Goal: Task Accomplishment & Management: Manage account settings

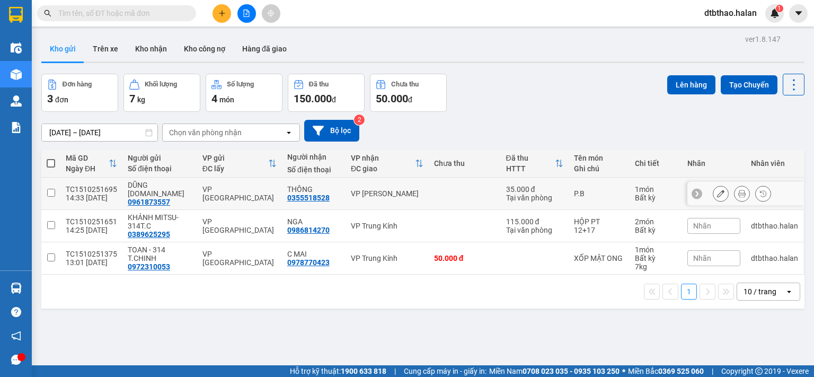
click at [717, 190] on icon at bounding box center [720, 193] width 7 height 7
click at [48, 189] on main "ver 1.8.147 Kho gửi Trên xe Kho nhận Kho công nợ Hàng đã giao Đơn hàng 3 đơn Kh…" at bounding box center [407, 182] width 814 height 365
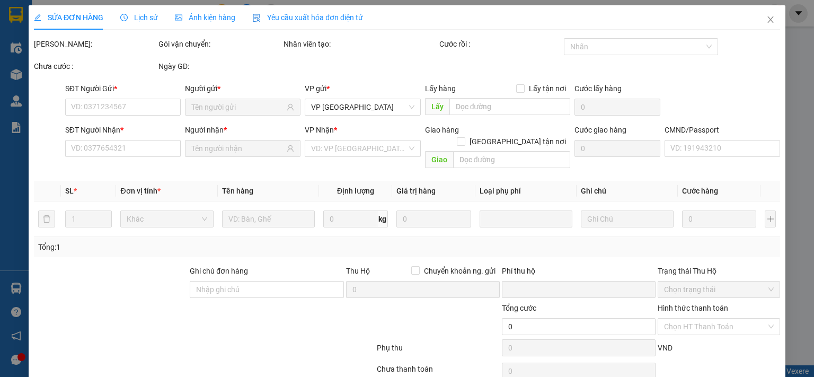
type input "0961873557"
type input "0355518528"
type input "0"
type input "35.000"
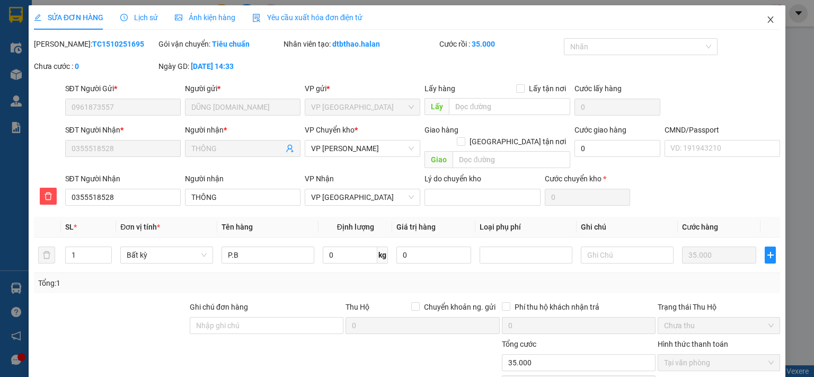
click at [766, 19] on icon "close" at bounding box center [770, 19] width 8 height 8
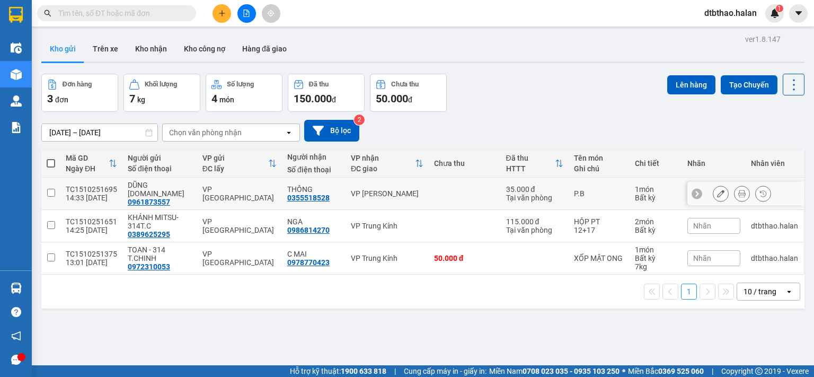
click at [44, 188] on td at bounding box center [50, 193] width 19 height 32
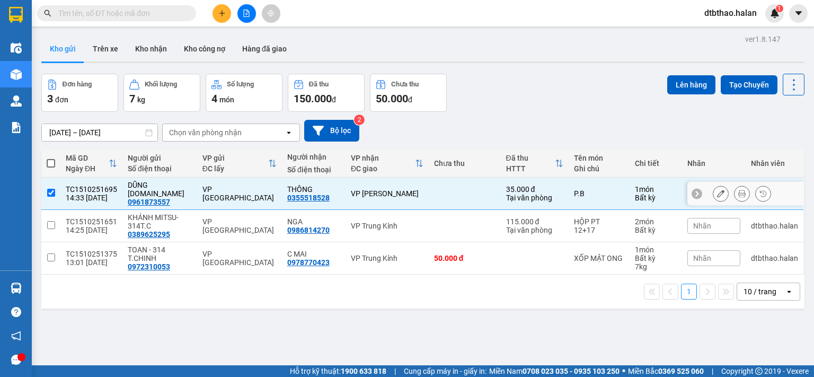
checkbox input "true"
click at [690, 82] on button "Lên hàng" at bounding box center [691, 84] width 48 height 19
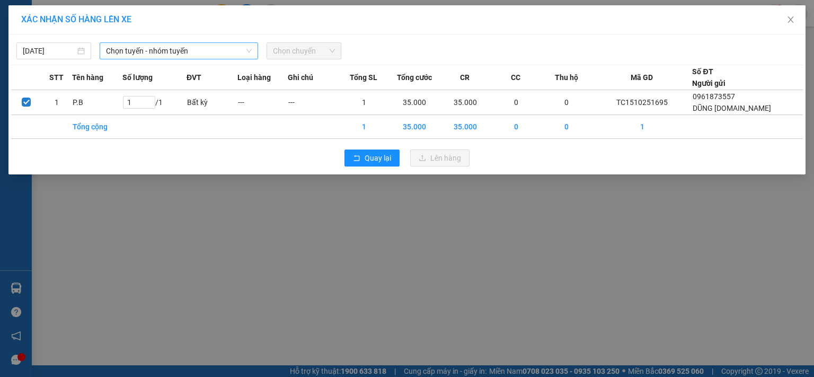
click at [226, 46] on span "Chọn tuyến - nhóm tuyến" at bounding box center [179, 51] width 146 height 16
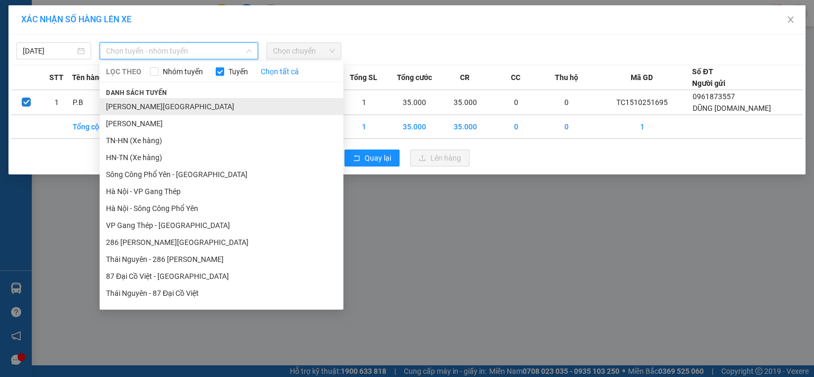
click at [165, 106] on li "[PERSON_NAME][GEOGRAPHIC_DATA]" at bounding box center [222, 106] width 244 height 17
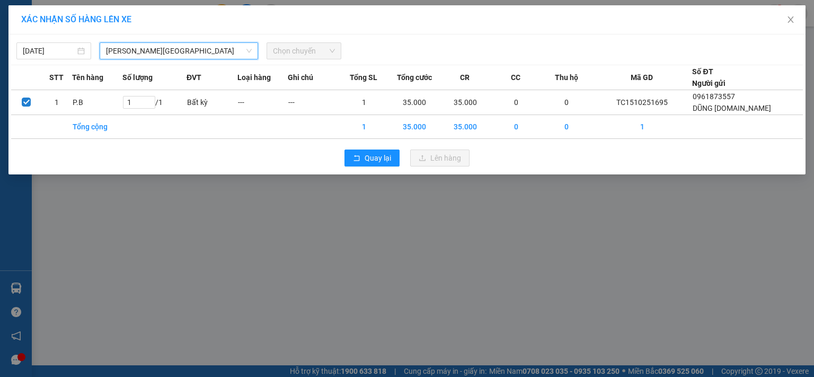
click at [296, 51] on span "Chọn chuyến" at bounding box center [304, 51] width 62 height 16
click at [301, 48] on span "Chọn chuyến" at bounding box center [304, 51] width 62 height 16
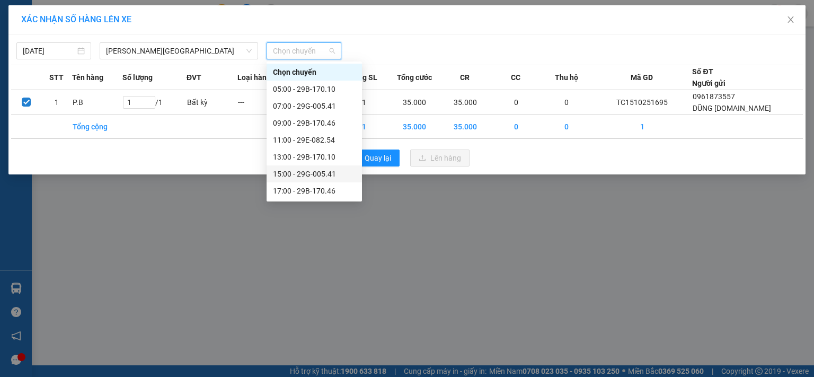
click at [326, 177] on div "15:00 - 29G-005.41" at bounding box center [314, 174] width 83 height 12
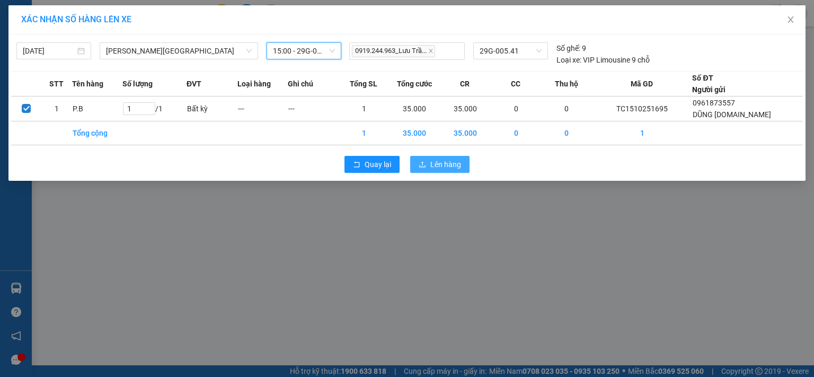
click at [444, 166] on span "Lên hàng" at bounding box center [445, 164] width 31 height 12
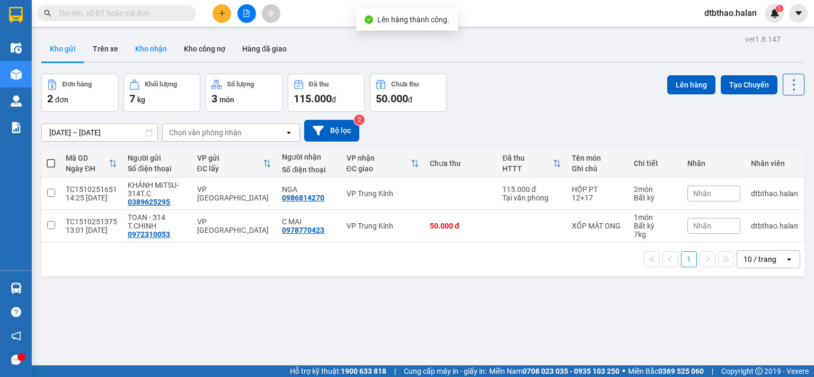
click at [137, 48] on button "Kho nhận" at bounding box center [151, 48] width 49 height 25
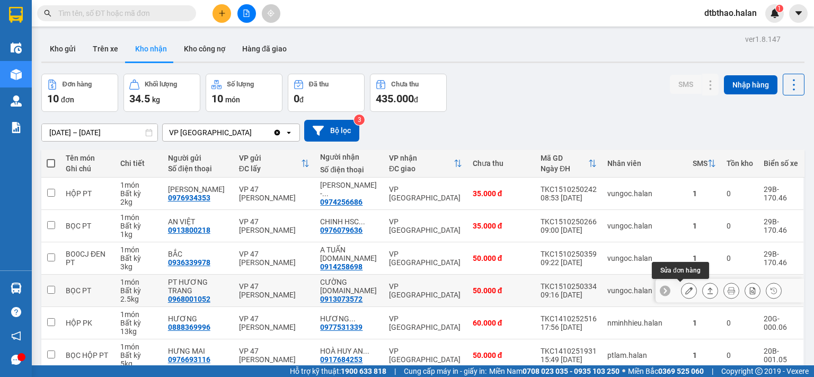
click at [685, 290] on icon at bounding box center [688, 290] width 7 height 7
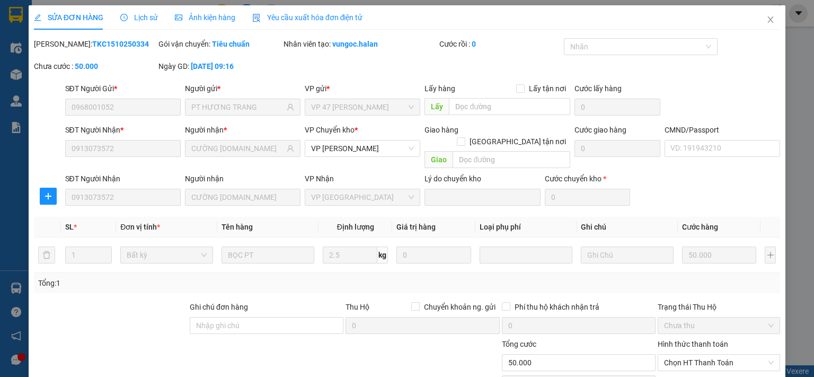
type input "0968001052"
type input "PT HƯƠNG TRANG"
type input "0913073572"
type input "CƯỜNG [DOMAIN_NAME]"
type input "0"
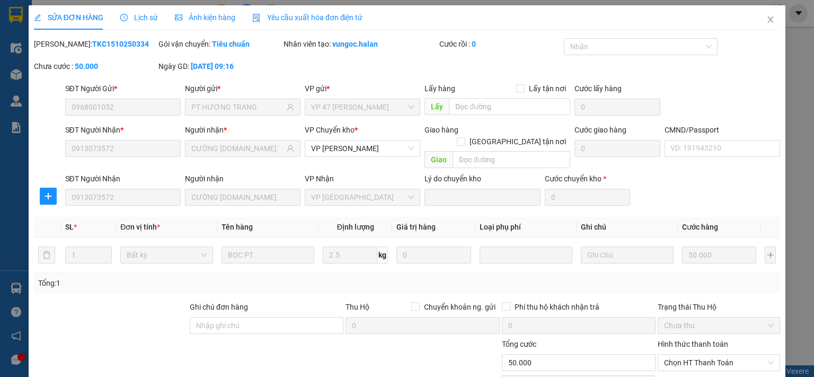
type input "50.000"
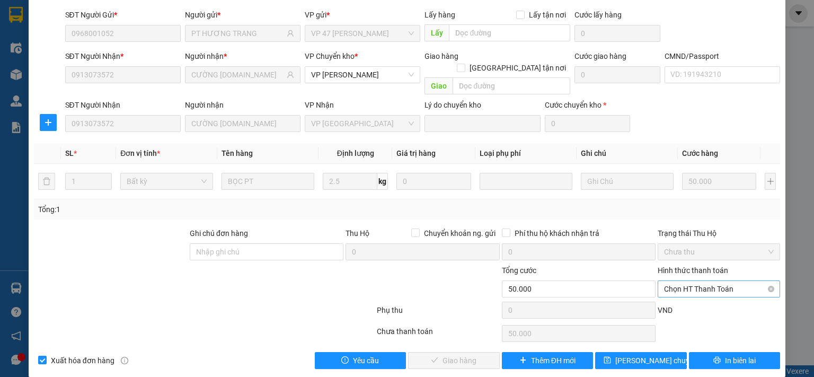
click at [714, 281] on span "Chọn HT Thanh Toán" at bounding box center [719, 289] width 110 height 16
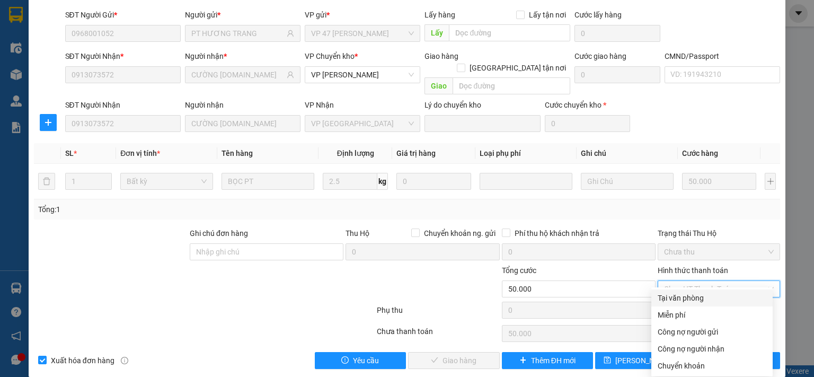
click at [681, 300] on div "Tại văn phòng" at bounding box center [711, 298] width 109 height 12
type input "0"
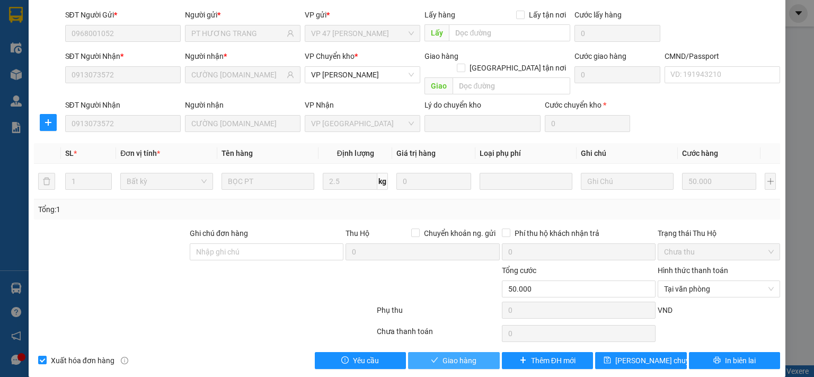
click at [442, 354] on span "Giao hàng" at bounding box center [459, 360] width 34 height 12
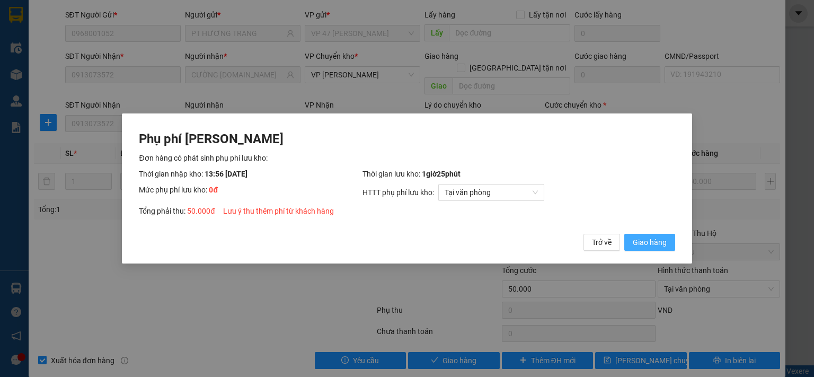
click at [631, 240] on button "Giao hàng" at bounding box center [649, 242] width 51 height 17
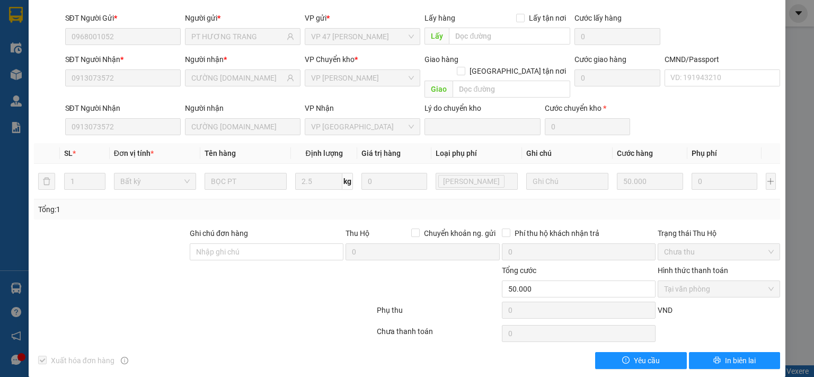
scroll to position [0, 0]
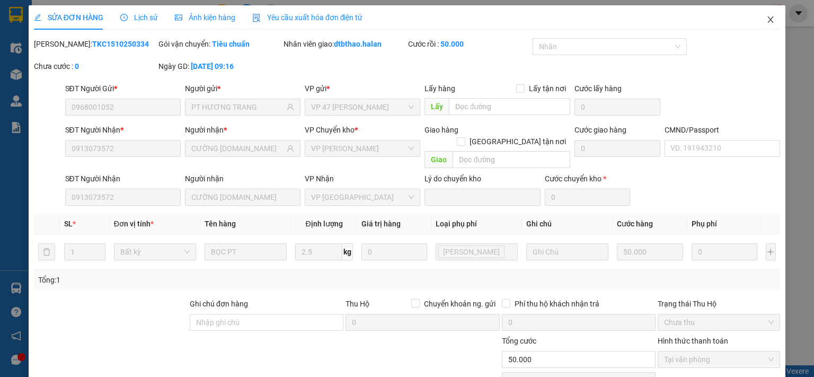
click at [763, 14] on span "Close" at bounding box center [770, 20] width 30 height 30
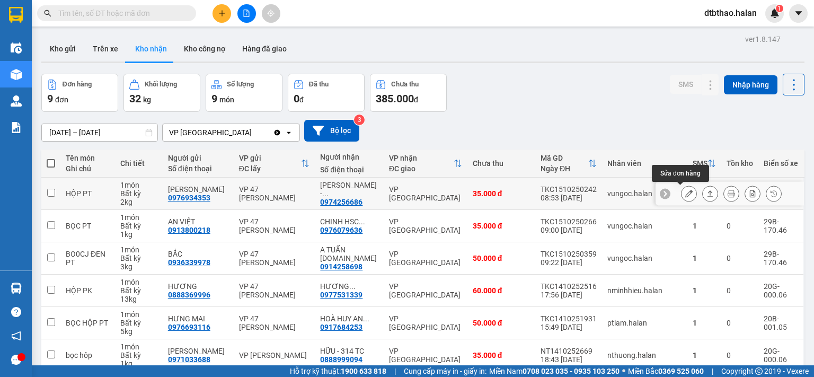
click at [685, 194] on icon at bounding box center [688, 193] width 7 height 7
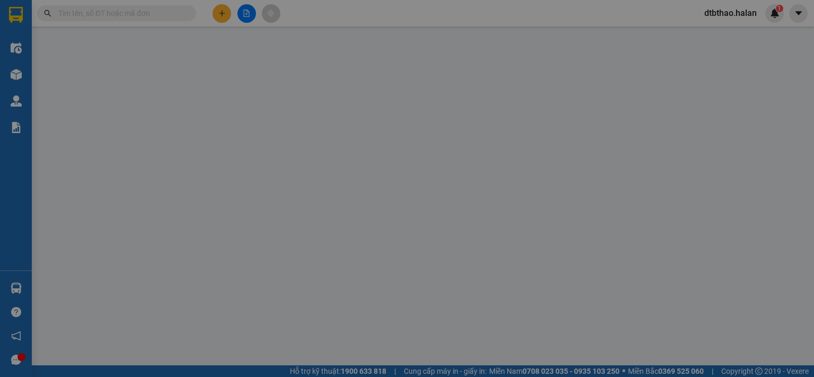
type input "0976934353"
type input "[PERSON_NAME]"
type input "0974256686"
type input "[PERSON_NAME] - [DOMAIN_NAME]"
type input "008084001055"
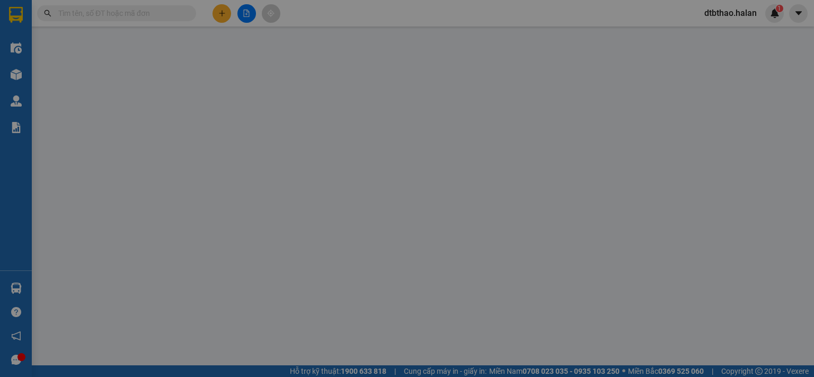
type input "0"
type input "35.000"
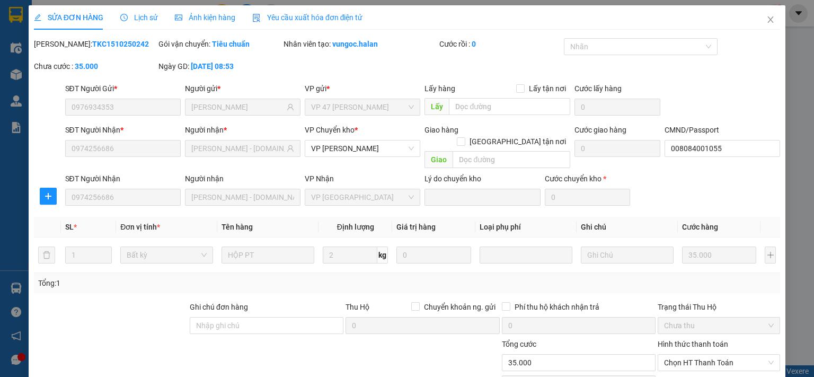
scroll to position [74, 0]
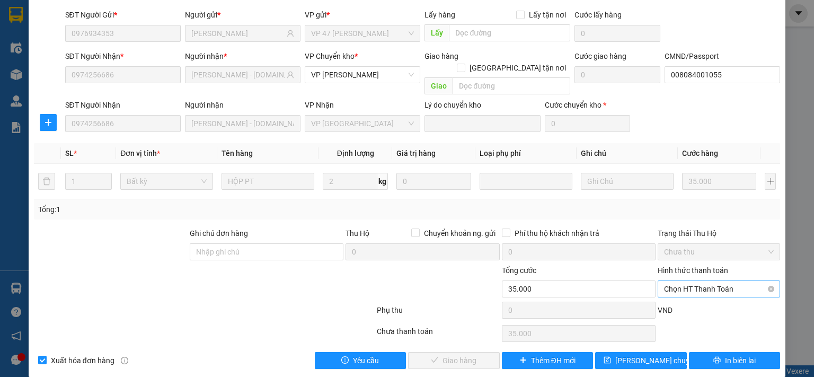
click at [679, 281] on span "Chọn HT Thanh Toán" at bounding box center [719, 289] width 110 height 16
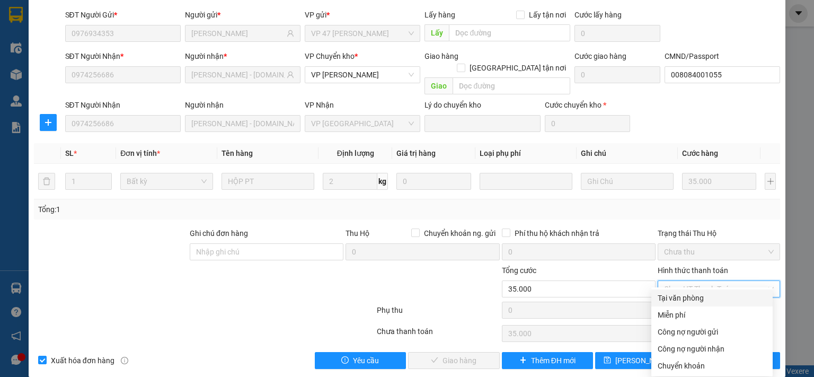
click at [676, 296] on div "Tại văn phòng" at bounding box center [711, 298] width 109 height 12
type input "0"
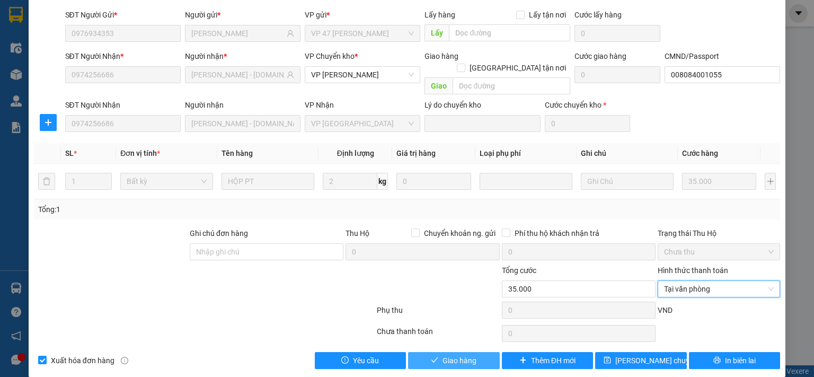
click at [471, 352] on button "Giao hàng" at bounding box center [454, 360] width 92 height 17
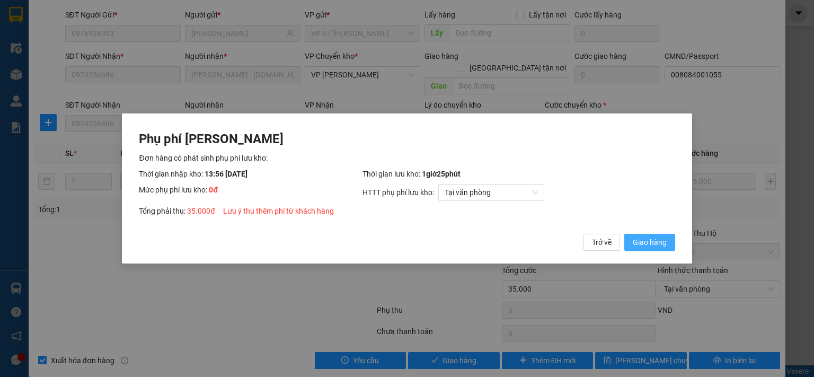
click at [653, 243] on span "Giao hàng" at bounding box center [650, 242] width 34 height 12
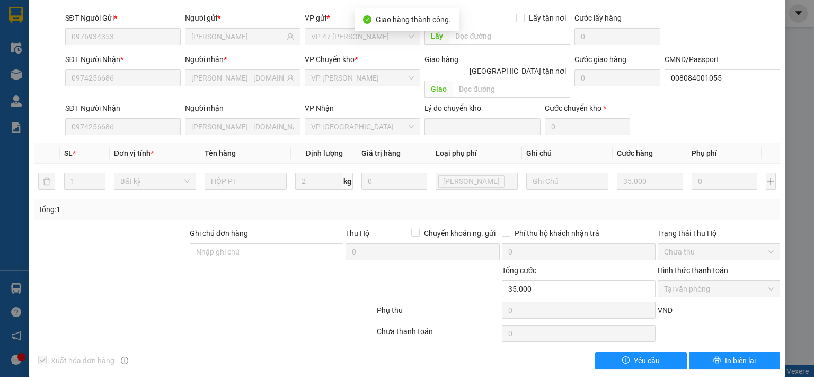
scroll to position [0, 0]
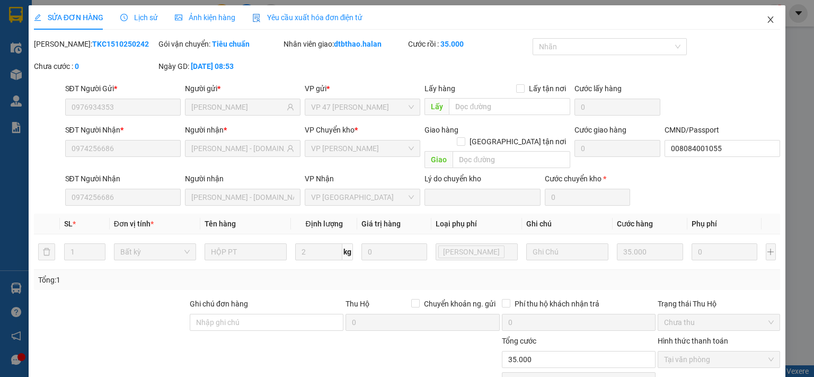
click at [766, 19] on icon "close" at bounding box center [770, 19] width 8 height 8
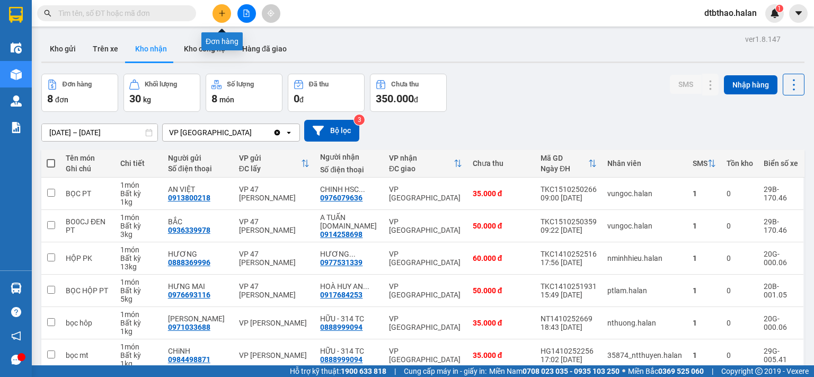
click at [221, 14] on icon "plus" at bounding box center [221, 13] width 7 height 7
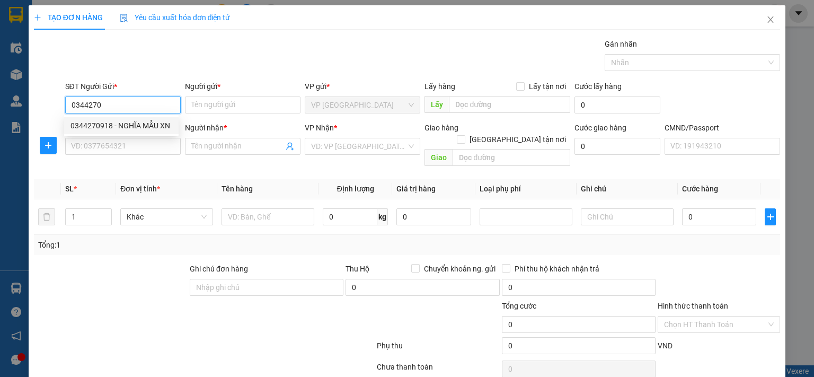
click at [116, 127] on div "0344270918 - NGHĨA MẪU XN" at bounding box center [121, 126] width 102 height 12
type input "0344270918"
type input "NGHĨA MẪU XN"
type input "0344270918"
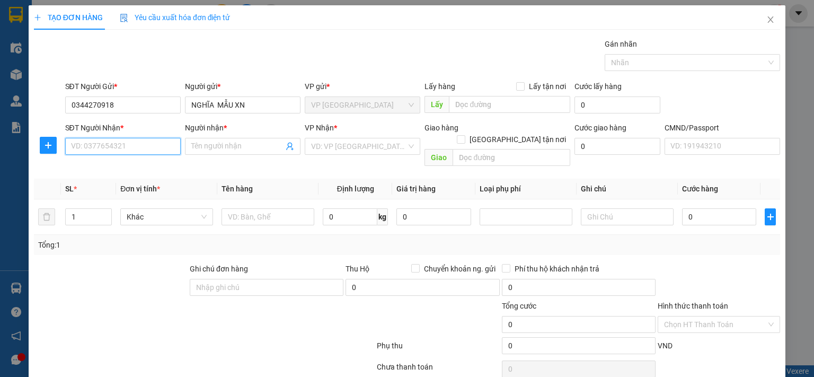
click at [117, 147] on input "SĐT Người Nhận *" at bounding box center [122, 146] width 115 height 17
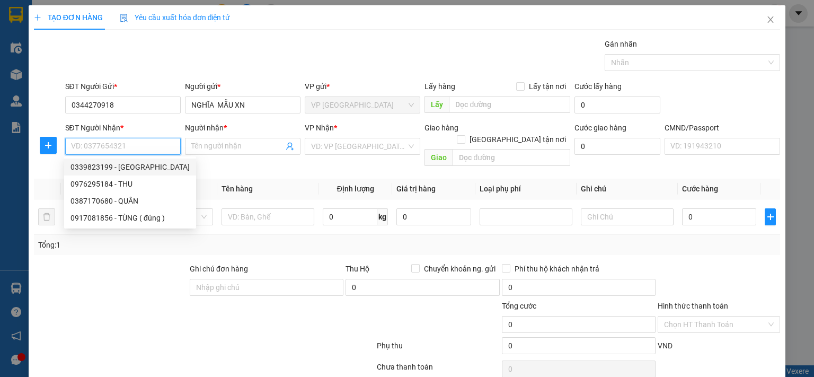
click at [123, 169] on div "0339823199 - [GEOGRAPHIC_DATA]" at bounding box center [129, 167] width 119 height 12
type input "0339823199"
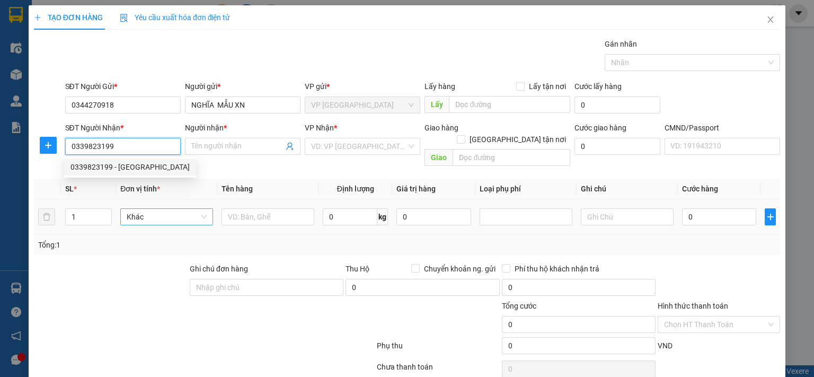
type input "HÀ"
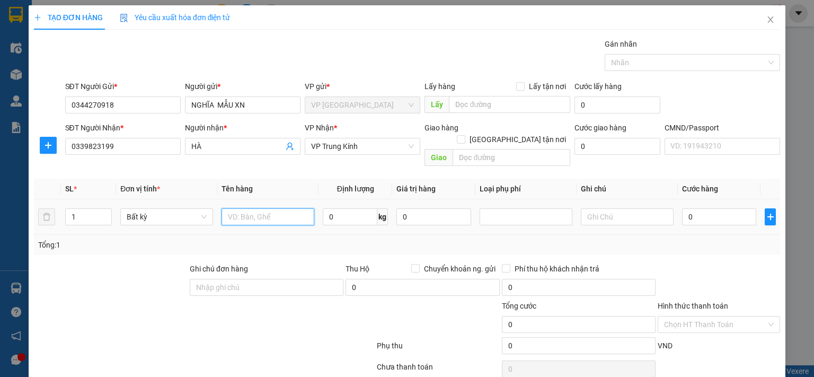
click at [250, 208] on input "text" at bounding box center [267, 216] width 93 height 17
type input "HỘP MXN"
click at [718, 208] on input "0" at bounding box center [719, 216] width 74 height 17
type input "3"
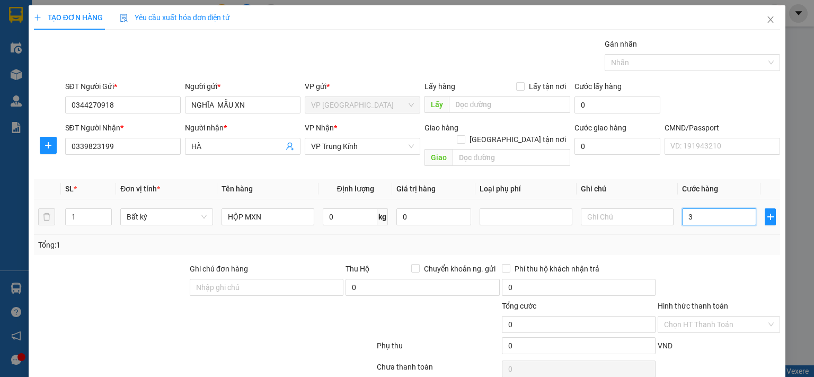
type input "3"
type input "35"
type input "350"
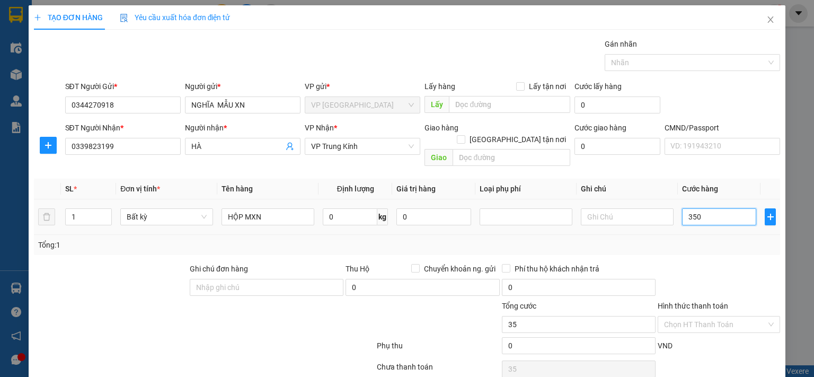
type input "350"
type input "3.500"
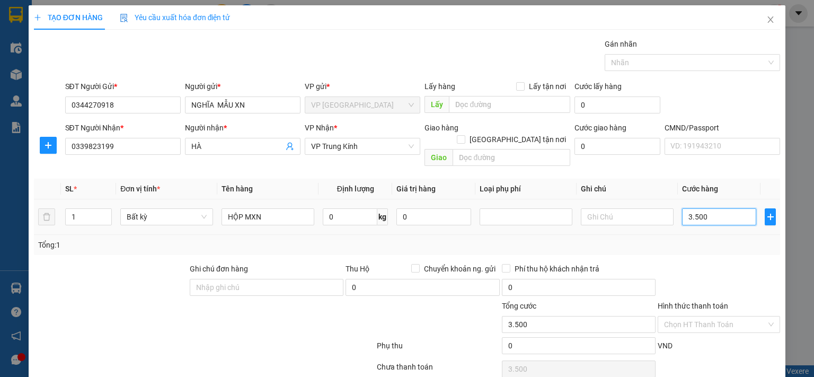
type input "35.000"
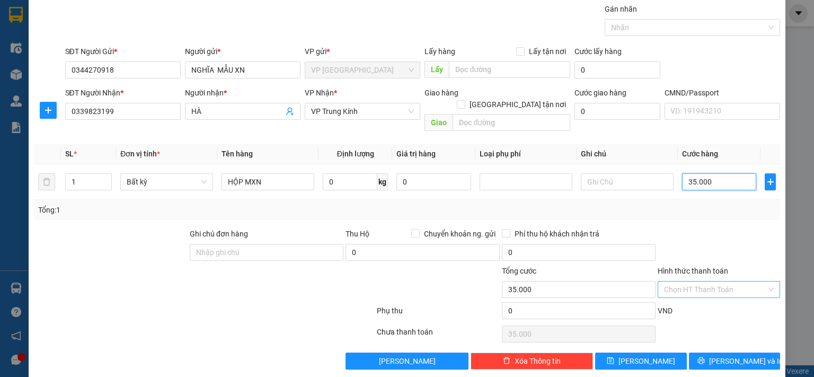
type input "35.000"
click at [710, 281] on input "Hình thức thanh toán" at bounding box center [715, 289] width 102 height 16
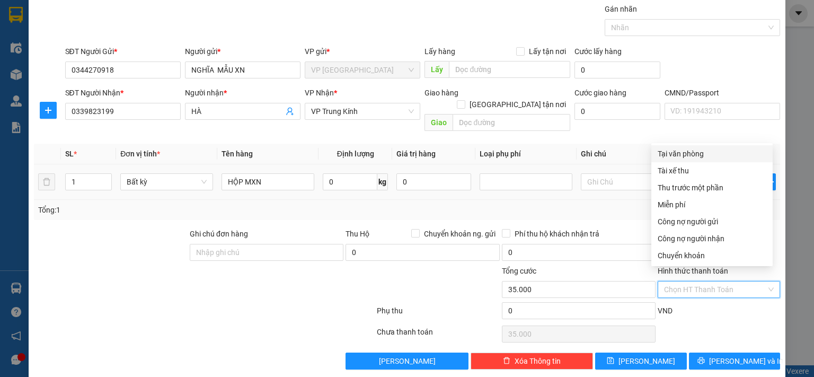
click at [670, 155] on div "Tại văn phòng" at bounding box center [711, 154] width 109 height 12
type input "0"
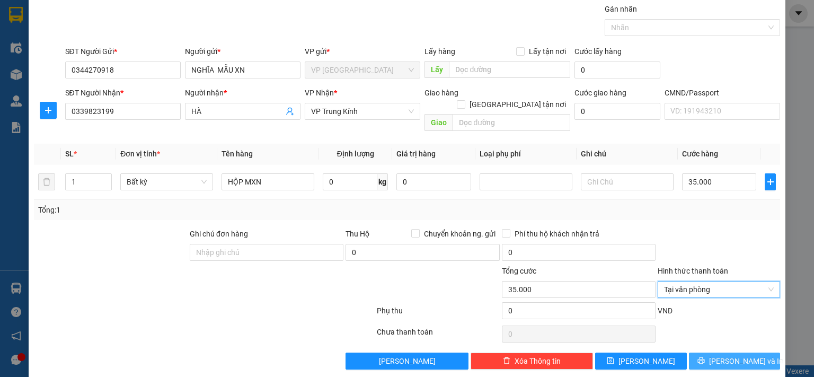
click at [722, 355] on span "[PERSON_NAME] và In" at bounding box center [746, 361] width 74 height 12
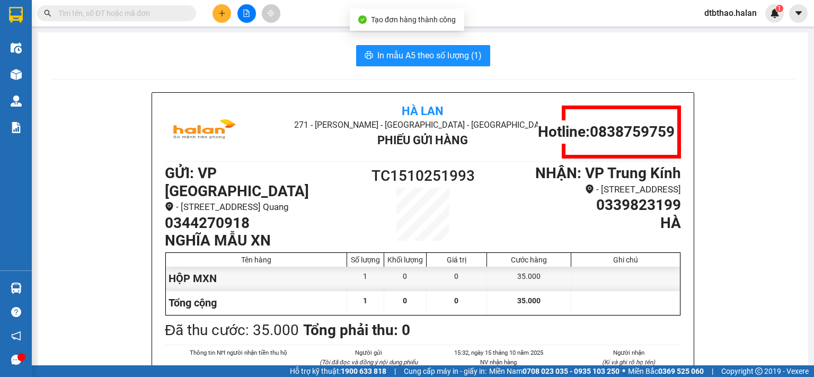
scroll to position [53, 0]
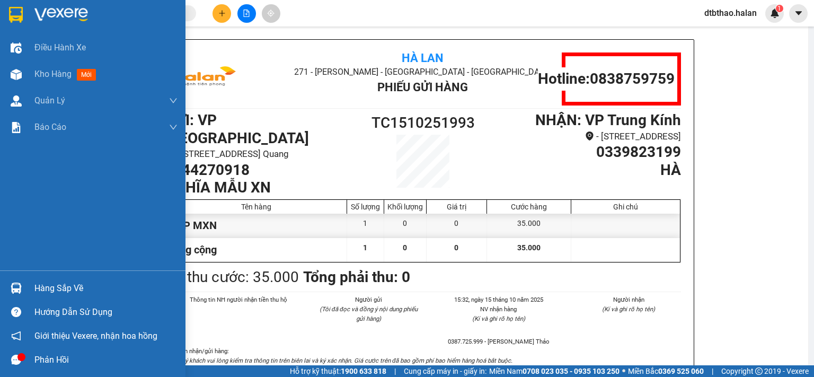
click at [42, 287] on div "Hàng sắp về" at bounding box center [105, 288] width 143 height 16
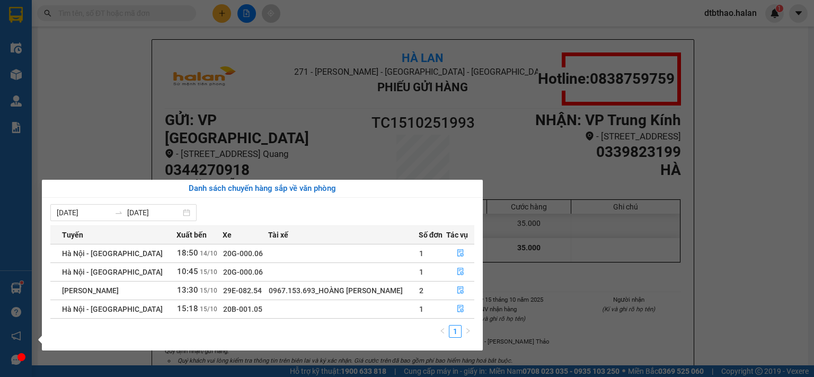
click at [725, 245] on section "Kết quả tìm kiếm ( 0 ) Bộ lọc No Data dtbthao.halan 1 Điều hành xe Kho hàng mới…" at bounding box center [407, 188] width 814 height 377
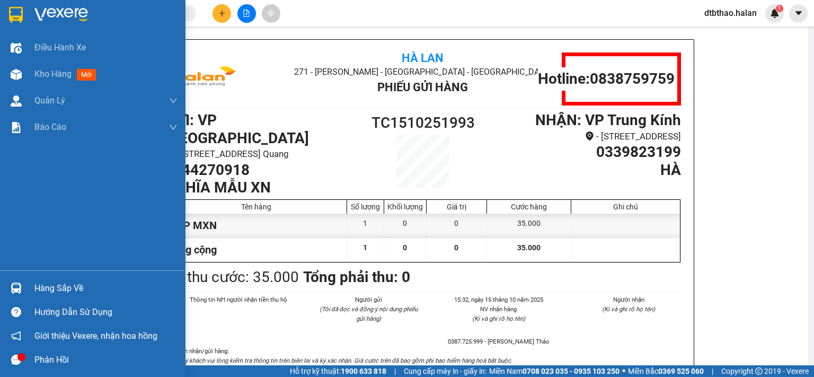
click at [72, 288] on div "Hàng sắp về" at bounding box center [105, 288] width 143 height 16
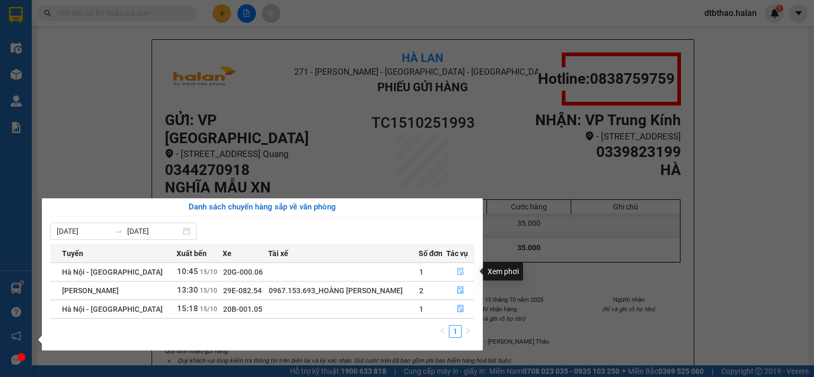
click at [460, 271] on icon "file-done" at bounding box center [460, 271] width 7 height 7
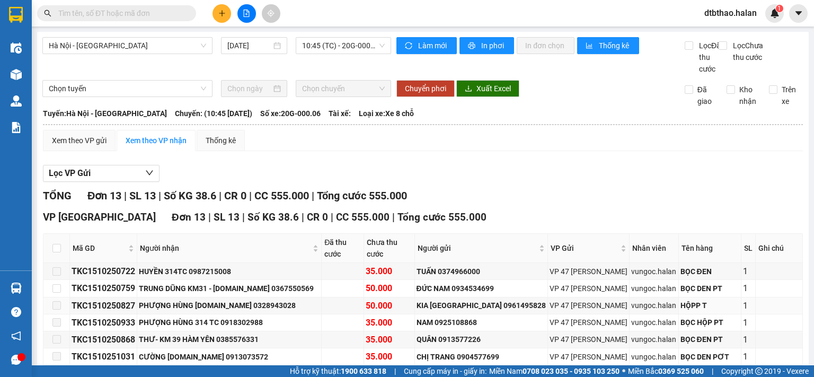
scroll to position [172, 0]
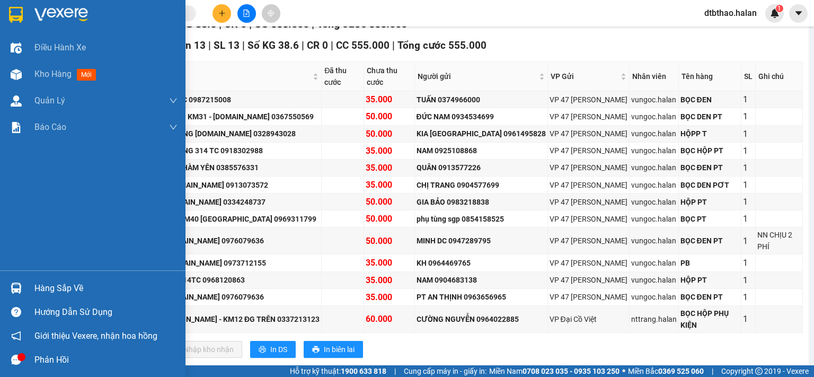
click at [71, 294] on div "Hàng sắp về" at bounding box center [105, 288] width 143 height 16
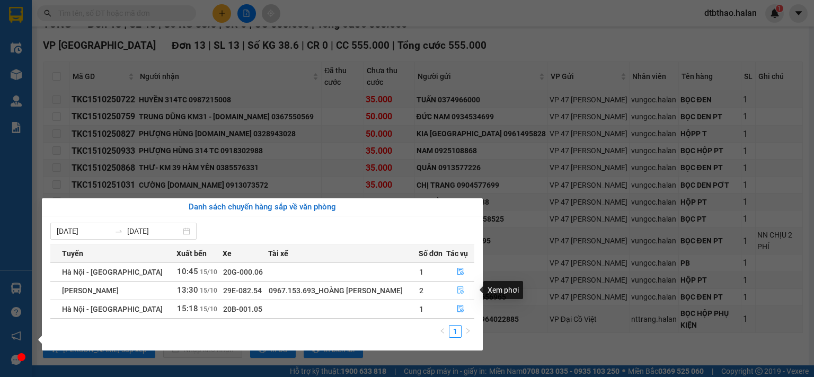
click at [458, 289] on icon "file-done" at bounding box center [460, 290] width 6 height 7
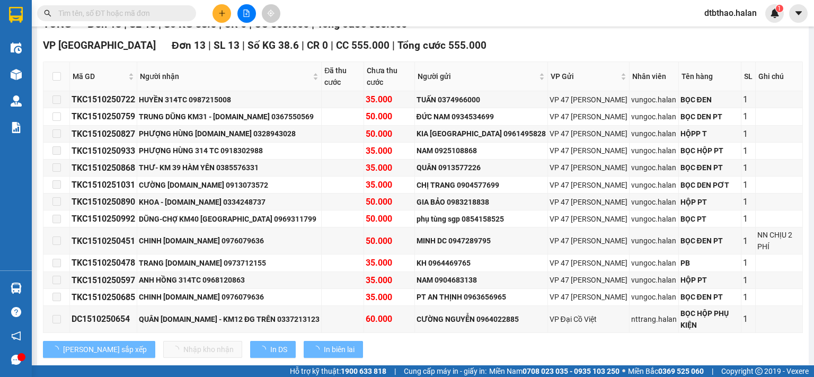
scroll to position [149, 0]
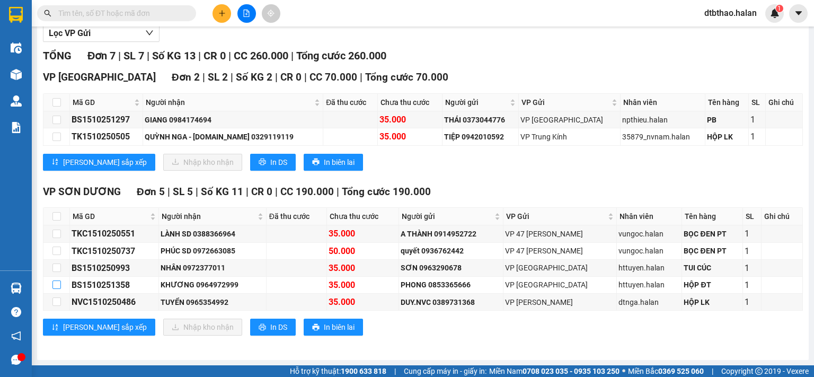
click at [55, 287] on input "checkbox" at bounding box center [56, 284] width 8 height 8
checkbox input "true"
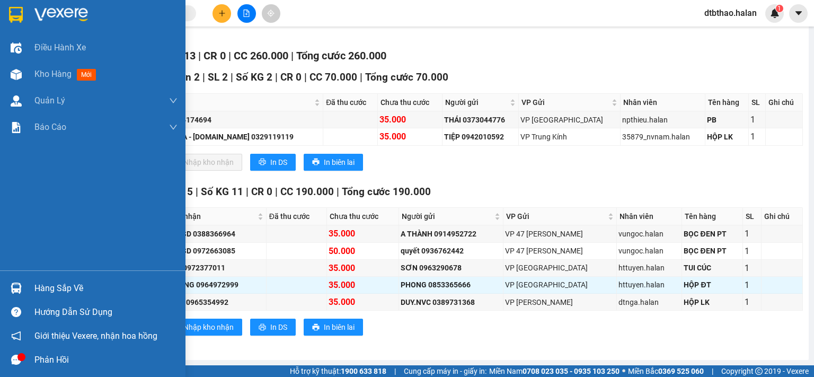
click at [57, 284] on div "Hàng sắp về" at bounding box center [105, 288] width 143 height 16
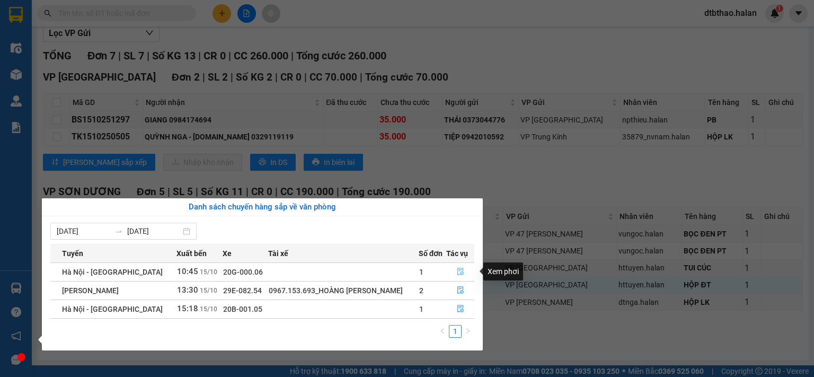
click at [461, 271] on icon "file-done" at bounding box center [460, 271] width 7 height 7
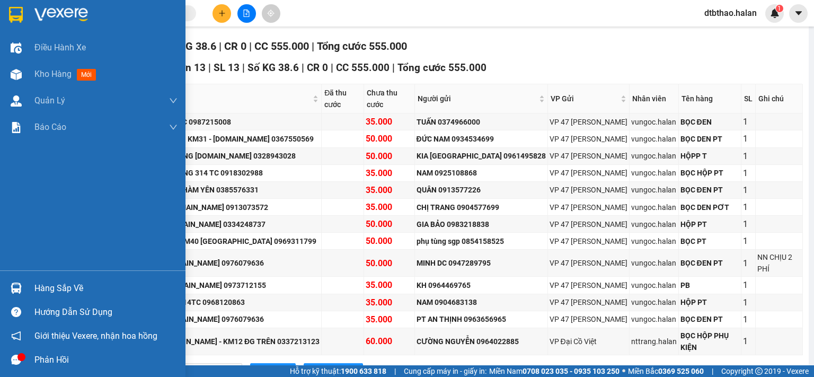
click at [42, 282] on div "Hàng sắp về" at bounding box center [105, 288] width 143 height 16
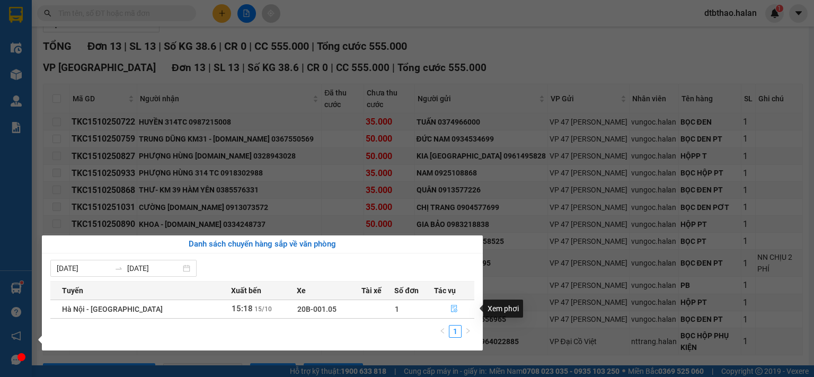
click at [451, 309] on icon "file-done" at bounding box center [453, 308] width 7 height 7
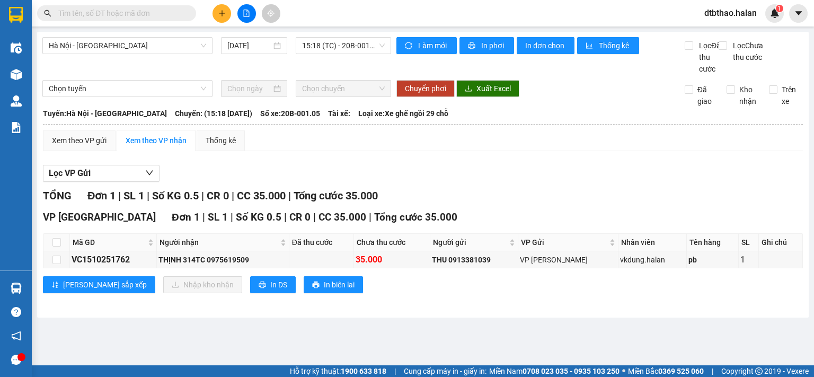
click at [140, 14] on input "text" at bounding box center [120, 13] width 125 height 12
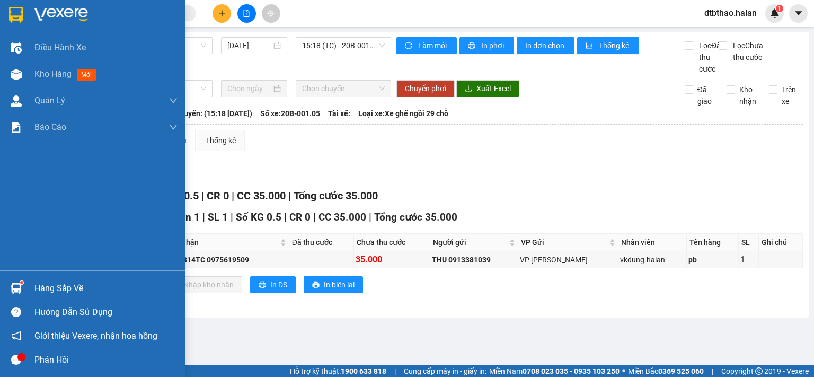
click at [82, 291] on div "Hàng sắp về" at bounding box center [105, 288] width 143 height 16
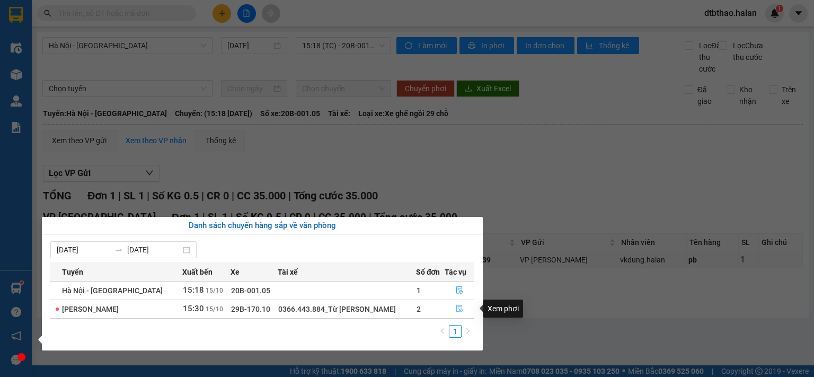
drag, startPoint x: 459, startPoint y: 309, endPoint x: 454, endPoint y: 314, distance: 7.5
click at [459, 309] on icon "file-done" at bounding box center [459, 308] width 7 height 7
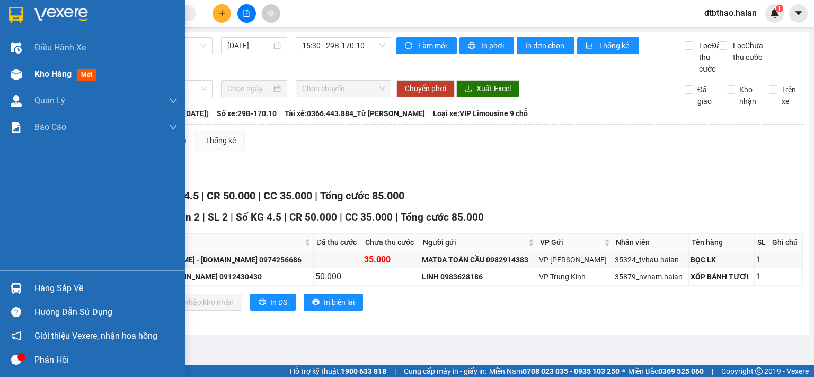
click at [57, 72] on span "Kho hàng" at bounding box center [52, 74] width 37 height 10
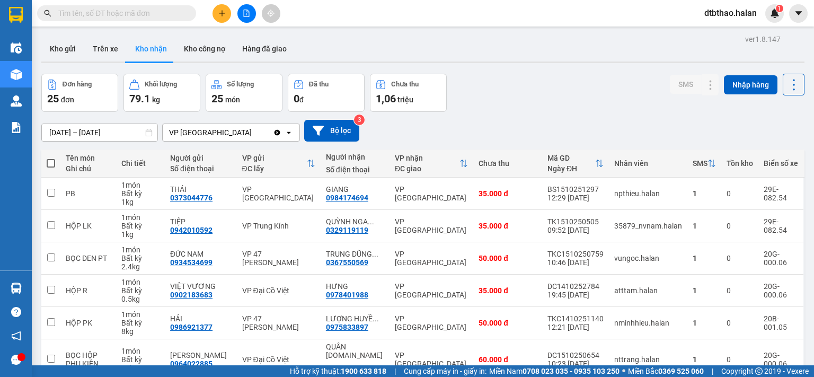
click at [172, 12] on input "text" at bounding box center [120, 13] width 125 height 12
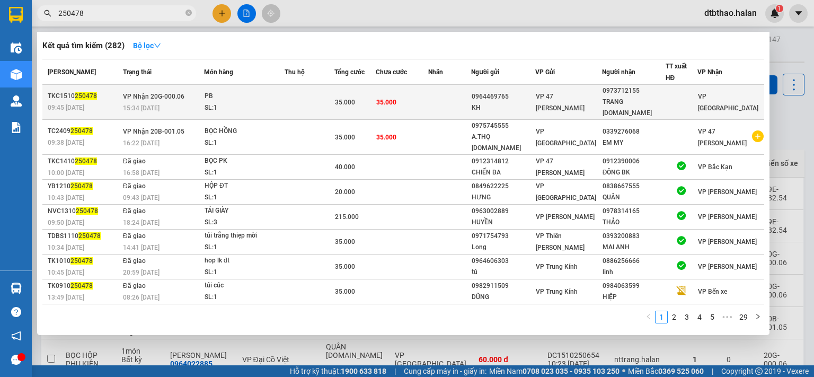
type input "250478"
click at [617, 97] on div "TRANG [DOMAIN_NAME]" at bounding box center [633, 107] width 63 height 22
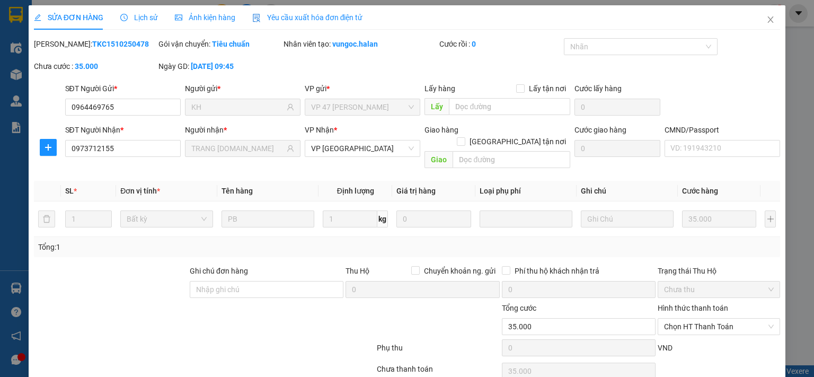
type input "0964469765"
type input "KH"
type input "0973712155"
type input "TRANG [DOMAIN_NAME]"
type input "0"
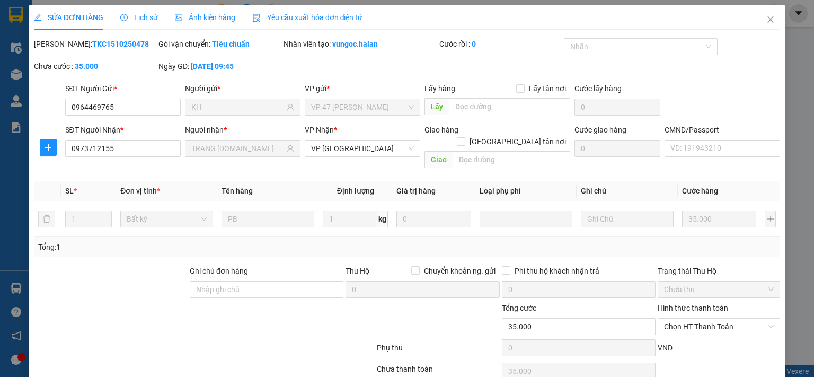
type input "35.000"
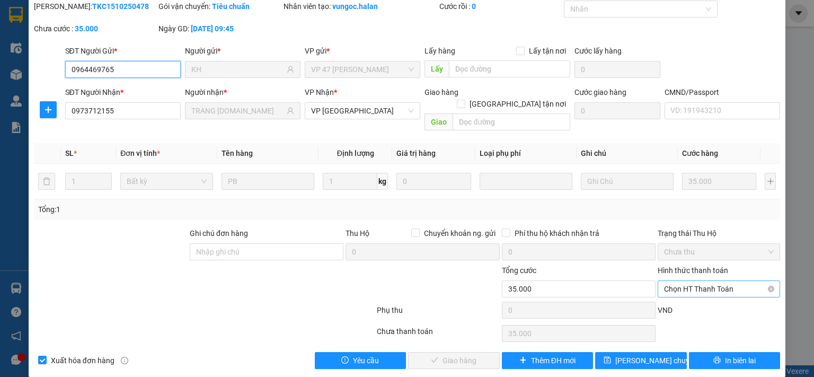
click at [691, 281] on span "Chọn HT Thanh Toán" at bounding box center [719, 289] width 110 height 16
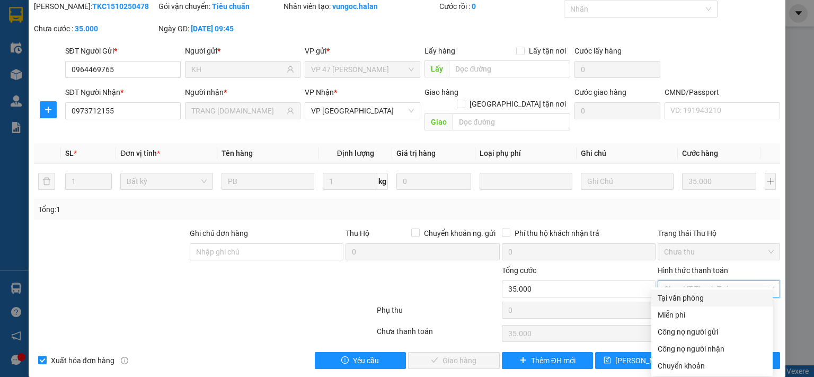
click at [689, 294] on div "Tại văn phòng" at bounding box center [711, 298] width 109 height 12
type input "0"
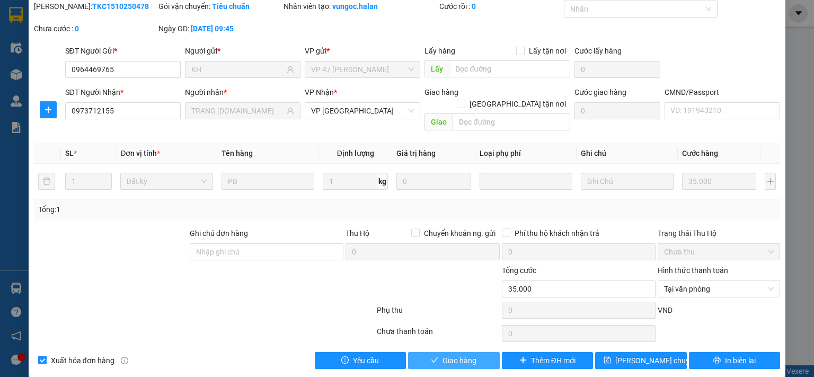
click at [465, 354] on span "Giao hàng" at bounding box center [459, 360] width 34 height 12
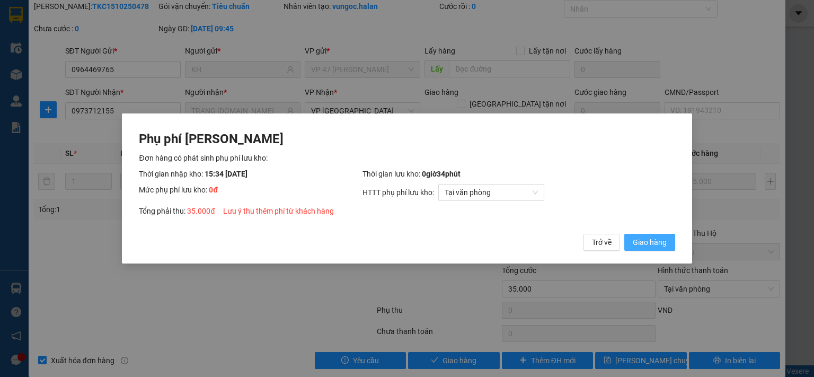
click at [656, 239] on span "Giao hàng" at bounding box center [650, 242] width 34 height 12
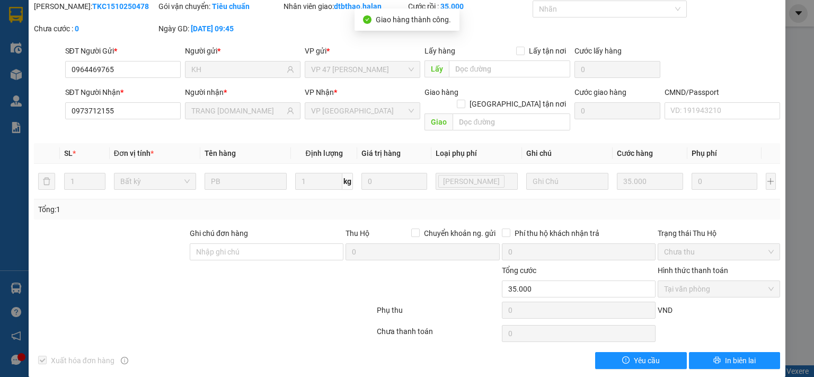
scroll to position [0, 0]
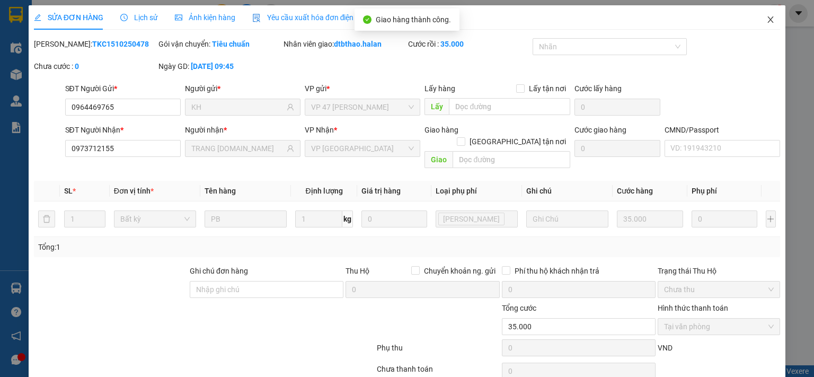
click at [766, 16] on icon "close" at bounding box center [770, 19] width 8 height 8
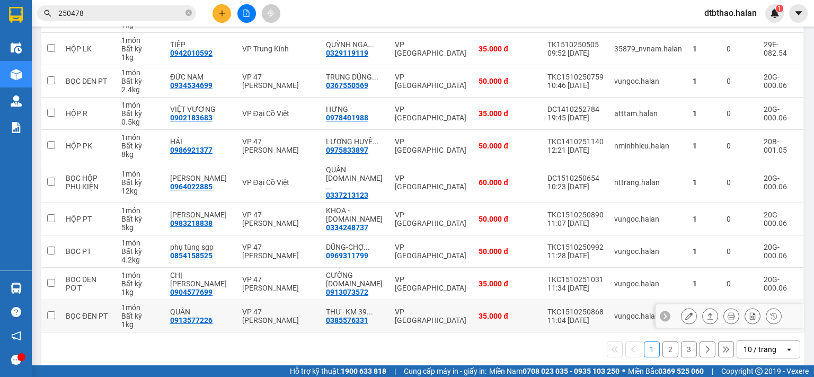
scroll to position [18, 0]
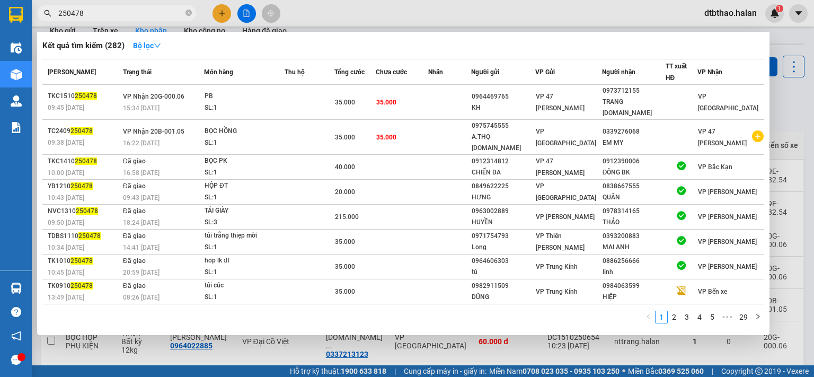
drag, startPoint x: 70, startPoint y: 12, endPoint x: 89, endPoint y: 12, distance: 18.5
click at [89, 12] on input "250478" at bounding box center [120, 13] width 125 height 12
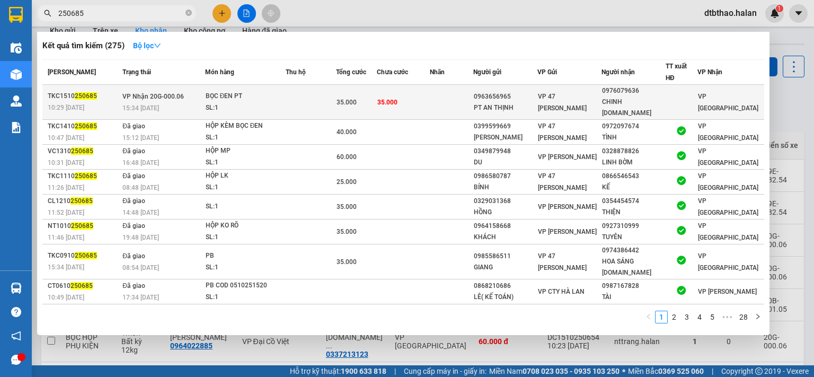
type input "250685"
click at [537, 102] on div "PT AN THỊNH" at bounding box center [505, 107] width 63 height 11
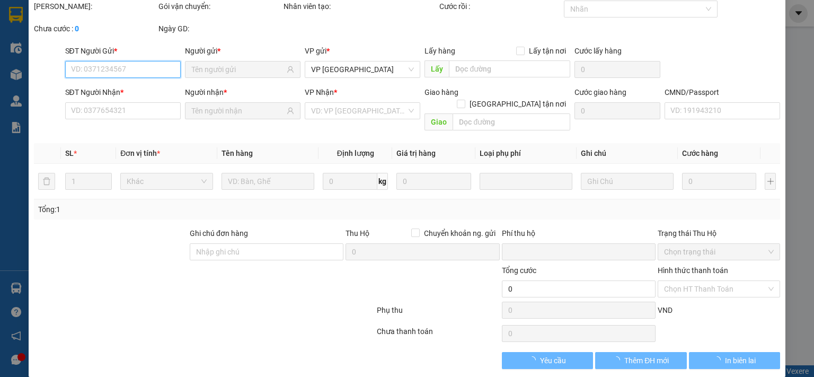
type input "0963656965"
type input "PT AN THỊNH"
type input "0976079636"
type input "CHINH [DOMAIN_NAME]"
checkbox input "true"
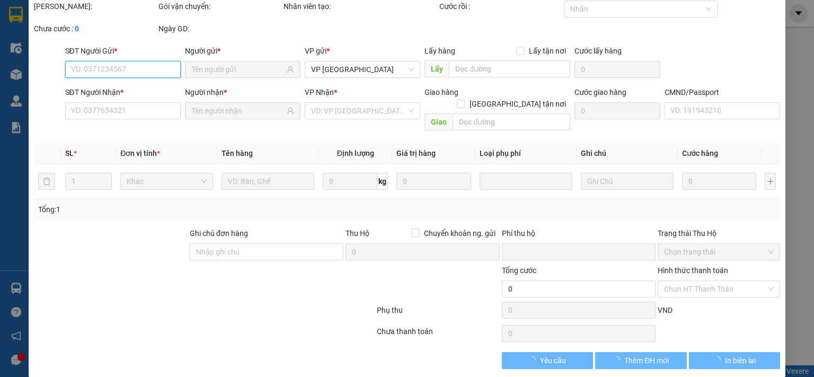
type input "0"
type input "35.000"
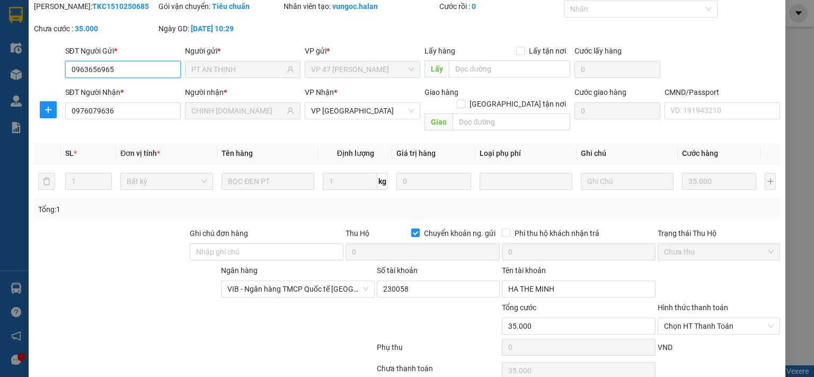
scroll to position [75, 0]
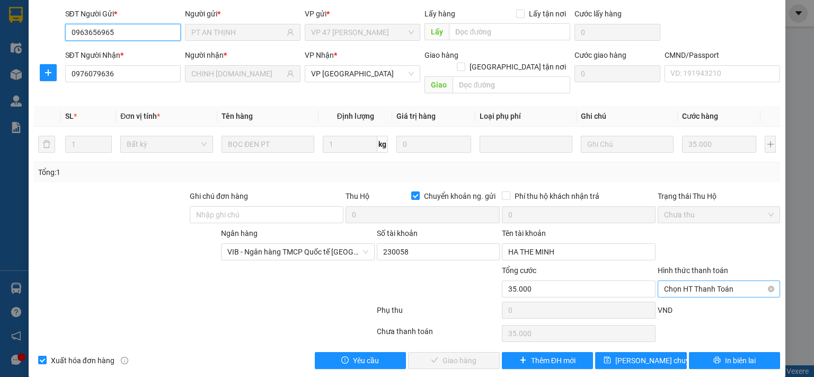
click at [693, 281] on span "Chọn HT Thanh Toán" at bounding box center [719, 289] width 110 height 16
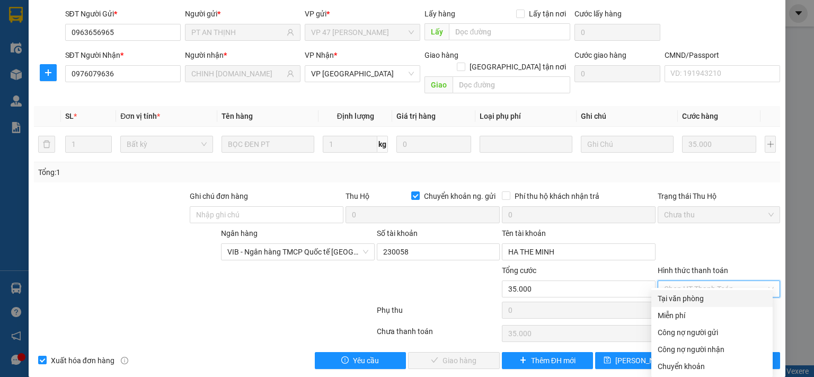
click at [695, 296] on div "Tại văn phòng" at bounding box center [711, 298] width 109 height 12
type input "0"
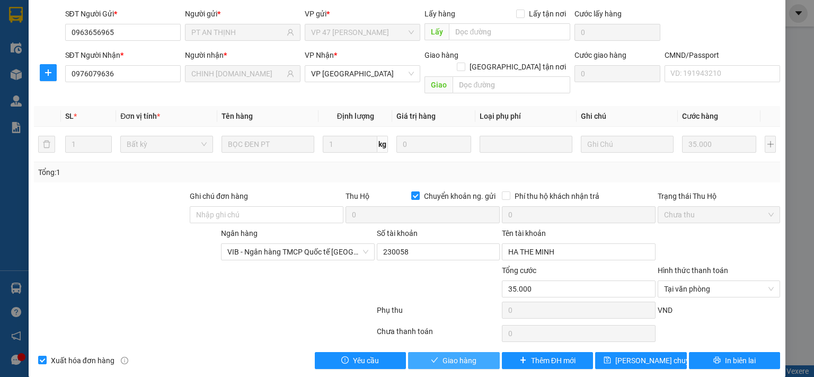
click at [476, 352] on button "Giao hàng" at bounding box center [454, 360] width 92 height 17
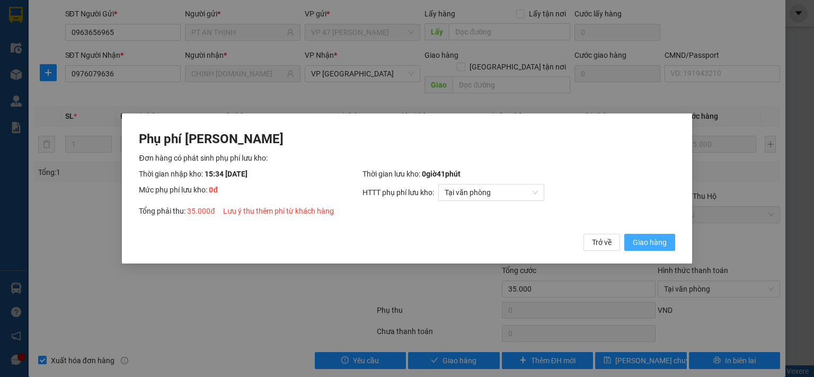
click at [661, 238] on span "Giao hàng" at bounding box center [650, 242] width 34 height 12
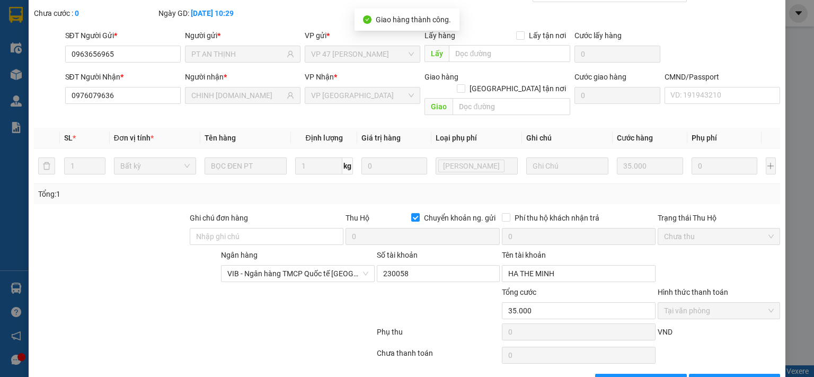
scroll to position [0, 0]
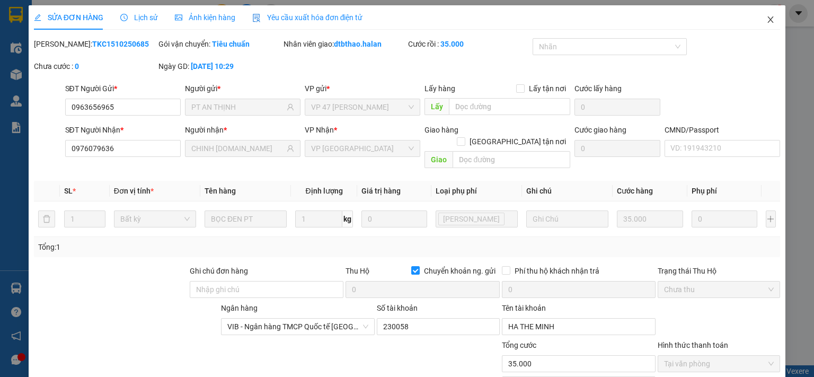
click at [766, 17] on icon "close" at bounding box center [770, 19] width 8 height 8
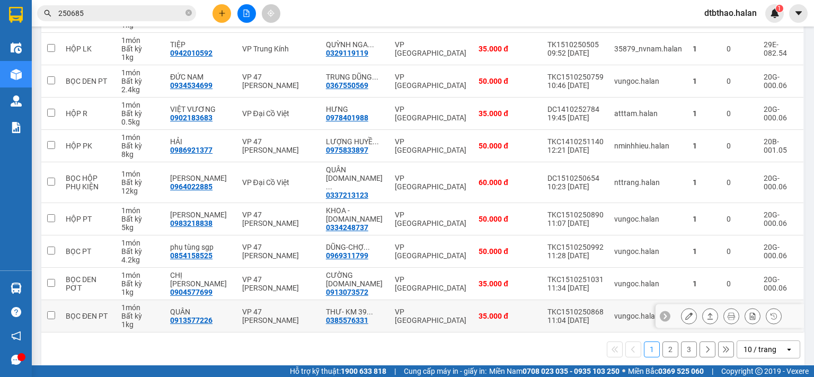
scroll to position [71, 0]
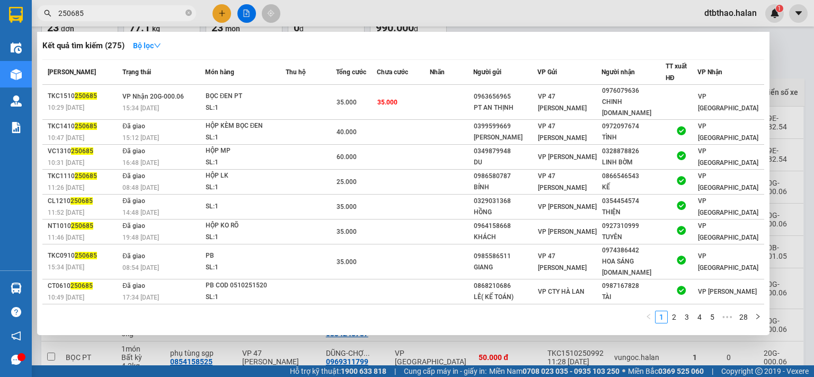
drag, startPoint x: 70, startPoint y: 12, endPoint x: 771, endPoint y: 59, distance: 702.4
click at [109, 12] on input "250685" at bounding box center [120, 13] width 125 height 12
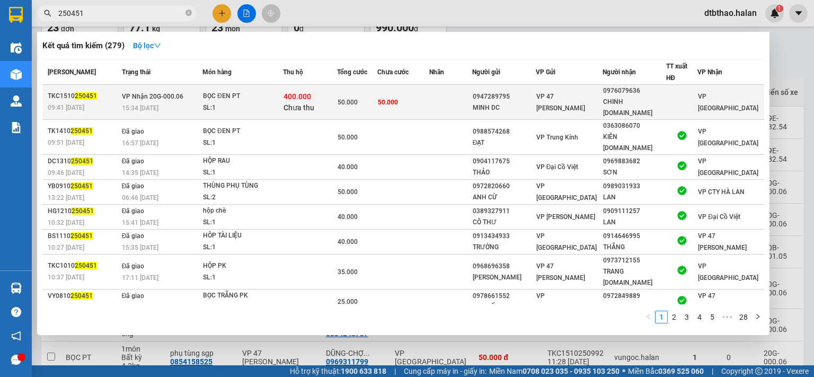
type input "250451"
click at [647, 97] on div "CHINH [DOMAIN_NAME]" at bounding box center [634, 107] width 63 height 22
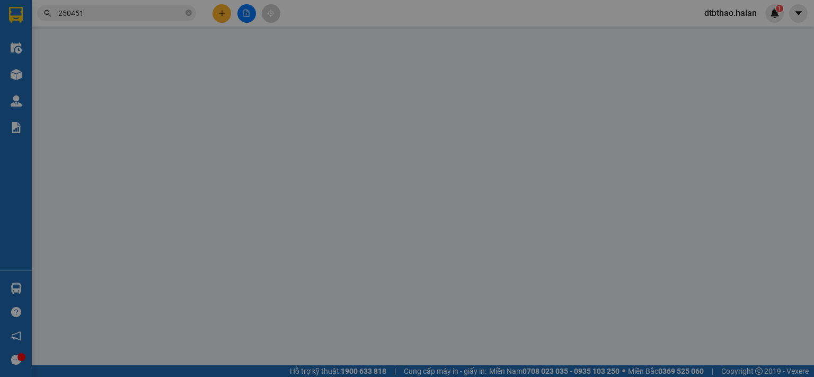
type input "0947289795"
type input "MINH DC"
type input "0976079636"
type input "CHINH [DOMAIN_NAME]"
checkbox input "true"
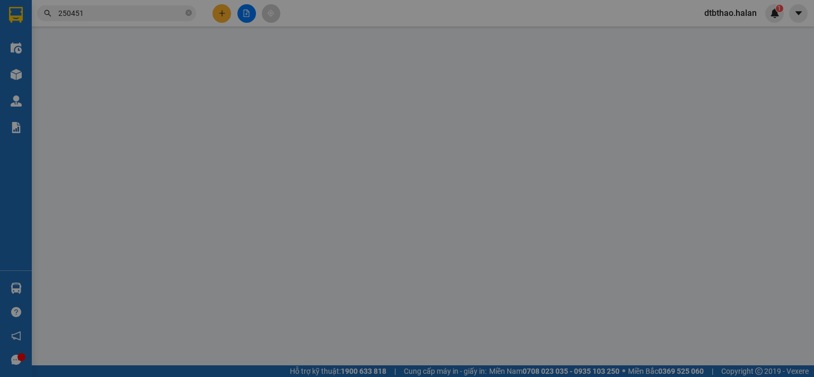
type input "400.000"
type input "30.000"
type input "50.000"
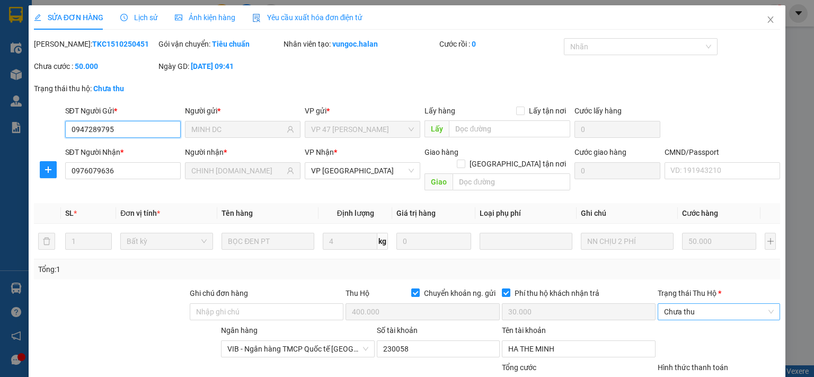
scroll to position [97, 0]
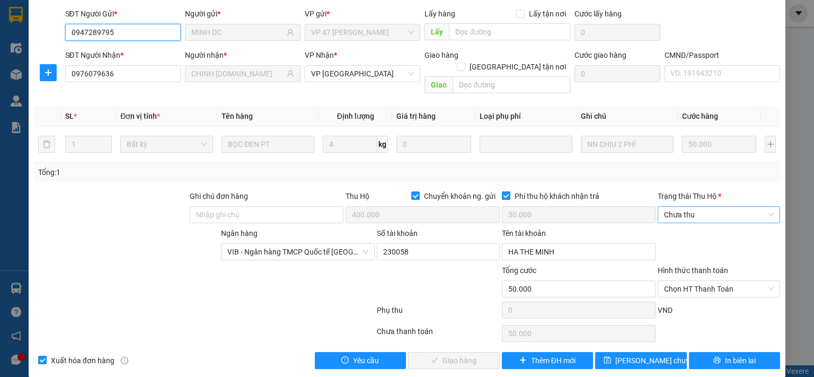
click at [704, 207] on span "Chưa thu" at bounding box center [719, 215] width 110 height 16
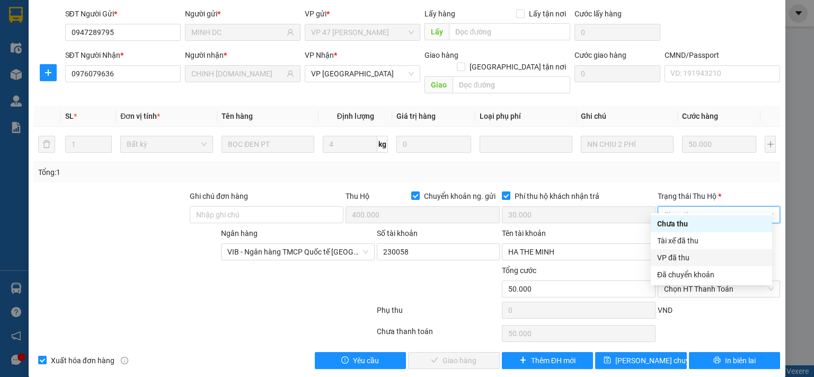
click at [681, 258] on div "VP đã thu" at bounding box center [711, 258] width 109 height 12
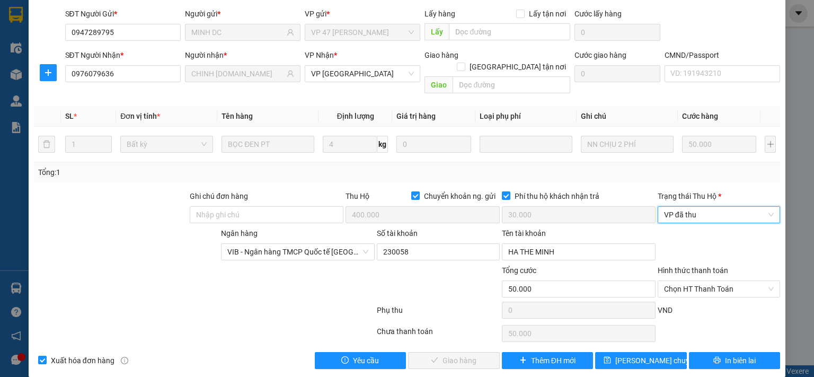
drag, startPoint x: 697, startPoint y: 275, endPoint x: 696, endPoint y: 288, distance: 13.3
click at [698, 281] on span "Chọn HT Thanh Toán" at bounding box center [719, 289] width 110 height 16
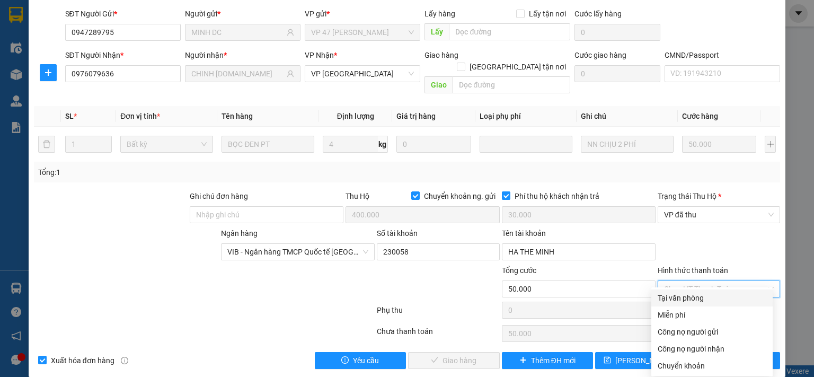
drag, startPoint x: 696, startPoint y: 288, endPoint x: 506, endPoint y: 351, distance: 199.3
click at [693, 300] on div "Tại văn phòng" at bounding box center [711, 298] width 109 height 12
type input "0"
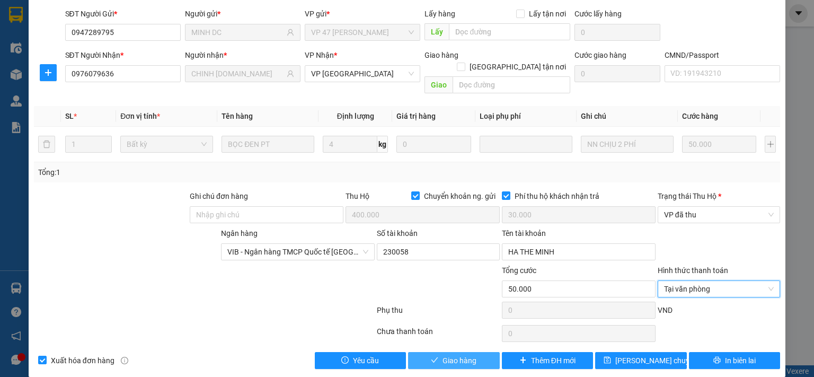
click at [465, 354] on span "Giao hàng" at bounding box center [459, 360] width 34 height 12
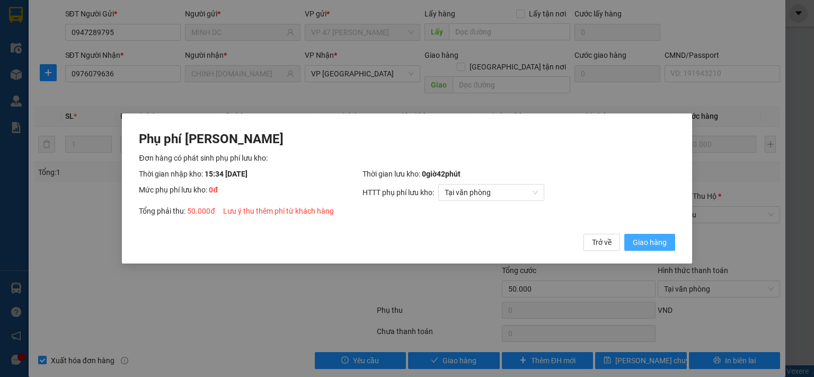
click at [666, 245] on button "Giao hàng" at bounding box center [649, 242] width 51 height 17
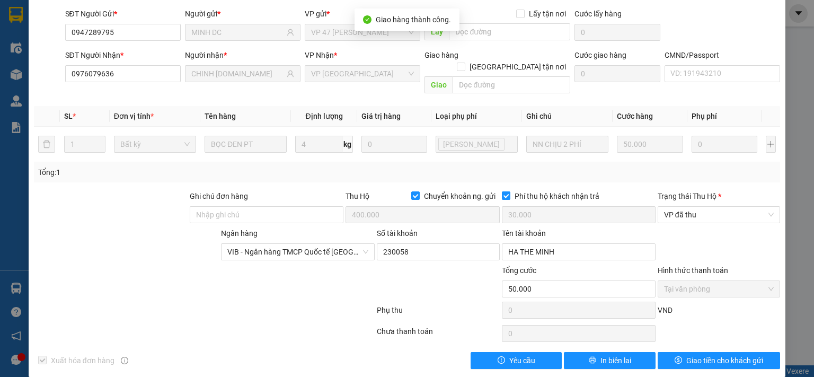
scroll to position [0, 0]
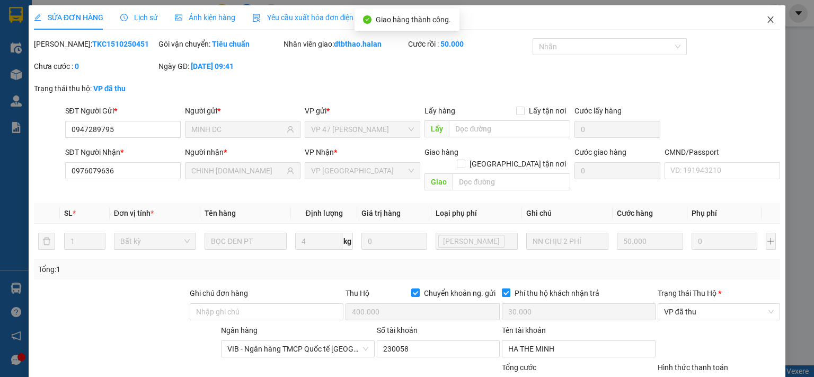
click at [766, 16] on icon "close" at bounding box center [770, 19] width 8 height 8
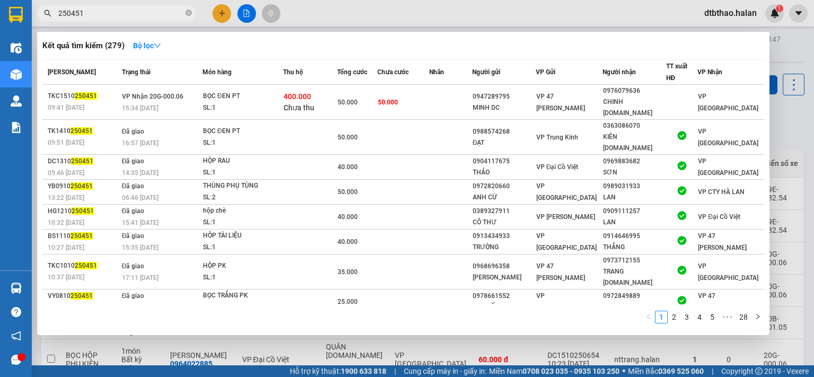
drag, startPoint x: 71, startPoint y: 16, endPoint x: 90, endPoint y: 16, distance: 18.5
click at [90, 16] on input "250451" at bounding box center [120, 13] width 125 height 12
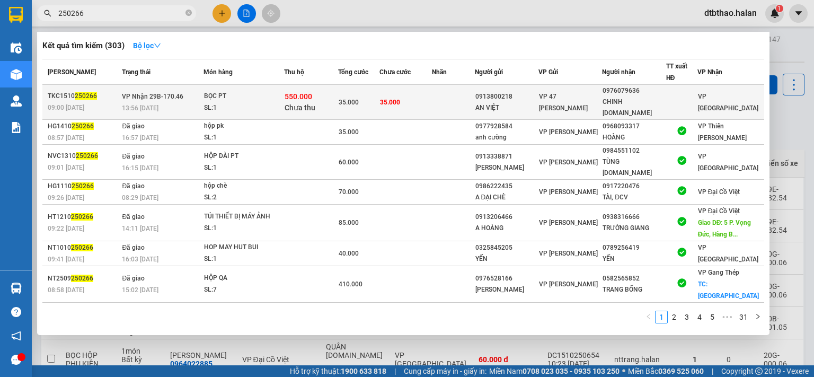
type input "250266"
click at [533, 102] on div "AN VIỆT" at bounding box center [506, 107] width 63 height 11
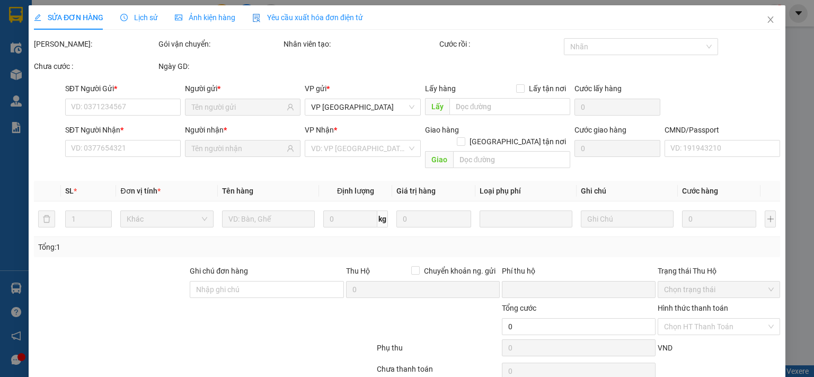
type input "0913800218"
type input "AN VIỆT"
type input "0976079636"
type input "CHINH [DOMAIN_NAME]"
checkbox input "true"
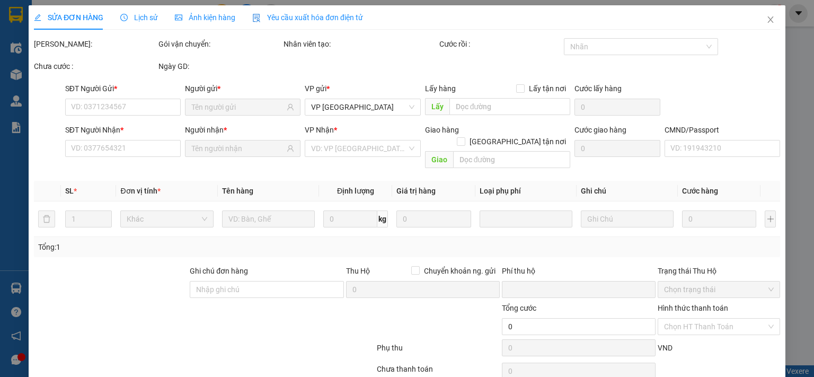
type input "550.000"
type input "30.000"
type input "35.000"
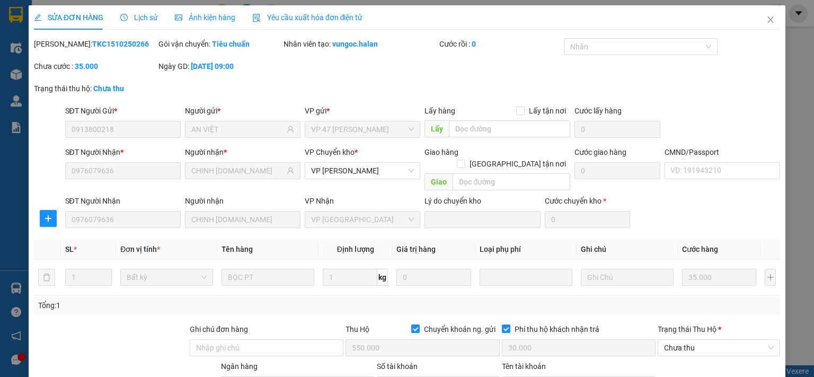
scroll to position [133, 0]
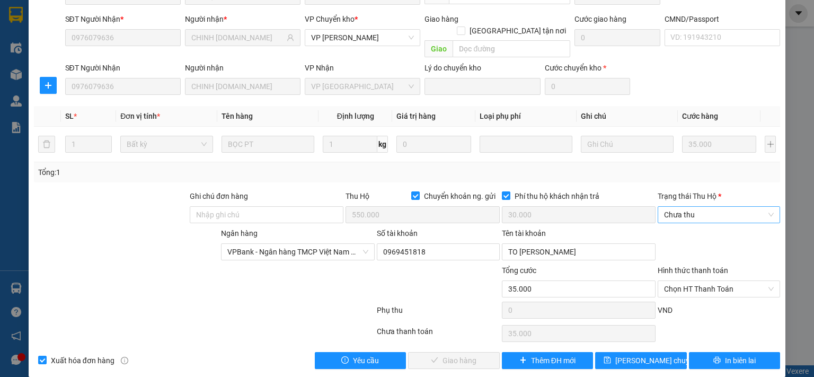
click at [675, 207] on span "Chưa thu" at bounding box center [719, 215] width 110 height 16
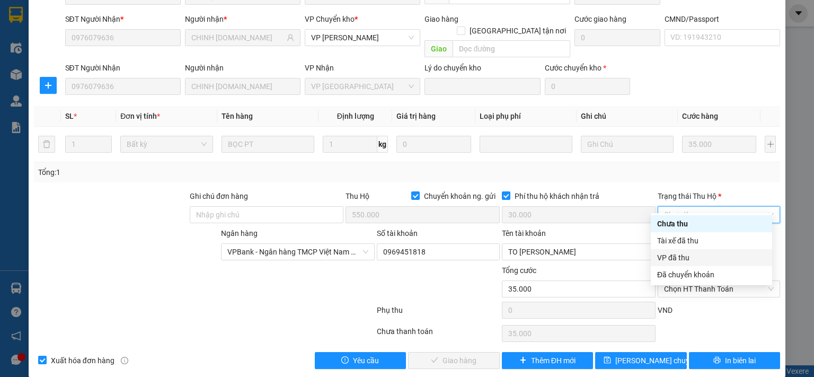
click at [674, 255] on div "VP đã thu" at bounding box center [711, 258] width 109 height 12
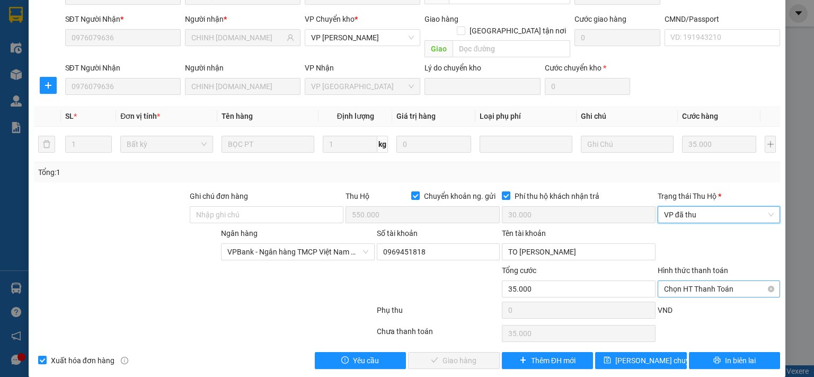
click at [679, 281] on span "Chọn HT Thanh Toán" at bounding box center [719, 289] width 110 height 16
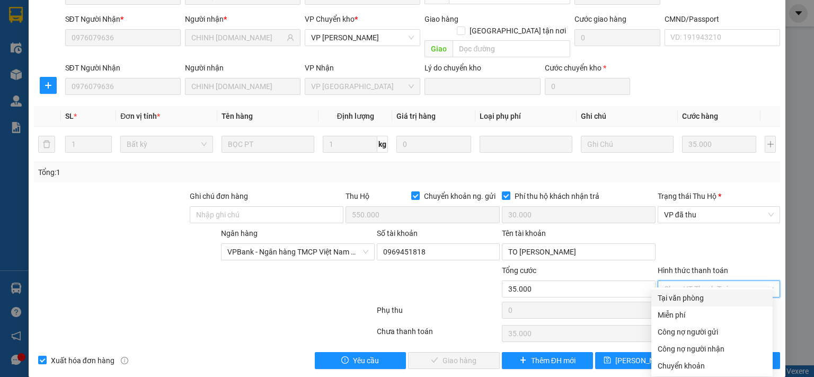
click at [672, 299] on div "Tại văn phòng" at bounding box center [711, 298] width 109 height 12
type input "0"
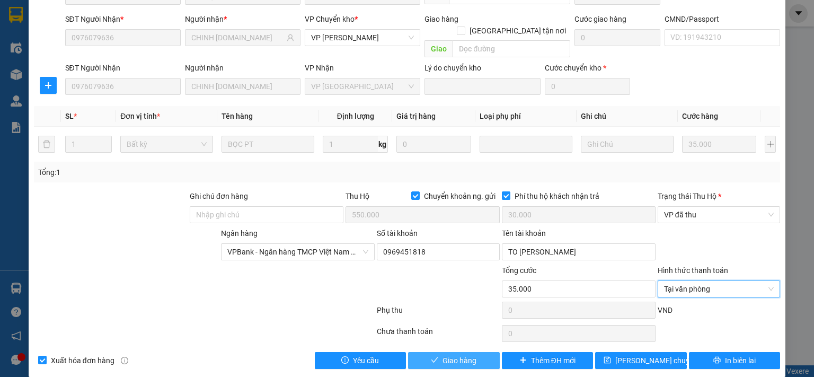
click at [471, 354] on span "Giao hàng" at bounding box center [459, 360] width 34 height 12
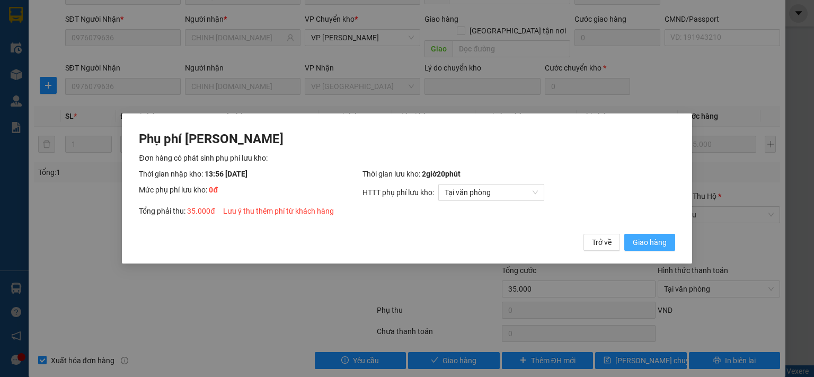
click at [638, 244] on span "Giao hàng" at bounding box center [650, 242] width 34 height 12
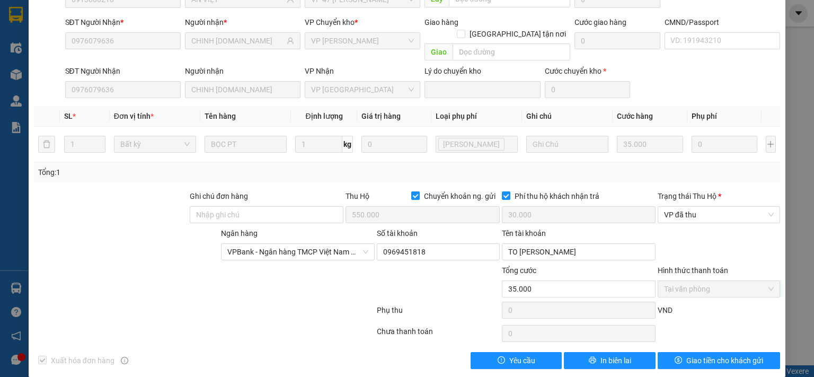
scroll to position [0, 0]
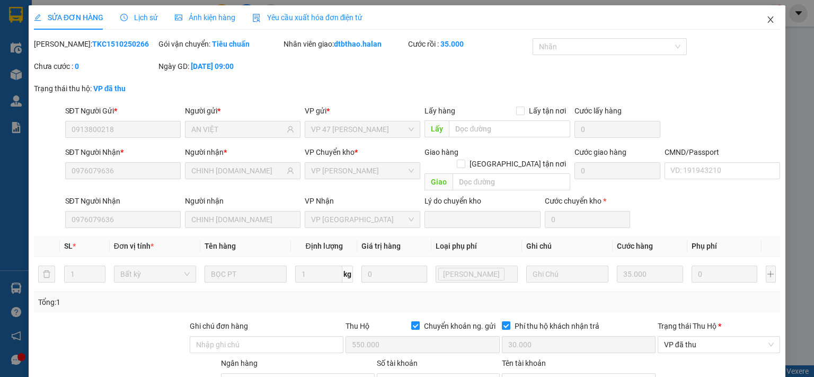
click at [766, 21] on icon "close" at bounding box center [770, 19] width 8 height 8
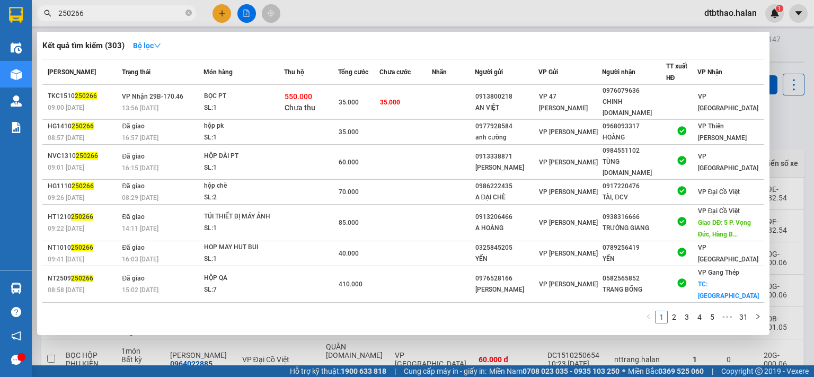
drag, startPoint x: 68, startPoint y: 12, endPoint x: 152, endPoint y: 58, distance: 95.5
click at [122, 23] on div "Kết quả tìm kiếm ( 303 ) Bộ lọc Mã ĐH Trạng thái Món hàng Thu hộ Tổng cước Chưa…" at bounding box center [103, 13] width 207 height 19
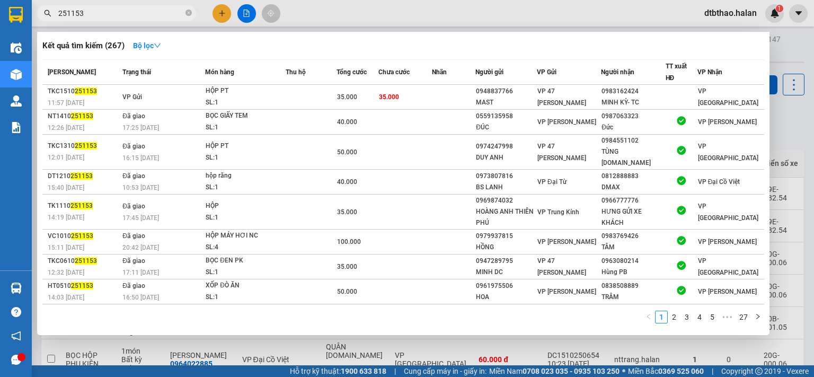
drag, startPoint x: 67, startPoint y: 12, endPoint x: 346, endPoint y: 65, distance: 284.2
click at [139, 14] on input "251153" at bounding box center [120, 13] width 125 height 12
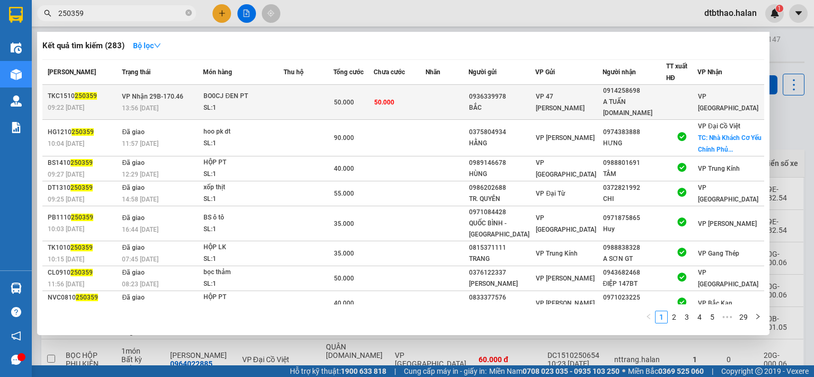
type input "250359"
click at [656, 101] on div "A TUẤN [DOMAIN_NAME]" at bounding box center [634, 107] width 63 height 22
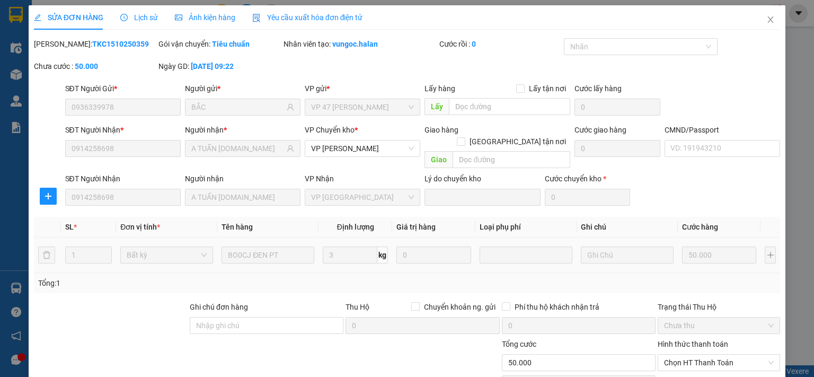
type input "0936339978"
type input "BẮC"
type input "0914258698"
type input "A TUẤN [DOMAIN_NAME]"
type input "0"
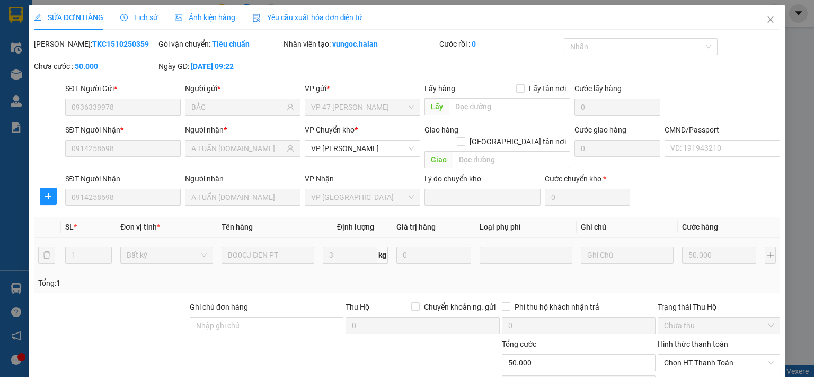
type input "50.000"
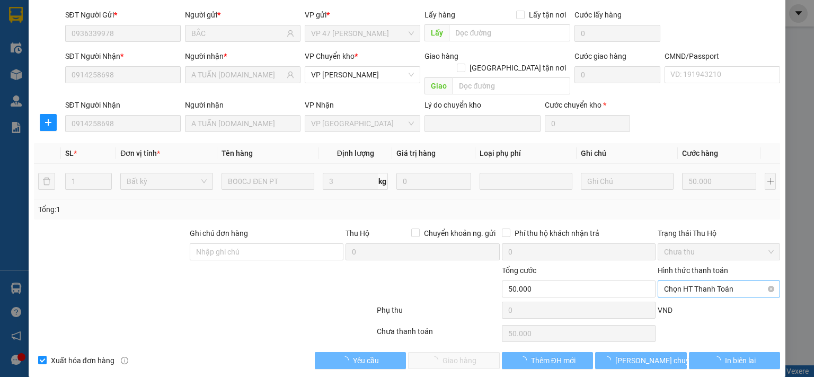
scroll to position [74, 0]
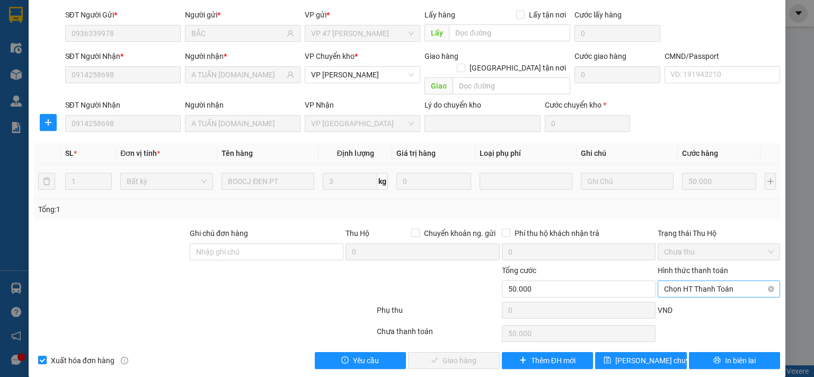
click at [686, 281] on span "Chọn HT Thanh Toán" at bounding box center [719, 289] width 110 height 16
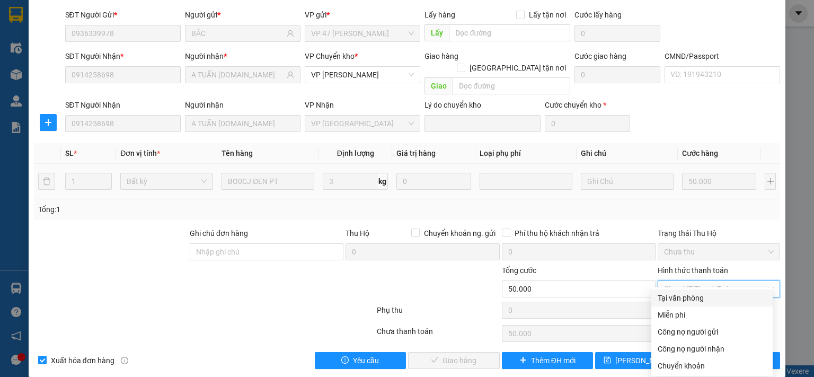
click at [680, 297] on div "Tại văn phòng" at bounding box center [711, 298] width 109 height 12
type input "0"
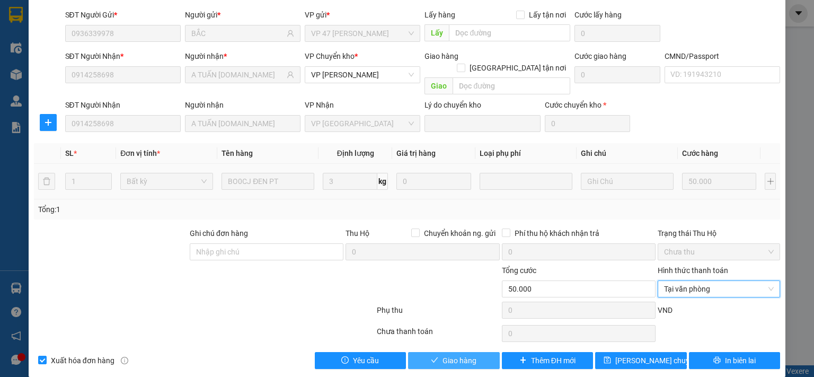
click at [473, 352] on button "Giao hàng" at bounding box center [454, 360] width 92 height 17
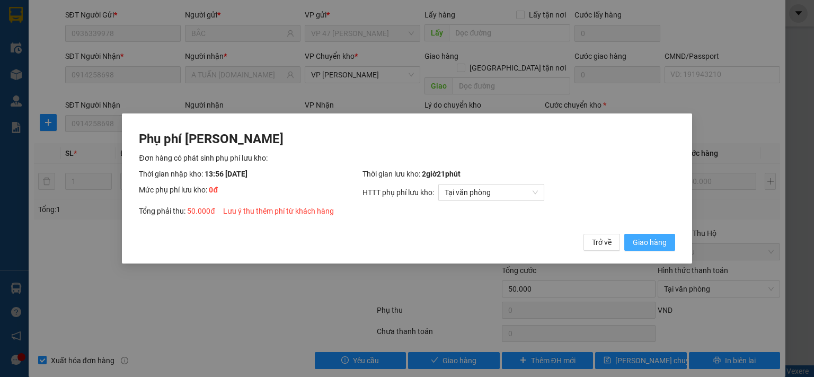
click at [636, 237] on span "Giao hàng" at bounding box center [650, 242] width 34 height 12
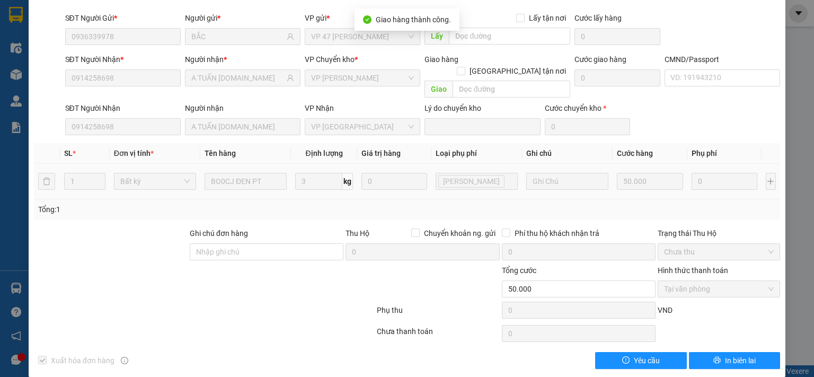
scroll to position [0, 0]
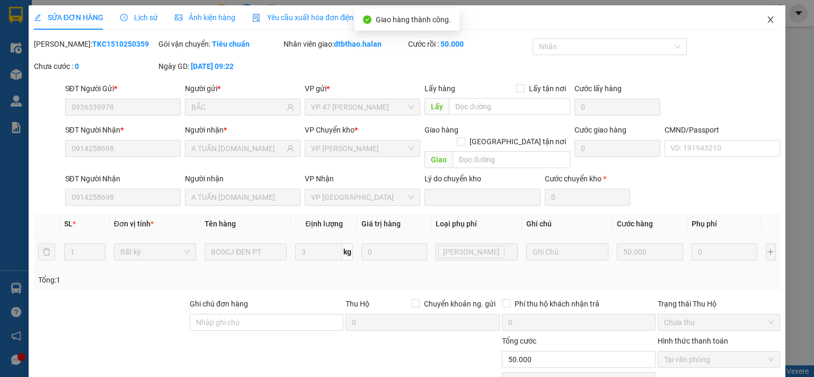
click at [768, 19] on icon "close" at bounding box center [771, 19] width 6 height 6
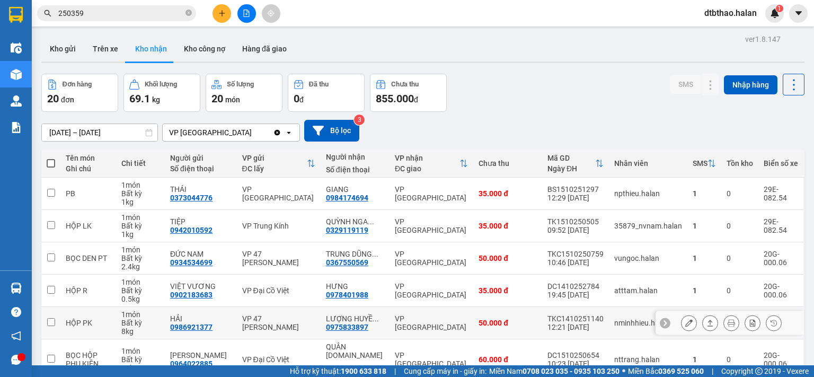
scroll to position [106, 0]
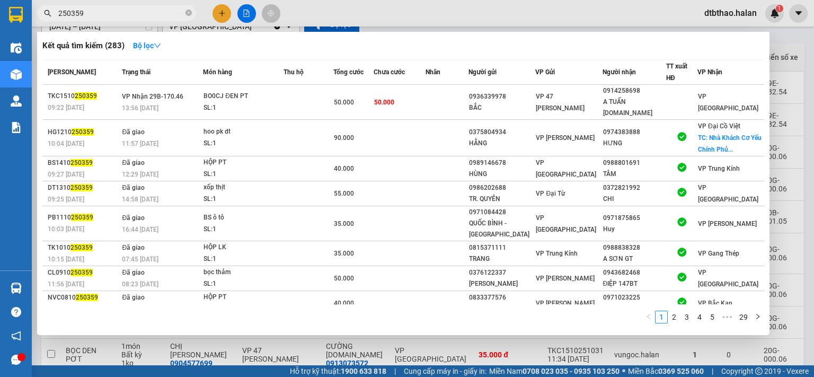
drag, startPoint x: 70, startPoint y: 12, endPoint x: 167, endPoint y: 15, distance: 96.5
click at [106, 12] on input "250359" at bounding box center [120, 13] width 125 height 12
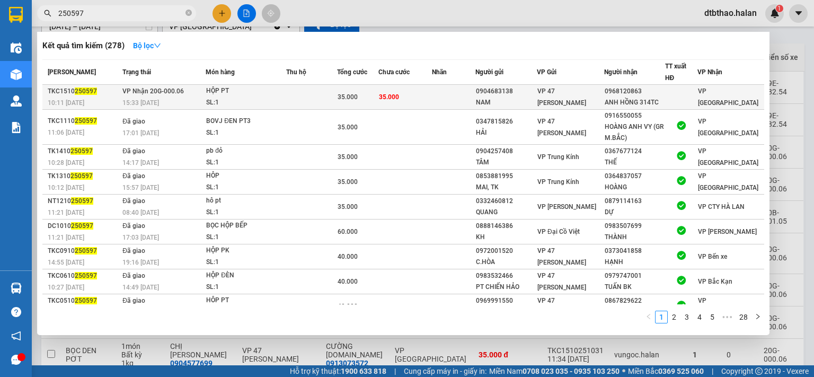
type input "250597"
click at [615, 100] on div "ANH HỒNG 314TC" at bounding box center [634, 102] width 60 height 11
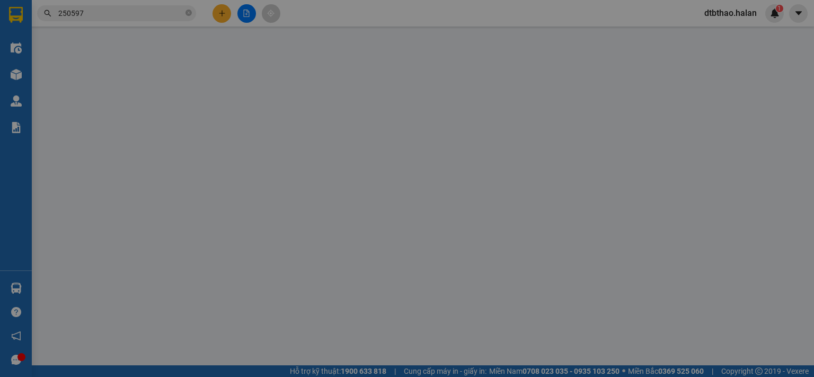
type input "0904683138"
type input "NAM"
type input "0968120863"
type input "ANH HỒNG 314TC"
type input "0"
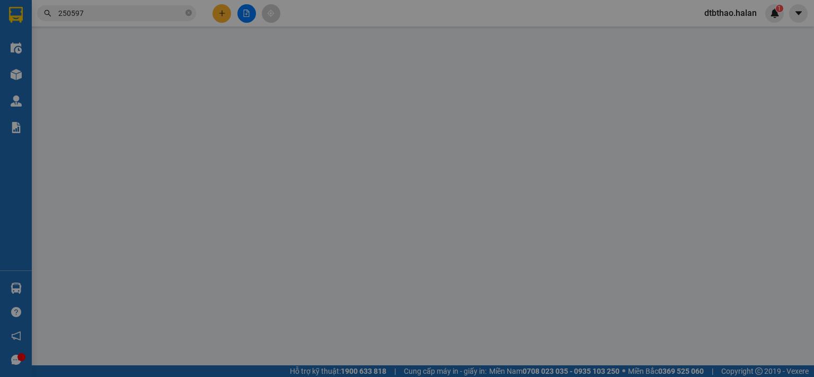
type input "35.000"
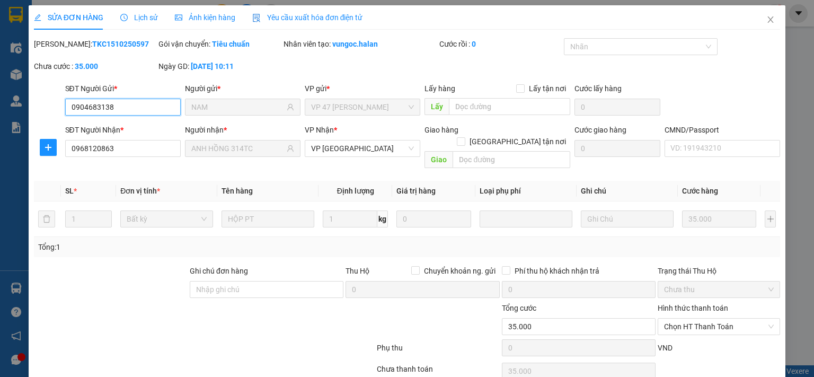
scroll to position [38, 0]
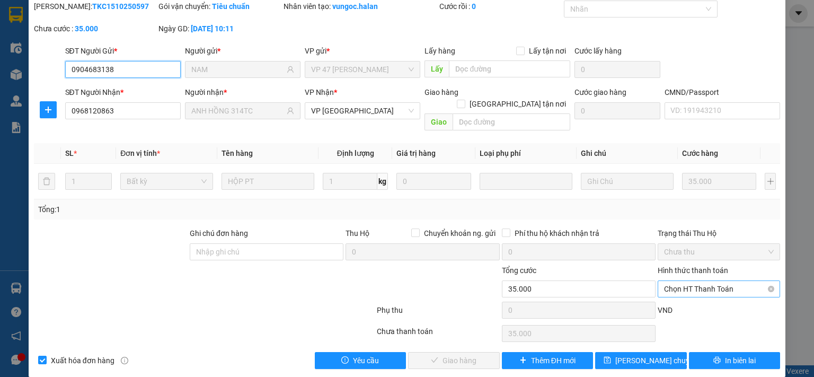
click at [704, 281] on span "Chọn HT Thanh Toán" at bounding box center [719, 289] width 110 height 16
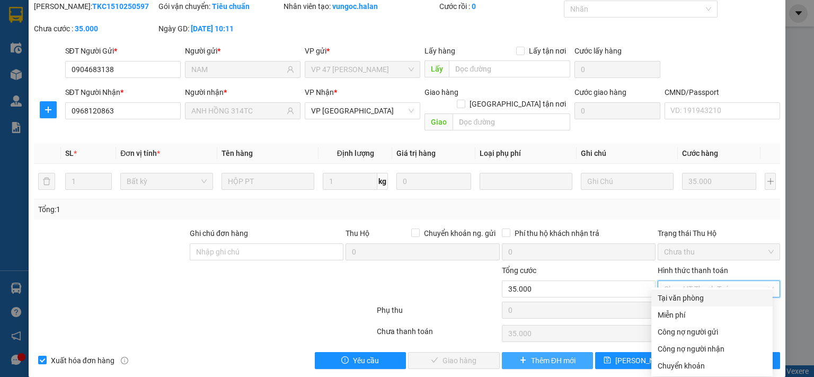
drag, startPoint x: 691, startPoint y: 296, endPoint x: 568, endPoint y: 341, distance: 130.2
click at [689, 297] on div "Tại văn phòng" at bounding box center [711, 298] width 109 height 12
type input "0"
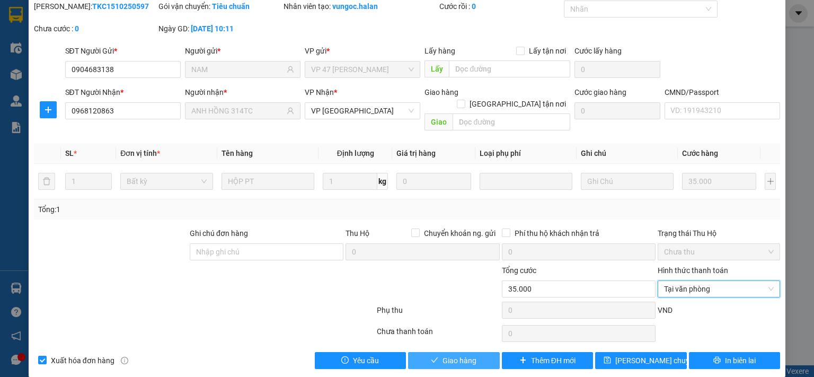
click at [451, 354] on span "Giao hàng" at bounding box center [459, 360] width 34 height 12
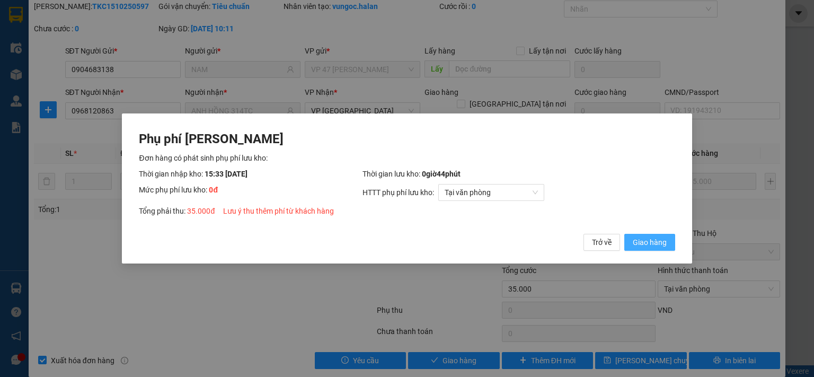
click at [637, 241] on span "Giao hàng" at bounding box center [650, 242] width 34 height 12
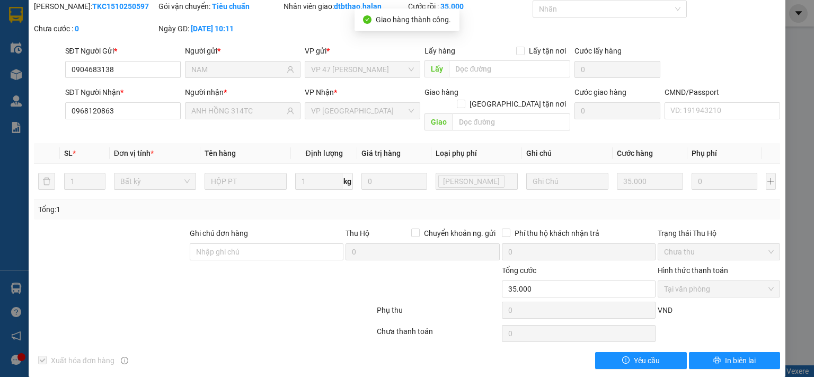
scroll to position [0, 0]
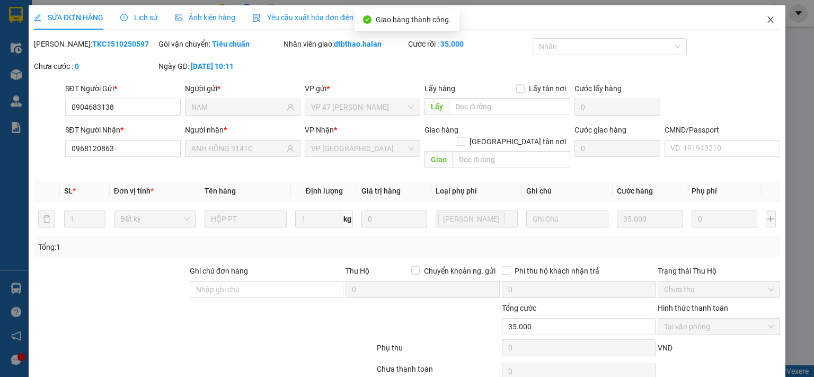
click at [766, 22] on icon "close" at bounding box center [770, 19] width 8 height 8
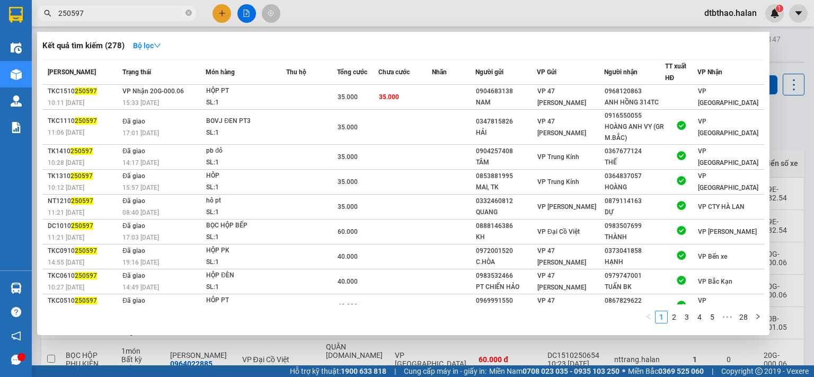
drag, startPoint x: 70, startPoint y: 13, endPoint x: 224, endPoint y: 52, distance: 158.5
click at [100, 13] on input "250597" at bounding box center [120, 13] width 125 height 12
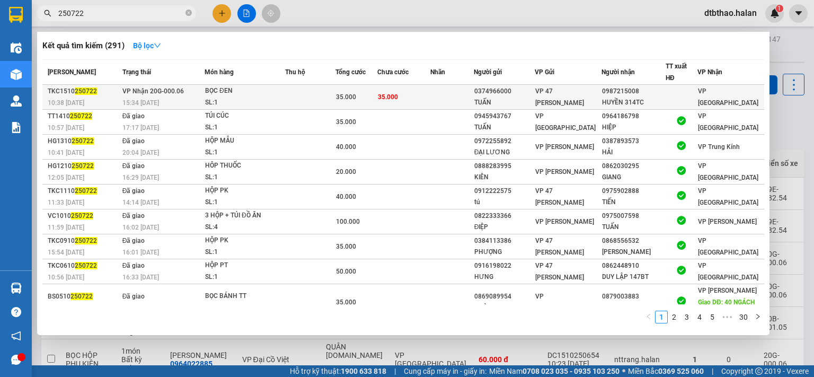
type input "250722"
click at [668, 100] on div at bounding box center [681, 97] width 31 height 11
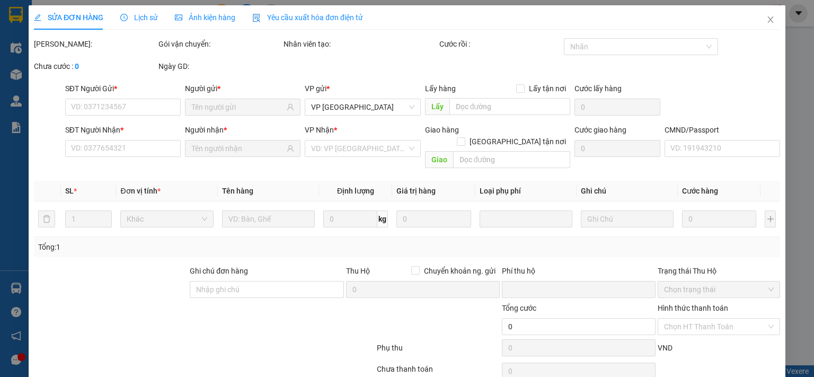
type input "0374966000"
type input "TUẤN"
type input "0987215008"
type input "HUYỀN 314TC"
type input "0"
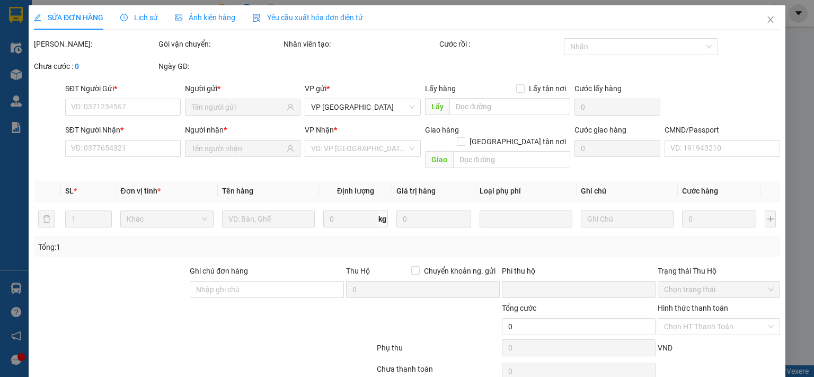
type input "35.000"
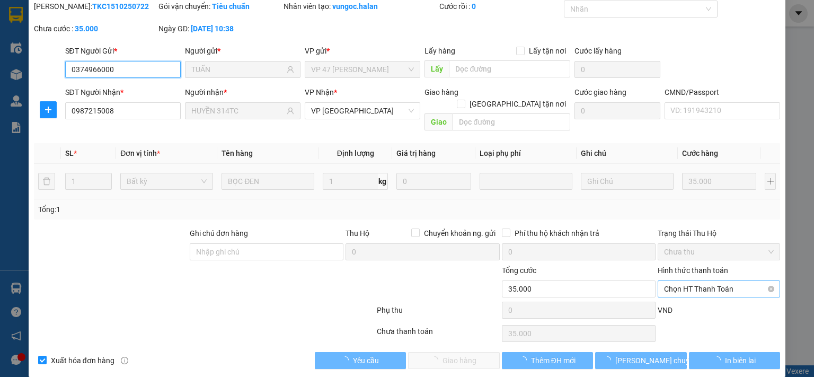
scroll to position [38, 0]
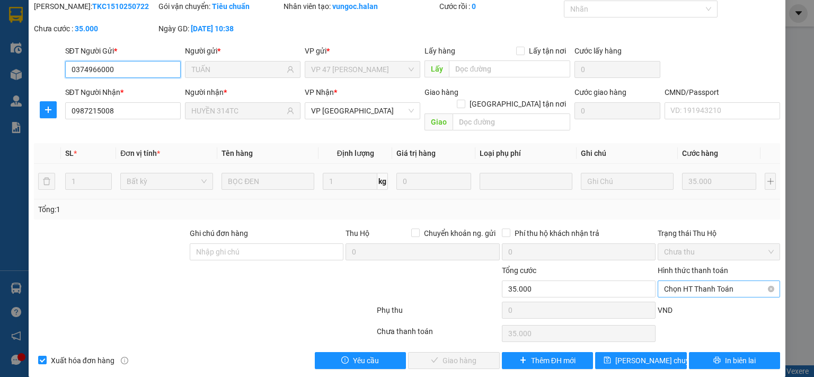
click at [684, 281] on span "Chọn HT Thanh Toán" at bounding box center [719, 289] width 110 height 16
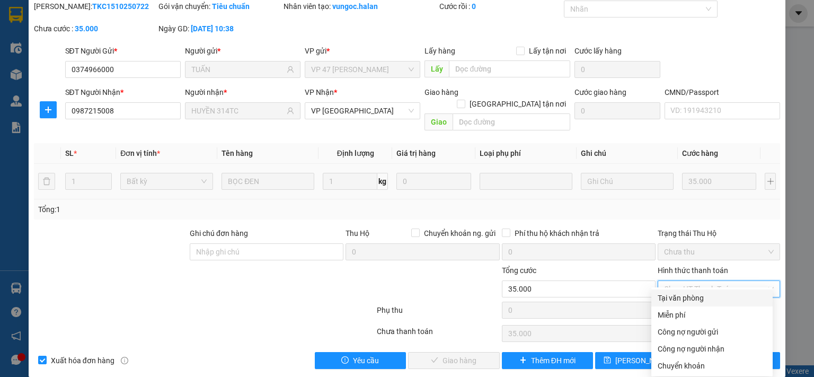
click at [682, 300] on div "Tại văn phòng" at bounding box center [711, 298] width 109 height 12
type input "0"
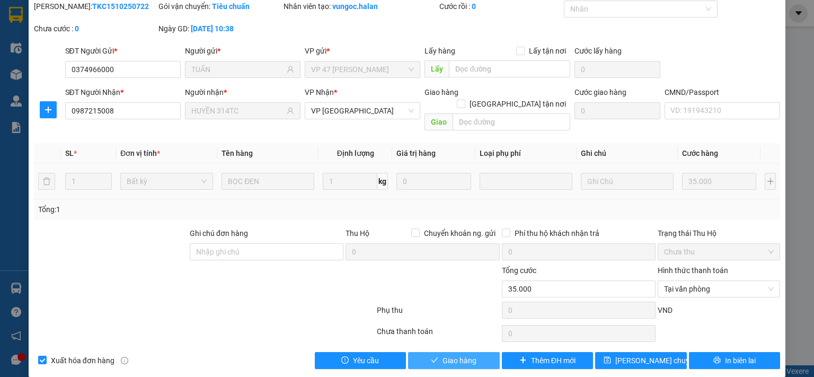
click at [477, 352] on button "Giao hàng" at bounding box center [454, 360] width 92 height 17
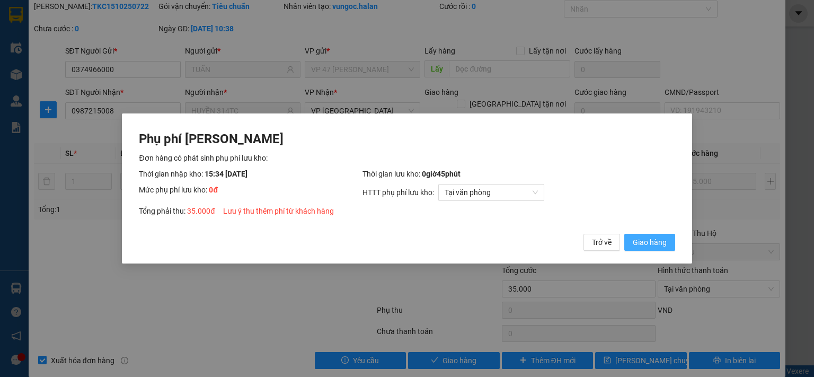
click at [661, 241] on span "Giao hàng" at bounding box center [650, 242] width 34 height 12
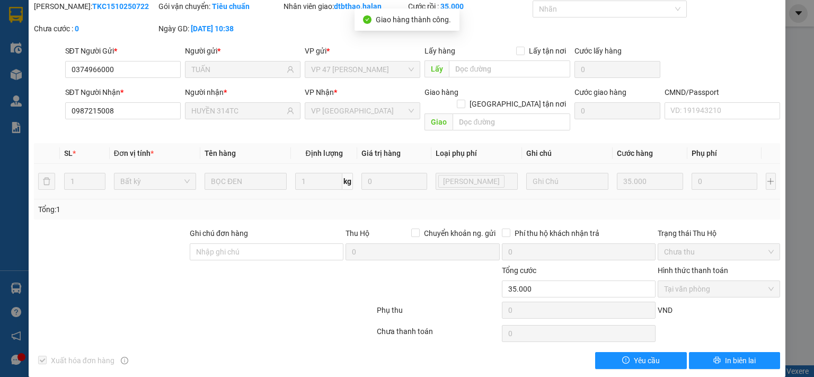
scroll to position [0, 0]
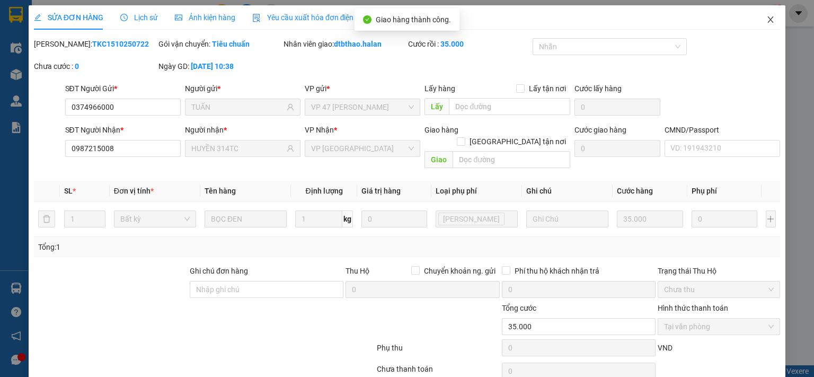
click at [766, 20] on icon "close" at bounding box center [770, 19] width 8 height 8
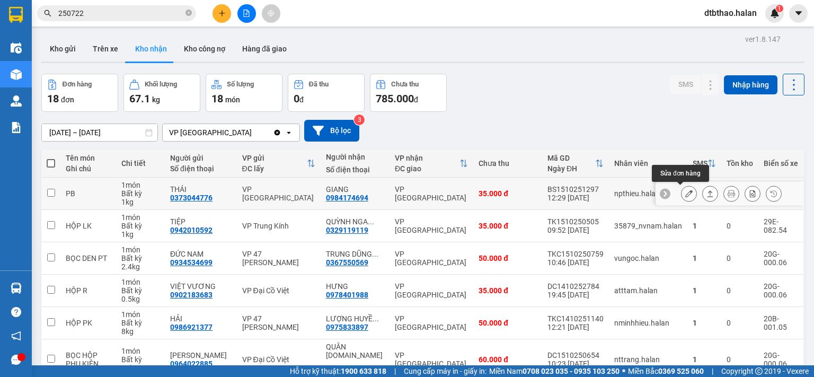
click at [685, 192] on icon at bounding box center [688, 193] width 7 height 7
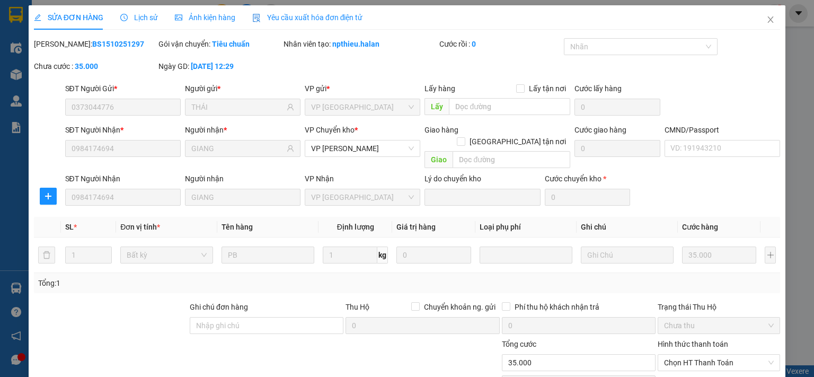
type input "0373044776"
type input "THÁI"
type input "0984174694"
type input "GIANG"
type input "0"
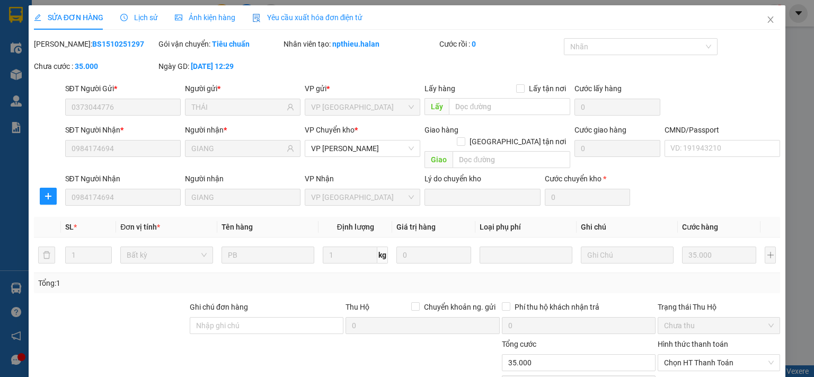
type input "35.000"
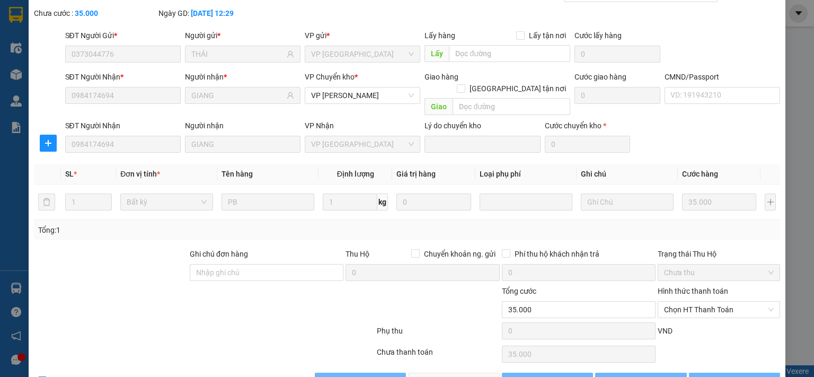
scroll to position [74, 0]
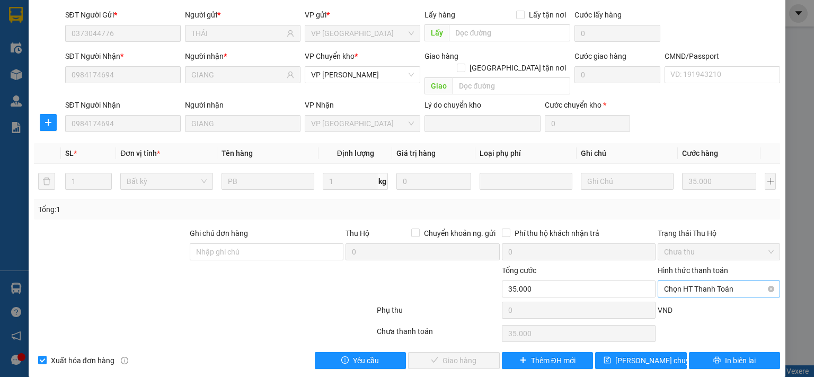
click at [691, 281] on span "Chọn HT Thanh Toán" at bounding box center [719, 289] width 110 height 16
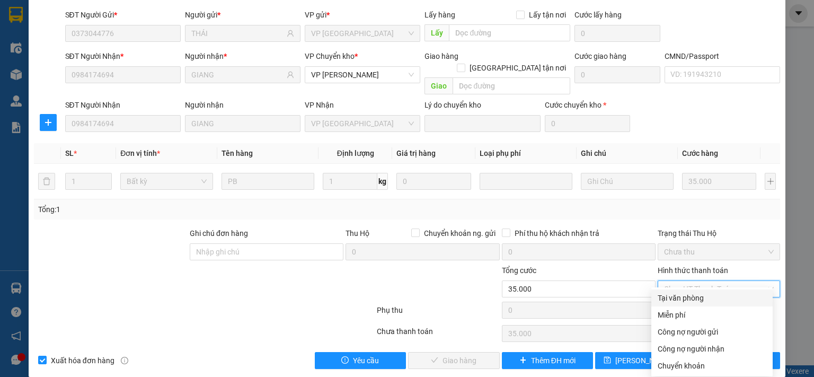
click at [691, 298] on div "Tại văn phòng" at bounding box center [711, 298] width 109 height 12
type input "0"
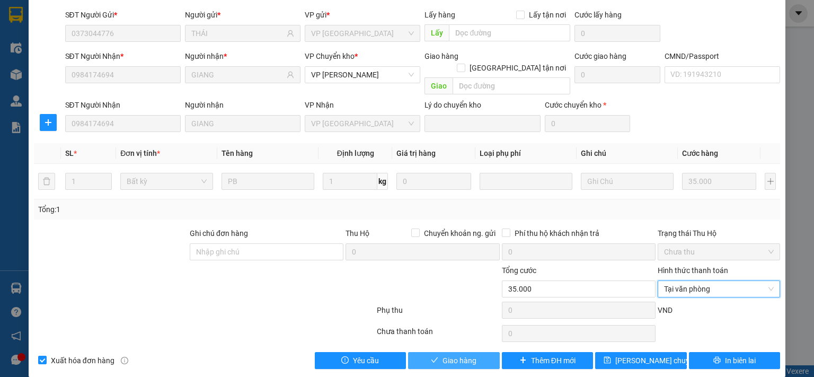
click at [461, 354] on span "Giao hàng" at bounding box center [459, 360] width 34 height 12
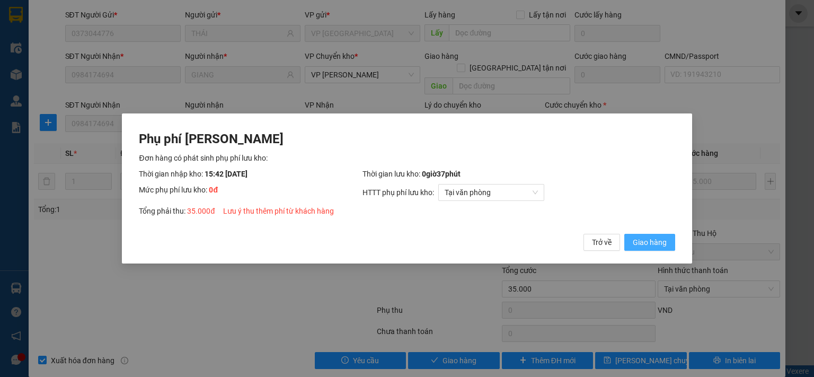
click at [640, 247] on span "Giao hàng" at bounding box center [650, 242] width 34 height 12
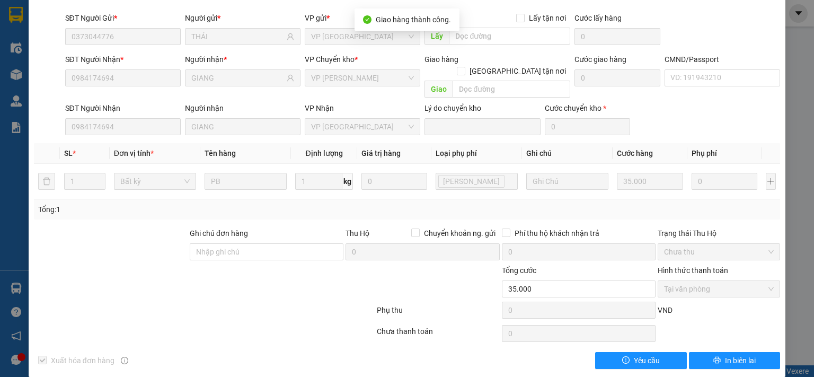
scroll to position [0, 0]
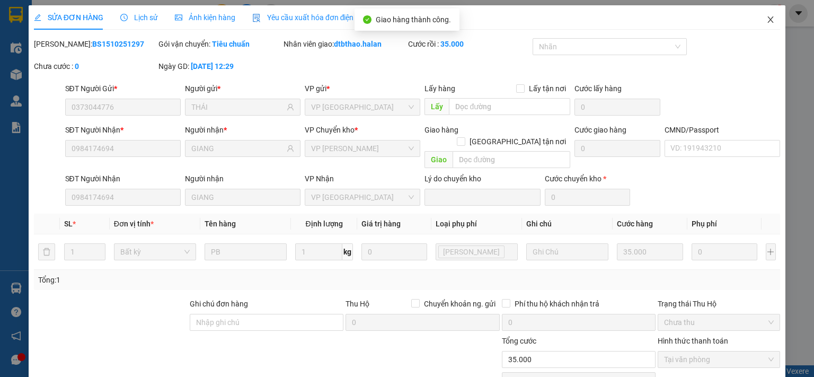
click at [766, 18] on icon "close" at bounding box center [770, 19] width 8 height 8
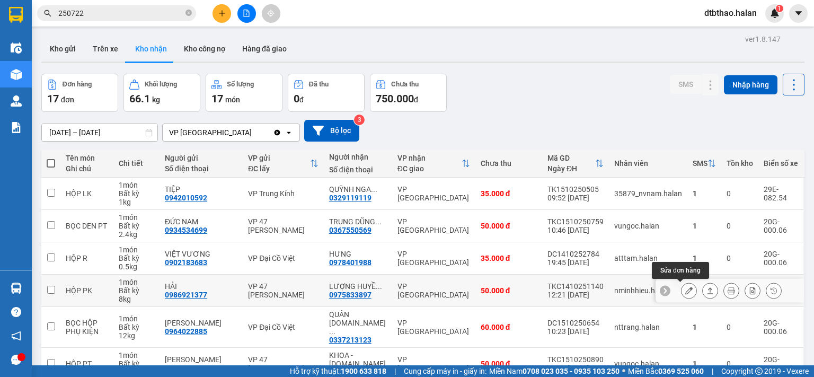
click at [685, 289] on icon at bounding box center [688, 290] width 7 height 7
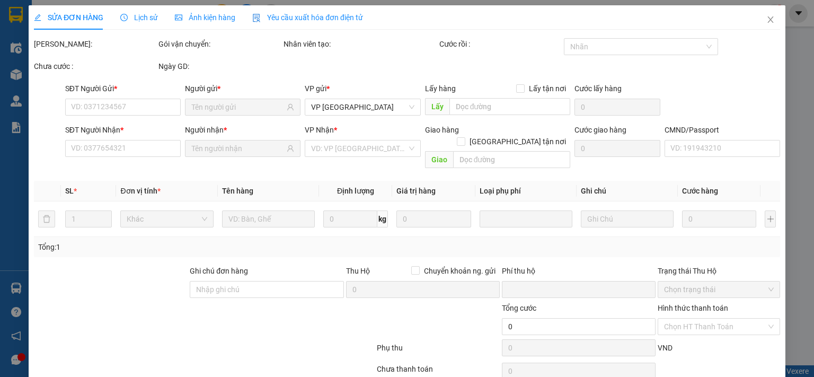
type input "0986921377"
type input "HẢI"
type input "0975833897"
type input "LƯỢNG HUYỀN SƠN NAM"
type input "0"
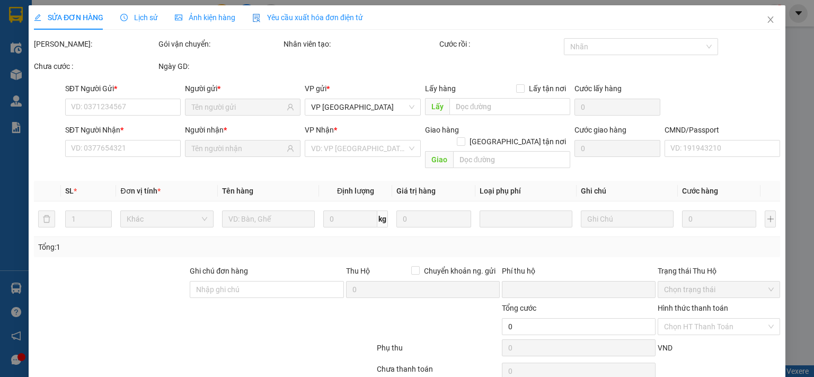
type input "50.000"
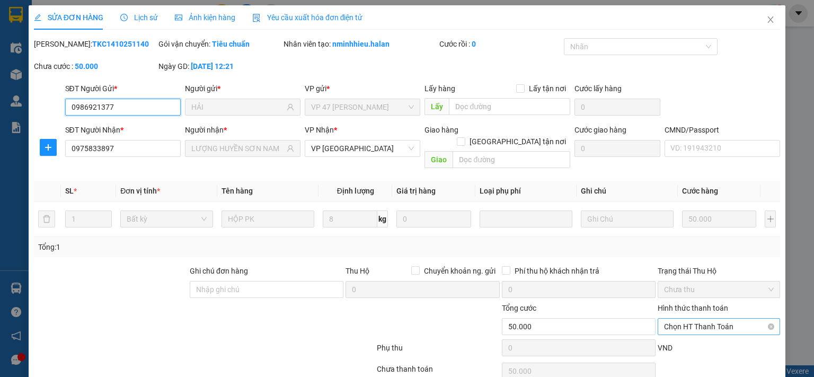
click at [706, 318] on span "Chọn HT Thanh Toán" at bounding box center [719, 326] width 110 height 16
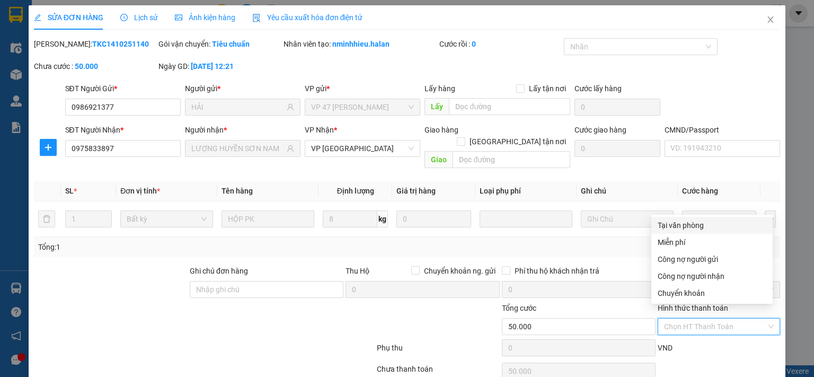
click at [676, 225] on div "Tại văn phòng" at bounding box center [711, 225] width 109 height 12
type input "0"
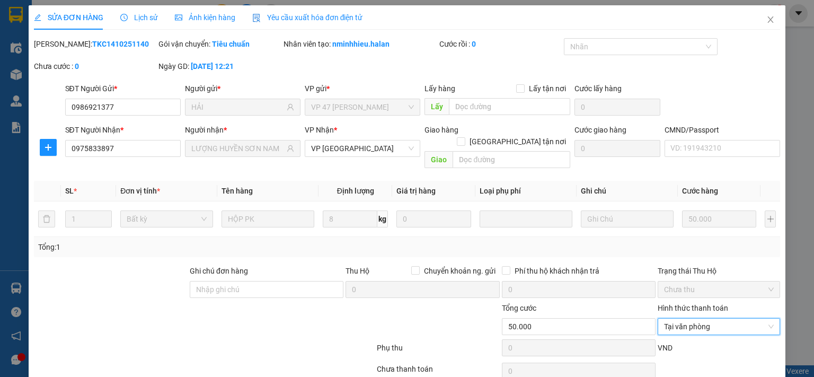
scroll to position [38, 0]
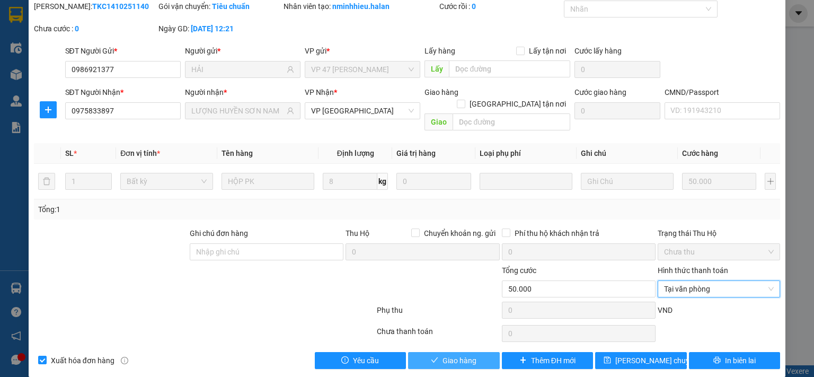
click at [465, 354] on span "Giao hàng" at bounding box center [459, 360] width 34 height 12
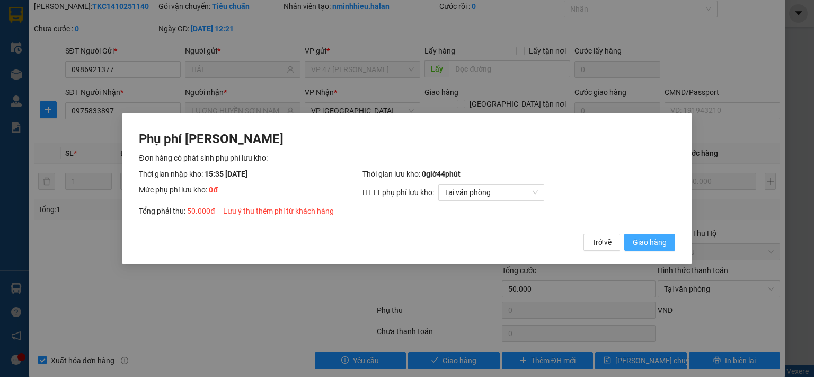
click at [642, 237] on span "Giao hàng" at bounding box center [650, 242] width 34 height 12
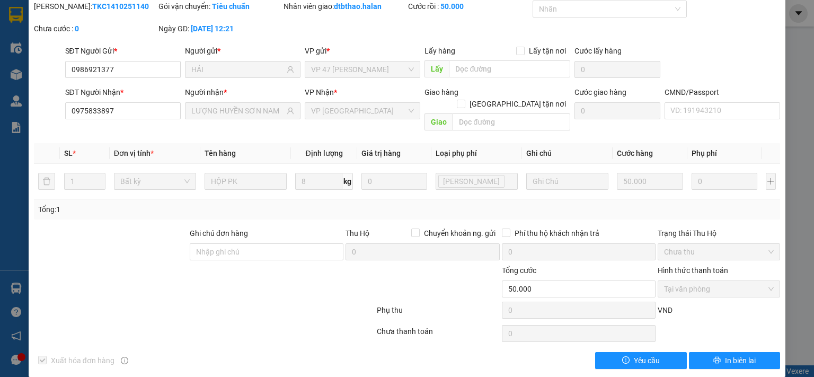
scroll to position [0, 0]
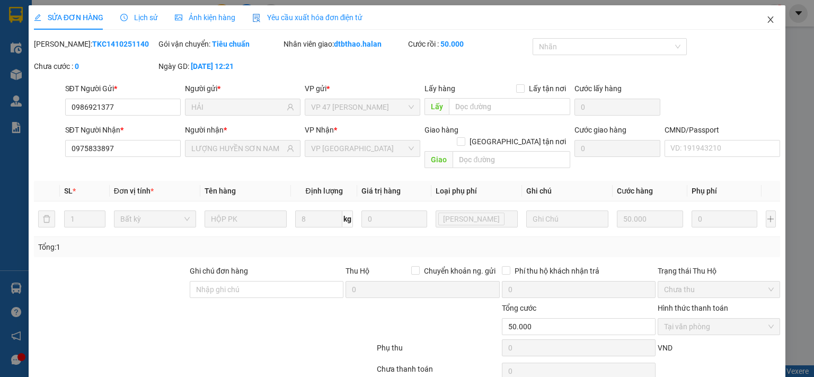
click at [766, 17] on icon "close" at bounding box center [770, 19] width 8 height 8
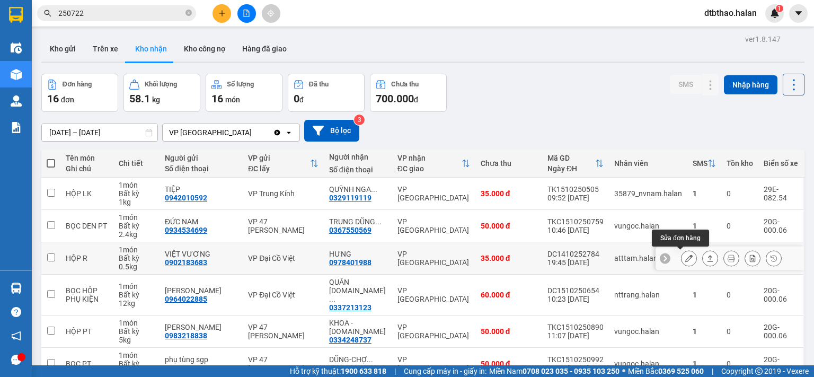
click at [685, 257] on icon at bounding box center [688, 257] width 7 height 7
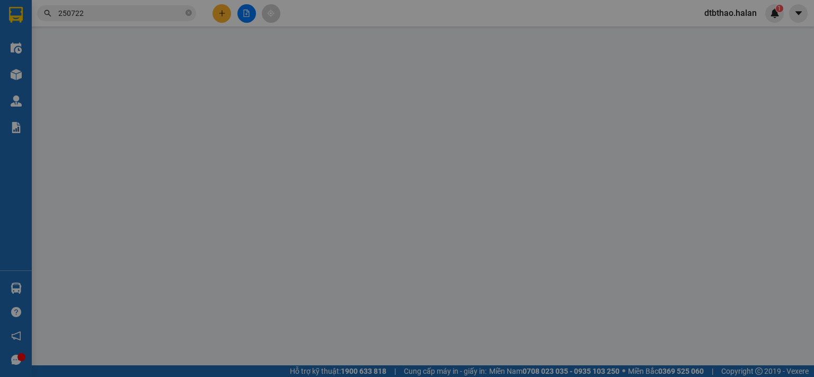
type input "0902183683"
type input "VIỆT VƯƠNG"
type input "0978401988"
type input "HƯNG"
type input "0"
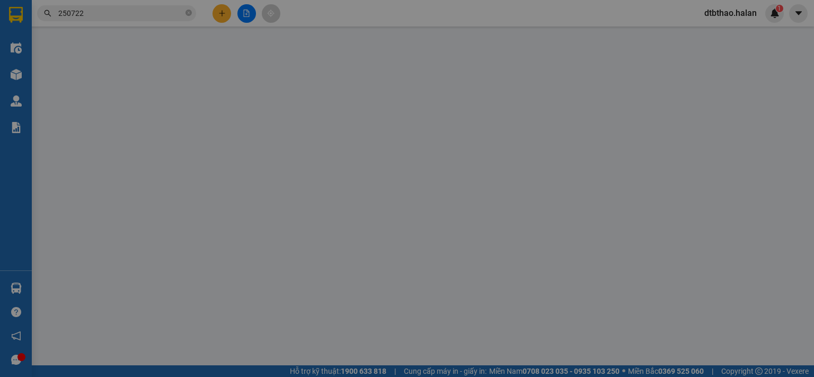
type input "35.000"
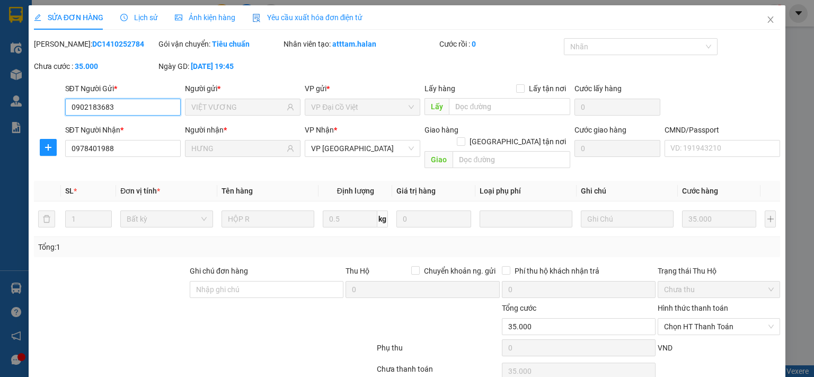
scroll to position [38, 0]
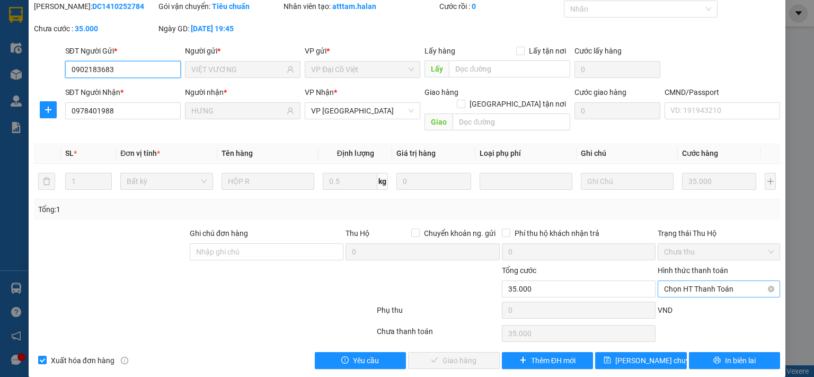
click at [686, 281] on span "Chọn HT Thanh Toán" at bounding box center [719, 289] width 110 height 16
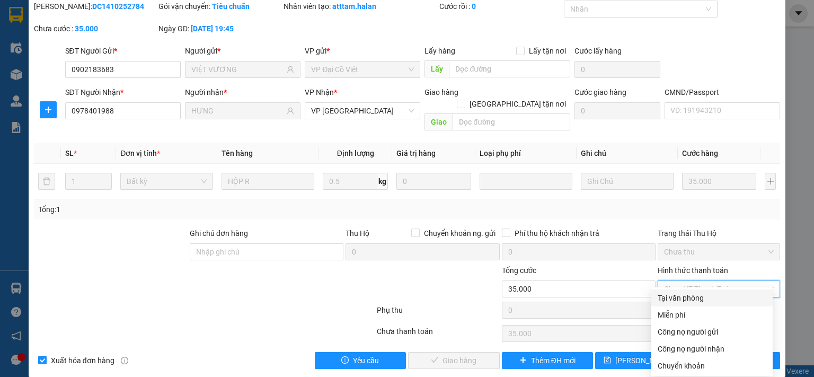
click at [674, 299] on div "Tại văn phòng" at bounding box center [711, 298] width 109 height 12
type input "0"
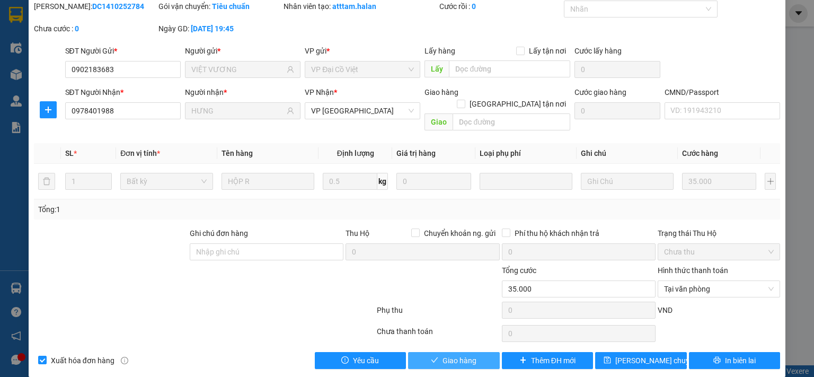
click at [453, 354] on span "Giao hàng" at bounding box center [459, 360] width 34 height 12
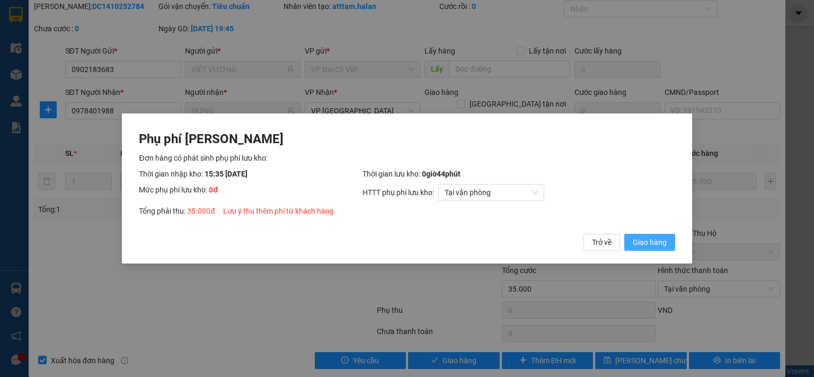
click at [656, 243] on span "Giao hàng" at bounding box center [650, 242] width 34 height 12
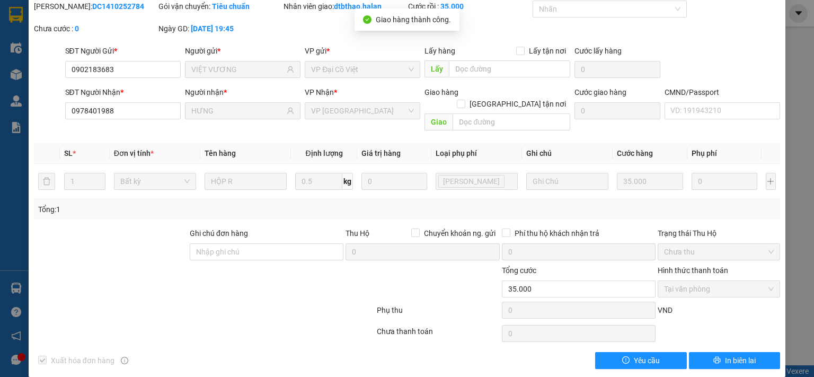
scroll to position [0, 0]
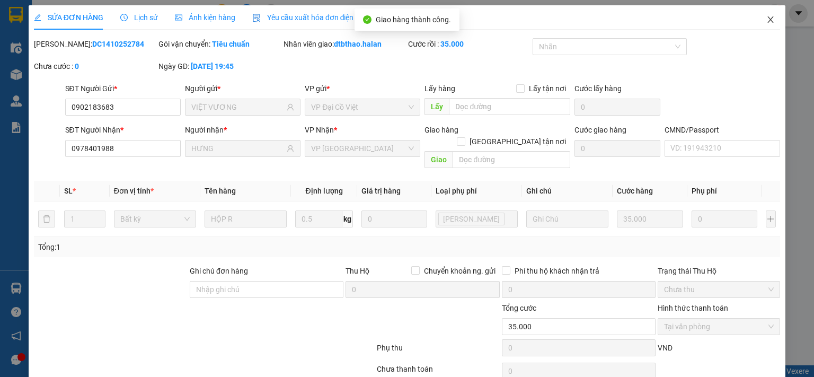
click at [766, 19] on icon "close" at bounding box center [770, 19] width 8 height 8
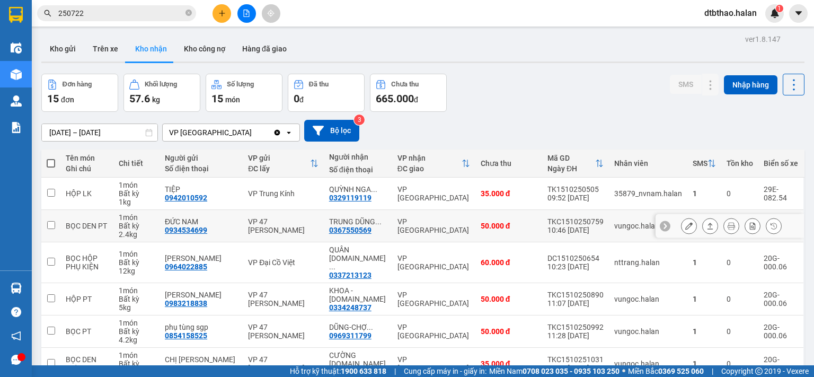
click at [685, 226] on icon at bounding box center [688, 225] width 7 height 7
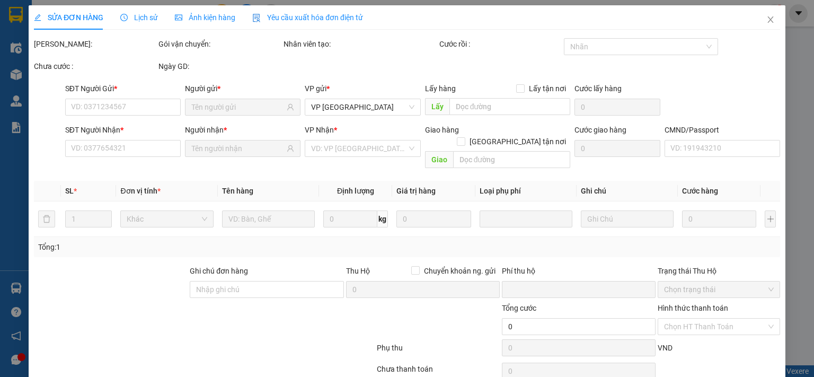
type input "0934534699"
type input "ĐỨC NAM"
type input "0367550569"
type input "TRUNG DŨNG KM31 - [DOMAIN_NAME]"
type input "0"
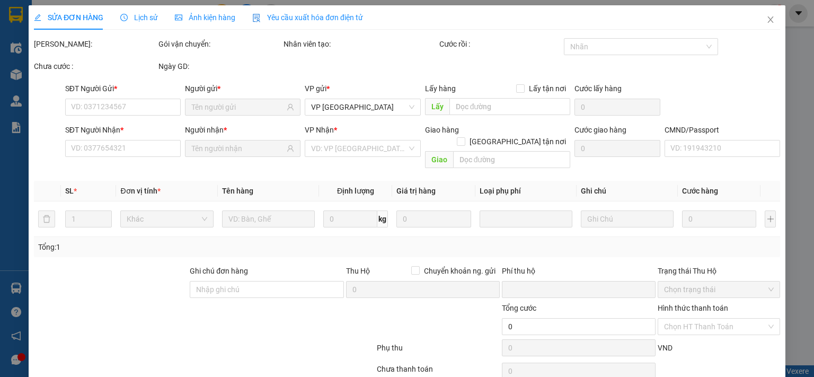
type input "50.000"
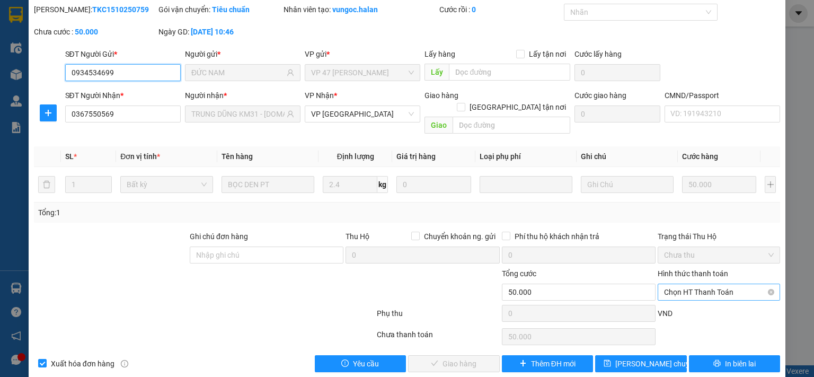
scroll to position [38, 0]
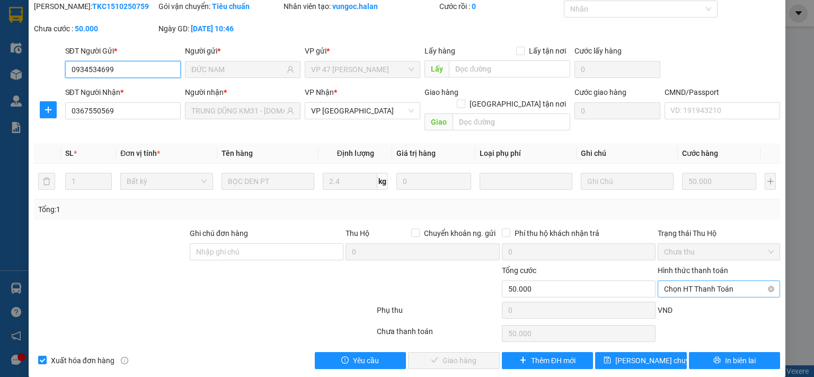
click at [697, 281] on span "Chọn HT Thanh Toán" at bounding box center [719, 289] width 110 height 16
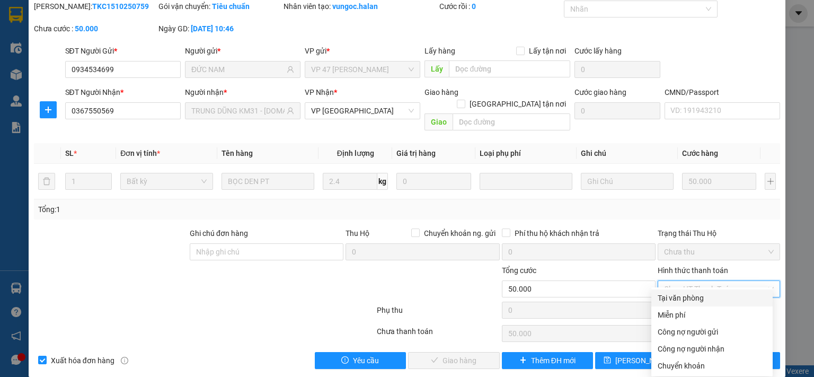
click at [689, 296] on div "Tại văn phòng" at bounding box center [711, 298] width 109 height 12
type input "0"
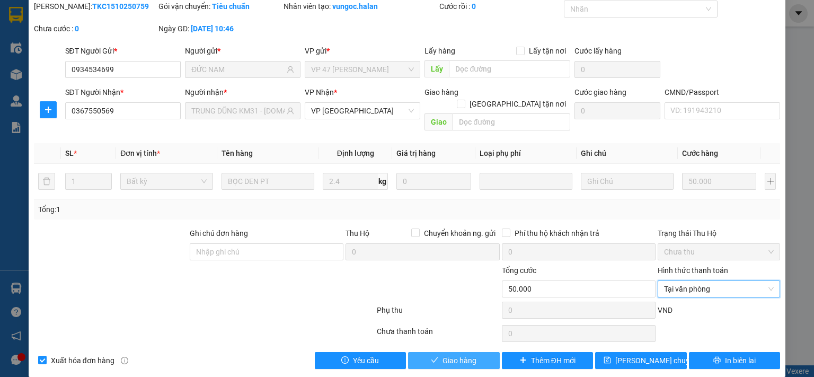
click at [458, 354] on span "Giao hàng" at bounding box center [459, 360] width 34 height 12
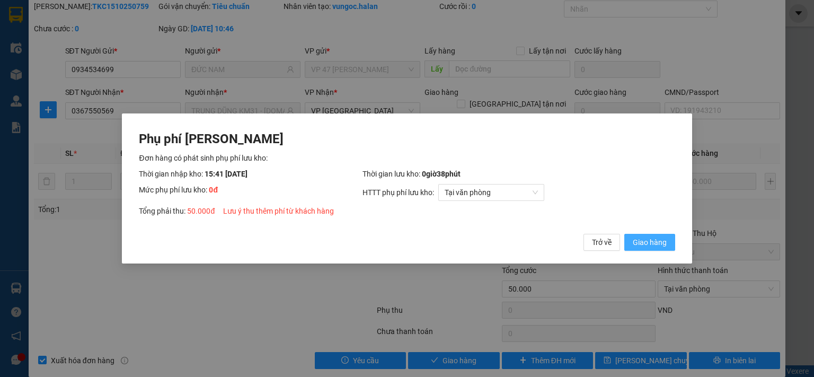
click at [661, 244] on span "Giao hàng" at bounding box center [650, 242] width 34 height 12
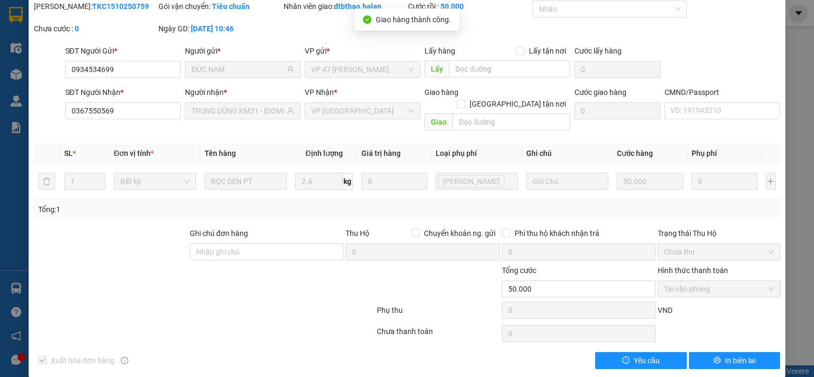
scroll to position [0, 0]
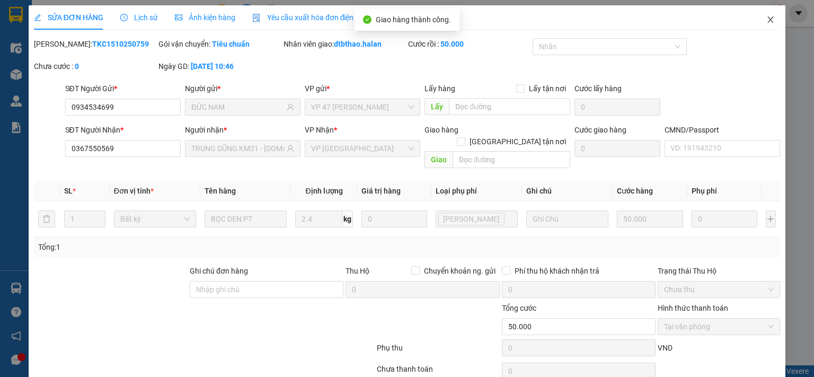
click at [766, 20] on icon "close" at bounding box center [770, 19] width 8 height 8
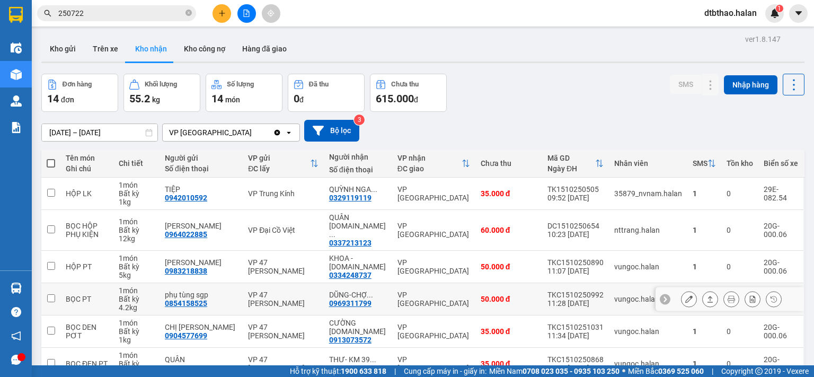
scroll to position [177, 0]
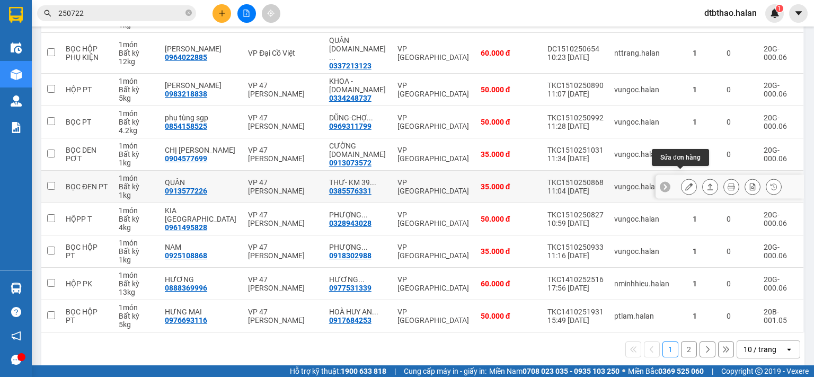
click at [685, 183] on icon at bounding box center [688, 186] width 7 height 7
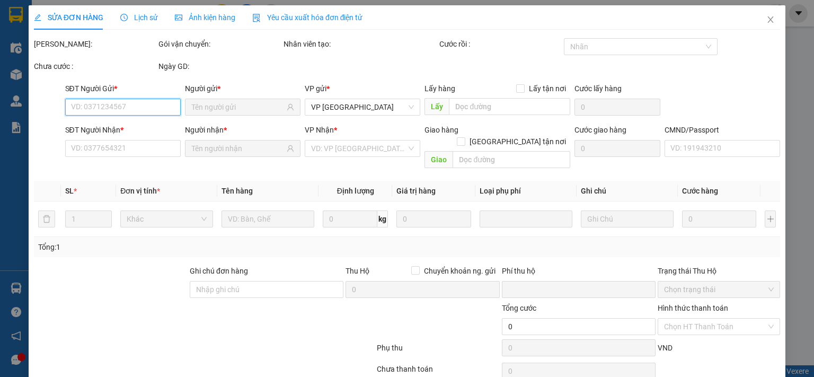
type input "0913577226"
type input "QUÂN"
type input "0385576331"
type input "THƯ- KM 39 [GEOGRAPHIC_DATA]"
type input "0"
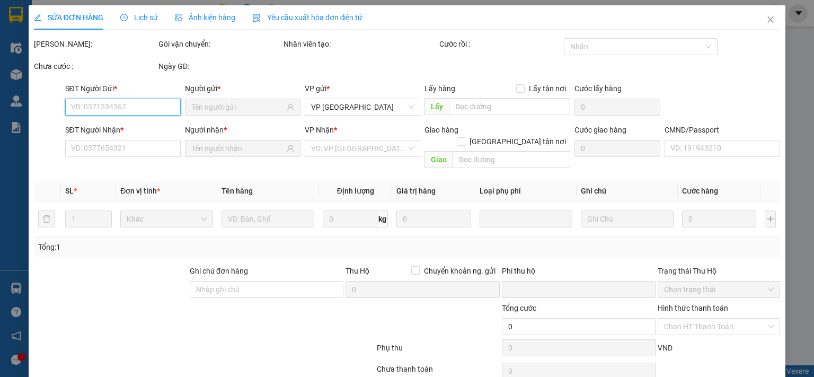
type input "35.000"
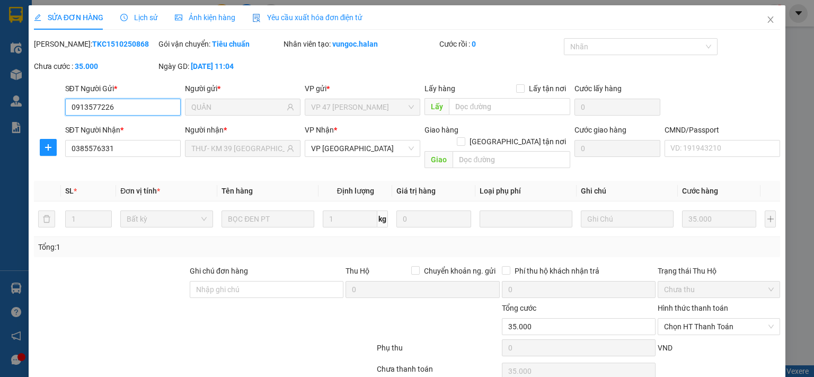
scroll to position [38, 0]
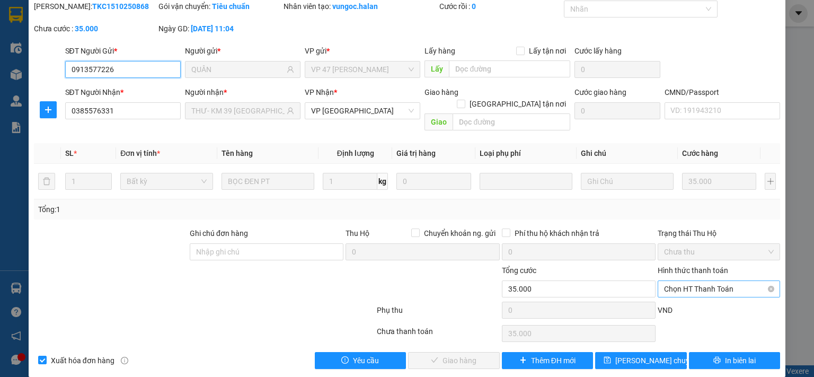
click at [705, 281] on span "Chọn HT Thanh Toán" at bounding box center [719, 289] width 110 height 16
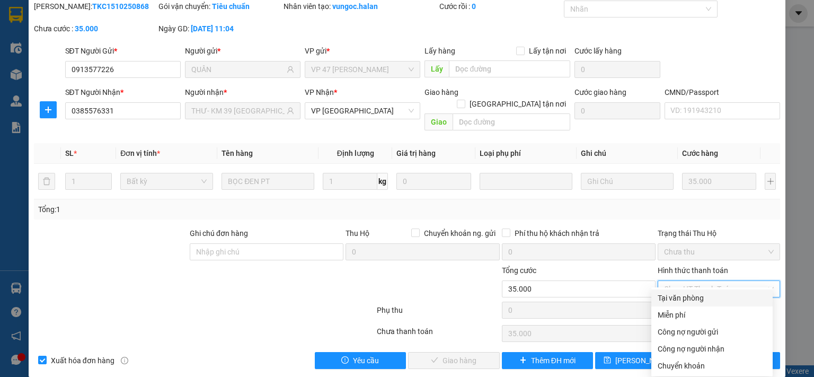
click at [700, 302] on div "Tại văn phòng" at bounding box center [711, 298] width 109 height 12
type input "0"
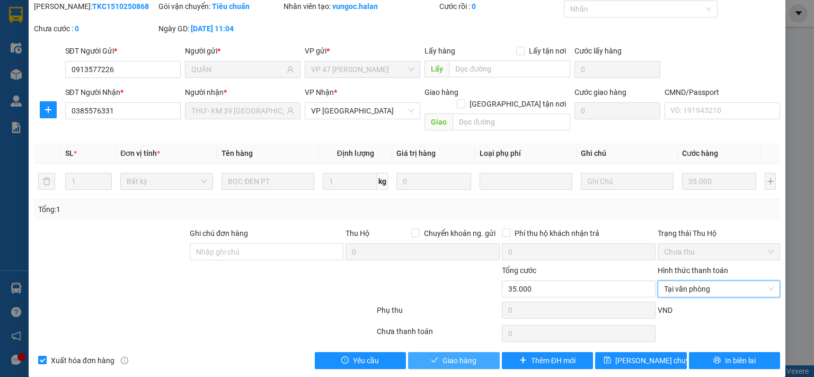
click at [484, 352] on button "Giao hàng" at bounding box center [454, 360] width 92 height 17
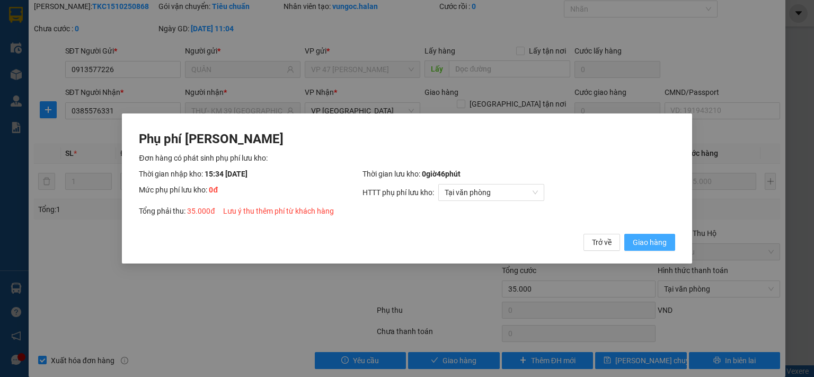
click at [655, 245] on span "Giao hàng" at bounding box center [650, 242] width 34 height 12
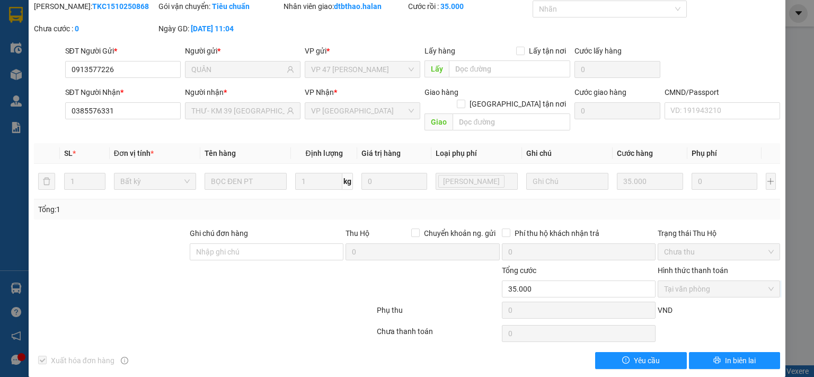
scroll to position [0, 0]
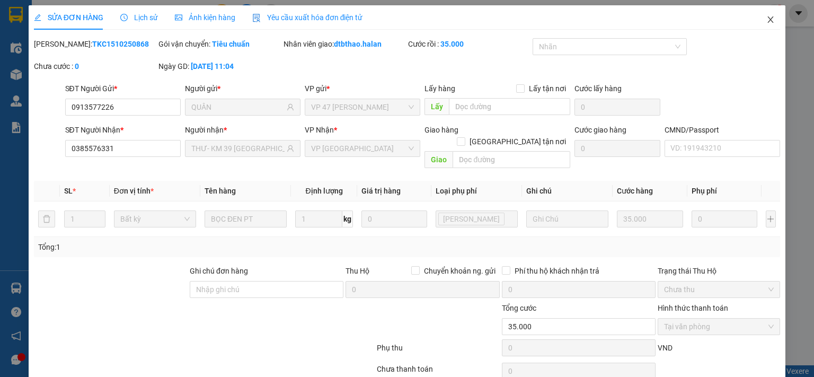
click at [766, 19] on icon "close" at bounding box center [770, 19] width 8 height 8
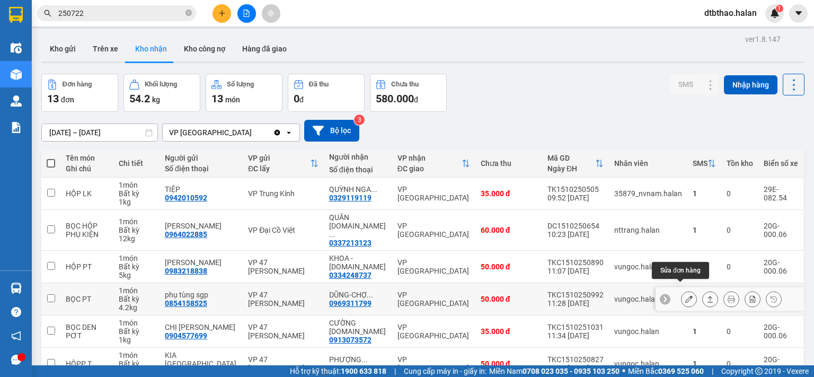
click at [685, 295] on icon at bounding box center [688, 298] width 7 height 7
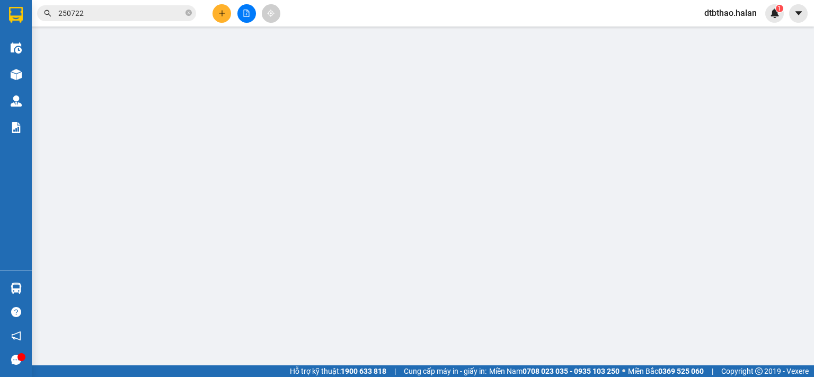
type input "0854158525"
type input "phụ tùng sgp"
type input "0969311799"
type input "DŨNG-CHỢ KM40 [GEOGRAPHIC_DATA]"
type input "0"
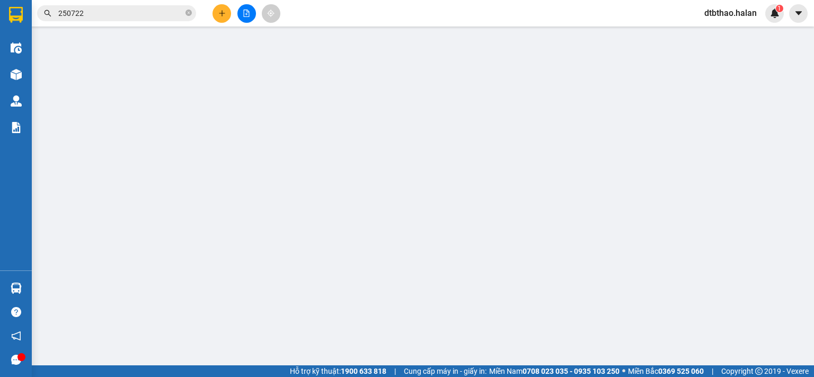
type input "50.000"
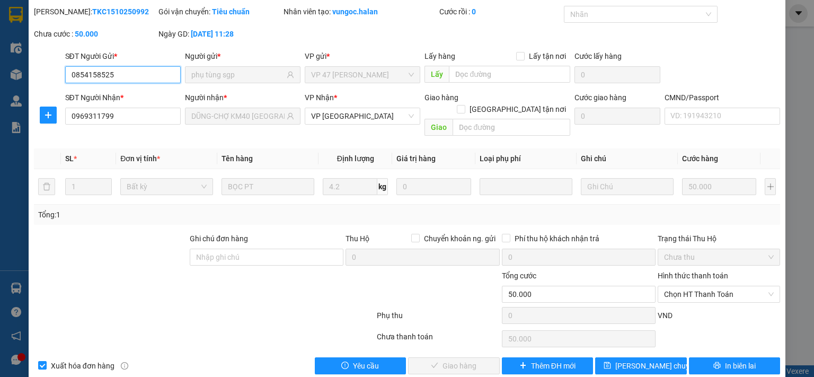
scroll to position [38, 0]
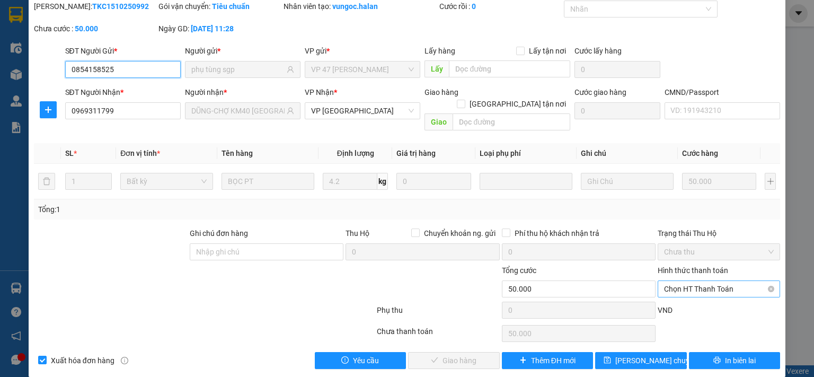
click at [682, 281] on span "Chọn HT Thanh Toán" at bounding box center [719, 289] width 110 height 16
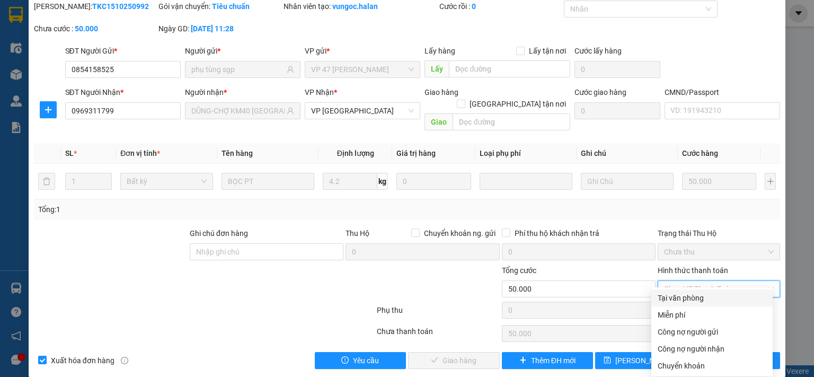
click at [680, 297] on div "Tại văn phòng" at bounding box center [711, 298] width 109 height 12
type input "0"
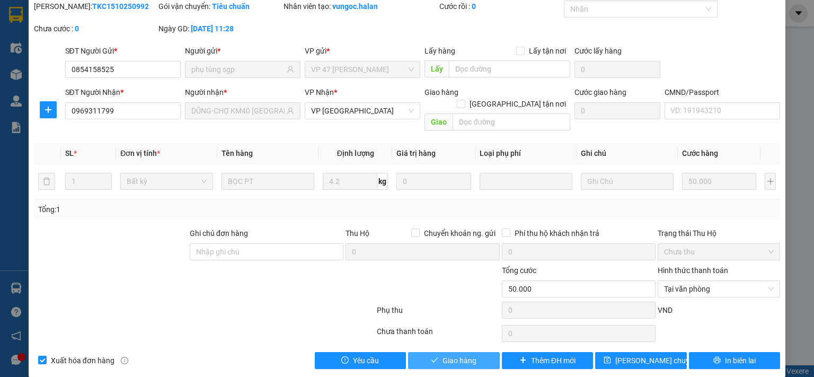
click at [475, 352] on button "Giao hàng" at bounding box center [454, 360] width 92 height 17
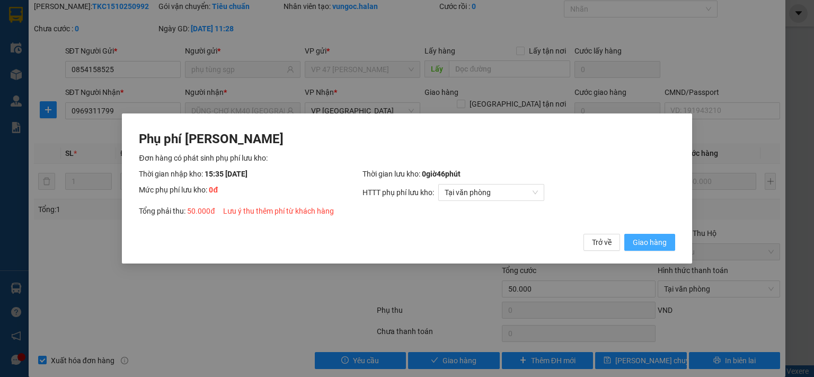
click at [647, 241] on span "Giao hàng" at bounding box center [650, 242] width 34 height 12
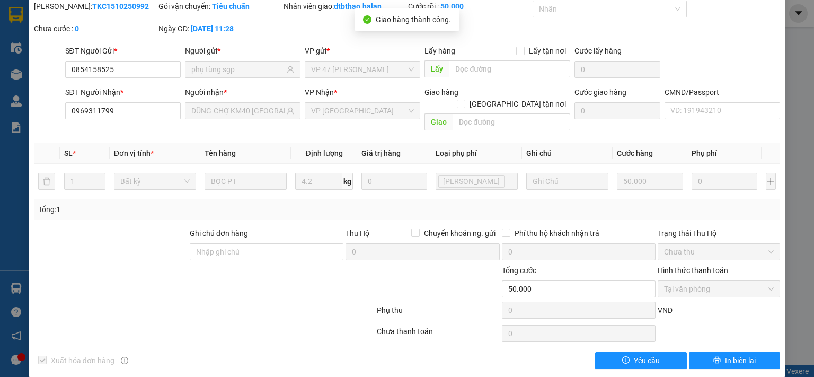
scroll to position [0, 0]
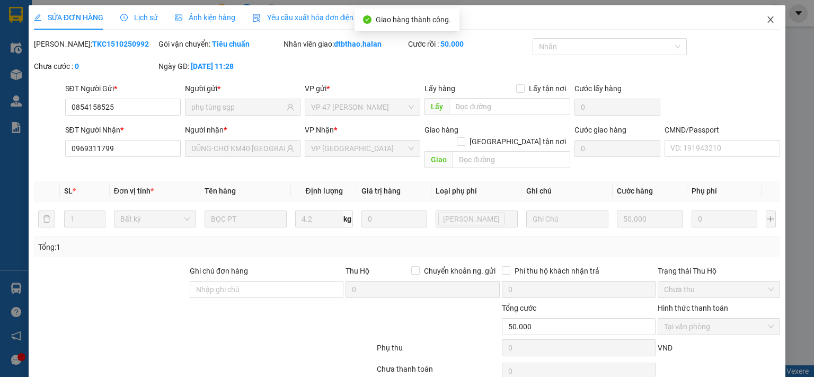
click at [766, 21] on icon "close" at bounding box center [770, 19] width 8 height 8
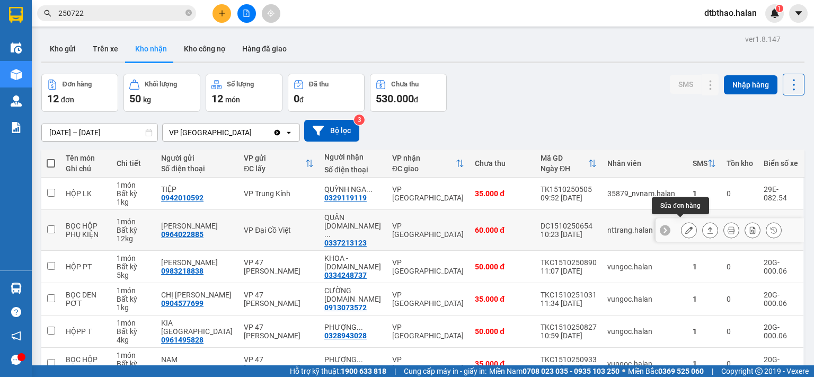
click at [685, 226] on icon at bounding box center [688, 229] width 7 height 7
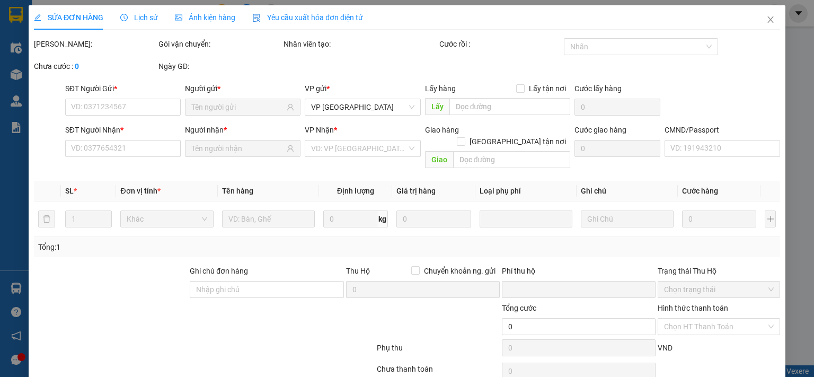
type input "0964022885"
type input "[PERSON_NAME]"
type input "0337213123"
type input "QUÂN [DOMAIN_NAME] - KM12 ĐG TRÊN"
type input "0"
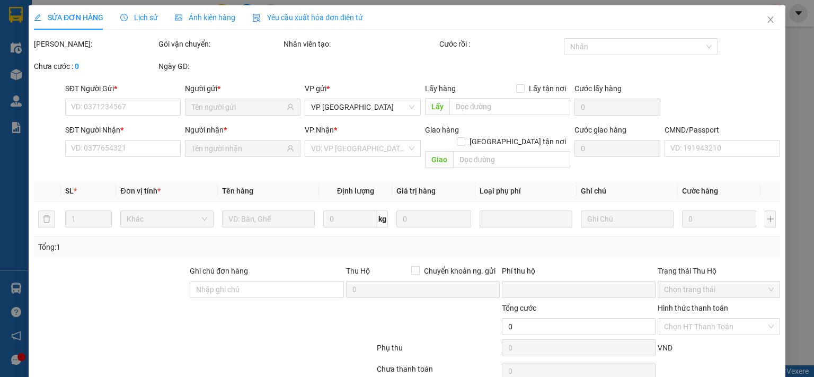
type input "60.000"
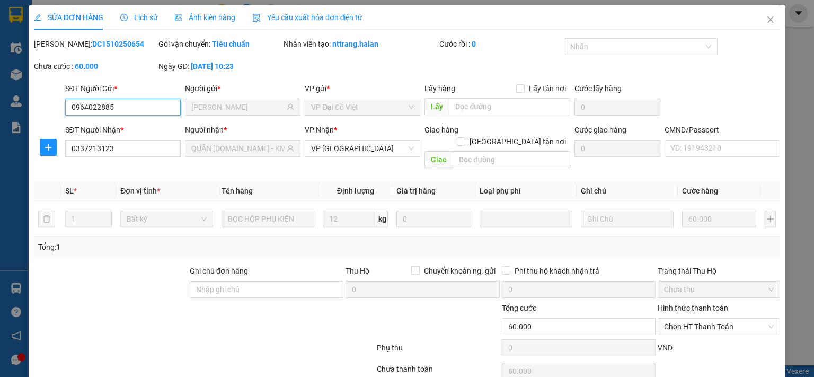
scroll to position [38, 0]
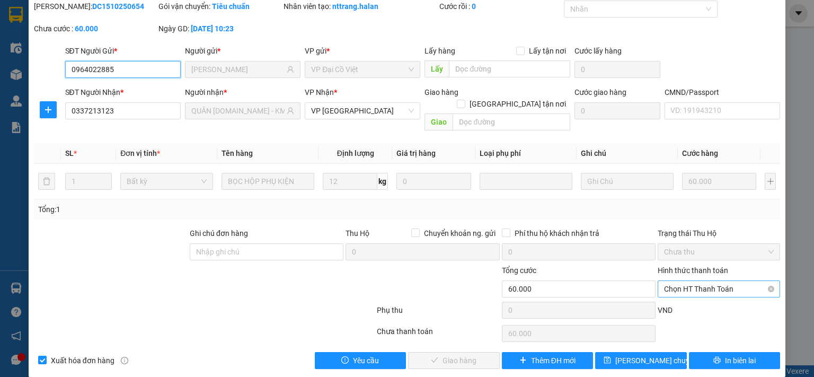
click at [680, 281] on span "Chọn HT Thanh Toán" at bounding box center [719, 289] width 110 height 16
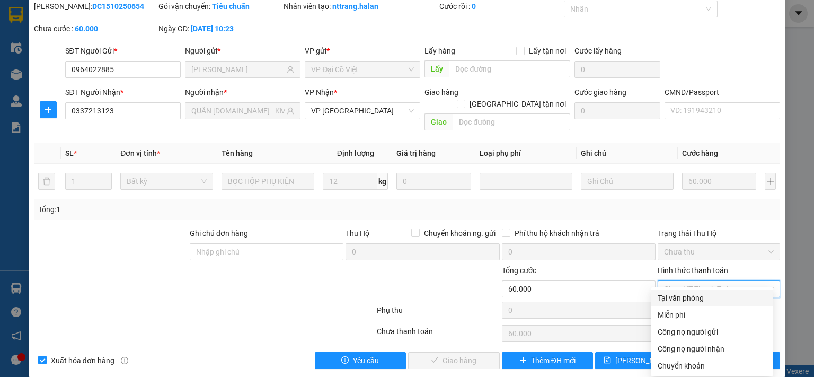
drag, startPoint x: 680, startPoint y: 298, endPoint x: 670, endPoint y: 300, distance: 10.8
click at [680, 298] on div "Tại văn phòng" at bounding box center [711, 298] width 109 height 12
type input "0"
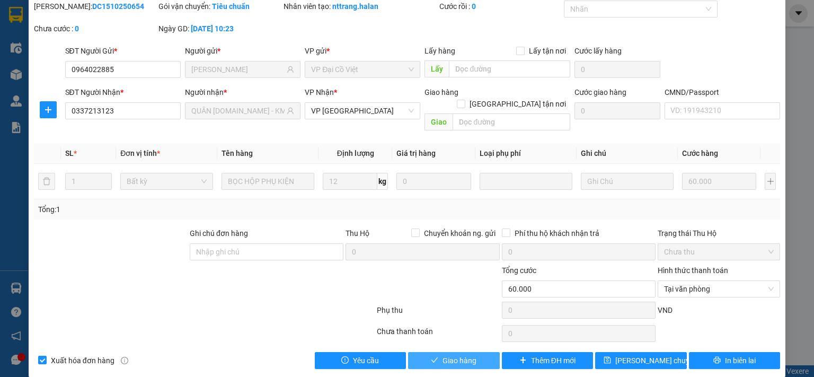
click at [473, 352] on button "Giao hàng" at bounding box center [454, 360] width 92 height 17
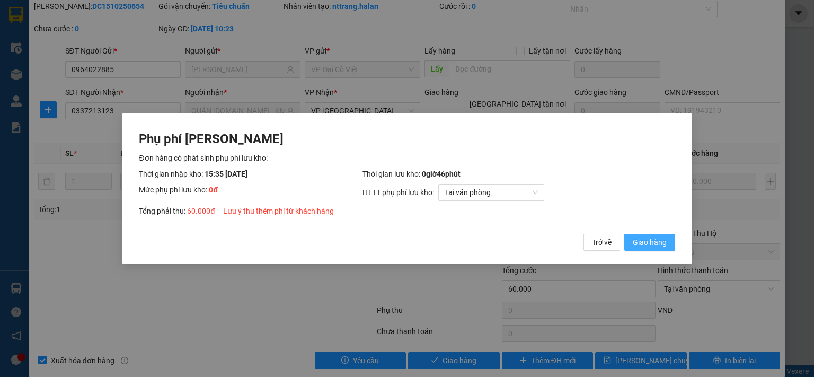
click at [654, 244] on span "Giao hàng" at bounding box center [650, 242] width 34 height 12
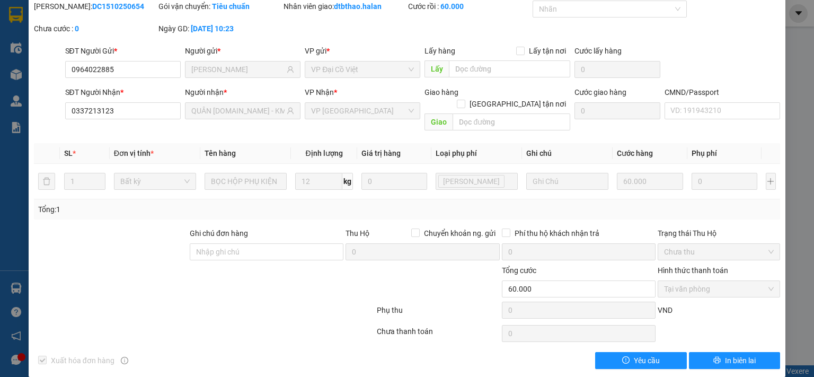
scroll to position [0, 0]
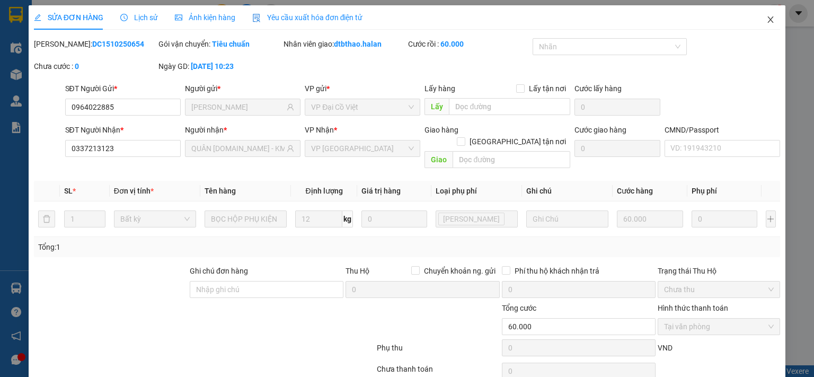
click at [766, 23] on icon "close" at bounding box center [770, 19] width 8 height 8
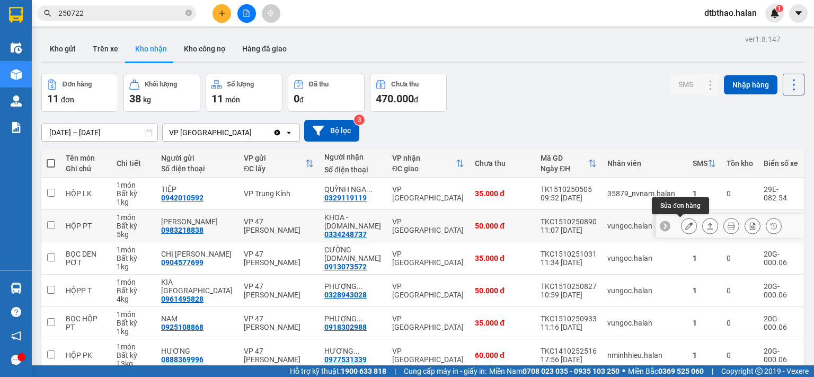
click at [685, 224] on icon at bounding box center [688, 225] width 7 height 7
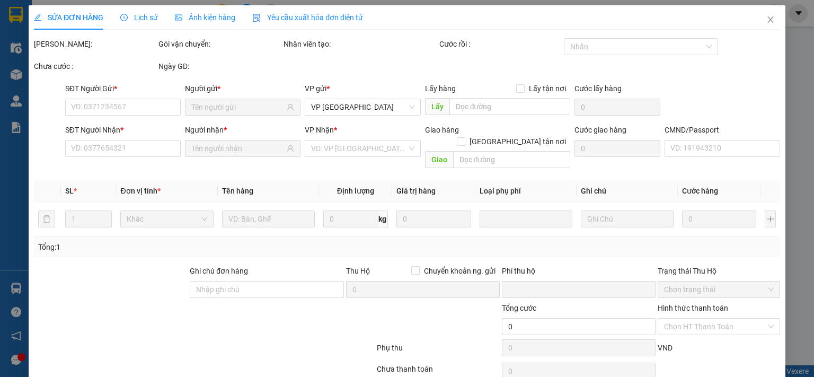
type input "0983218838"
type input "[PERSON_NAME]"
type input "0334248737"
type input "KHOA - [DOMAIN_NAME]"
type input "0"
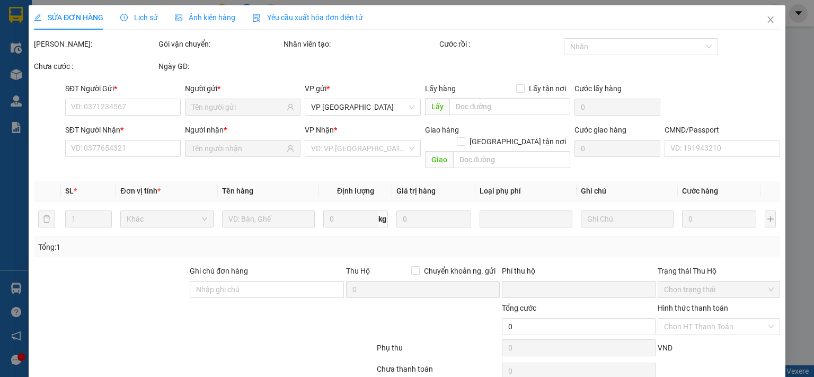
type input "50.000"
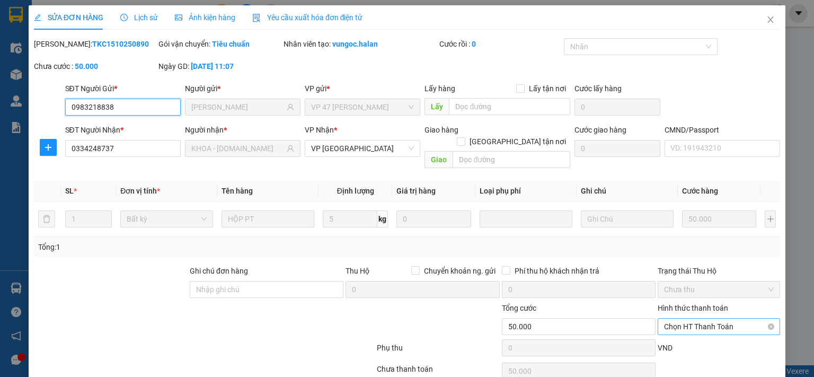
scroll to position [38, 0]
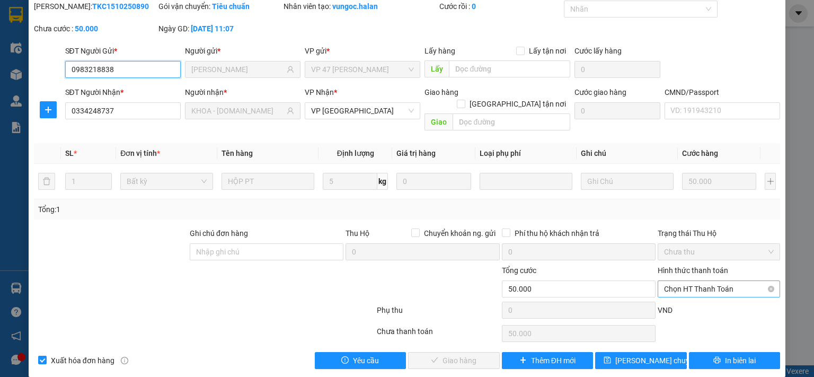
click at [691, 281] on span "Chọn HT Thanh Toán" at bounding box center [719, 289] width 110 height 16
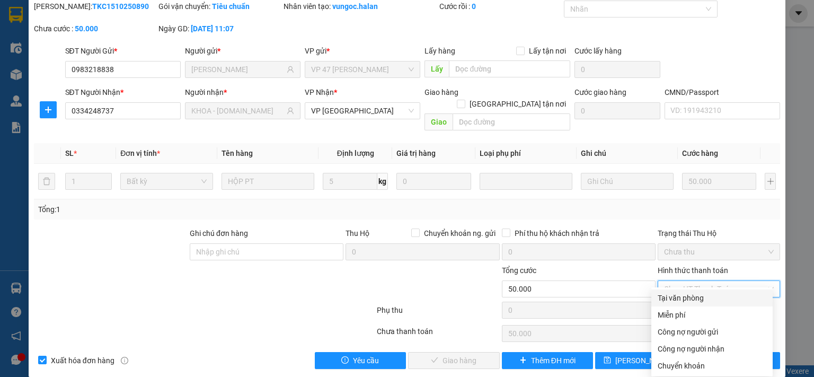
click at [696, 296] on div "Tại văn phòng" at bounding box center [711, 298] width 109 height 12
type input "0"
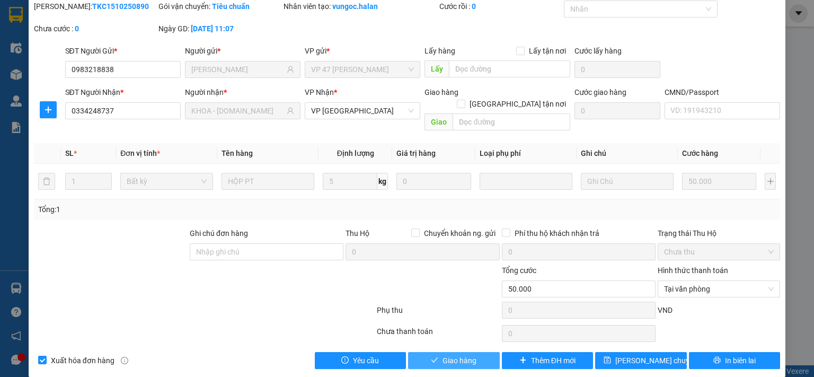
click at [484, 352] on button "Giao hàng" at bounding box center [454, 360] width 92 height 17
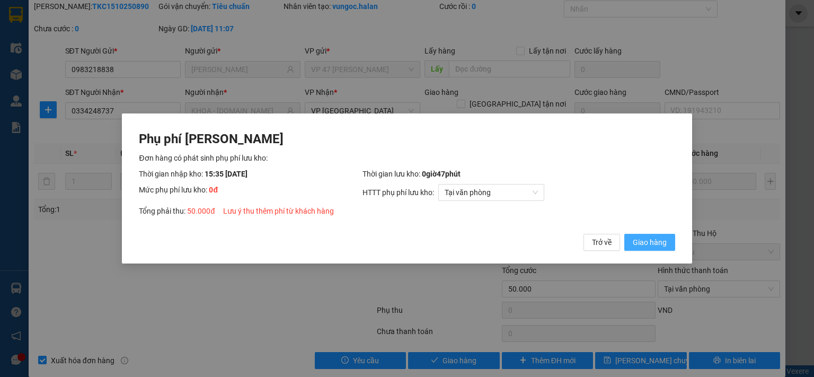
click at [646, 242] on span "Giao hàng" at bounding box center [650, 242] width 34 height 12
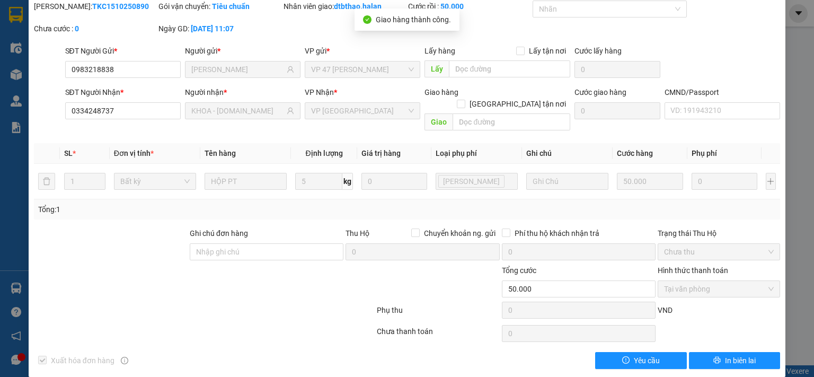
scroll to position [0, 0]
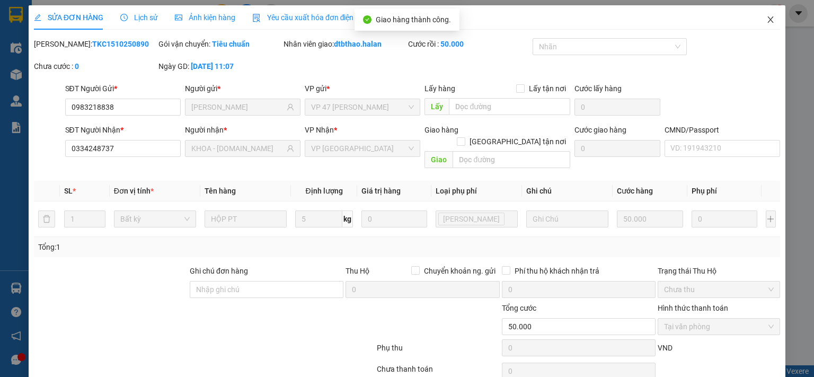
click at [766, 20] on icon "close" at bounding box center [770, 19] width 8 height 8
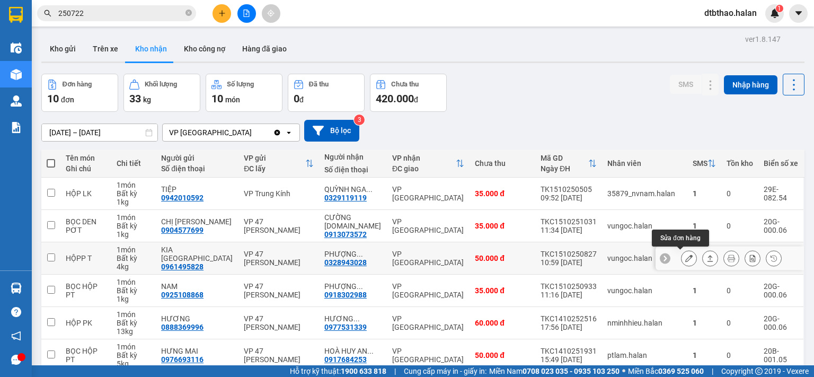
click at [685, 261] on icon at bounding box center [688, 257] width 7 height 7
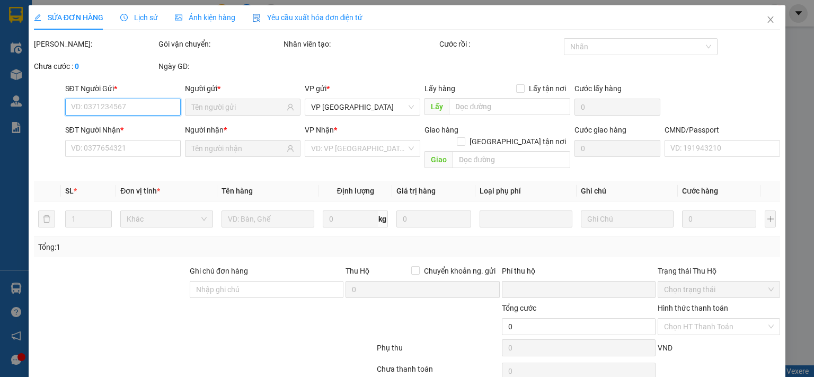
type input "0961495828"
type input "KIA [GEOGRAPHIC_DATA]"
type input "0328943028"
type input "PHƯỢNG HÙNG [DOMAIN_NAME]"
type input "0"
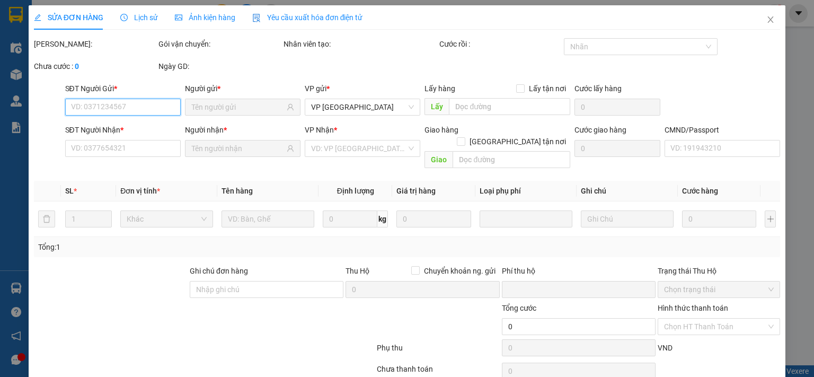
type input "50.000"
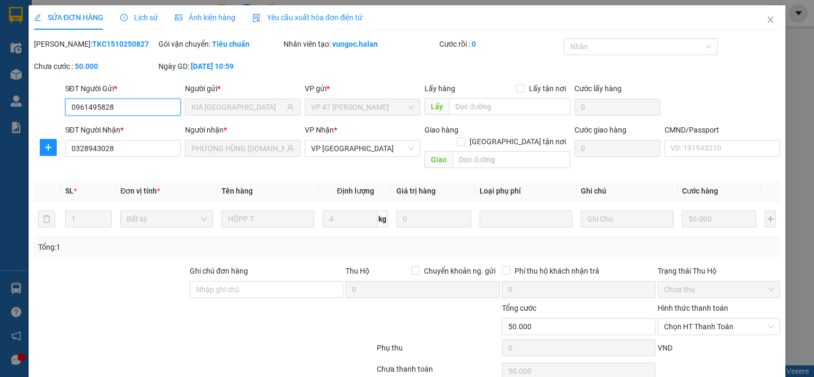
scroll to position [38, 0]
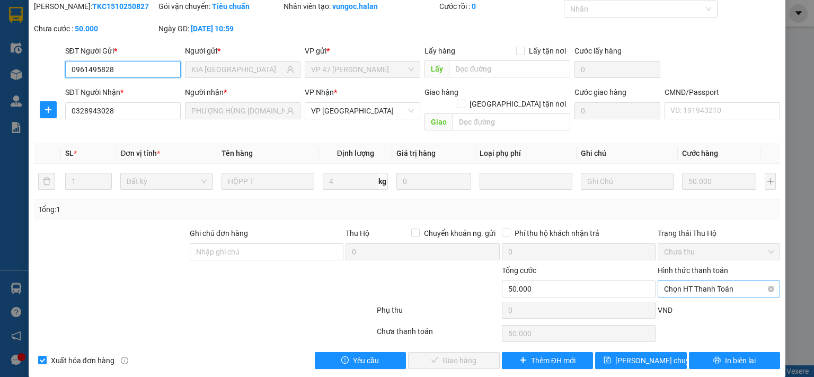
click at [701, 281] on span "Chọn HT Thanh Toán" at bounding box center [719, 289] width 110 height 16
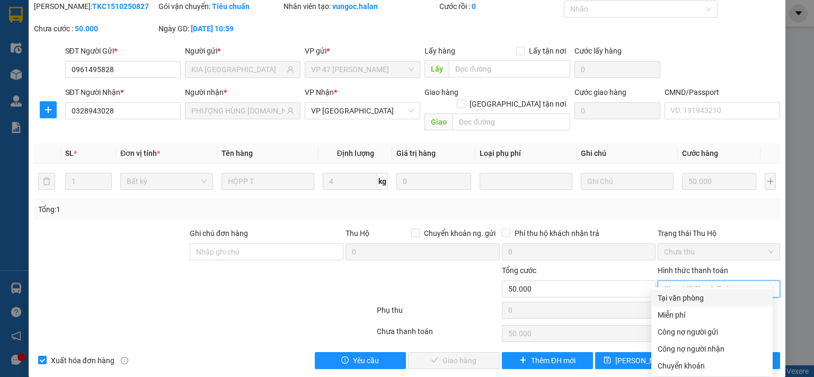
click at [698, 294] on div "Tại văn phòng" at bounding box center [711, 298] width 109 height 12
type input "0"
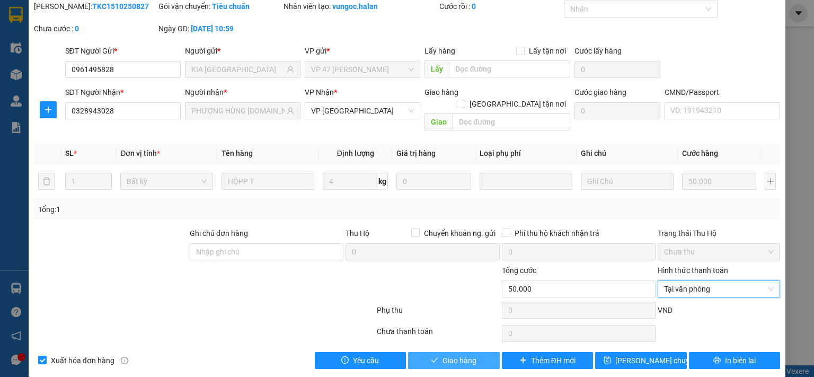
click at [449, 354] on span "Giao hàng" at bounding box center [459, 360] width 34 height 12
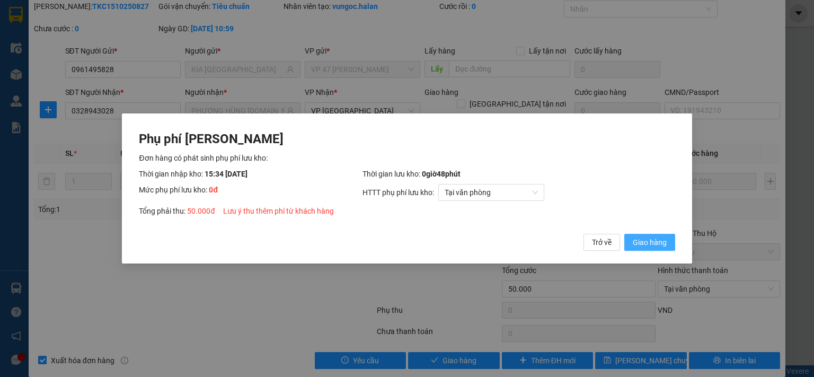
click at [643, 244] on span "Giao hàng" at bounding box center [650, 242] width 34 height 12
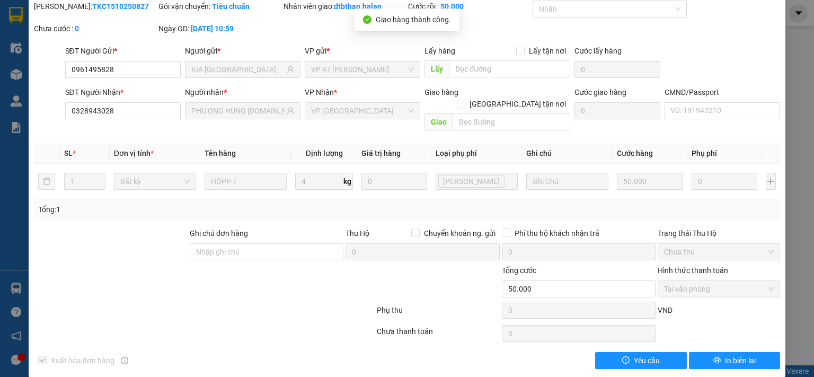
scroll to position [0, 0]
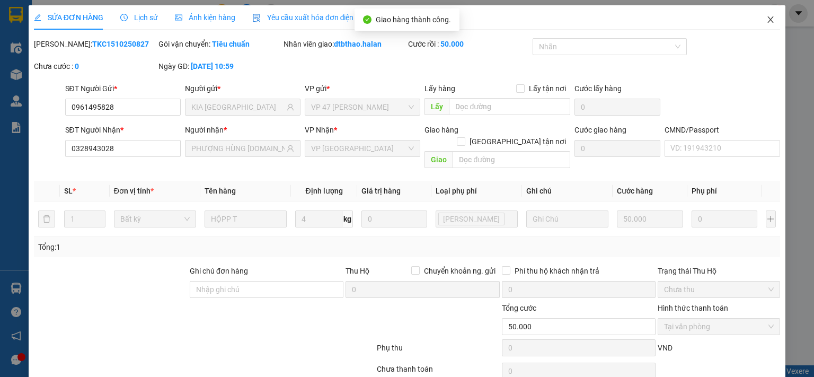
click at [766, 21] on icon "close" at bounding box center [770, 19] width 8 height 8
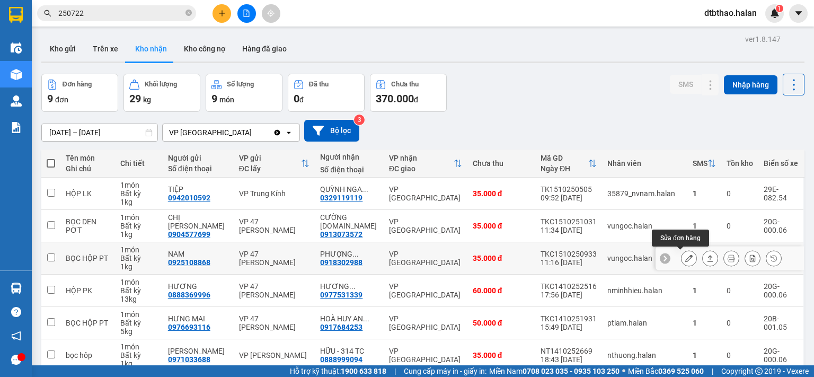
click at [685, 260] on icon at bounding box center [688, 257] width 7 height 7
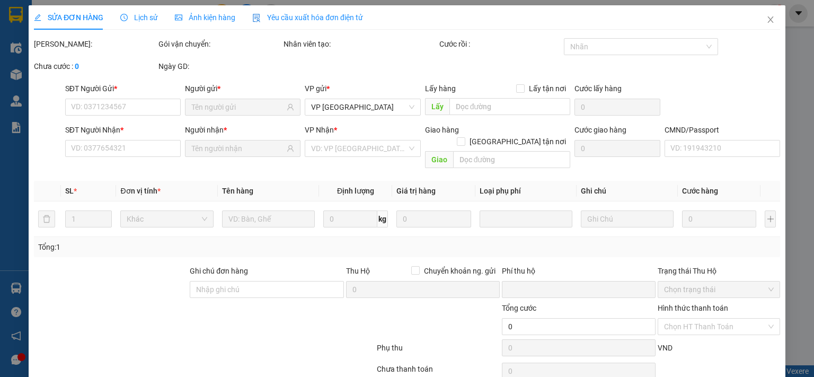
type input "0925108868"
type input "NAM"
type input "0918302988"
type input "PHƯỢNG HÙNG 314 TC"
type input "0"
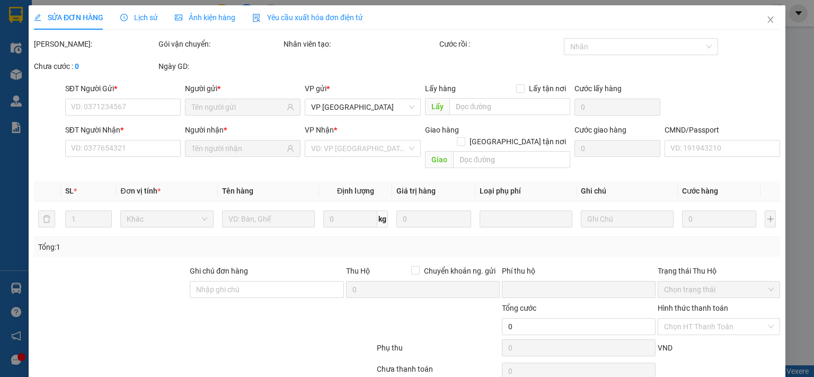
type input "35.000"
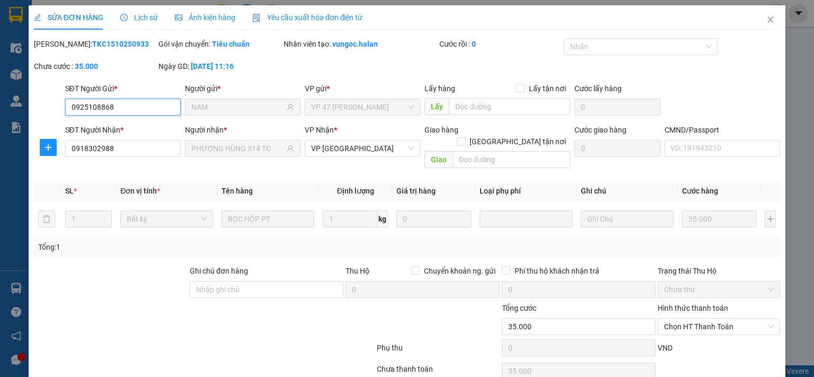
scroll to position [38, 0]
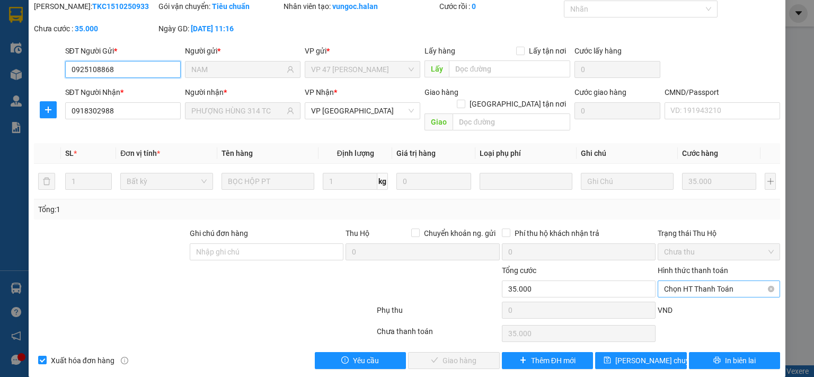
drag, startPoint x: 705, startPoint y: 274, endPoint x: 705, endPoint y: 284, distance: 10.1
click at [704, 281] on span "Chọn HT Thanh Toán" at bounding box center [719, 289] width 110 height 16
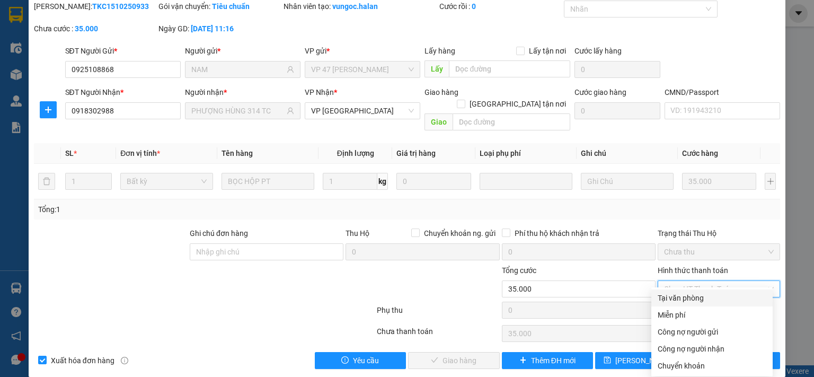
drag, startPoint x: 699, startPoint y: 299, endPoint x: 656, endPoint y: 310, distance: 43.8
click at [697, 300] on div "Tại văn phòng" at bounding box center [711, 298] width 109 height 12
type input "0"
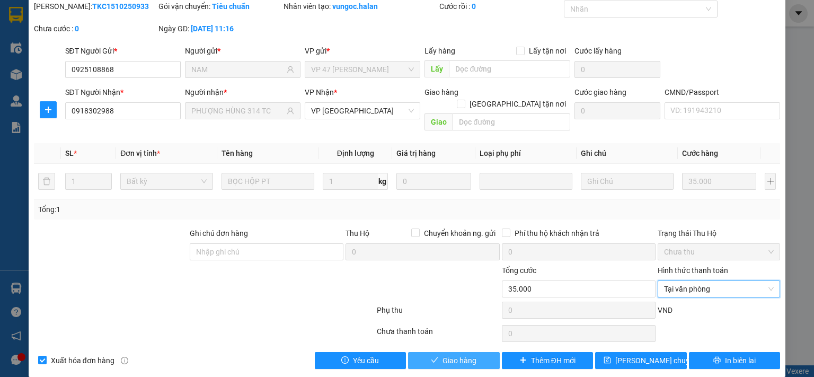
click at [431, 357] on icon "check" at bounding box center [434, 359] width 7 height 5
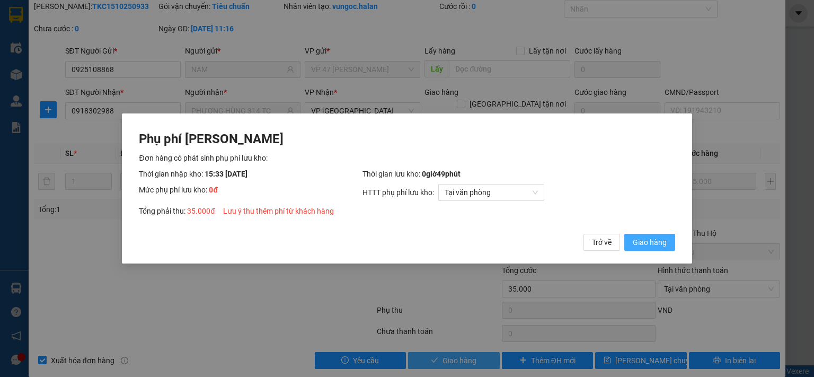
click at [652, 244] on span "Giao hàng" at bounding box center [650, 242] width 34 height 12
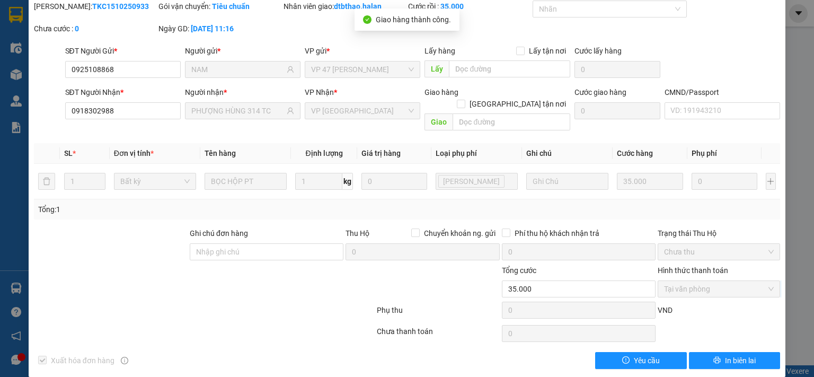
scroll to position [0, 0]
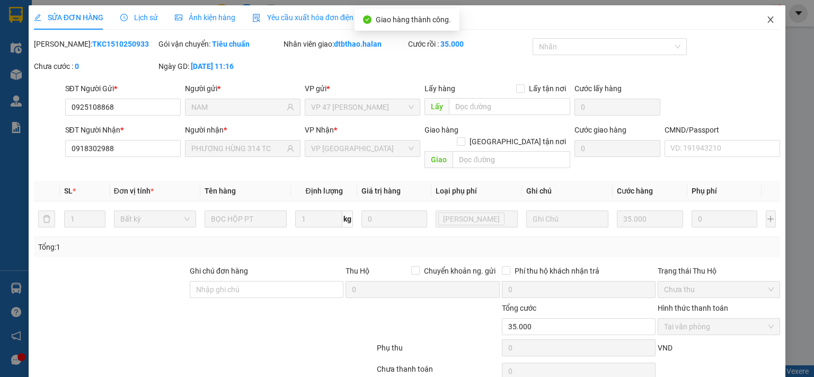
click at [766, 18] on icon "close" at bounding box center [770, 19] width 8 height 8
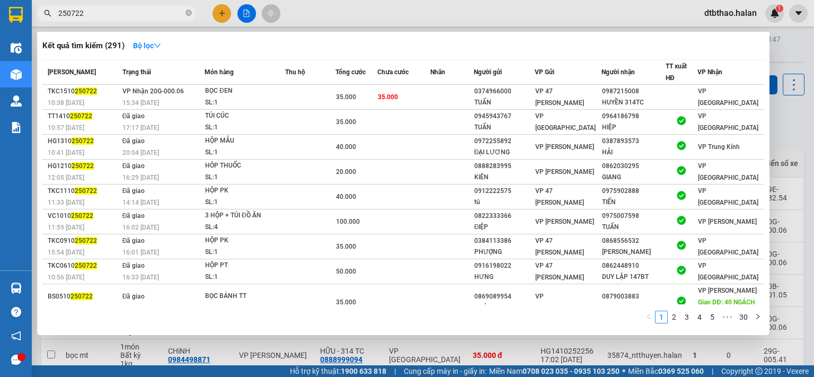
drag, startPoint x: 102, startPoint y: 13, endPoint x: 44, endPoint y: 15, distance: 57.2
click at [44, 15] on div "250722" at bounding box center [103, 13] width 207 height 16
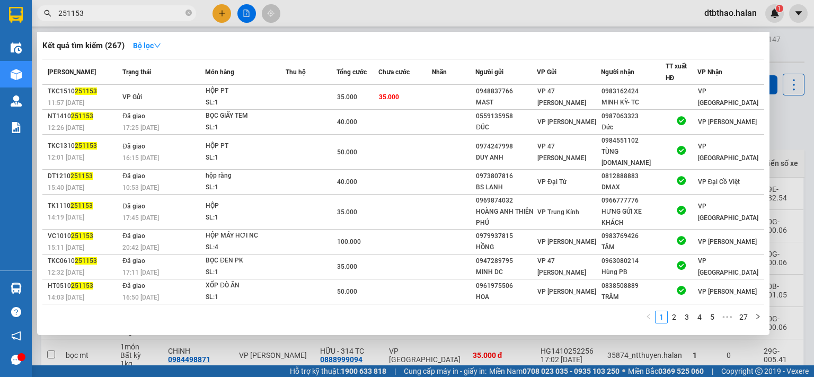
type input "251153"
click at [305, 351] on div at bounding box center [407, 188] width 814 height 377
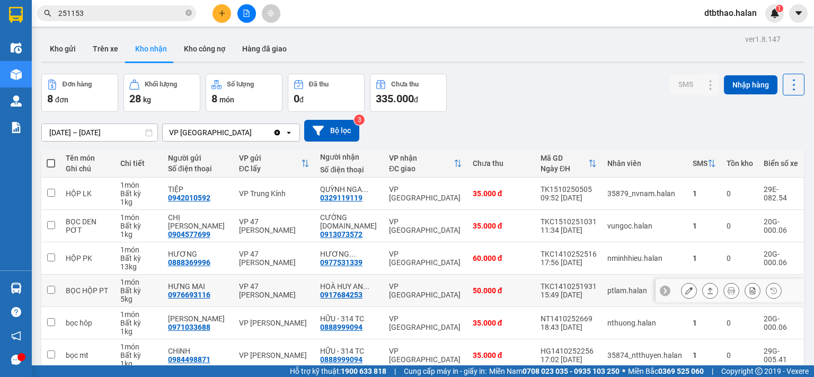
scroll to position [112, 0]
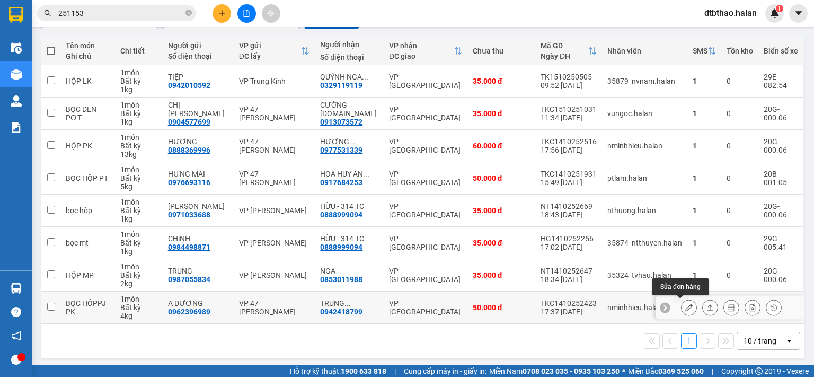
click at [685, 305] on icon at bounding box center [688, 307] width 7 height 7
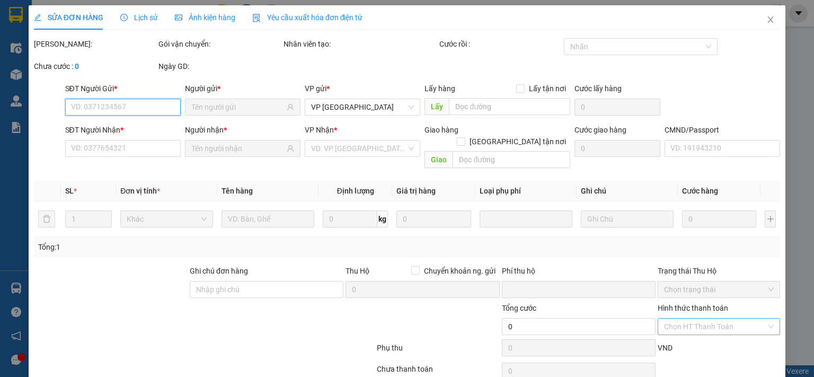
type input "0962396989"
type input "A DƯƠNG"
type input "0942418799"
type input "TRUNG NGUYÊN MB 314 TC"
type input "0"
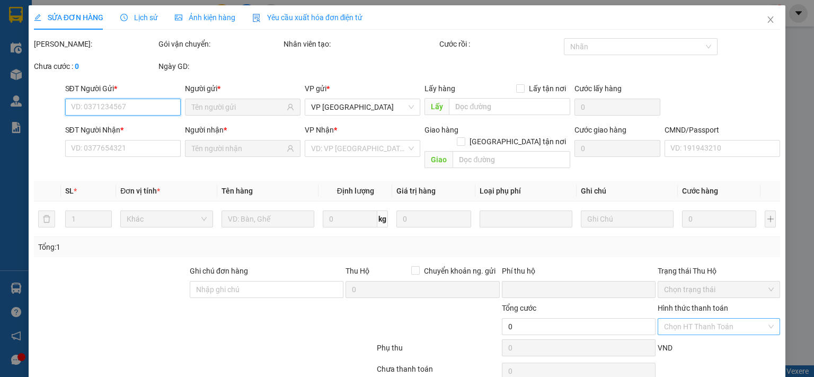
type input "50.000"
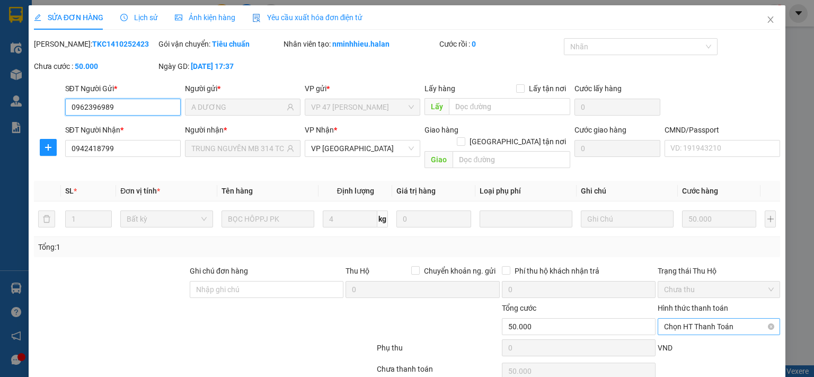
scroll to position [38, 0]
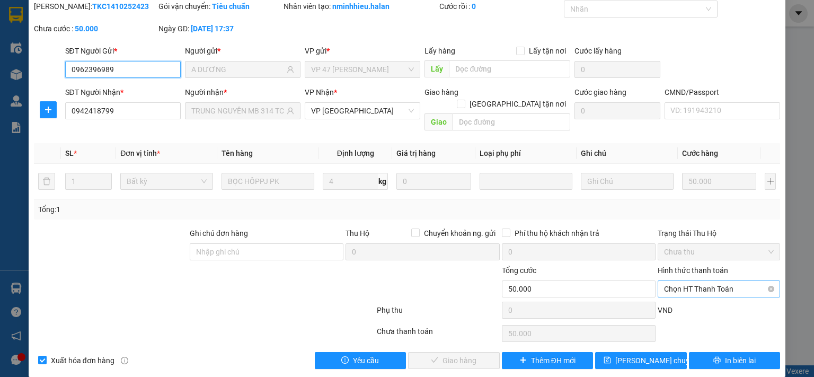
click at [696, 281] on span "Chọn HT Thanh Toán" at bounding box center [719, 289] width 110 height 16
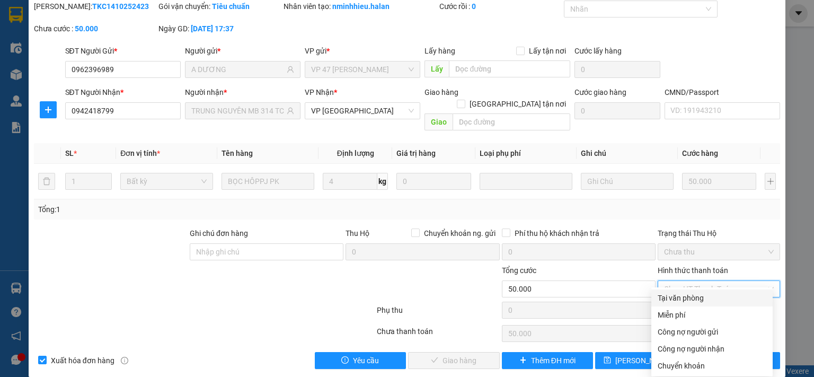
drag, startPoint x: 694, startPoint y: 286, endPoint x: 497, endPoint y: 348, distance: 206.6
click at [690, 294] on div "Tại văn phòng" at bounding box center [711, 298] width 109 height 12
type input "0"
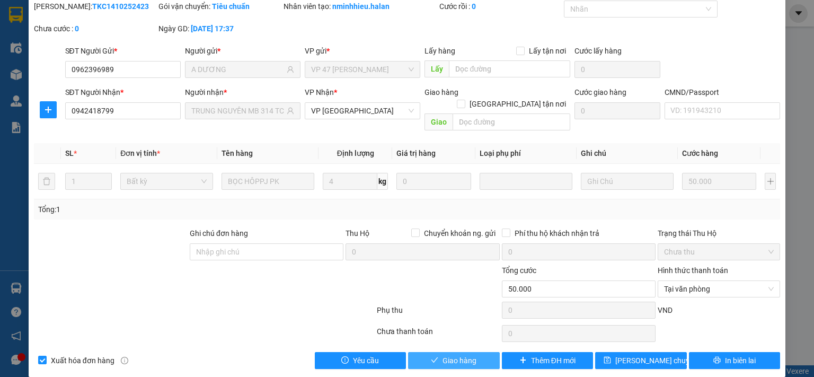
click at [483, 352] on button "Giao hàng" at bounding box center [454, 360] width 92 height 17
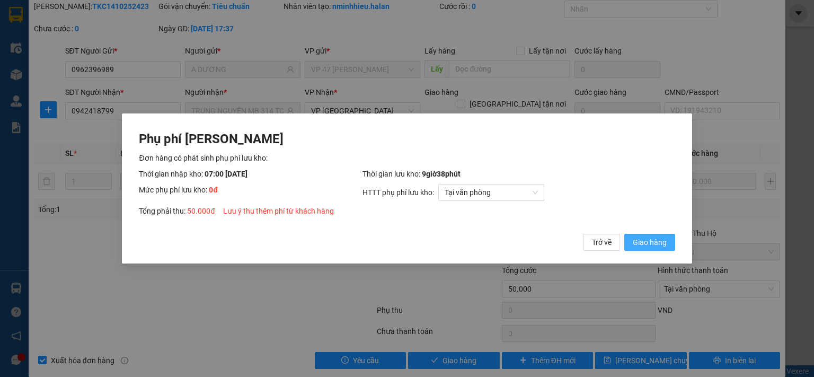
click at [637, 241] on span "Giao hàng" at bounding box center [650, 242] width 34 height 12
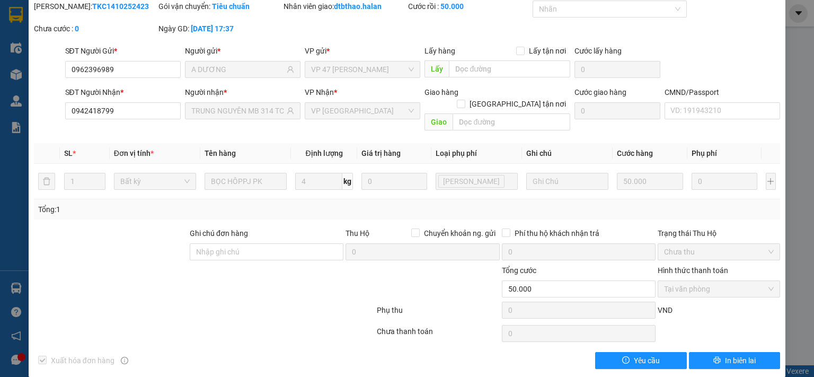
scroll to position [0, 0]
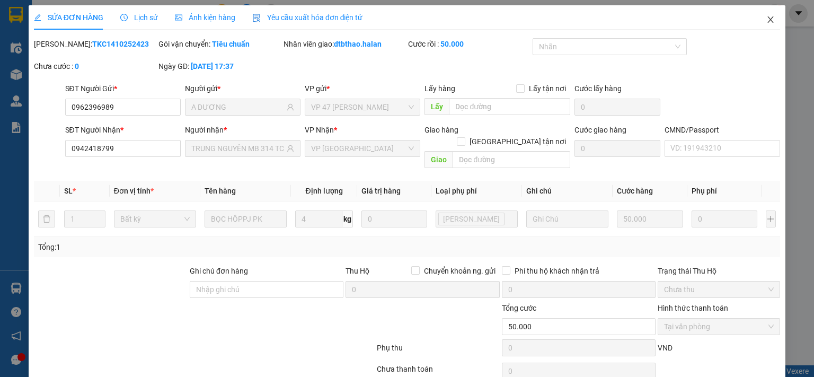
click at [766, 21] on icon "close" at bounding box center [770, 19] width 8 height 8
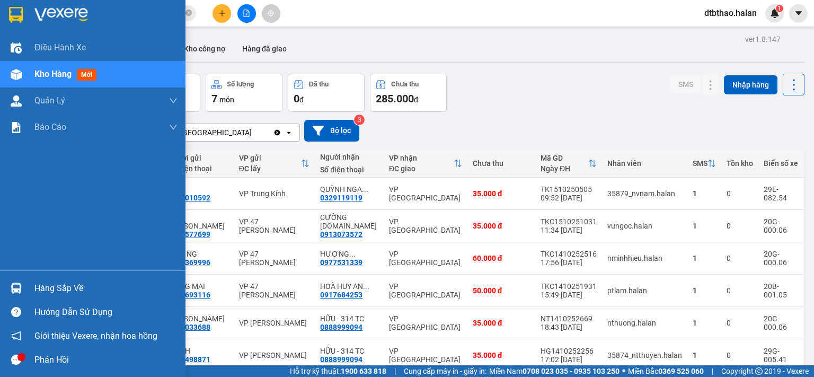
click at [43, 284] on div "Hàng sắp về" at bounding box center [105, 288] width 143 height 16
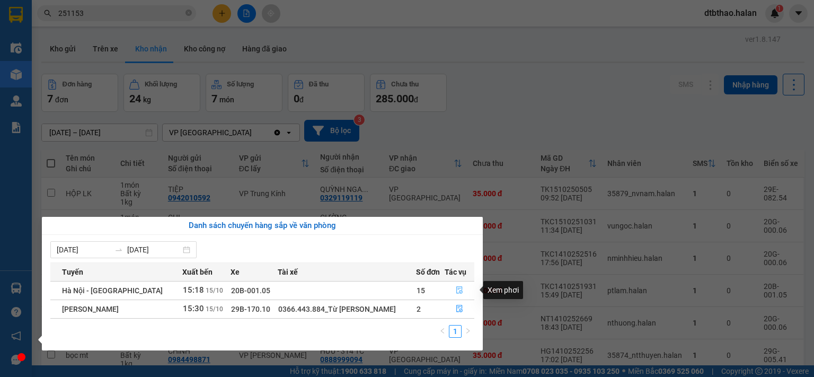
click at [460, 292] on icon "file-done" at bounding box center [459, 289] width 7 height 7
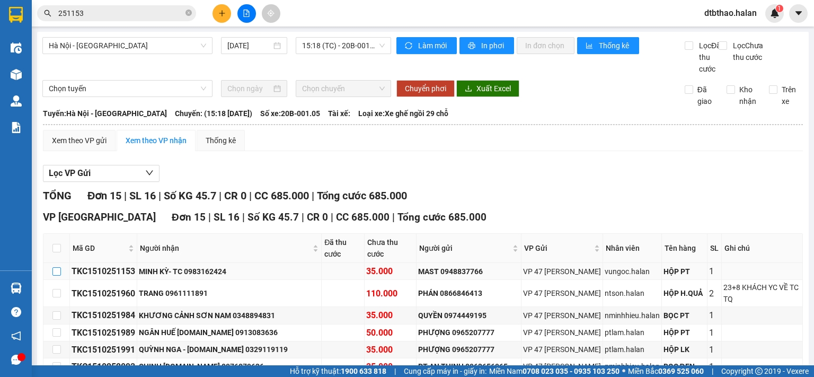
click at [52, 271] on input "checkbox" at bounding box center [56, 271] width 8 height 8
checkbox input "true"
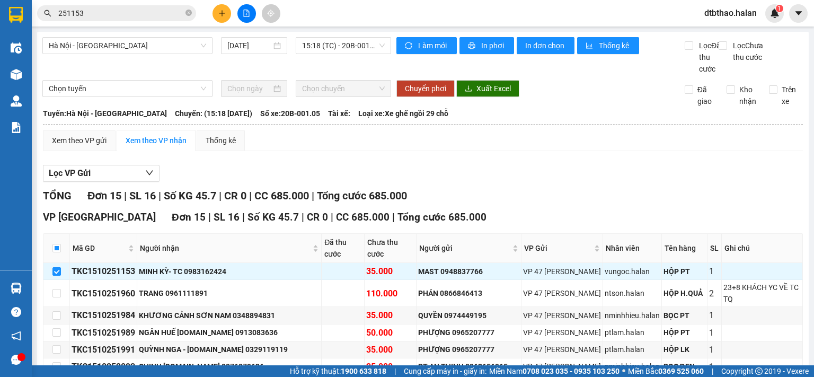
scroll to position [205, 0]
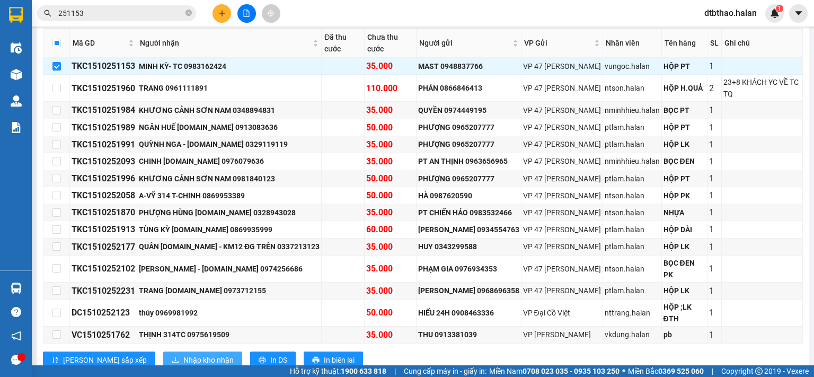
click at [183, 354] on span "Nhập kho nhận" at bounding box center [208, 360] width 50 height 12
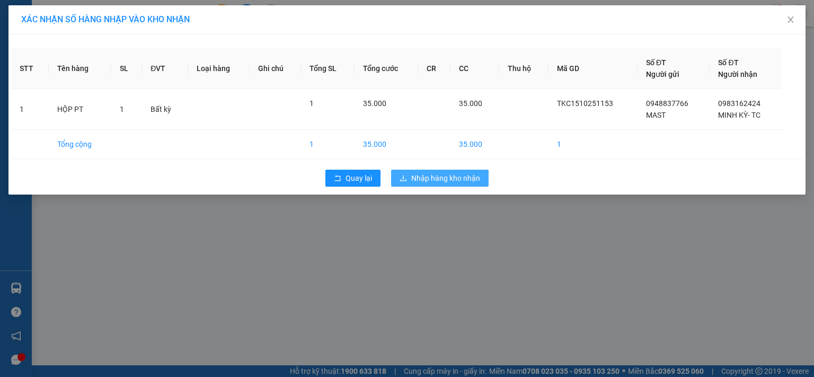
click at [469, 179] on span "Nhập hàng kho nhận" at bounding box center [445, 178] width 69 height 12
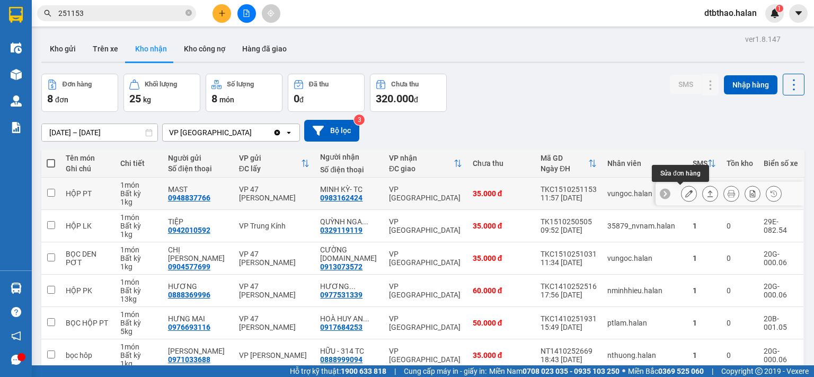
drag, startPoint x: 0, startPoint y: 0, endPoint x: 676, endPoint y: 193, distance: 703.1
click at [681, 193] on button at bounding box center [688, 193] width 15 height 19
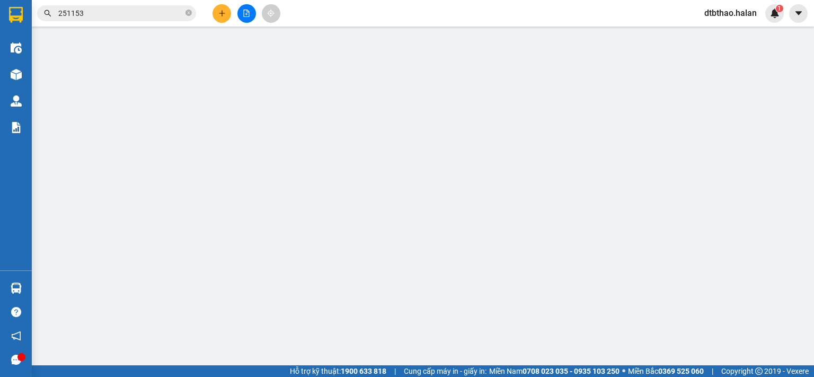
type input "0948837766"
type input "MAST"
type input "0983162424"
type input "MINH KỲ- TC"
type input "0"
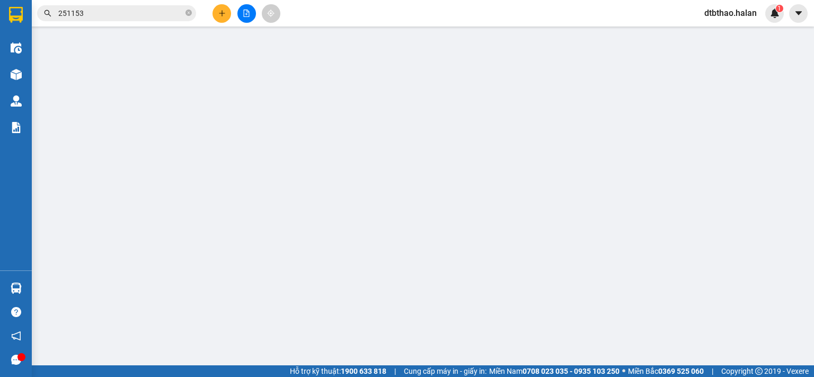
type input "35.000"
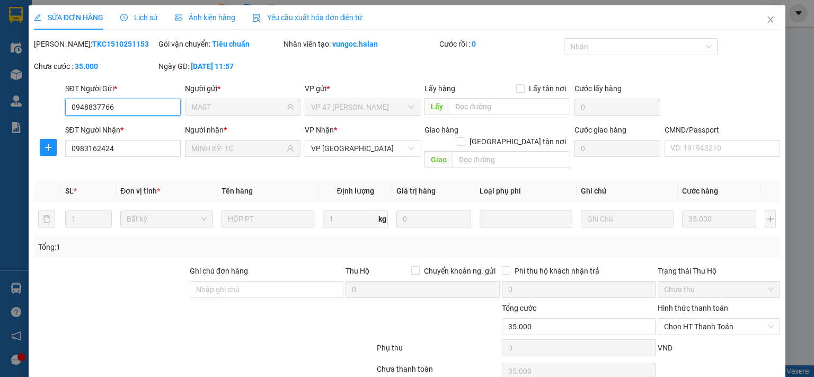
scroll to position [38, 0]
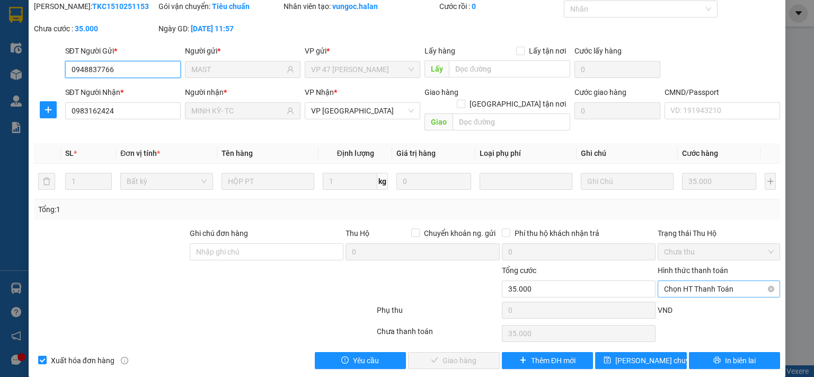
click at [685, 281] on span "Chọn HT Thanh Toán" at bounding box center [719, 289] width 110 height 16
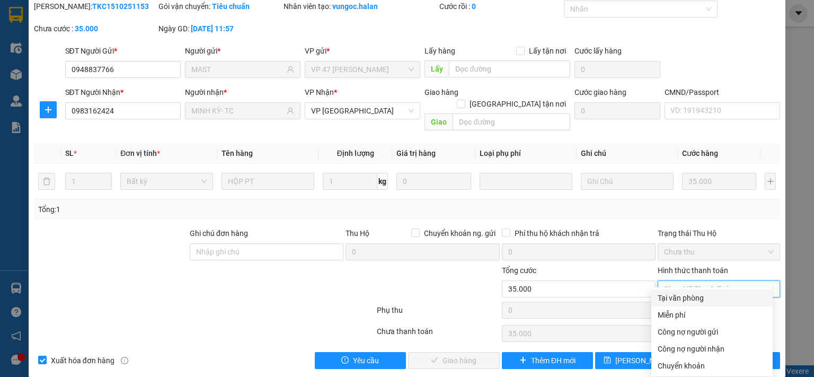
drag, startPoint x: 682, startPoint y: 295, endPoint x: 604, endPoint y: 312, distance: 79.2
click at [681, 295] on div "Tại văn phòng" at bounding box center [711, 298] width 109 height 12
type input "0"
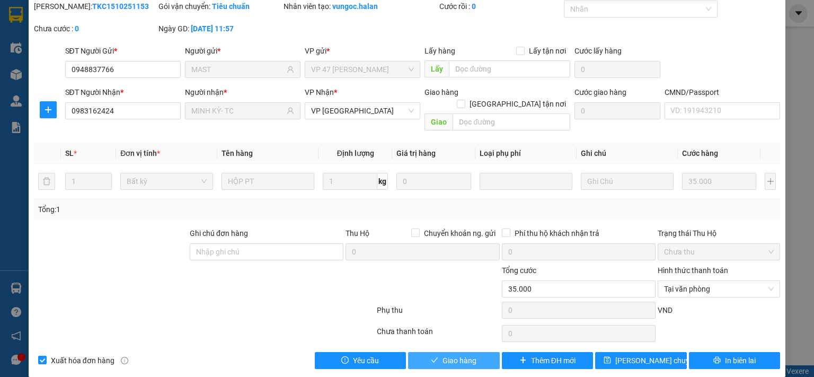
click at [470, 354] on span "Giao hàng" at bounding box center [459, 360] width 34 height 12
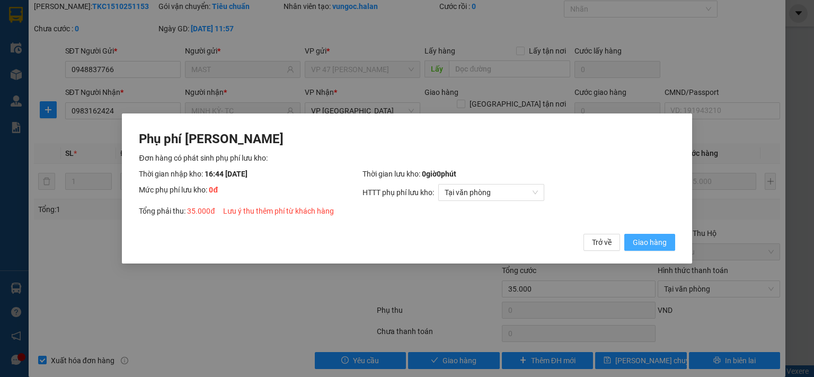
click at [652, 245] on span "Giao hàng" at bounding box center [650, 242] width 34 height 12
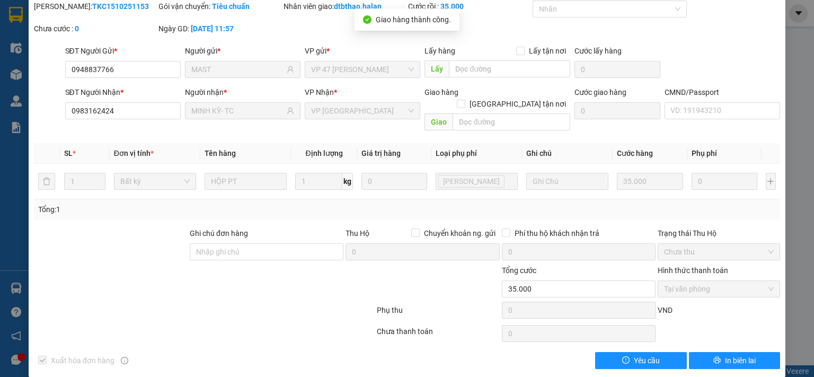
scroll to position [0, 0]
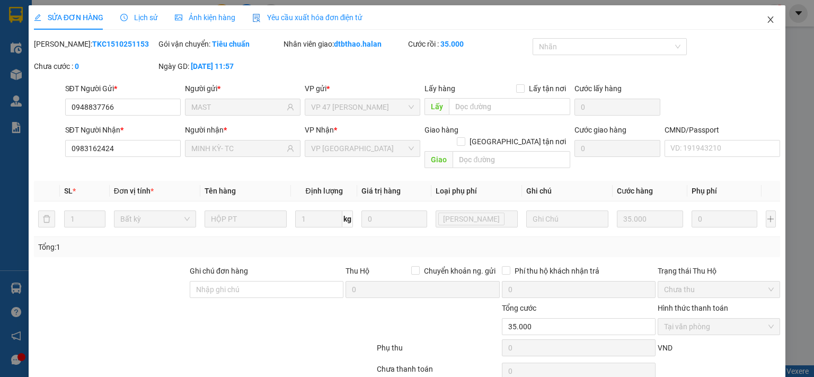
click at [766, 19] on icon "close" at bounding box center [770, 19] width 8 height 8
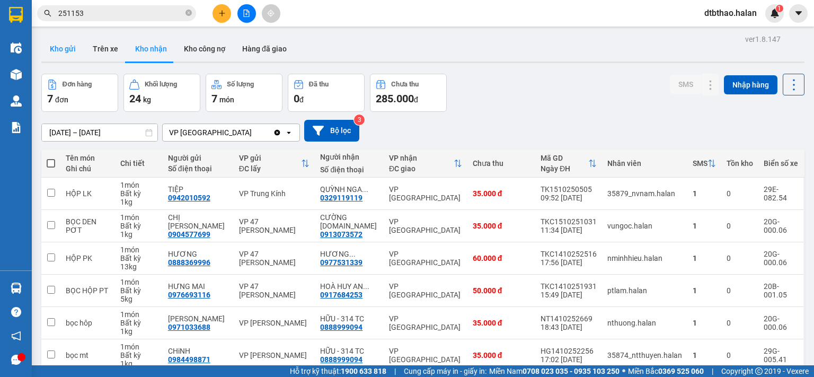
click at [61, 42] on button "Kho gửi" at bounding box center [62, 48] width 43 height 25
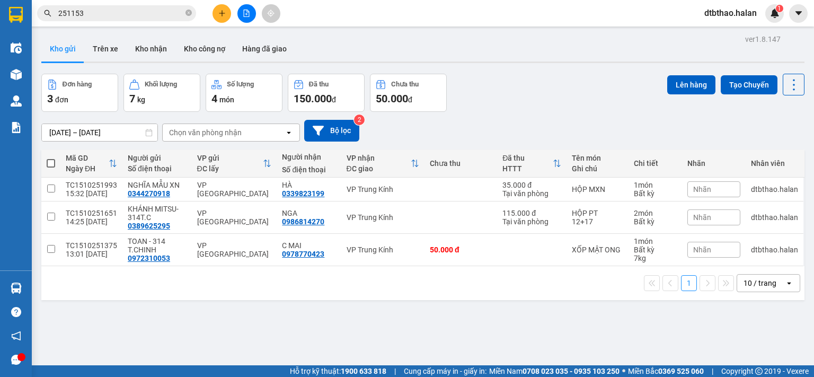
click at [48, 161] on span at bounding box center [51, 163] width 8 height 8
click at [51, 158] on input "checkbox" at bounding box center [51, 158] width 0 height 0
checkbox input "true"
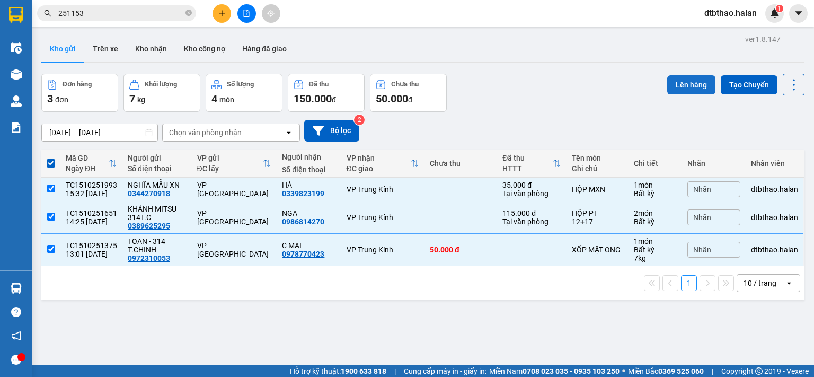
click at [689, 86] on button "Lên hàng" at bounding box center [691, 84] width 48 height 19
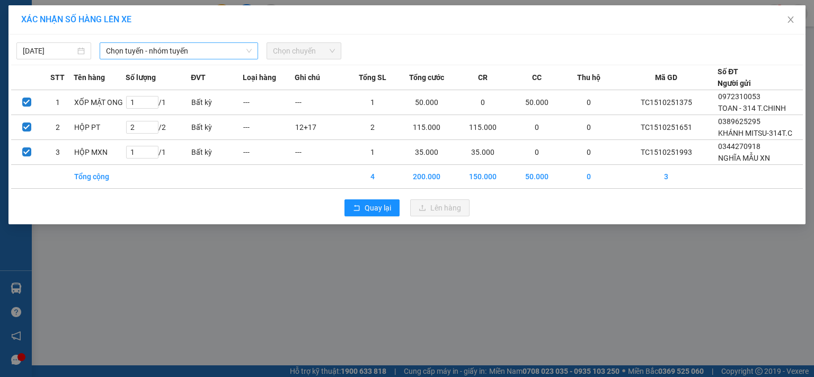
click at [195, 49] on span "Chọn tuyến - nhóm tuyến" at bounding box center [179, 51] width 146 height 16
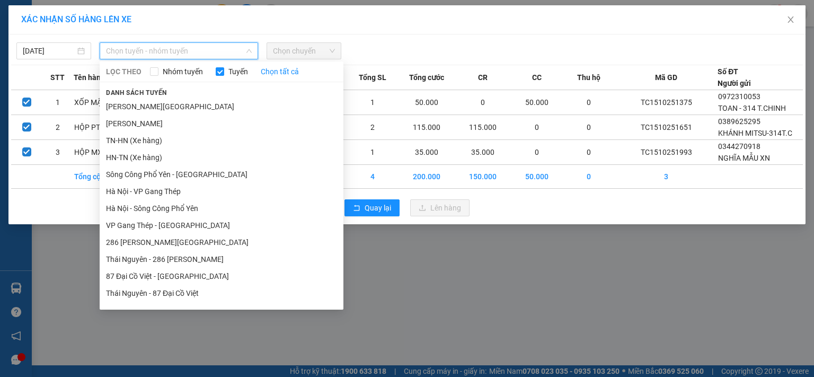
scroll to position [97, 0]
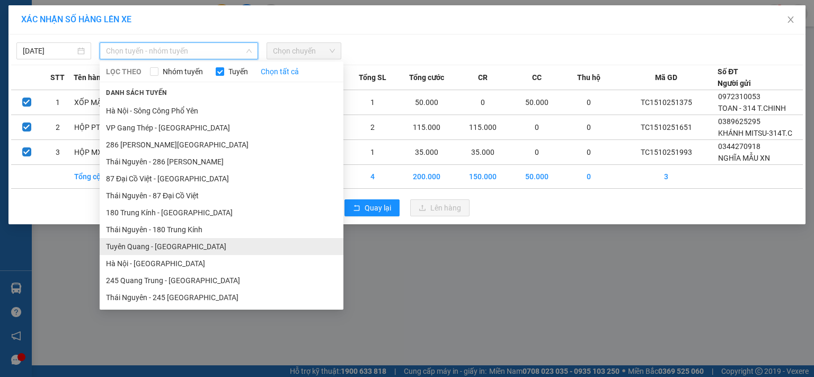
click at [163, 248] on li "Tuyên Quang - [GEOGRAPHIC_DATA]" at bounding box center [222, 246] width 244 height 17
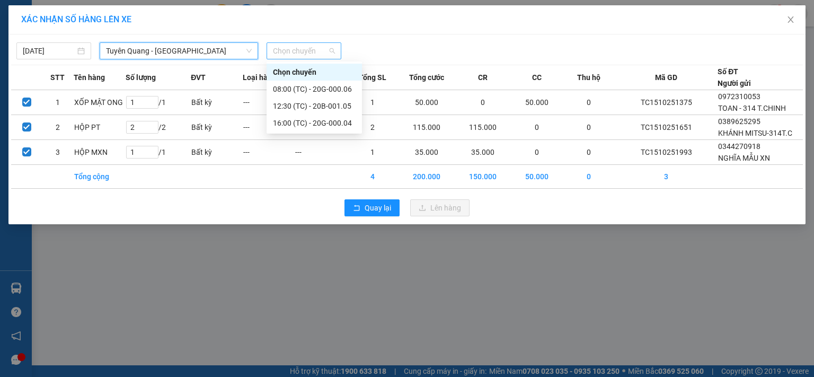
click at [304, 50] on span "Chọn chuyến" at bounding box center [304, 51] width 62 height 16
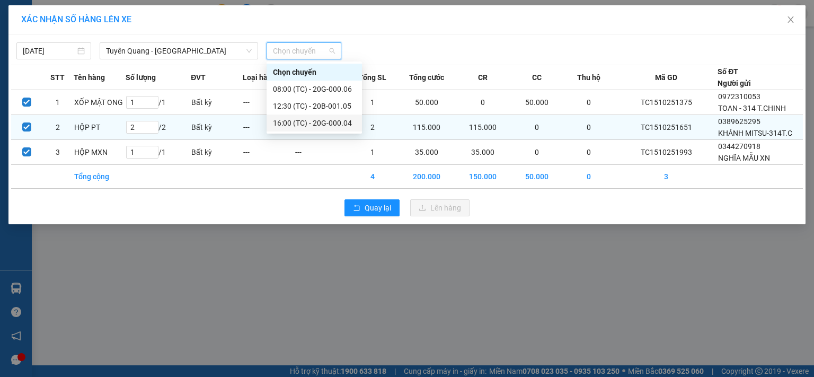
drag, startPoint x: 326, startPoint y: 124, endPoint x: 328, endPoint y: 143, distance: 19.2
click at [326, 123] on div "16:00 (TC) - 20G-000.04" at bounding box center [314, 123] width 83 height 12
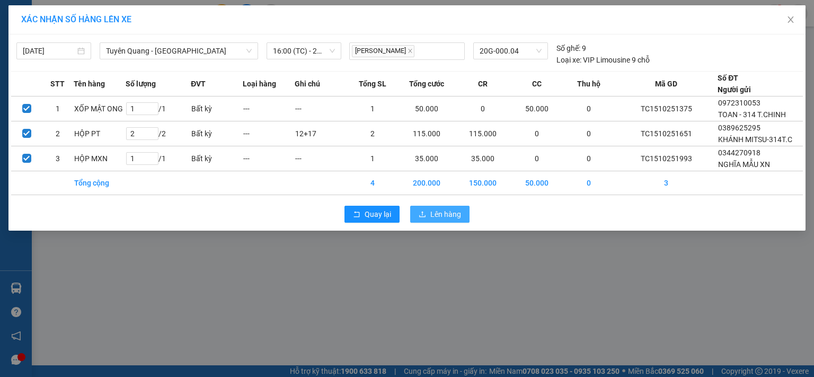
click at [458, 214] on span "Lên hàng" at bounding box center [445, 214] width 31 height 12
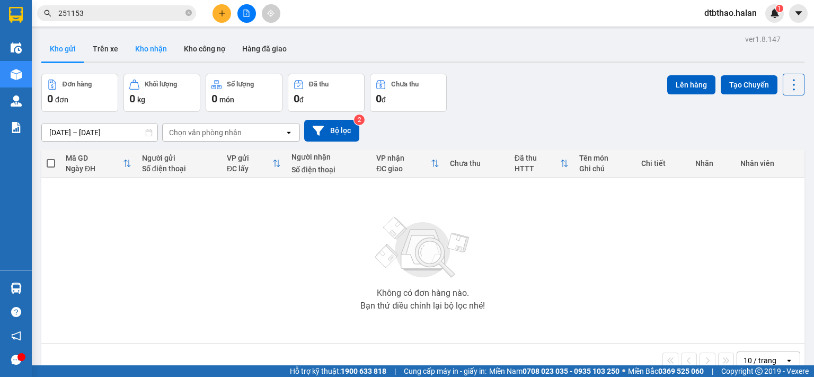
click at [145, 48] on button "Kho nhận" at bounding box center [151, 48] width 49 height 25
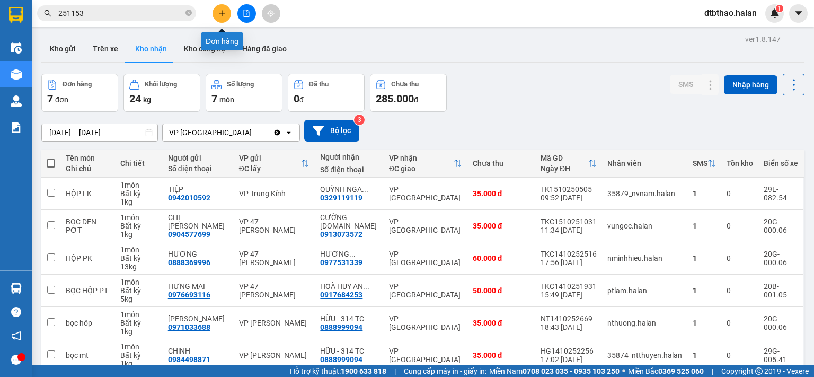
click at [219, 14] on icon "plus" at bounding box center [221, 13] width 7 height 7
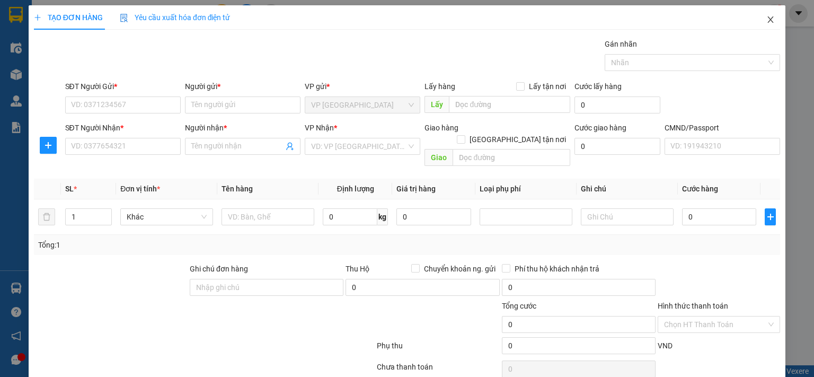
click at [766, 19] on icon "close" at bounding box center [770, 19] width 8 height 8
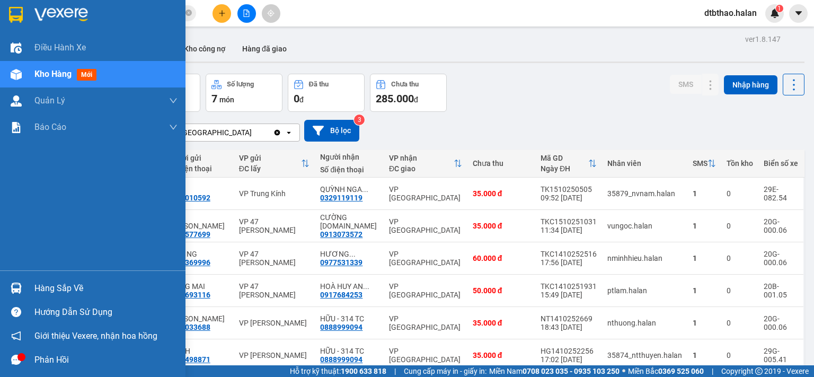
click at [42, 290] on div "Hàng sắp về" at bounding box center [105, 288] width 143 height 16
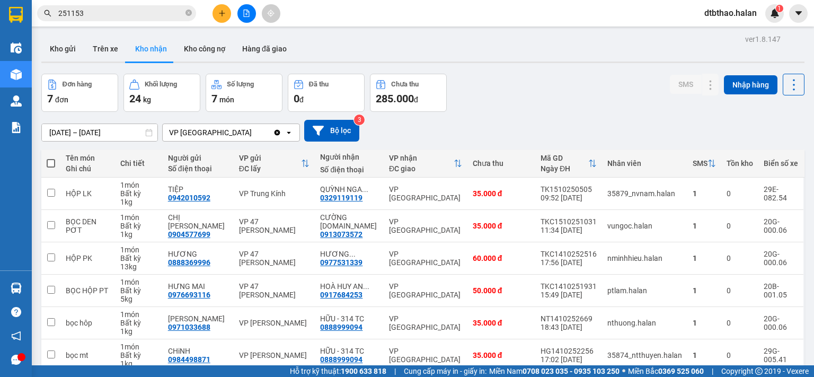
click at [215, 12] on section "Kết quả tìm kiếm ( 267 ) Bộ lọc Mã ĐH Trạng thái Món hàng Thu hộ Tổng cước Chưa…" at bounding box center [407, 188] width 814 height 377
click at [221, 11] on icon "plus" at bounding box center [221, 13] width 1 height 6
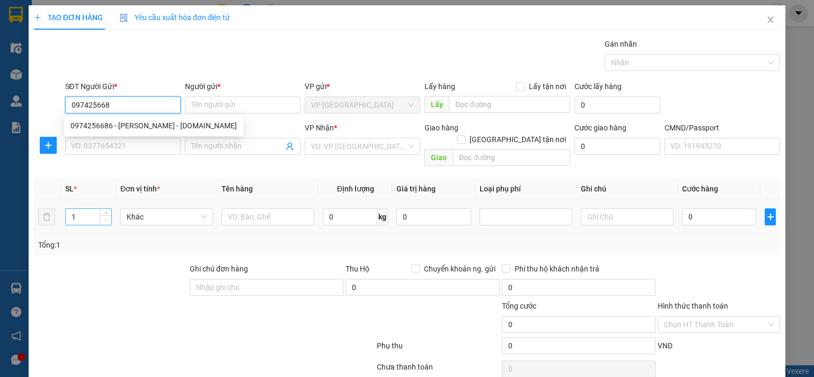
type input "0974256686"
drag, startPoint x: 145, startPoint y: 129, endPoint x: 145, endPoint y: 143, distance: 13.2
click at [144, 129] on div "0974256686 - NGỌC ÁNH - 314.TC" at bounding box center [153, 126] width 166 height 12
type input "[PERSON_NAME] - [DOMAIN_NAME]"
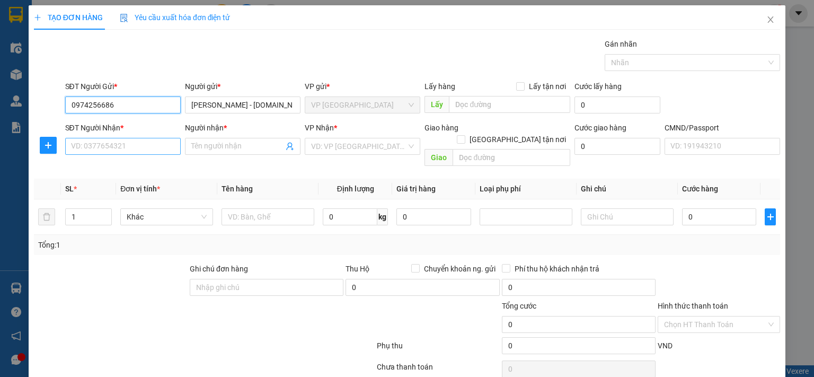
type input "0974256686"
click at [144, 146] on input "SĐT Người Nhận *" at bounding box center [122, 146] width 115 height 17
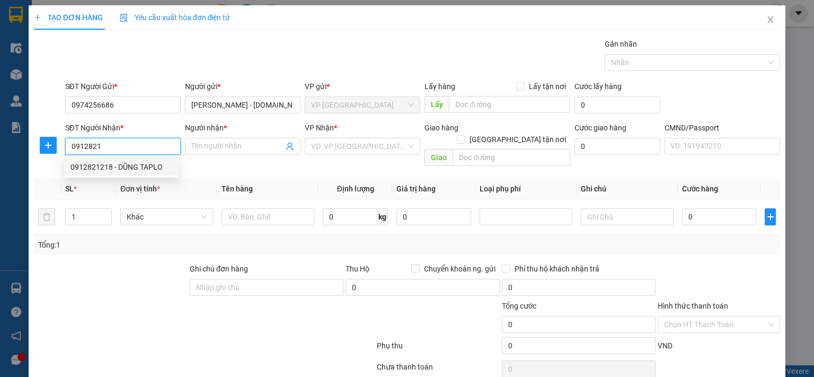
click at [145, 166] on div "0912821218 - DŨNG TAPLO" at bounding box center [121, 167] width 102 height 12
type input "0912821218"
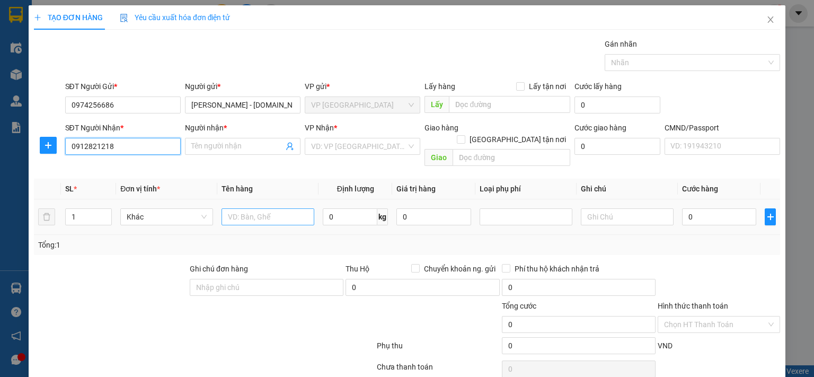
type input "DŨNG TAPLO"
type input "0912821218"
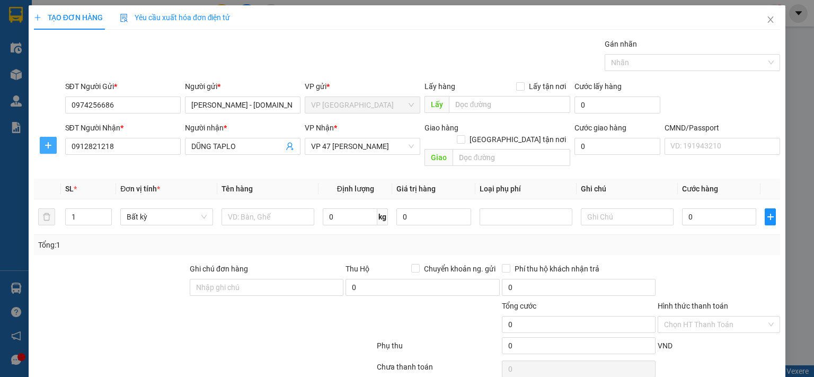
click at [45, 148] on icon "plus" at bounding box center [48, 145] width 8 height 8
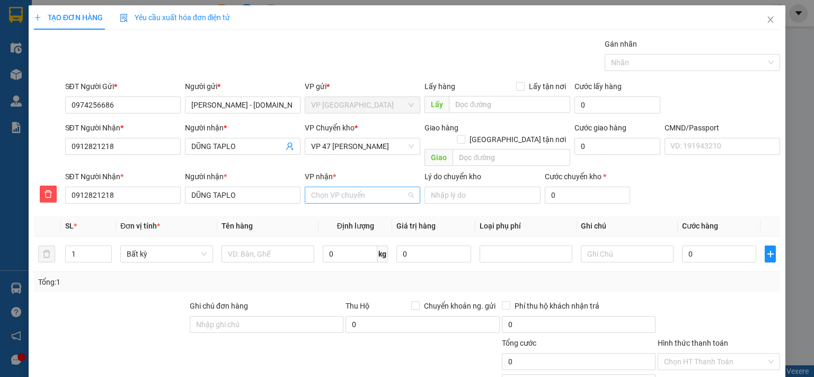
click at [361, 187] on input "VP nhận *" at bounding box center [358, 195] width 95 height 16
type input "47"
click at [367, 201] on div "VP 47 [PERSON_NAME]" at bounding box center [359, 205] width 102 height 12
click at [348, 144] on span "VP 47 [PERSON_NAME]" at bounding box center [362, 146] width 103 height 16
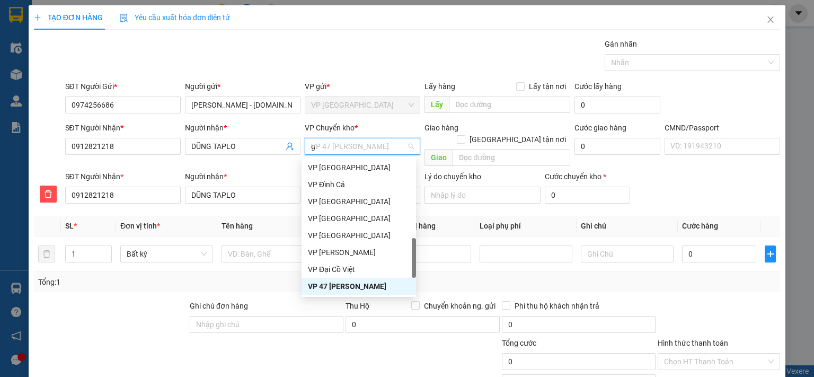
scroll to position [97, 0]
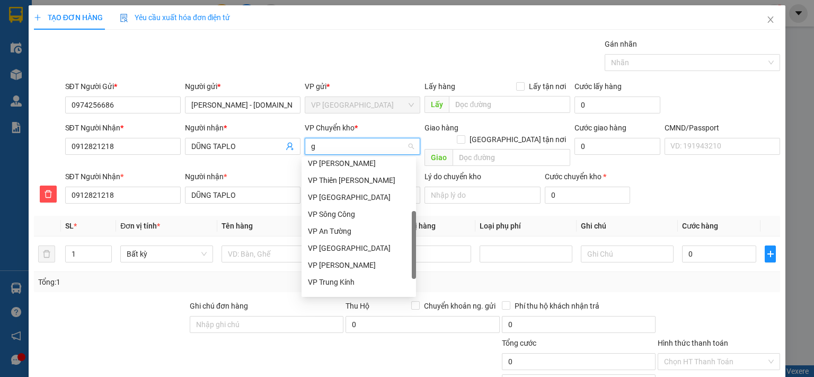
type input "gi"
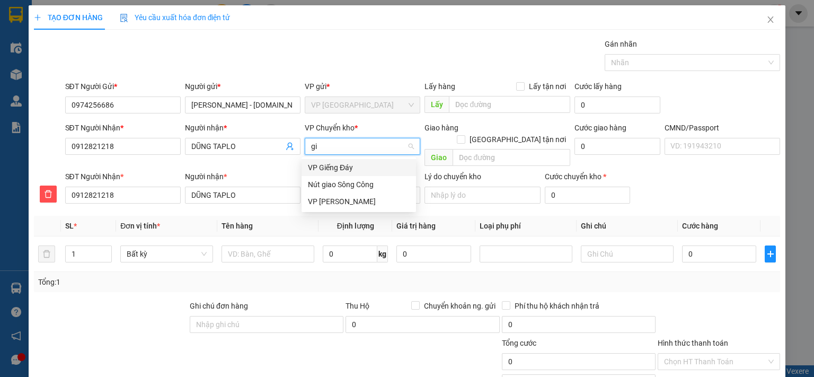
scroll to position [0, 0]
click at [336, 203] on div "VP [PERSON_NAME]" at bounding box center [359, 201] width 102 height 12
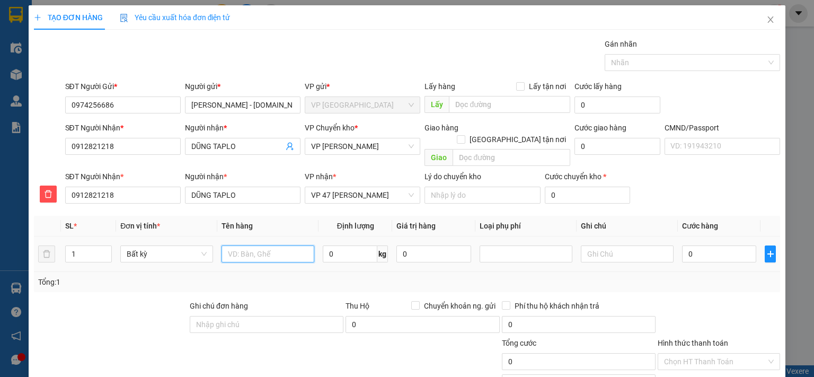
drag, startPoint x: 252, startPoint y: 244, endPoint x: 244, endPoint y: 240, distance: 8.8
click at [252, 245] on input "text" at bounding box center [267, 253] width 93 height 17
type input "HỘP PT"
click at [342, 245] on input "0" at bounding box center [350, 253] width 55 height 17
type input "0.5"
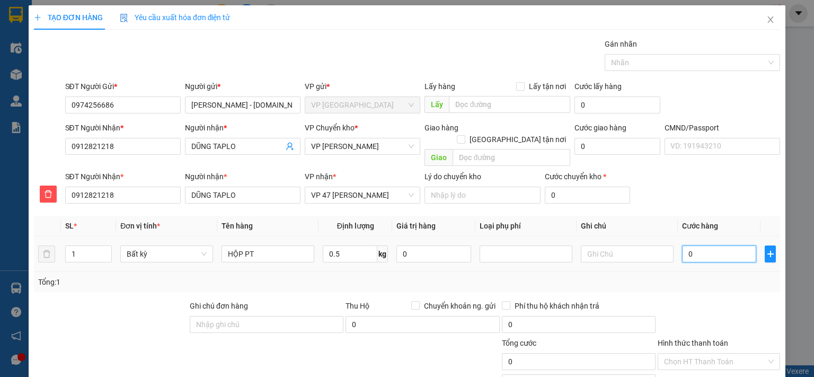
click at [699, 245] on input "0" at bounding box center [719, 253] width 74 height 17
type input "35.000"
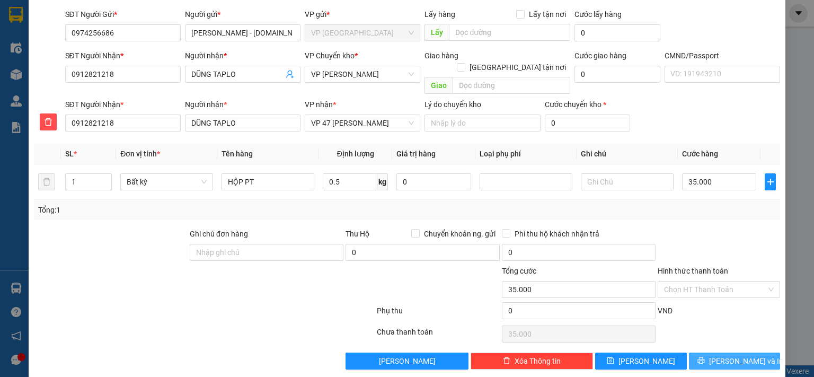
click at [737, 355] on span "[PERSON_NAME] và In" at bounding box center [746, 361] width 74 height 12
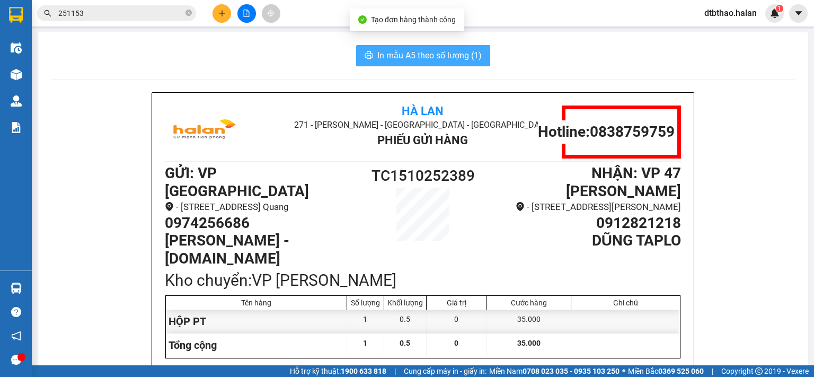
click at [417, 55] on span "In mẫu A5 theo số lượng (1)" at bounding box center [429, 55] width 104 height 13
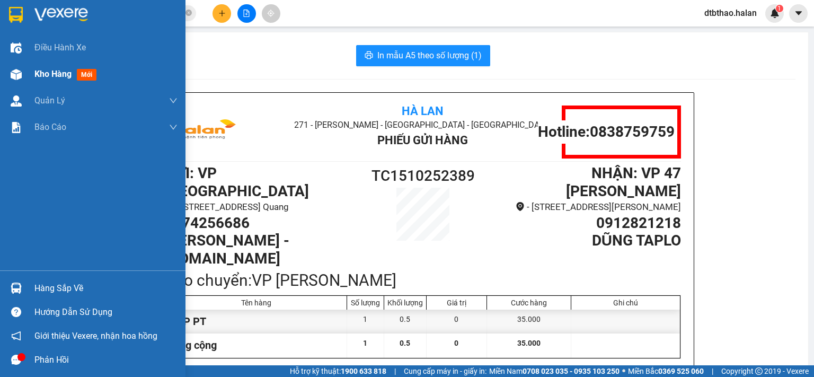
click at [59, 73] on span "Kho hàng" at bounding box center [52, 74] width 37 height 10
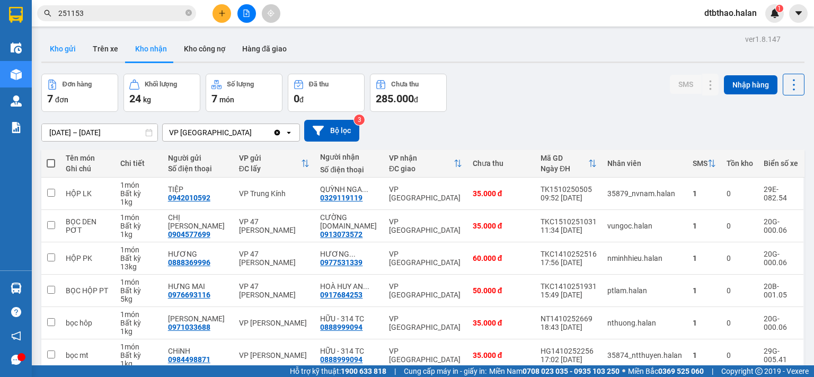
click at [68, 50] on button "Kho gửi" at bounding box center [62, 48] width 43 height 25
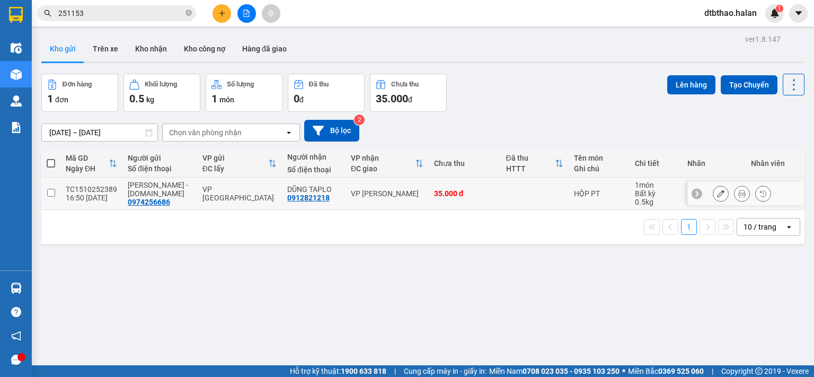
click at [49, 192] on input "checkbox" at bounding box center [51, 193] width 8 height 8
checkbox input "true"
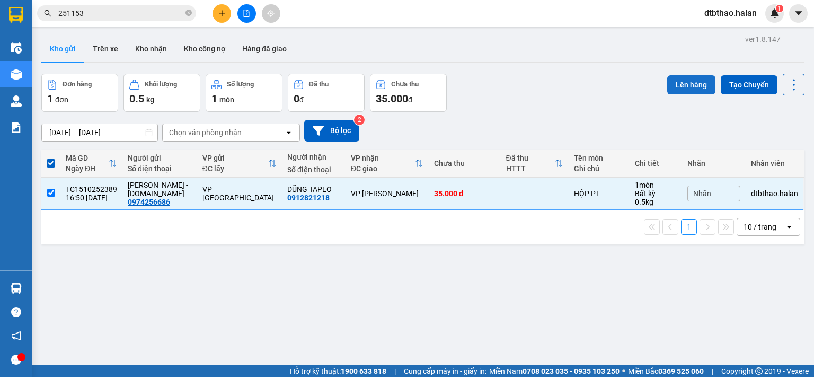
click at [668, 82] on button "Lên hàng" at bounding box center [691, 84] width 48 height 19
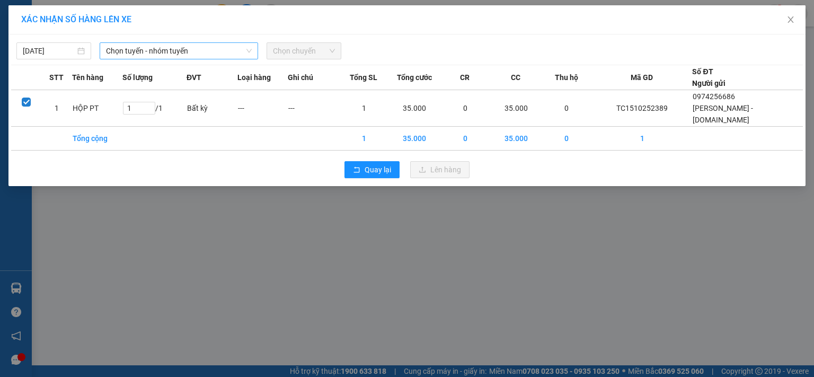
click at [222, 44] on span "Chọn tuyến - nhóm tuyến" at bounding box center [179, 51] width 146 height 16
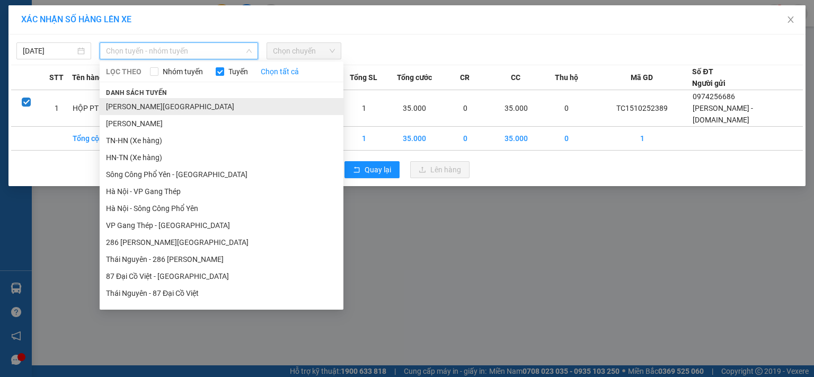
click at [195, 106] on li "[PERSON_NAME][GEOGRAPHIC_DATA]" at bounding box center [222, 106] width 244 height 17
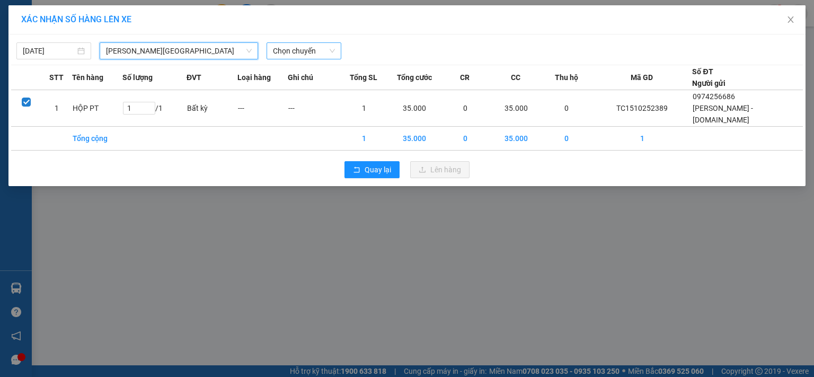
click at [297, 47] on span "Chọn chuyến" at bounding box center [304, 51] width 62 height 16
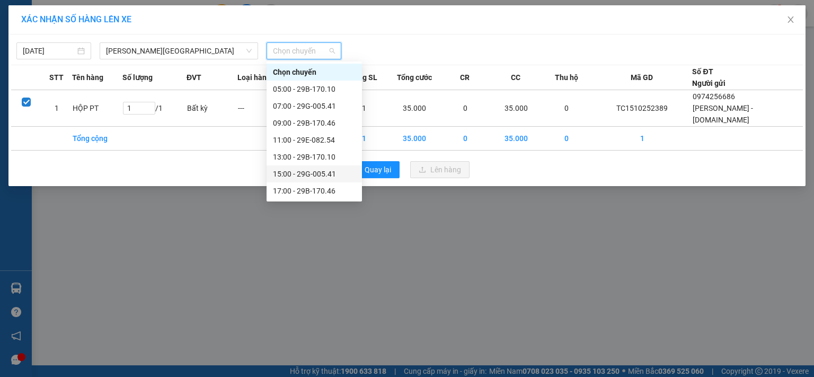
scroll to position [17, 0]
click at [322, 192] on div "19:00 - 29B-170.10" at bounding box center [314, 191] width 83 height 12
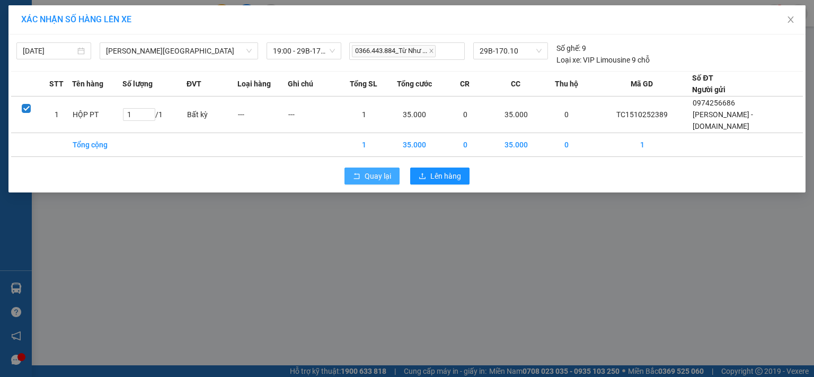
click at [373, 170] on span "Quay lại" at bounding box center [377, 176] width 26 height 12
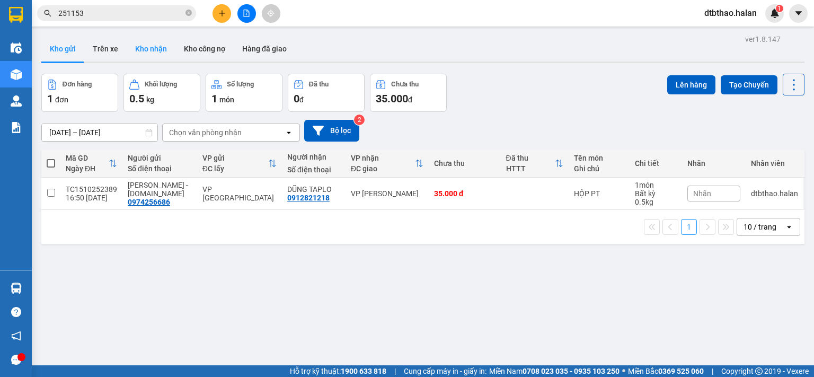
click at [154, 49] on button "Kho nhận" at bounding box center [151, 48] width 49 height 25
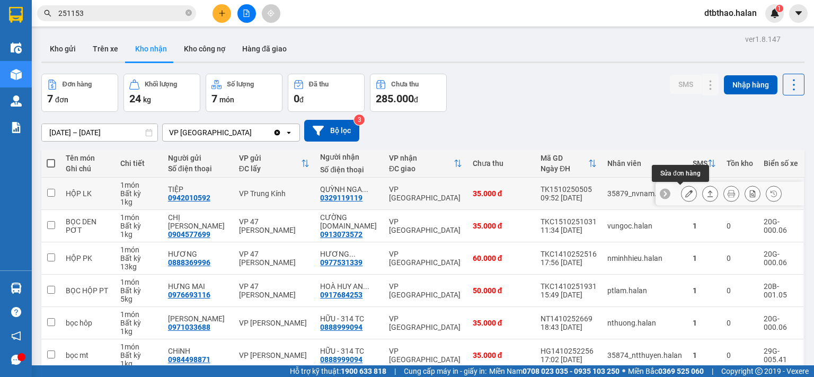
click at [685, 192] on icon at bounding box center [688, 193] width 7 height 7
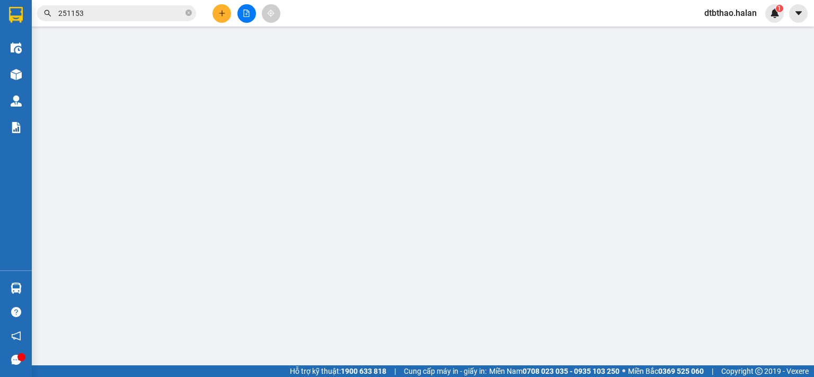
type input "0942010592"
type input "TIỆP"
type input "0329119119"
type input "QUỲNH NGA - 314.TC"
type input "0"
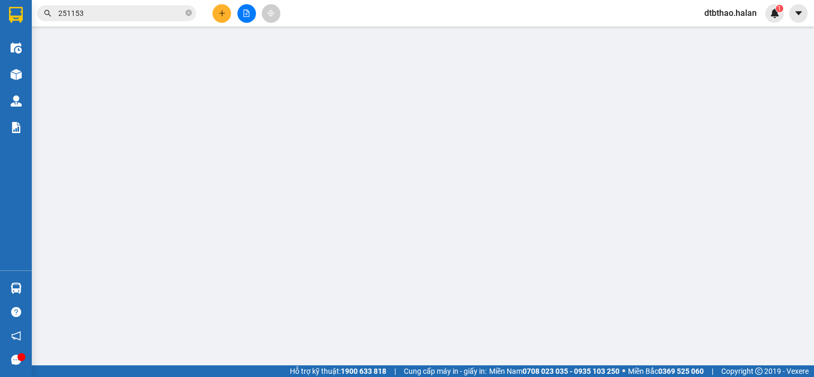
type input "35.000"
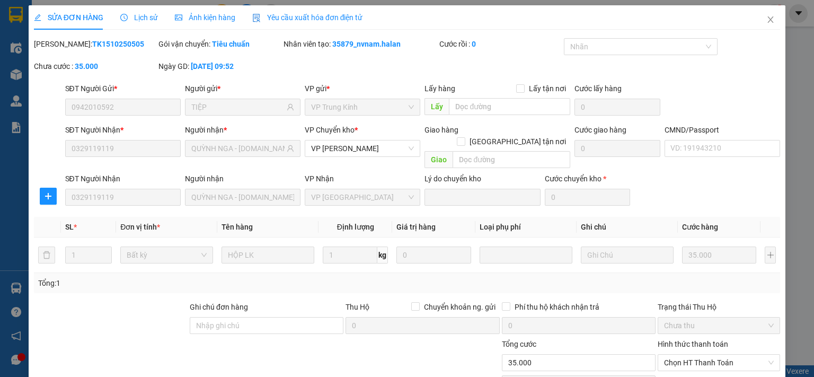
scroll to position [74, 0]
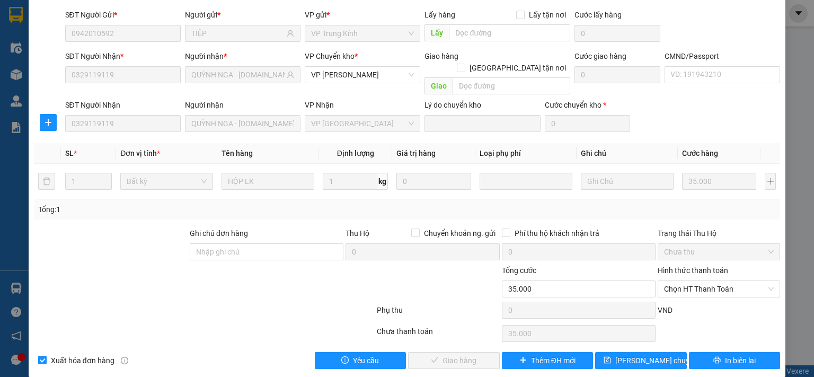
drag, startPoint x: 709, startPoint y: 277, endPoint x: 706, endPoint y: 287, distance: 10.6
click at [709, 281] on span "Chọn HT Thanh Toán" at bounding box center [719, 289] width 110 height 16
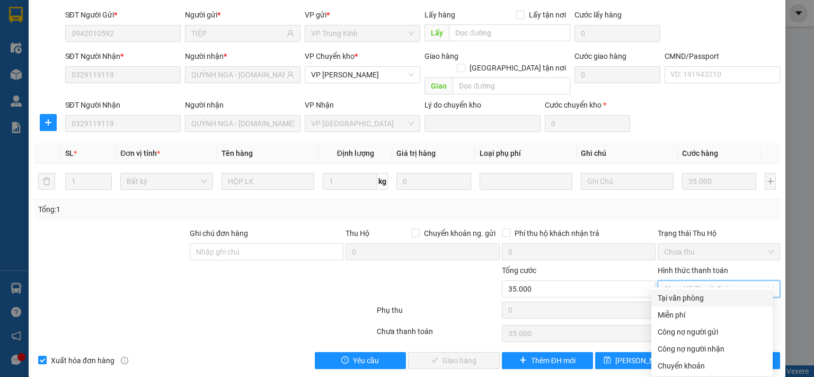
drag, startPoint x: 701, startPoint y: 297, endPoint x: 671, endPoint y: 310, distance: 32.5
click at [700, 298] on div "Tại văn phòng" at bounding box center [711, 298] width 109 height 12
type input "0"
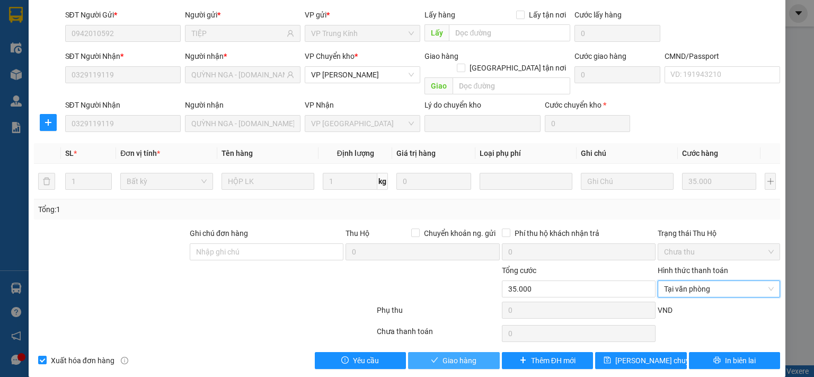
click at [479, 352] on button "Giao hàng" at bounding box center [454, 360] width 92 height 17
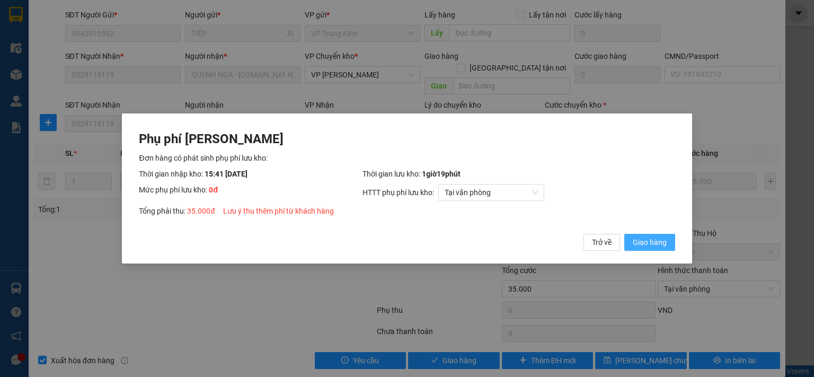
click at [648, 239] on span "Giao hàng" at bounding box center [650, 242] width 34 height 12
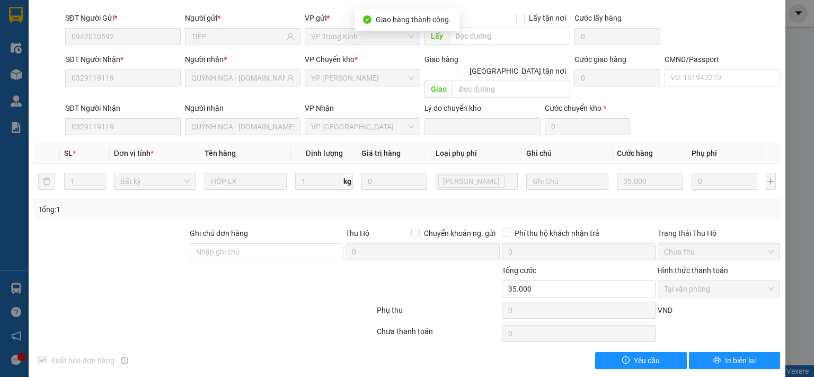
scroll to position [0, 0]
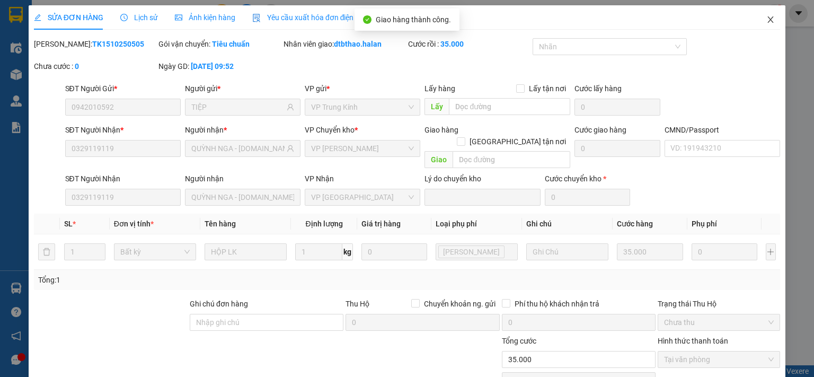
click at [766, 19] on icon "close" at bounding box center [770, 19] width 8 height 8
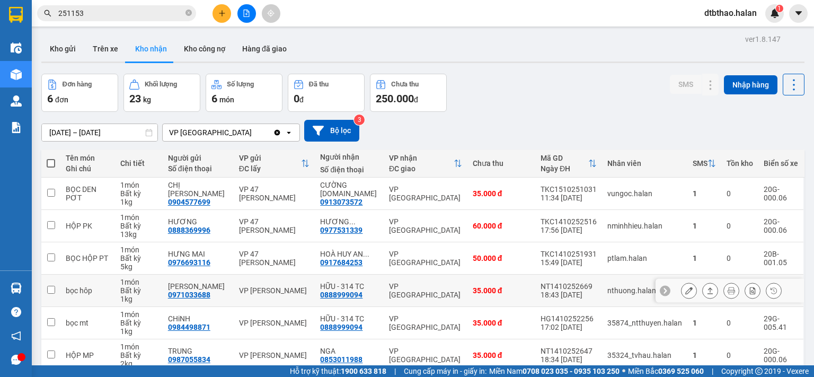
scroll to position [49, 0]
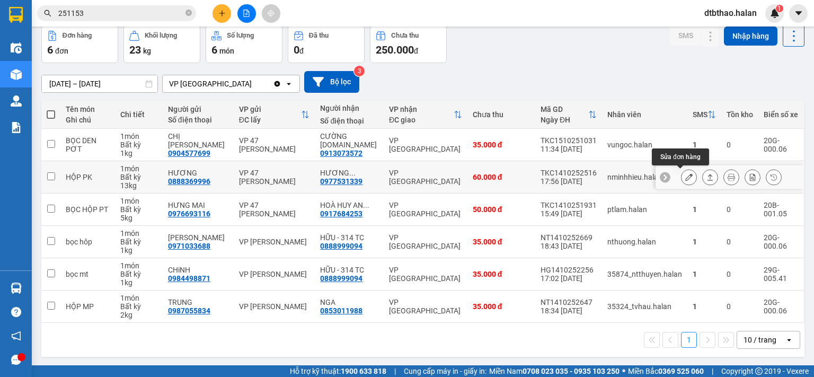
click at [685, 178] on icon at bounding box center [688, 176] width 7 height 7
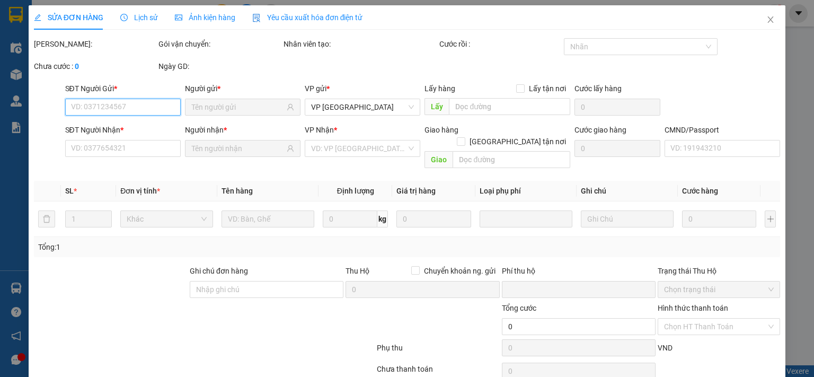
type input "0888369996"
type input "HƯƠNG"
type input "0977531339"
type input "HƯƠNG CƯỜNG 314.TC"
type input "0"
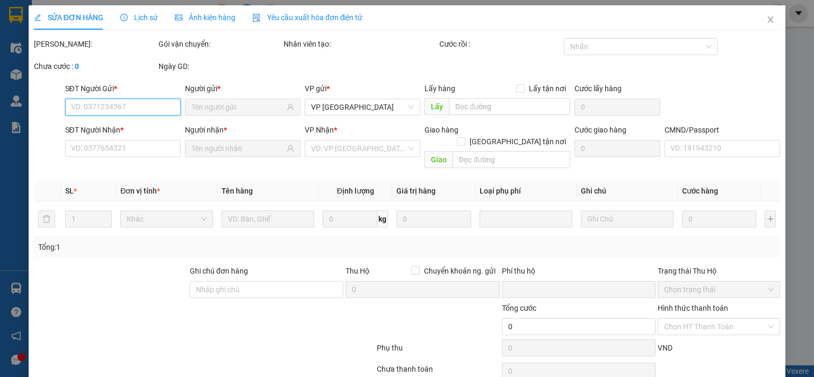
type input "60.000"
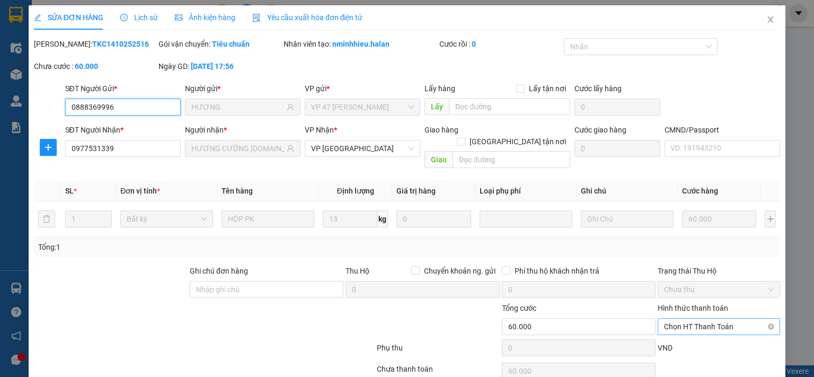
scroll to position [38, 0]
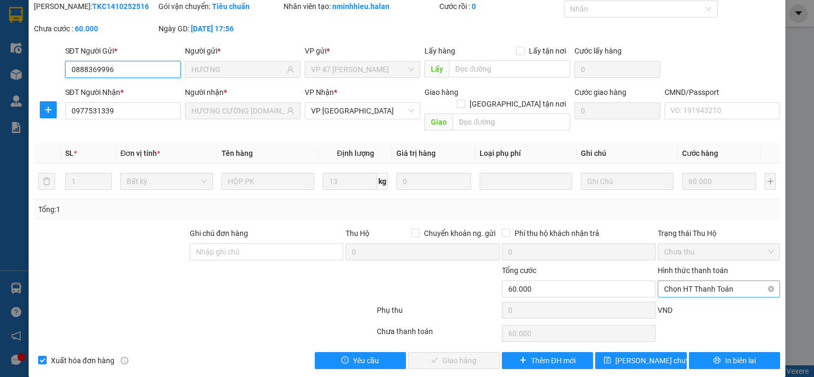
click at [699, 281] on span "Chọn HT Thanh Toán" at bounding box center [719, 289] width 110 height 16
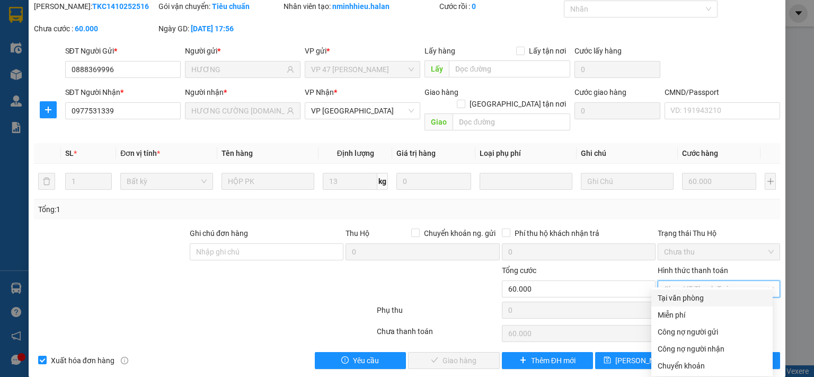
click at [688, 299] on div "Tại văn phòng" at bounding box center [711, 298] width 109 height 12
type input "0"
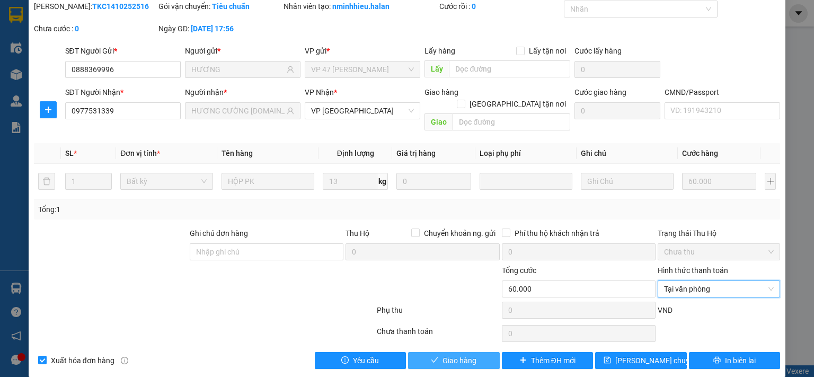
click at [483, 352] on button "Giao hàng" at bounding box center [454, 360] width 92 height 17
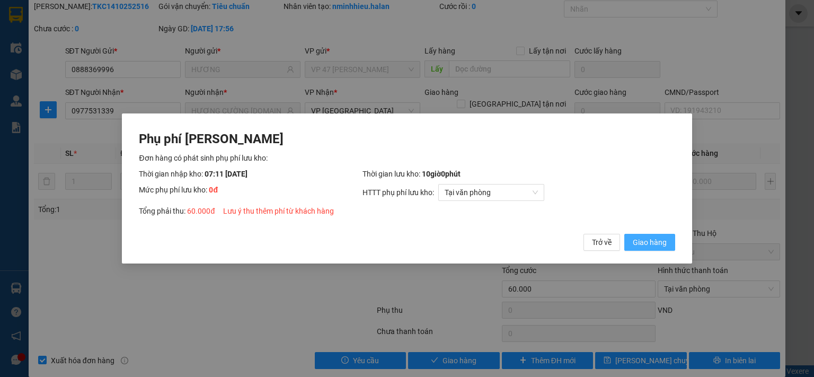
click at [651, 247] on span "Giao hàng" at bounding box center [650, 242] width 34 height 12
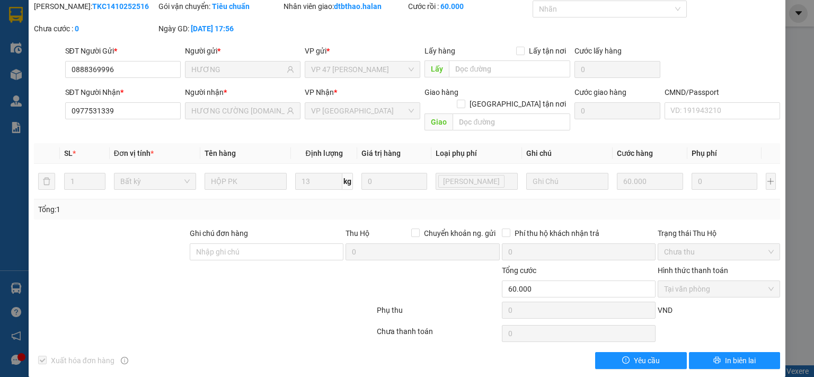
scroll to position [0, 0]
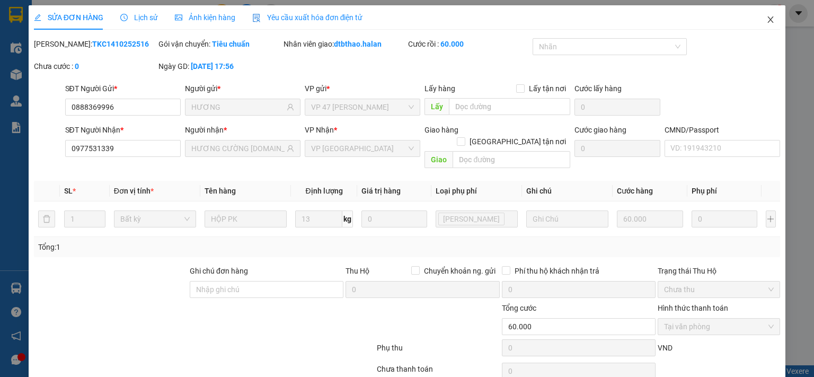
click at [766, 17] on icon "close" at bounding box center [770, 19] width 8 height 8
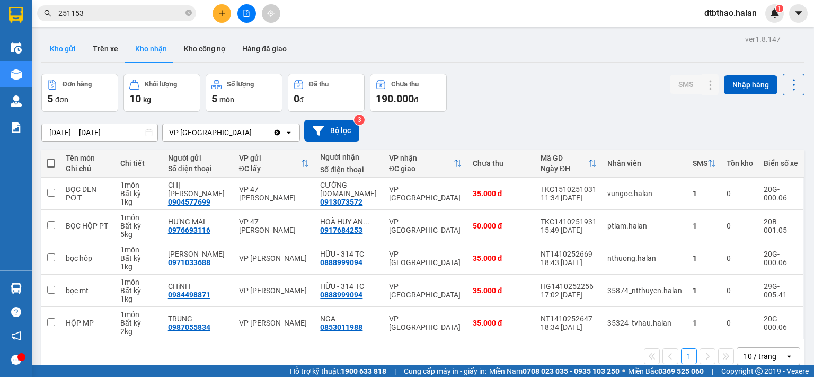
click at [65, 46] on button "Kho gửi" at bounding box center [62, 48] width 43 height 25
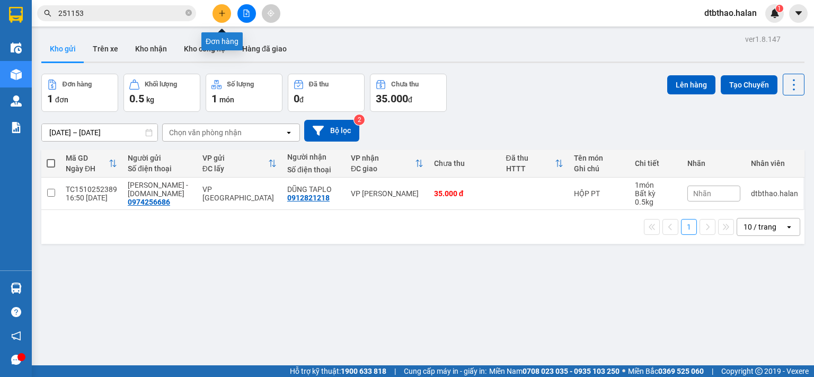
click at [219, 11] on icon "plus" at bounding box center [221, 13] width 7 height 7
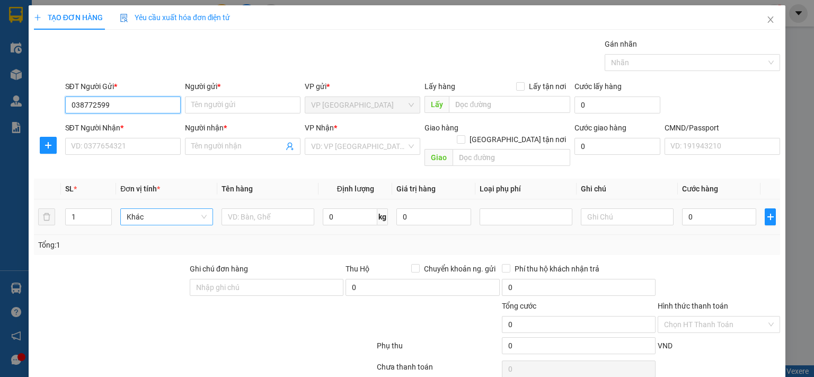
type input "0387725999"
drag, startPoint x: 150, startPoint y: 123, endPoint x: 150, endPoint y: 139, distance: 16.4
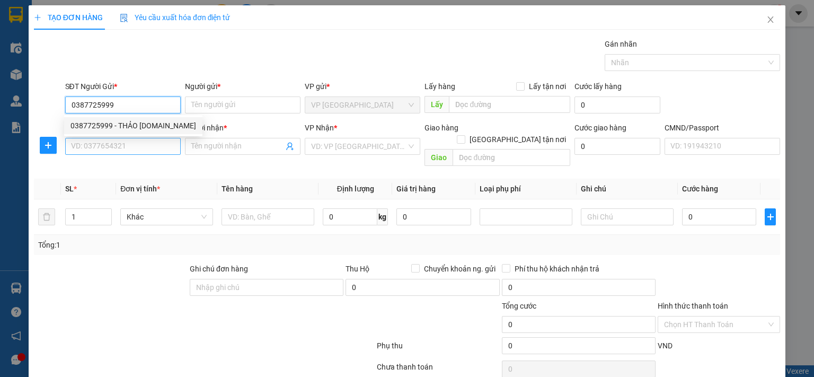
click at [150, 124] on div "0387725999 - THẢO 314.TC" at bounding box center [133, 126] width 126 height 12
type input "THẢO 314.TC"
type input "0387725999"
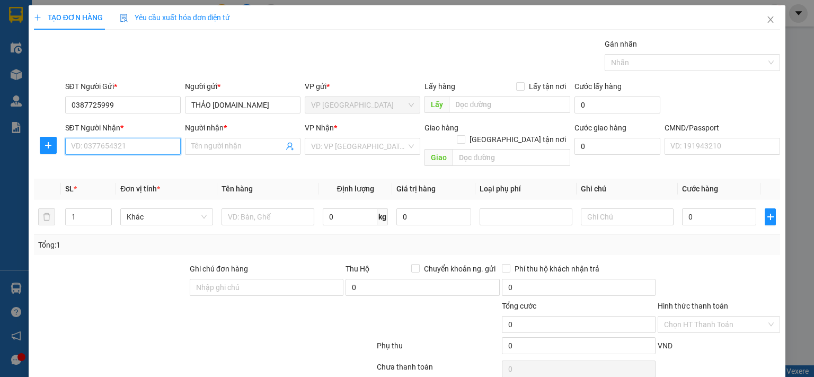
click at [150, 149] on input "SĐT Người Nhận *" at bounding box center [122, 146] width 115 height 17
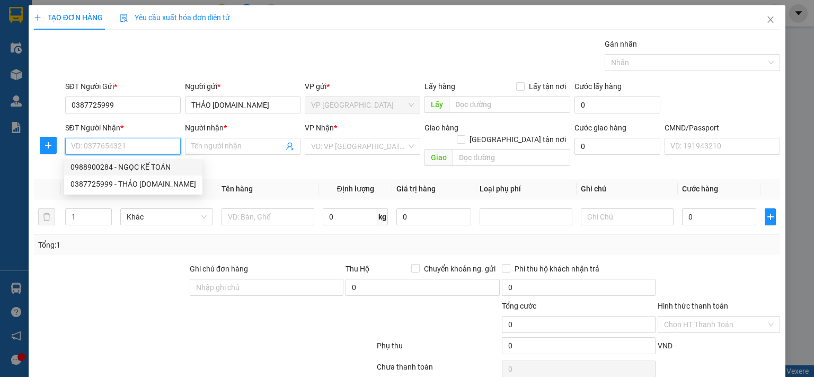
click at [147, 170] on div "0988900284 - NGỌC KẾ TOÁN" at bounding box center [133, 167] width 126 height 12
type input "0988900284"
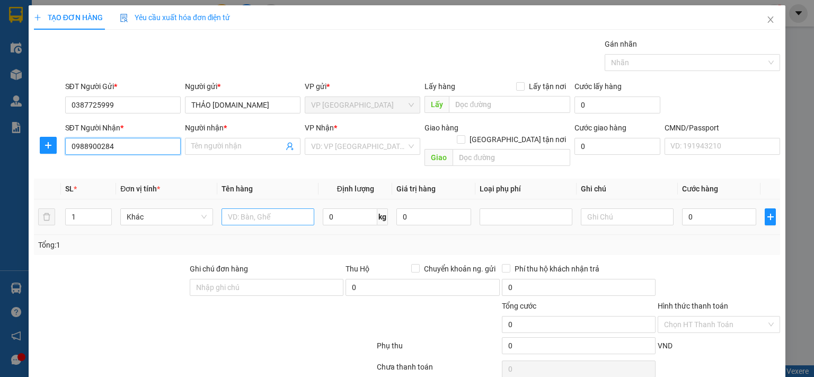
type input "NGỌC KẾ TOÁN"
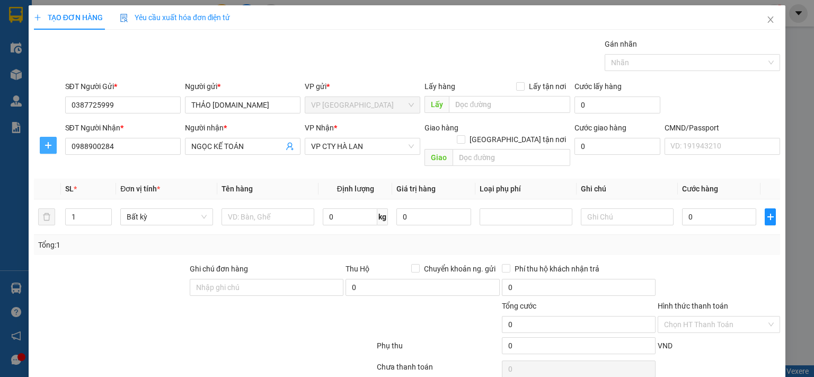
click at [46, 147] on icon "plus" at bounding box center [48, 145] width 8 height 8
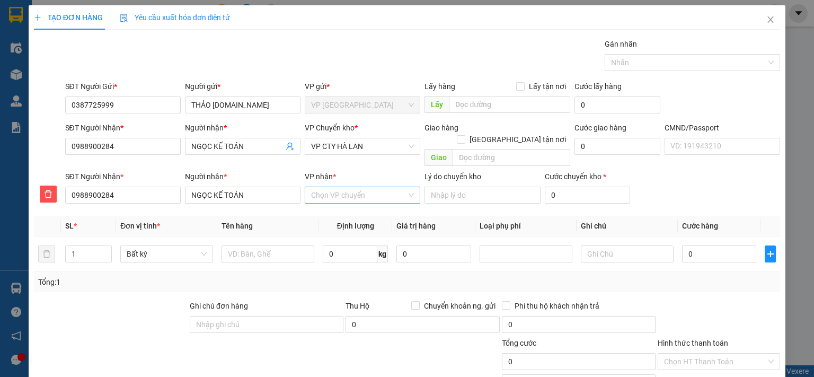
click at [335, 187] on input "VP nhận *" at bounding box center [358, 195] width 95 height 16
type input "cty"
click at [334, 207] on div "VP CTY HÀ LAN" at bounding box center [359, 205] width 102 height 12
click at [352, 144] on span "VP CTY HÀ LAN" at bounding box center [362, 146] width 103 height 16
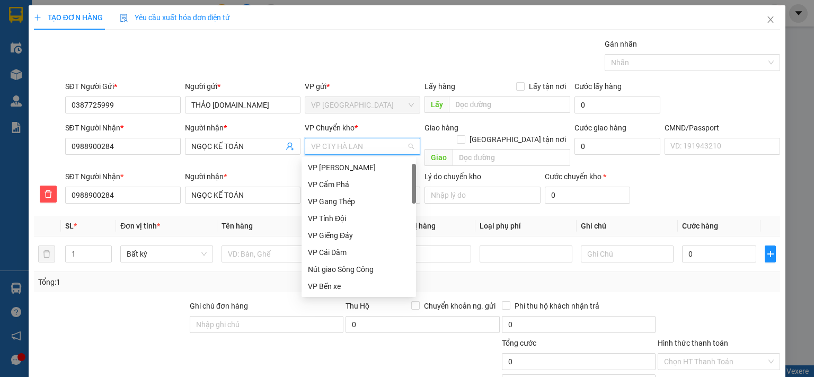
scroll to position [17, 0]
type input "gi"
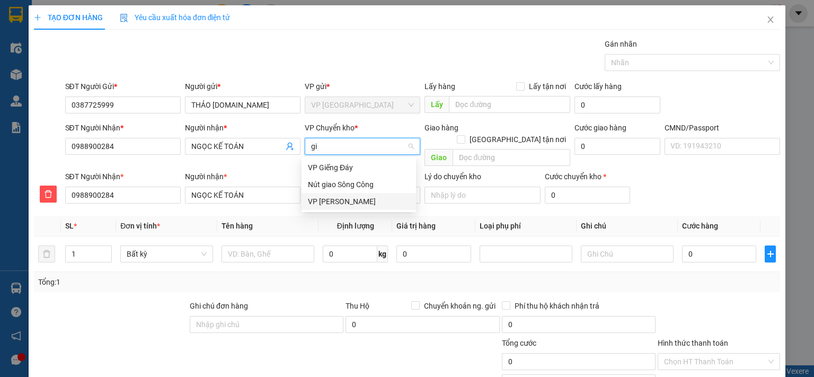
click at [350, 200] on div "VP [PERSON_NAME]" at bounding box center [359, 201] width 102 height 12
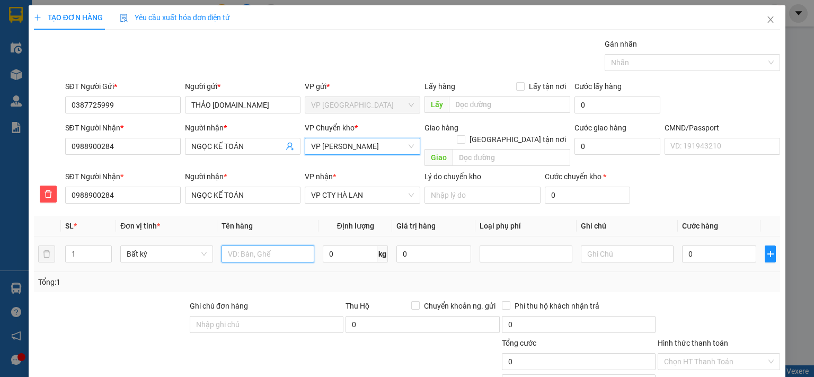
click at [298, 245] on input "text" at bounding box center [267, 253] width 93 height 17
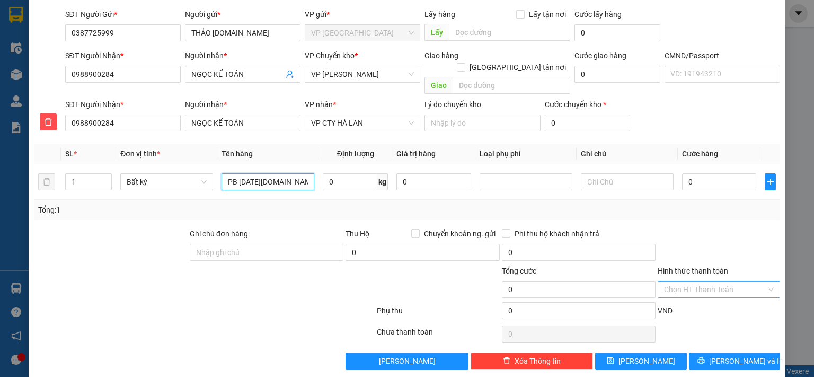
type input "PB BC 314.TC 15/10"
click at [718, 281] on input "Hình thức thanh toán" at bounding box center [715, 289] width 102 height 16
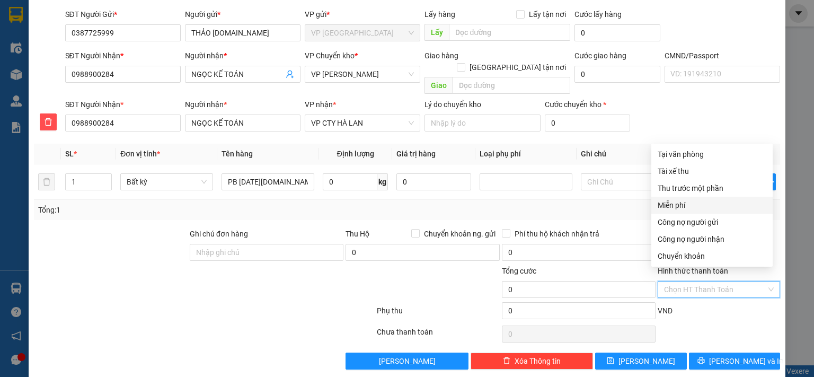
click at [682, 205] on div "Miễn phí" at bounding box center [711, 205] width 109 height 12
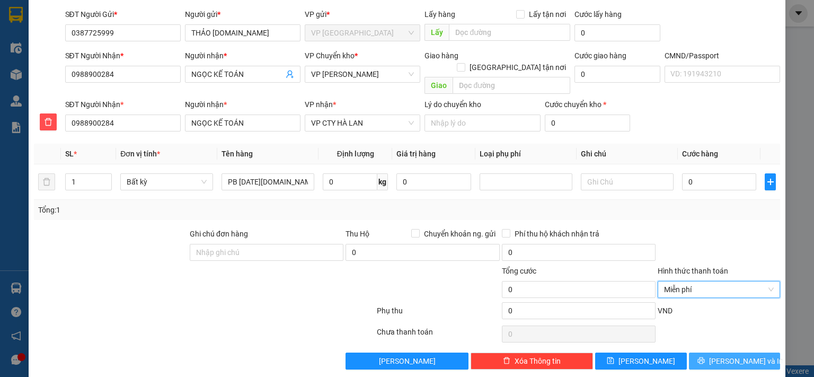
click at [736, 355] on span "[PERSON_NAME] và In" at bounding box center [746, 361] width 74 height 12
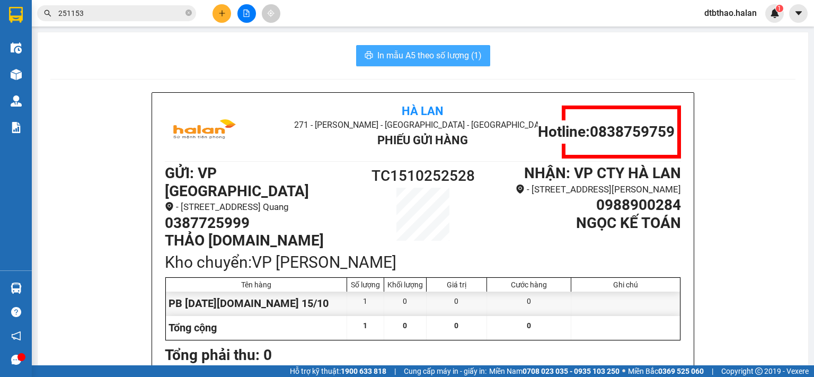
click at [408, 57] on span "In mẫu A5 theo số lượng (1)" at bounding box center [429, 55] width 104 height 13
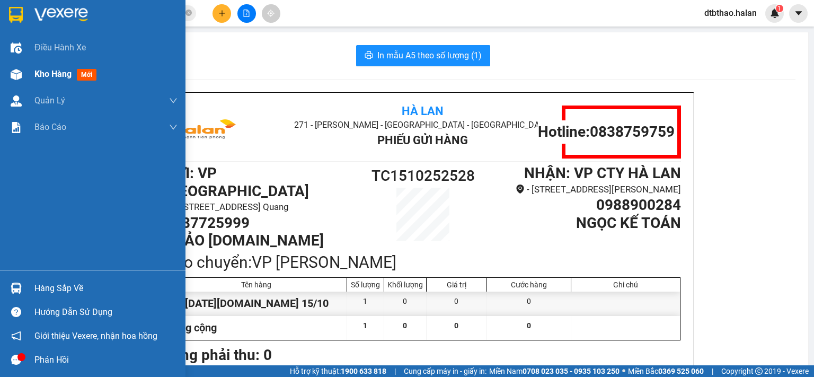
drag, startPoint x: 40, startPoint y: 71, endPoint x: 69, endPoint y: 86, distance: 32.9
click at [41, 71] on span "Kho hàng" at bounding box center [52, 74] width 37 height 10
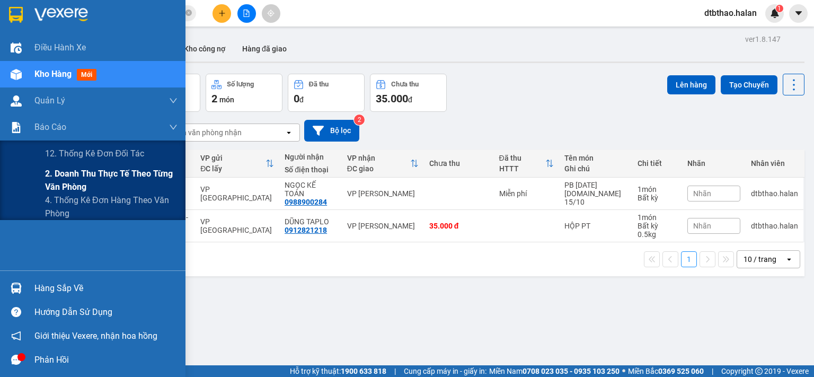
click at [69, 174] on span "2. Doanh thu thực tế theo từng văn phòng" at bounding box center [111, 180] width 132 height 26
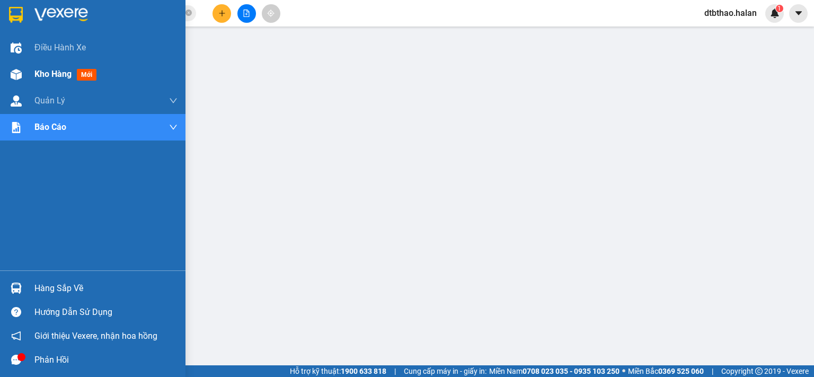
click at [43, 76] on span "Kho hàng" at bounding box center [52, 74] width 37 height 10
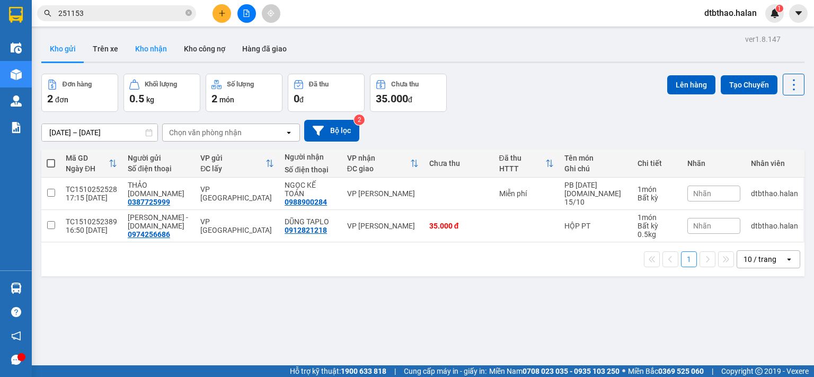
click at [138, 52] on button "Kho nhận" at bounding box center [151, 48] width 49 height 25
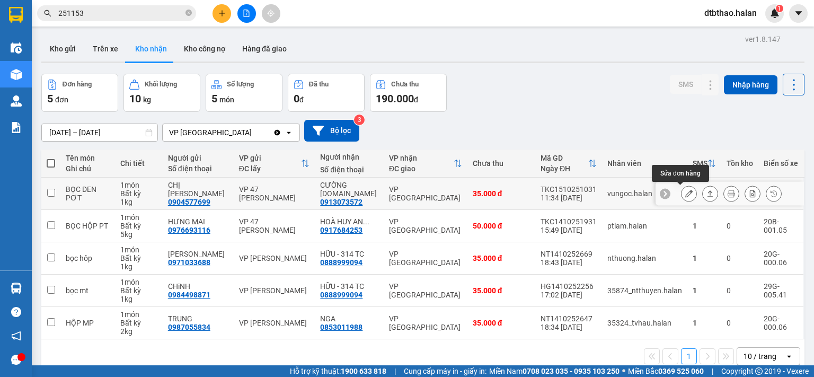
click at [681, 194] on button at bounding box center [688, 193] width 15 height 19
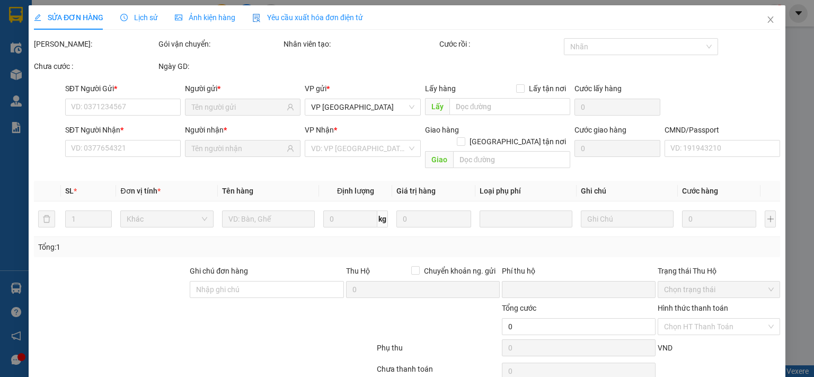
type input "0904577699"
type input "CHỊ [PERSON_NAME]"
type input "0913073572"
type input "CƯỜNG [DOMAIN_NAME]"
type input "0"
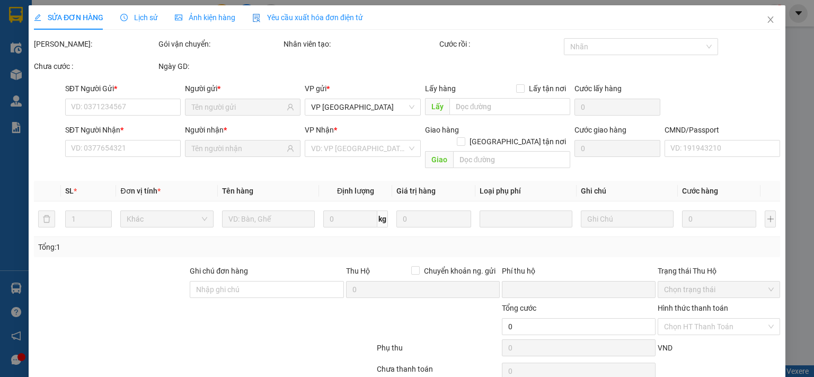
type input "35.000"
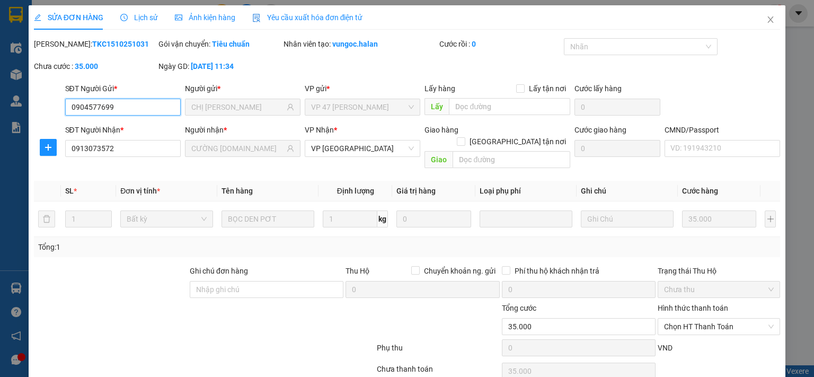
scroll to position [38, 0]
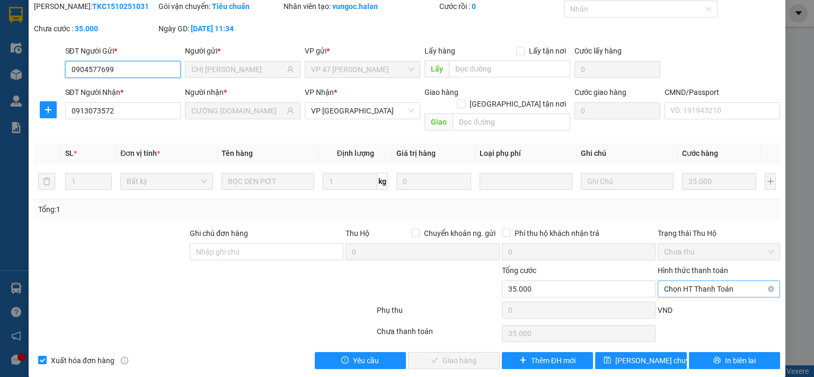
click at [710, 281] on span "Chọn HT Thanh Toán" at bounding box center [719, 289] width 110 height 16
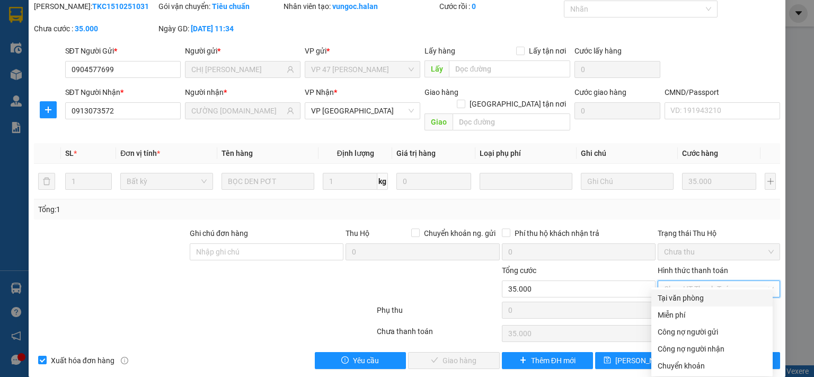
drag, startPoint x: 683, startPoint y: 298, endPoint x: 675, endPoint y: 301, distance: 8.1
click at [682, 299] on div "Tại văn phòng" at bounding box center [711, 298] width 109 height 12
type input "0"
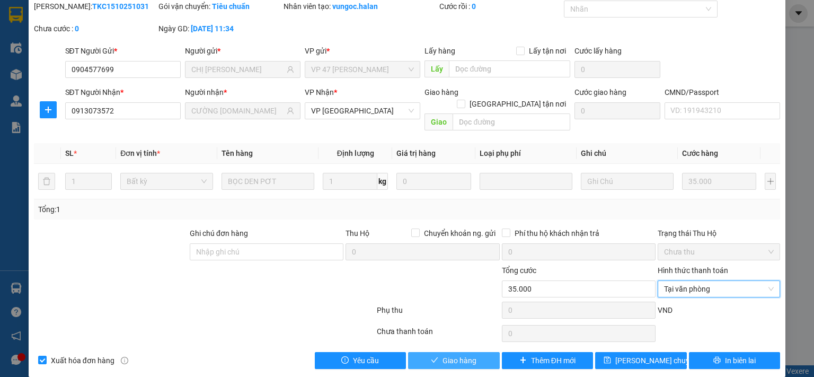
click at [473, 352] on button "Giao hàng" at bounding box center [454, 360] width 92 height 17
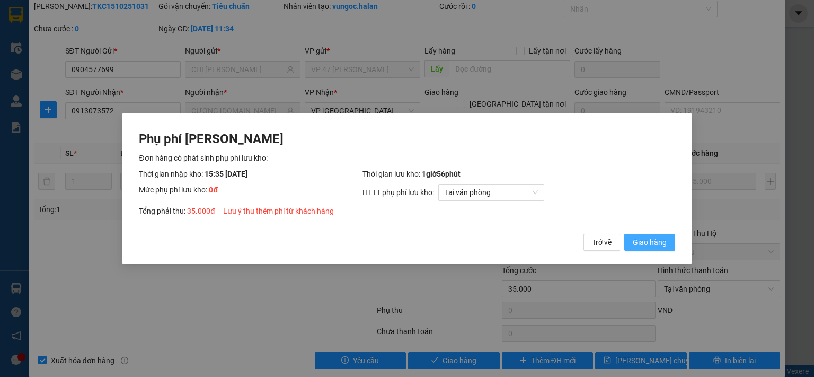
click at [642, 245] on span "Giao hàng" at bounding box center [650, 242] width 34 height 12
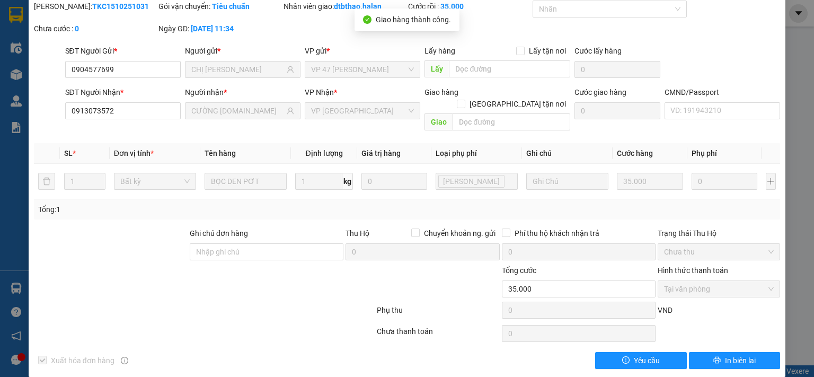
scroll to position [0, 0]
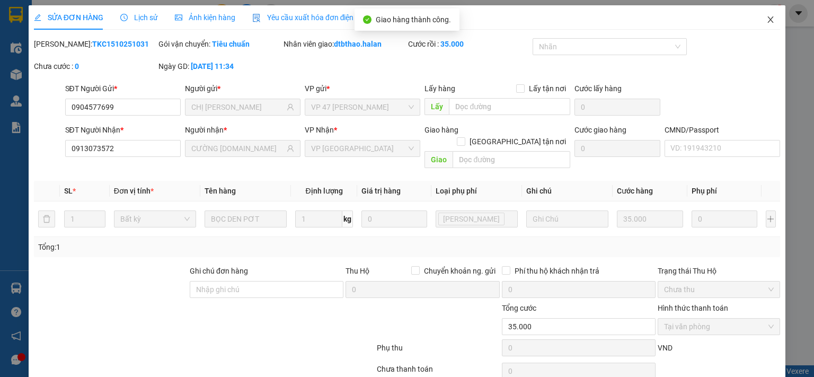
click at [766, 21] on icon "close" at bounding box center [770, 19] width 8 height 8
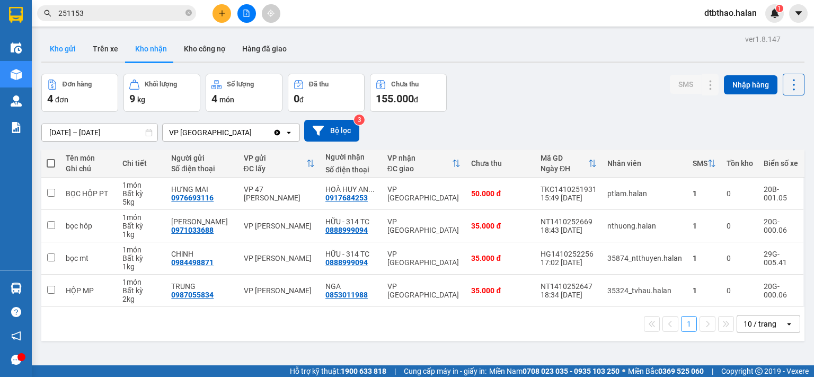
click at [65, 48] on button "Kho gửi" at bounding box center [62, 48] width 43 height 25
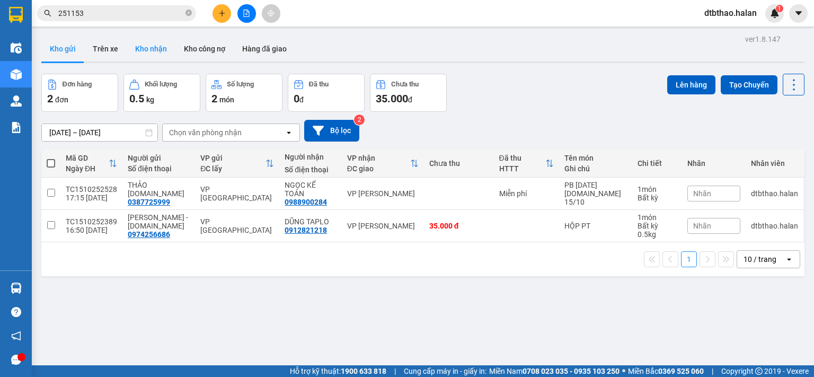
click at [154, 44] on button "Kho nhận" at bounding box center [151, 48] width 49 height 25
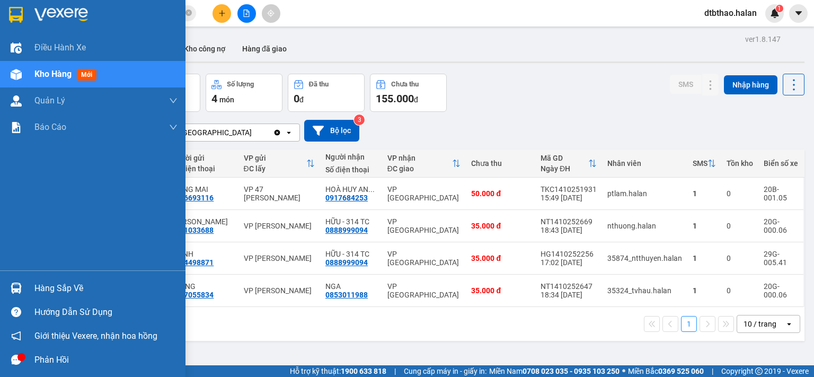
click at [42, 286] on div "Hàng sắp về" at bounding box center [105, 288] width 143 height 16
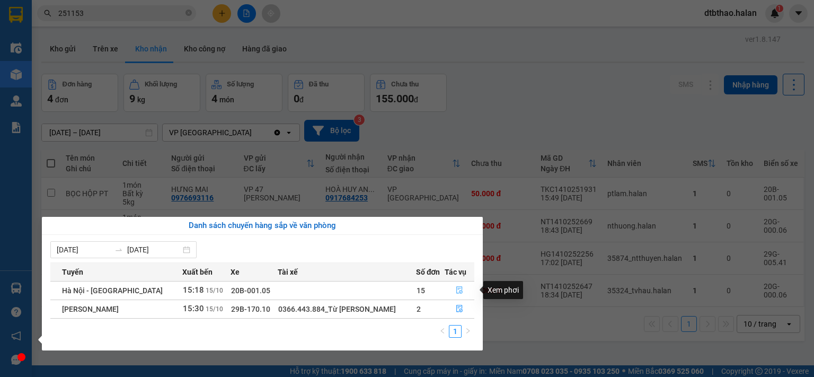
click at [456, 289] on icon "file-done" at bounding box center [459, 289] width 7 height 7
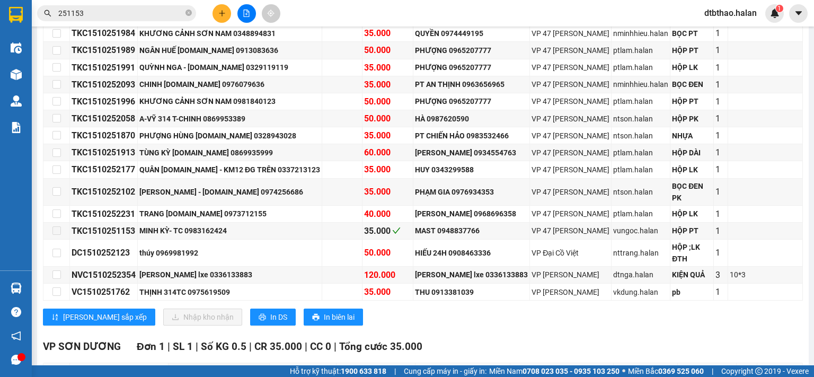
scroll to position [318, 0]
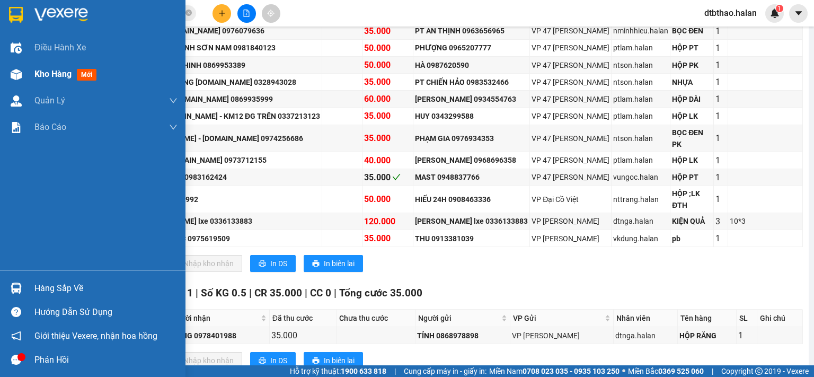
click at [57, 76] on span "Kho hàng" at bounding box center [52, 74] width 37 height 10
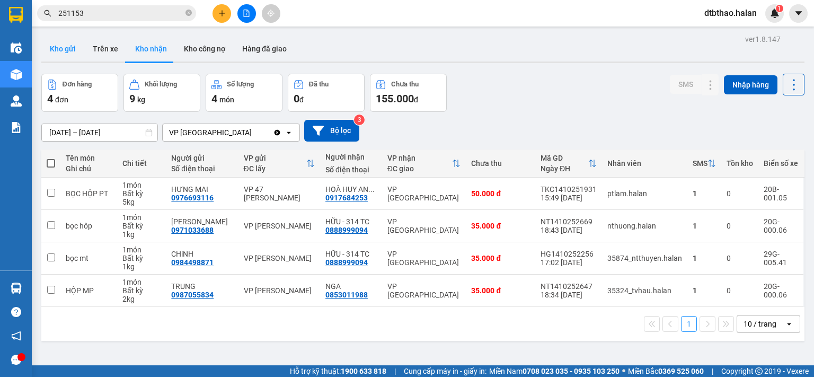
click at [58, 48] on button "Kho gửi" at bounding box center [62, 48] width 43 height 25
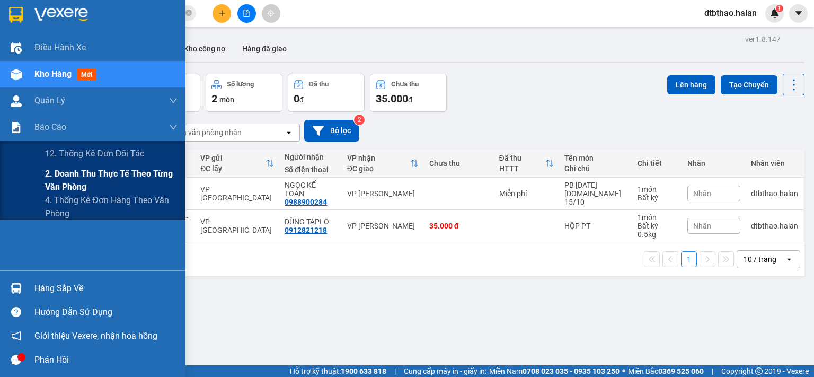
click at [79, 177] on span "2. Doanh thu thực tế theo từng văn phòng" at bounding box center [111, 180] width 132 height 26
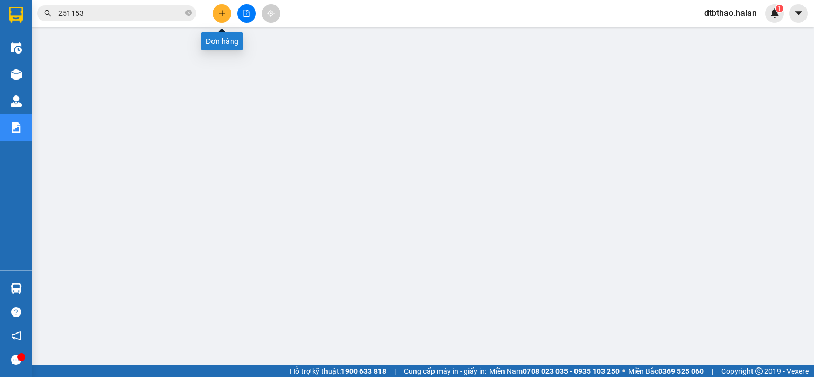
click at [221, 16] on icon "plus" at bounding box center [221, 13] width 7 height 7
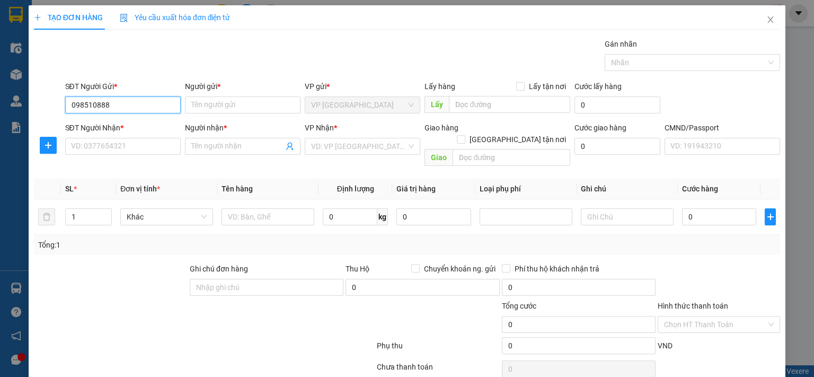
type input "0985108889"
click at [108, 123] on div "0985108889 - TRANG 314.TC" at bounding box center [135, 126] width 130 height 12
type input "TRANG 314.TC"
type input "0985108889"
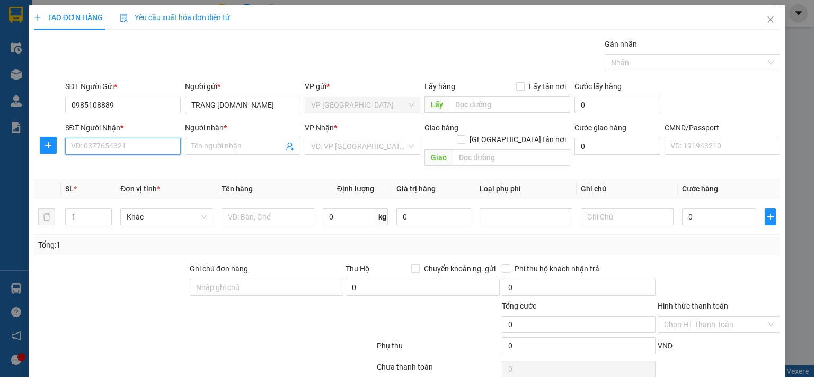
click at [119, 148] on input "SĐT Người Nhận *" at bounding box center [122, 146] width 115 height 17
type input "0962775889"
click at [129, 167] on div "0962775889 - DŨNG" at bounding box center [121, 167] width 102 height 12
type input "DŨNG"
click at [344, 146] on span "VP SƠN DƯƠNG" at bounding box center [362, 146] width 103 height 16
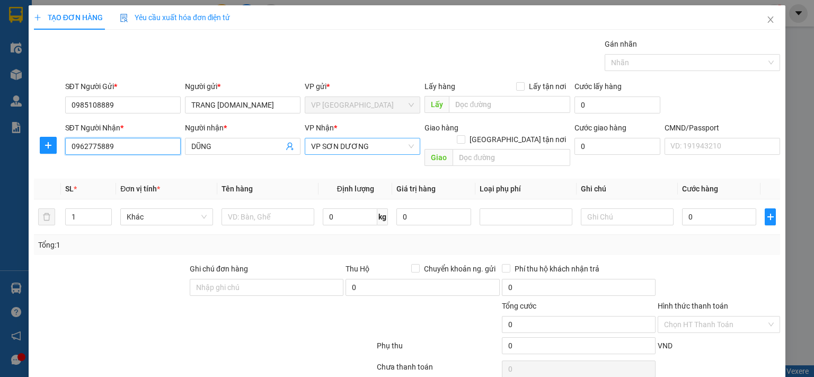
type input "0962775889"
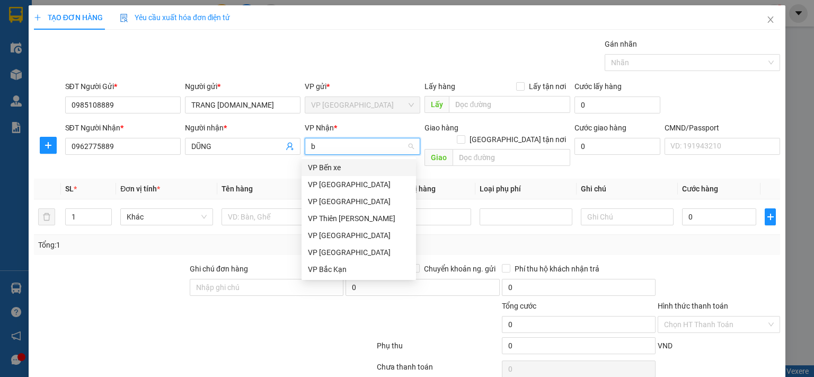
type input "bi"
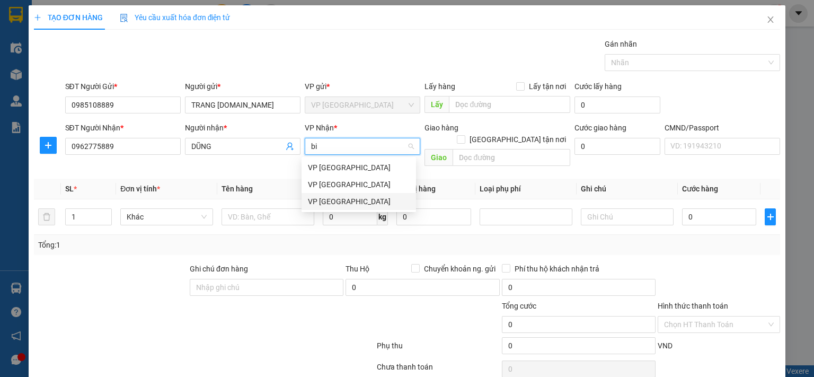
click at [342, 206] on div "VP [GEOGRAPHIC_DATA]" at bounding box center [359, 201] width 102 height 12
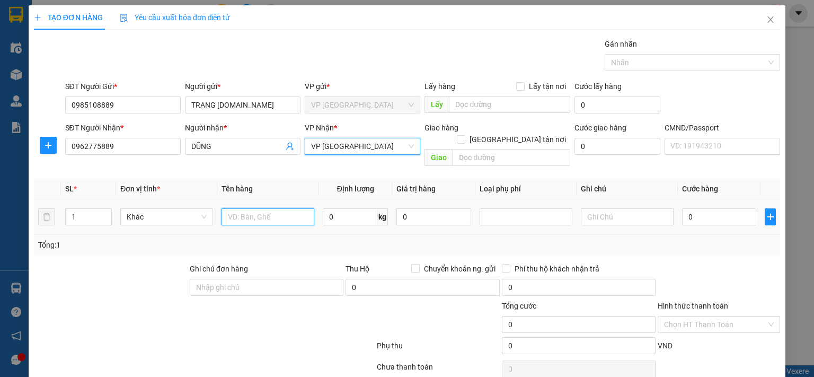
click at [271, 208] on input "text" at bounding box center [267, 216] width 93 height 17
type input "TÚI CÚC"
click at [598, 208] on input "text" at bounding box center [627, 216] width 93 height 17
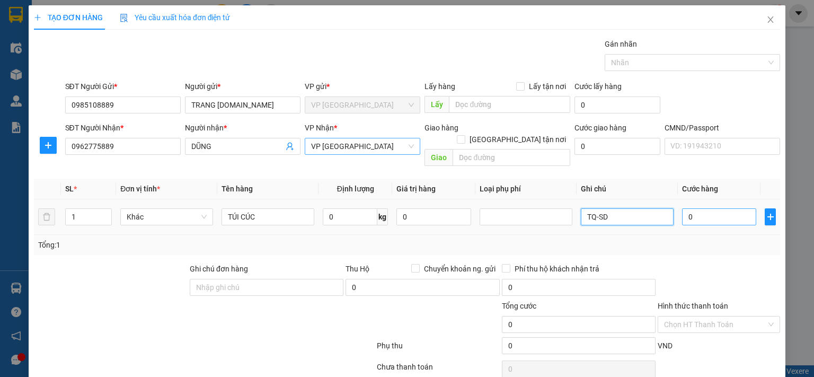
type input "TQ-SD"
click at [717, 208] on input "0" at bounding box center [719, 216] width 74 height 17
type input "2"
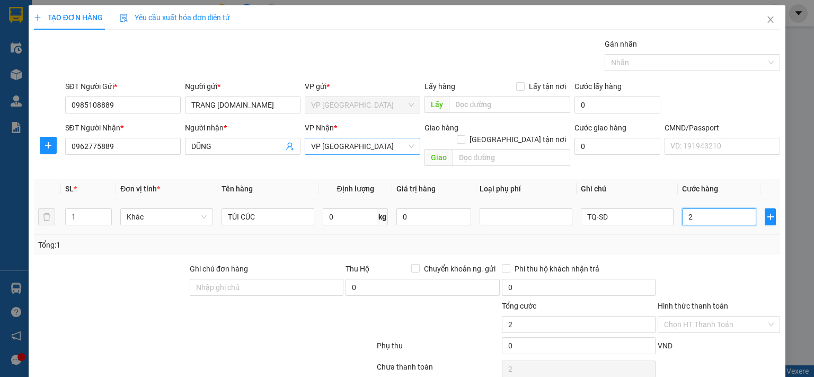
type input "20"
type input "200"
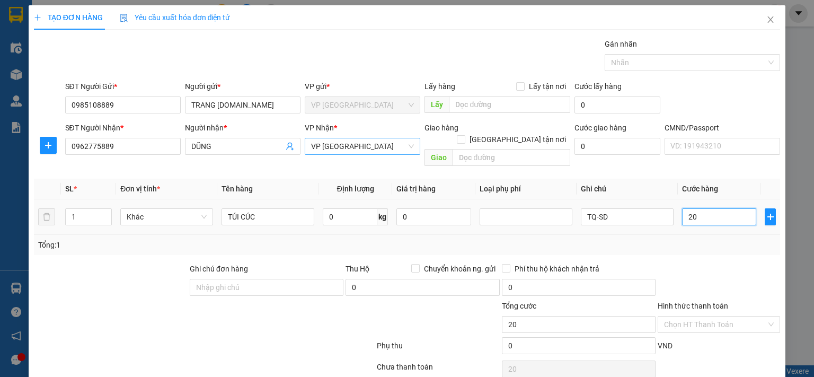
type input "200"
type input "2.000"
type input "20.000"
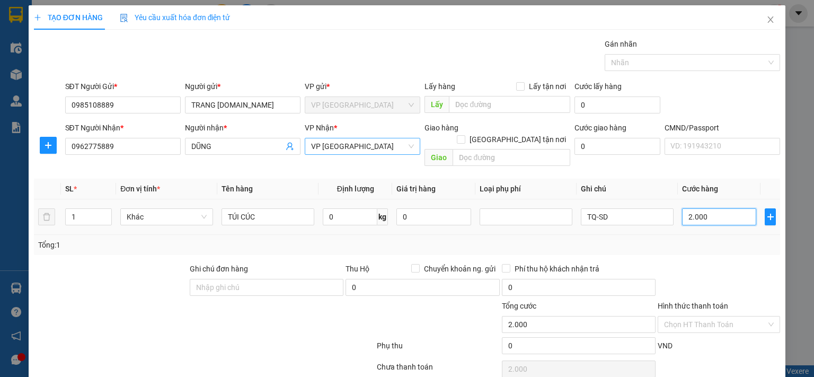
type input "20.000"
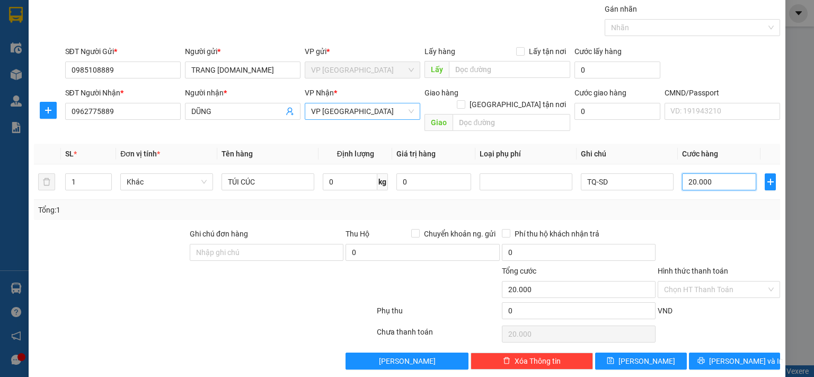
type input "20.000"
click at [691, 281] on input "Hình thức thanh toán" at bounding box center [715, 289] width 102 height 16
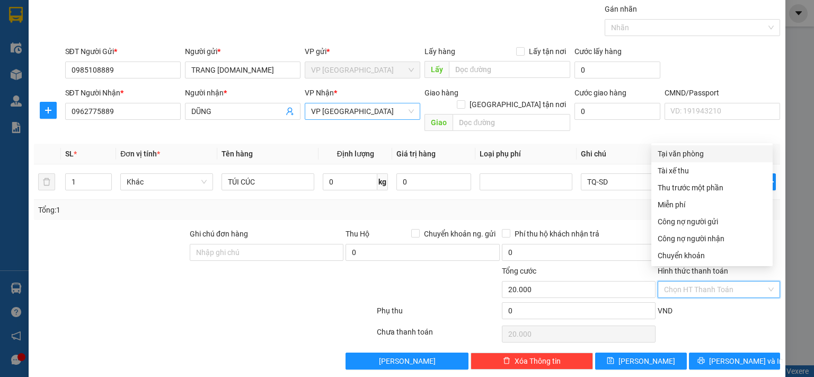
click at [684, 155] on div "Tại văn phòng" at bounding box center [711, 154] width 109 height 12
type input "0"
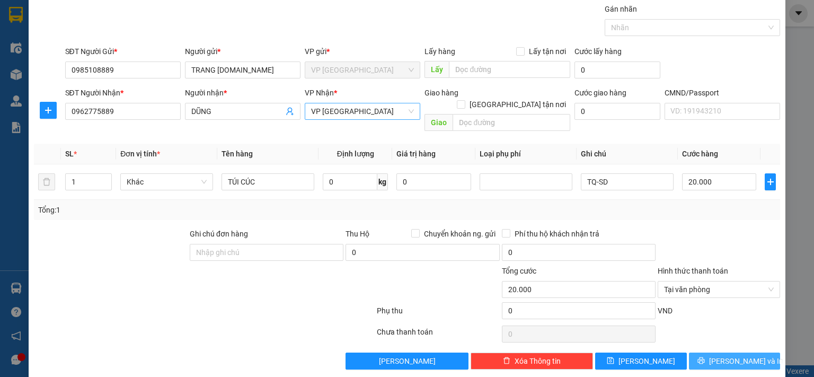
click at [723, 355] on span "[PERSON_NAME] và In" at bounding box center [746, 361] width 74 height 12
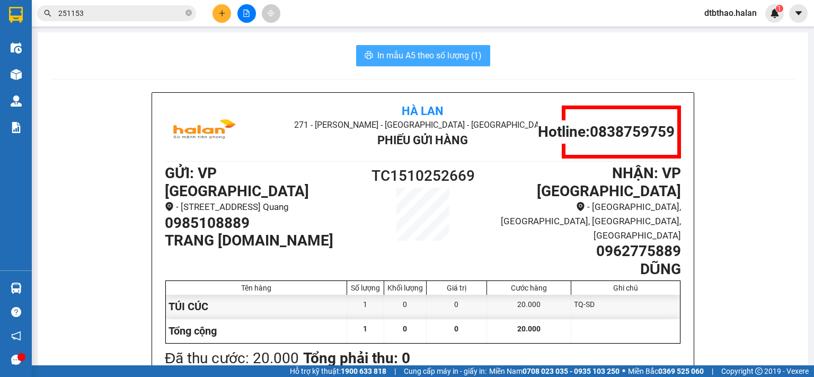
click at [462, 58] on span "In mẫu A5 theo số lượng (1)" at bounding box center [429, 55] width 104 height 13
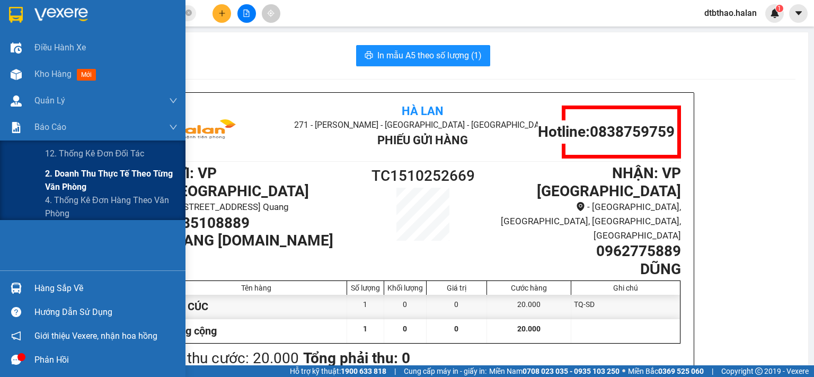
click at [59, 175] on span "2. Doanh thu thực tế theo từng văn phòng" at bounding box center [111, 180] width 132 height 26
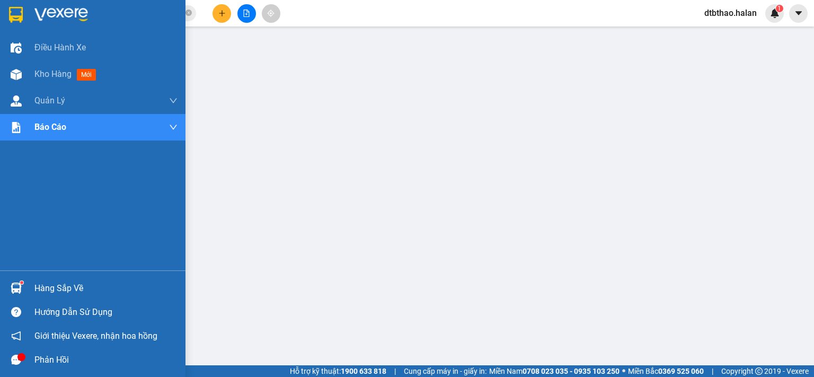
click at [51, 286] on div "Hàng sắp về" at bounding box center [105, 288] width 143 height 16
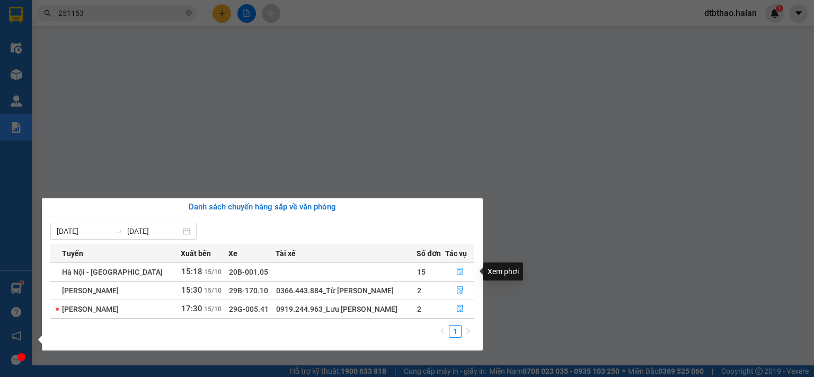
click at [457, 272] on icon "file-done" at bounding box center [460, 271] width 6 height 7
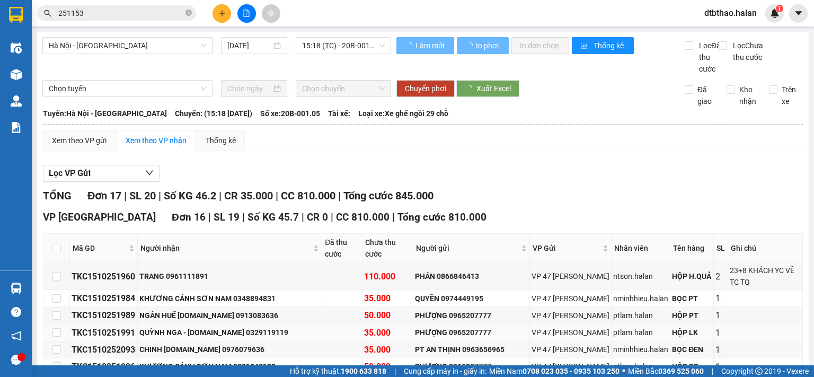
scroll to position [212, 0]
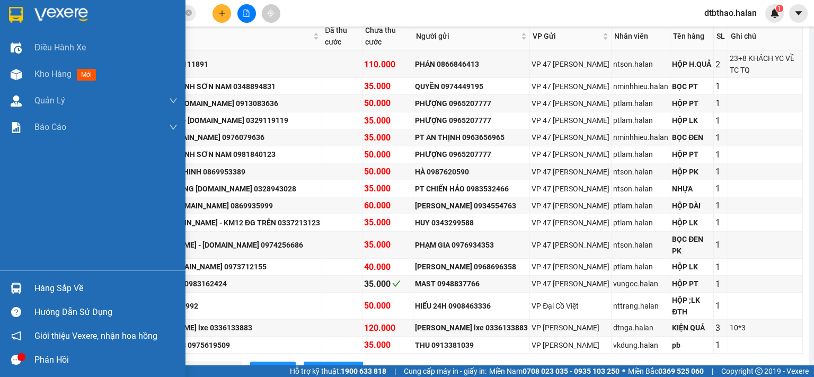
click at [46, 289] on div "Hàng sắp về" at bounding box center [105, 288] width 143 height 16
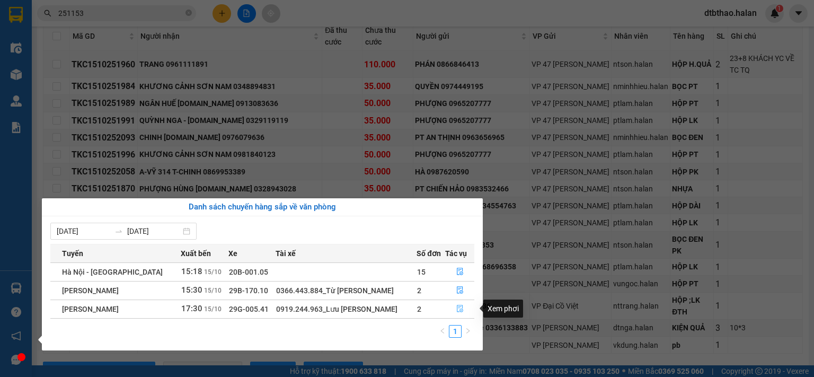
click at [457, 311] on icon "file-done" at bounding box center [459, 308] width 7 height 7
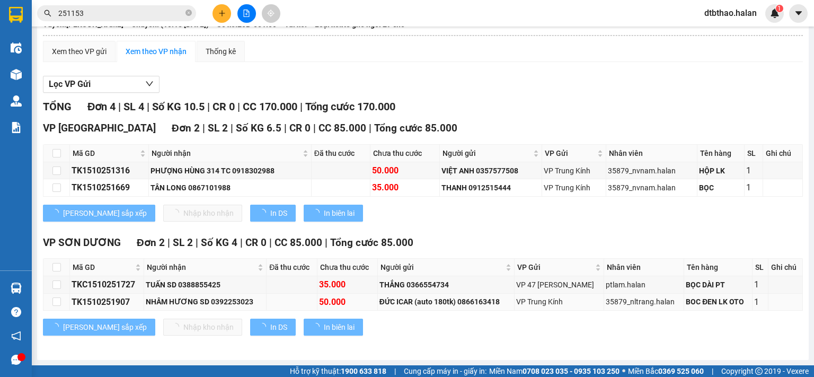
scroll to position [99, 0]
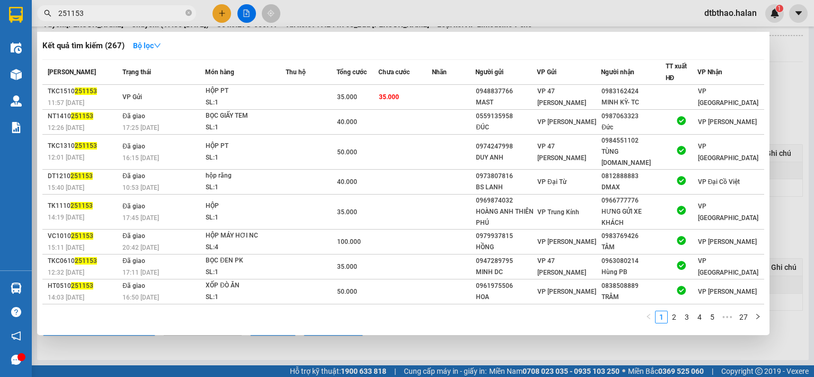
drag, startPoint x: 121, startPoint y: 11, endPoint x: 39, endPoint y: 13, distance: 82.2
click at [39, 13] on span "251153" at bounding box center [116, 13] width 159 height 16
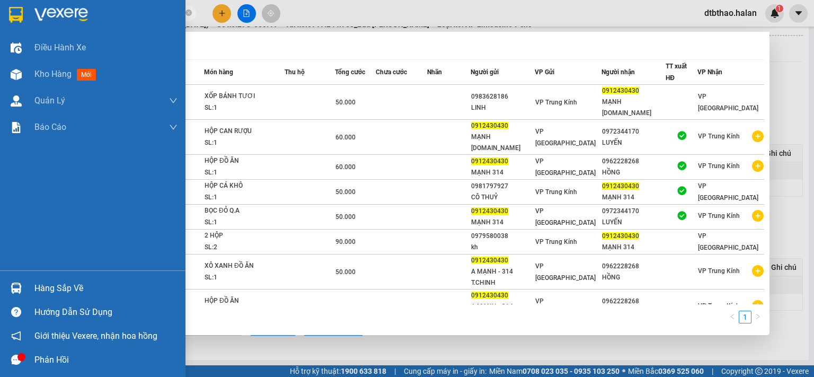
type input "0912430430"
click at [51, 282] on div "Hàng sắp về" at bounding box center [105, 288] width 143 height 16
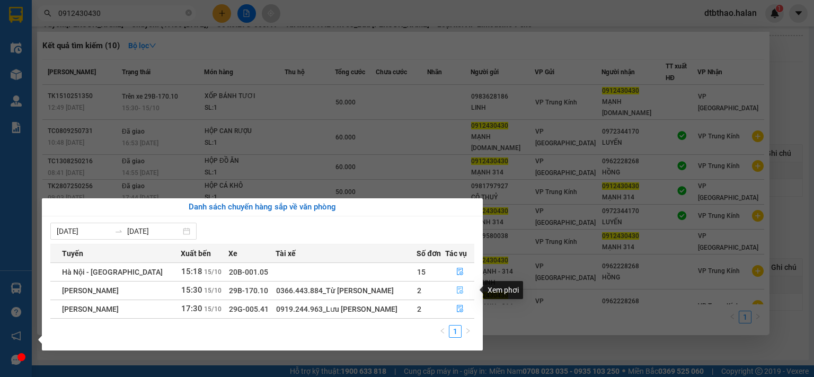
click at [456, 291] on icon "file-done" at bounding box center [459, 289] width 7 height 7
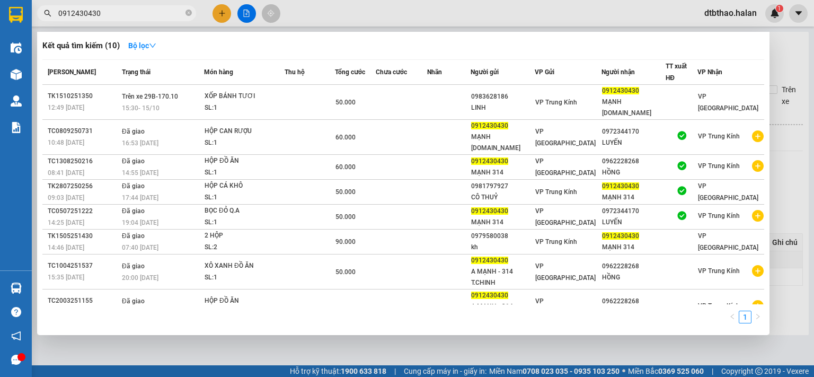
click at [381, 351] on div at bounding box center [407, 188] width 814 height 377
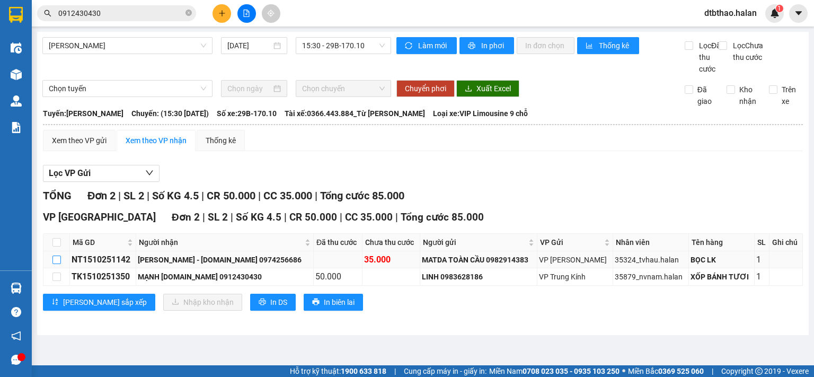
click at [55, 264] on input "checkbox" at bounding box center [56, 259] width 8 height 8
checkbox input "true"
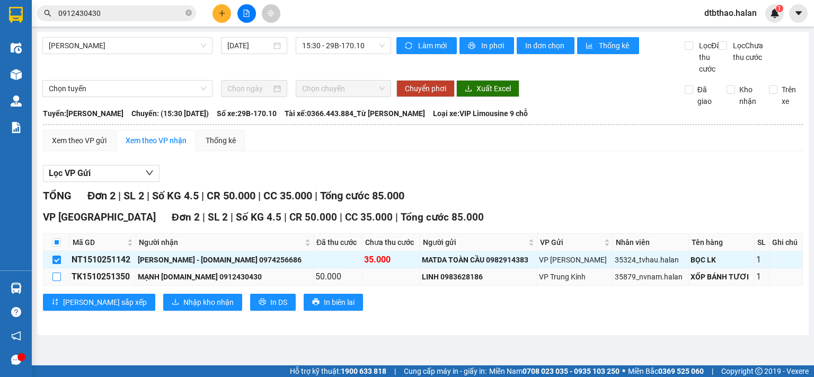
click at [55, 282] on label at bounding box center [56, 277] width 8 height 12
click at [55, 281] on input "checkbox" at bounding box center [56, 276] width 8 height 8
checkbox input "true"
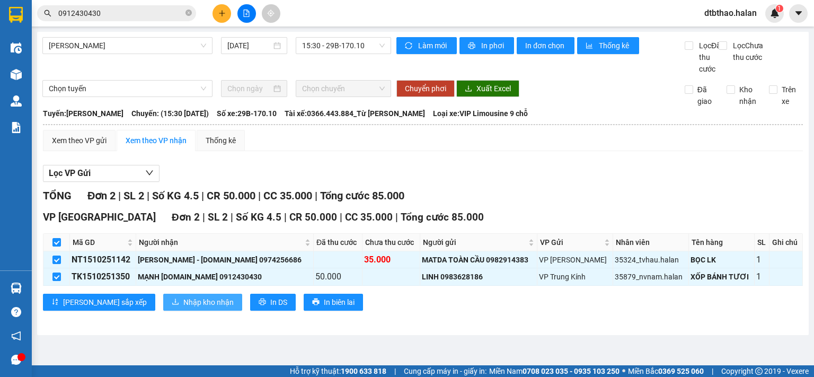
click at [183, 308] on span "Nhập kho nhận" at bounding box center [208, 302] width 50 height 12
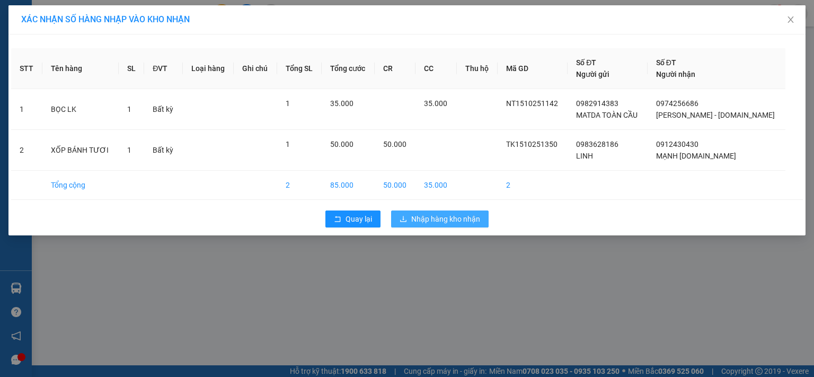
click at [425, 215] on span "Nhập hàng kho nhận" at bounding box center [445, 219] width 69 height 12
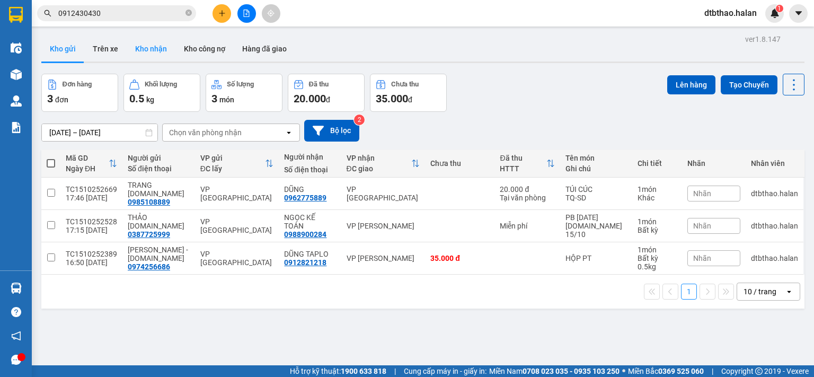
click at [141, 48] on button "Kho nhận" at bounding box center [151, 48] width 49 height 25
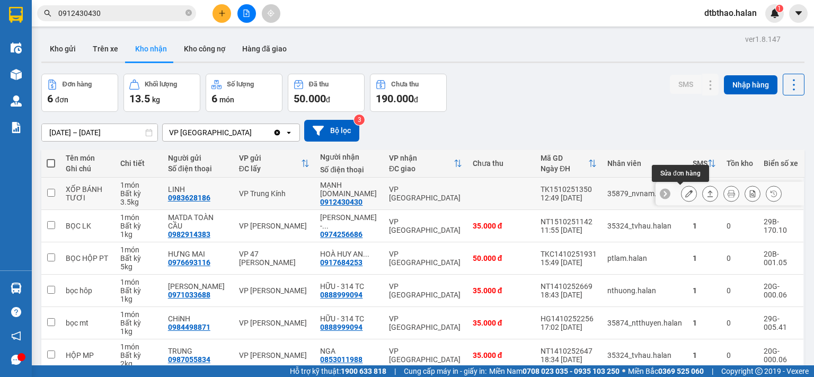
click at [685, 193] on icon at bounding box center [688, 193] width 7 height 7
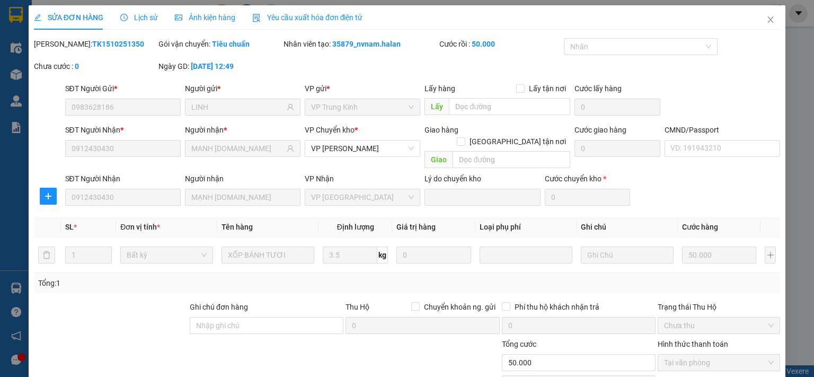
type input "0983628186"
type input "LINH"
type input "0912430430"
type input "MẠNH 314.TC"
type input "0"
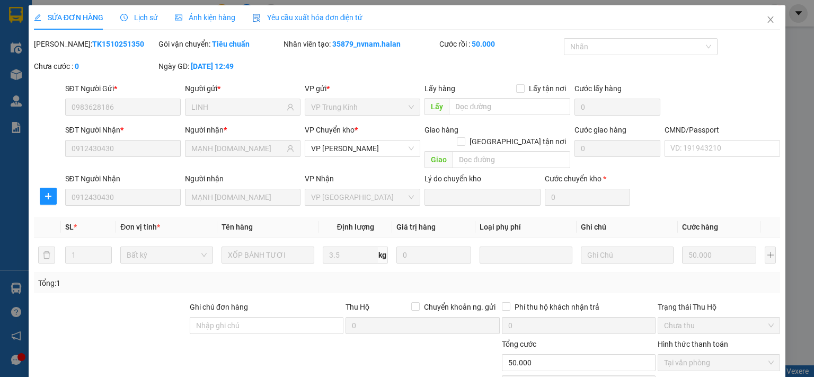
type input "50.000"
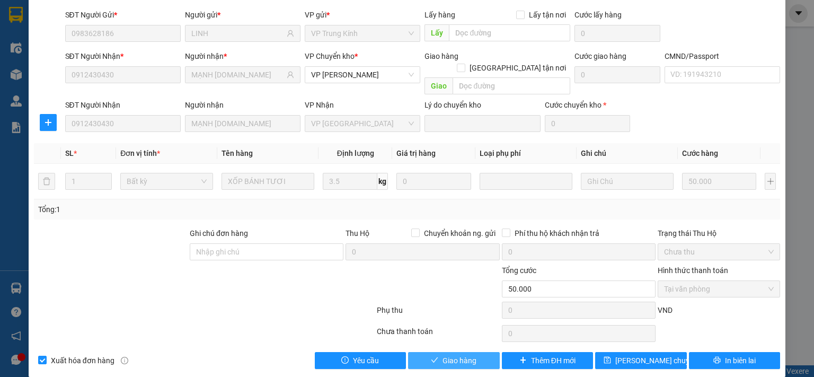
click at [471, 354] on span "Giao hàng" at bounding box center [459, 360] width 34 height 12
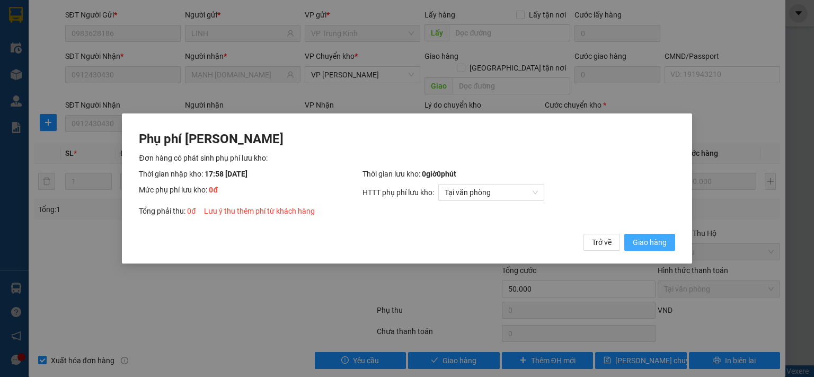
click at [644, 247] on span "Giao hàng" at bounding box center [650, 242] width 34 height 12
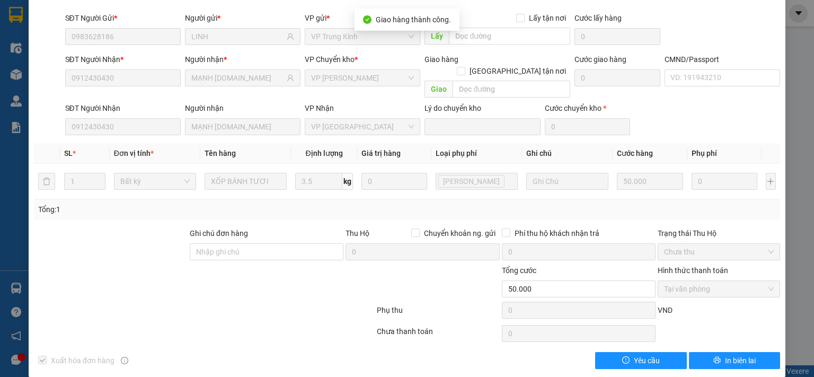
scroll to position [0, 0]
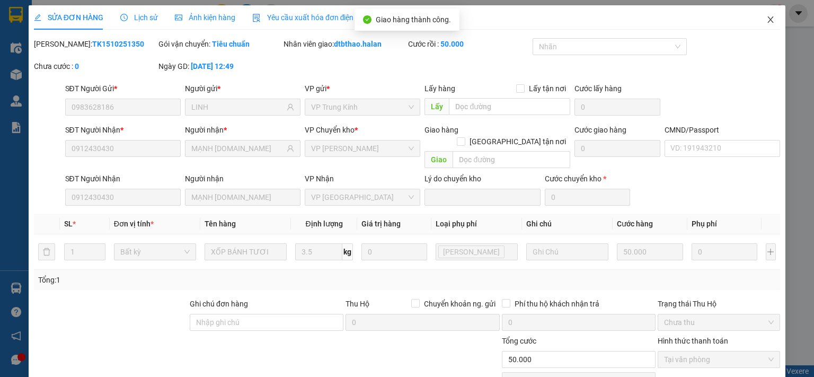
click at [766, 21] on icon "close" at bounding box center [770, 19] width 8 height 8
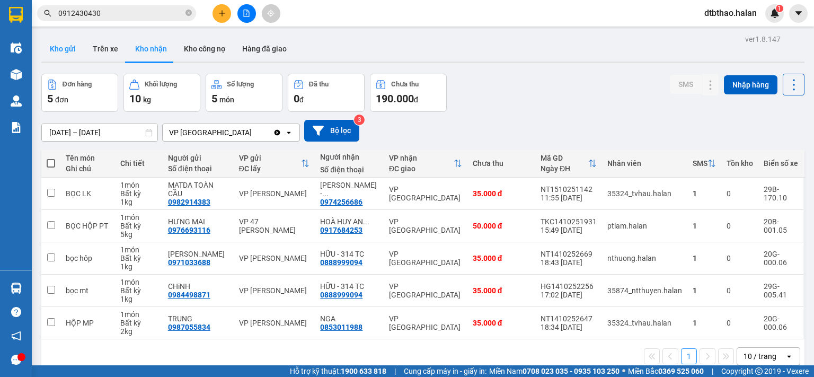
click at [68, 50] on button "Kho gửi" at bounding box center [62, 48] width 43 height 25
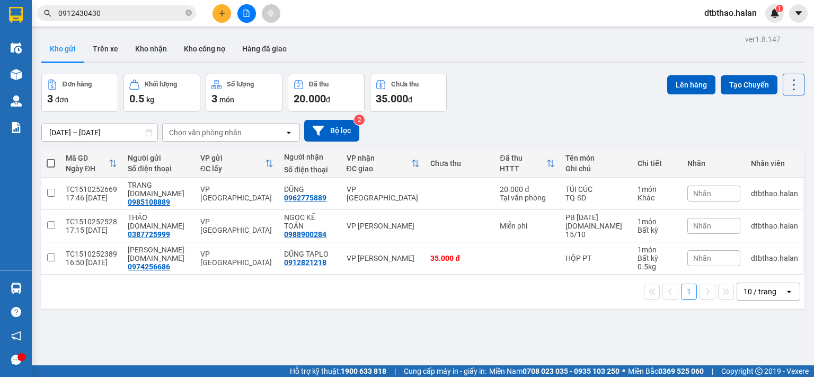
click at [47, 161] on span at bounding box center [51, 163] width 8 height 8
click at [51, 158] on input "checkbox" at bounding box center [51, 158] width 0 height 0
checkbox input "true"
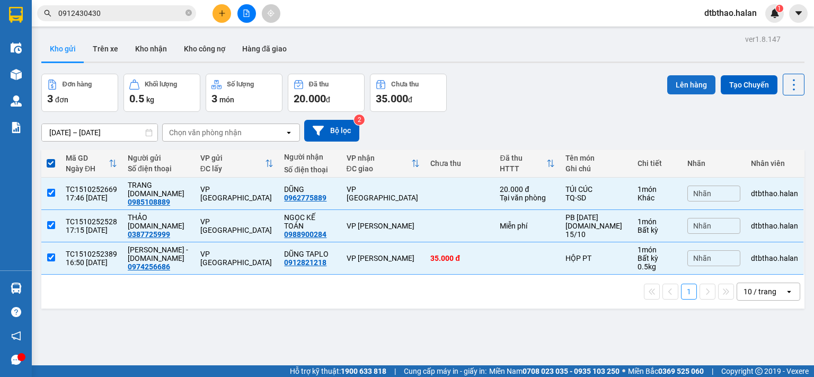
click at [684, 86] on button "Lên hàng" at bounding box center [691, 84] width 48 height 19
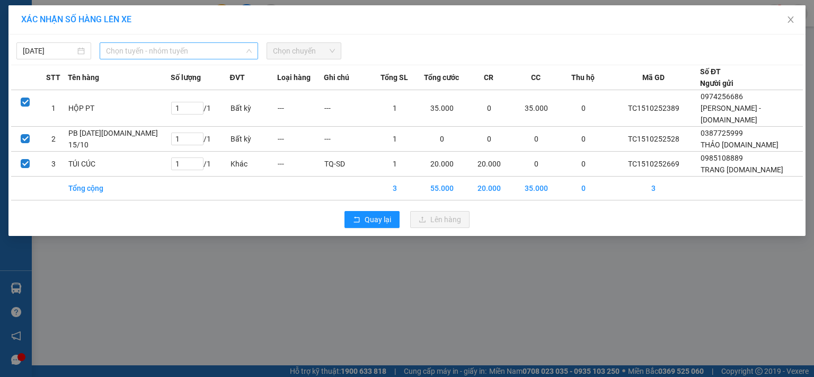
click at [186, 48] on span "Chọn tuyến - nhóm tuyến" at bounding box center [179, 51] width 146 height 16
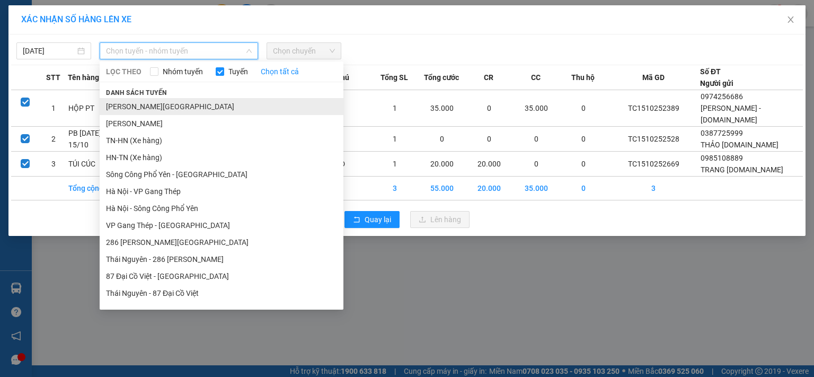
click at [189, 106] on li "[PERSON_NAME][GEOGRAPHIC_DATA]" at bounding box center [222, 106] width 244 height 17
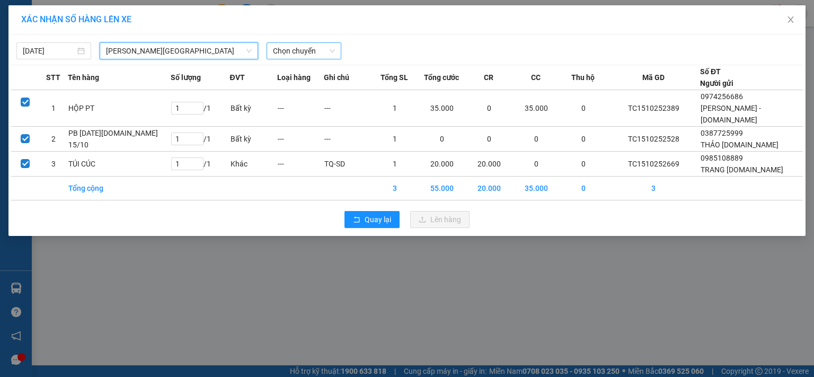
click at [299, 50] on span "Chọn chuyến" at bounding box center [304, 51] width 62 height 16
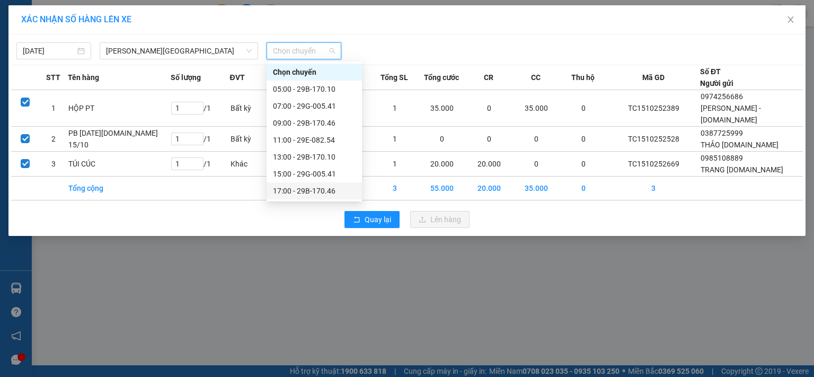
scroll to position [17, 0]
click at [310, 191] on div "19:00 - 29B-170.10" at bounding box center [314, 191] width 83 height 12
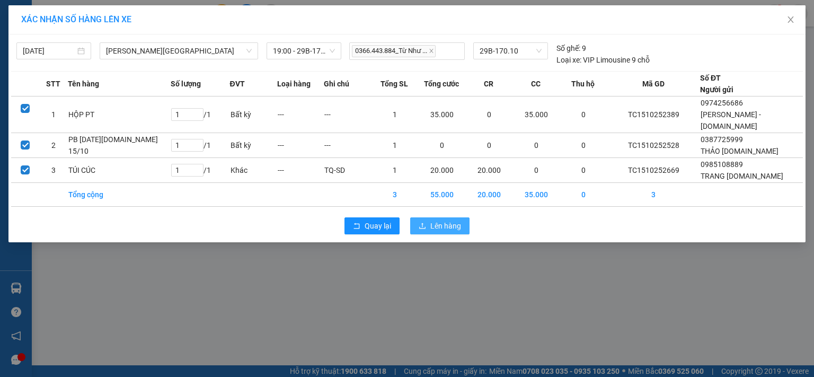
click at [438, 220] on span "Lên hàng" at bounding box center [445, 226] width 31 height 12
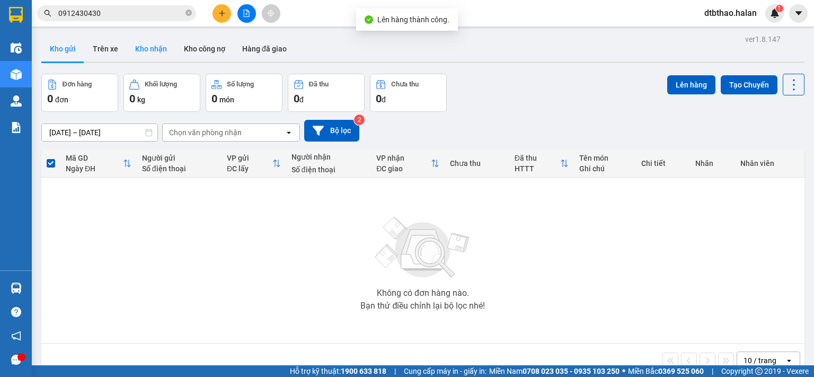
click at [157, 50] on button "Kho nhận" at bounding box center [151, 48] width 49 height 25
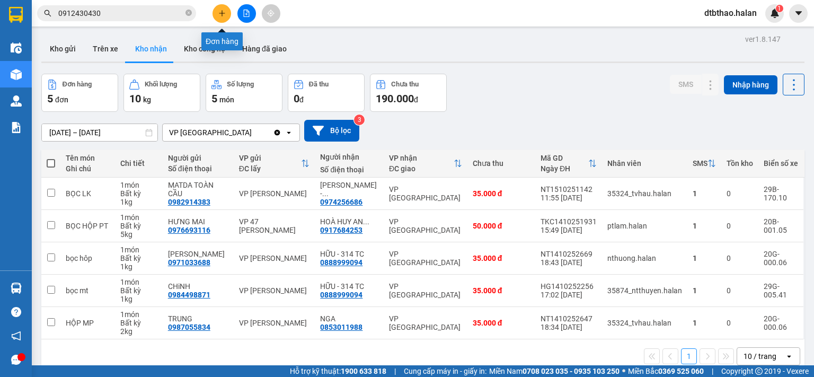
click at [220, 14] on icon "plus" at bounding box center [221, 13] width 7 height 7
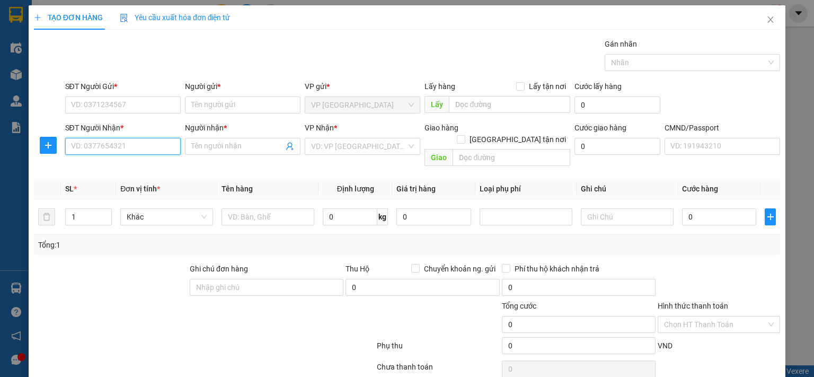
click at [127, 149] on input "SĐT Người Nhận *" at bounding box center [122, 146] width 115 height 17
type input "0982009527"
click at [238, 143] on input "Người nhận *" at bounding box center [237, 146] width 92 height 12
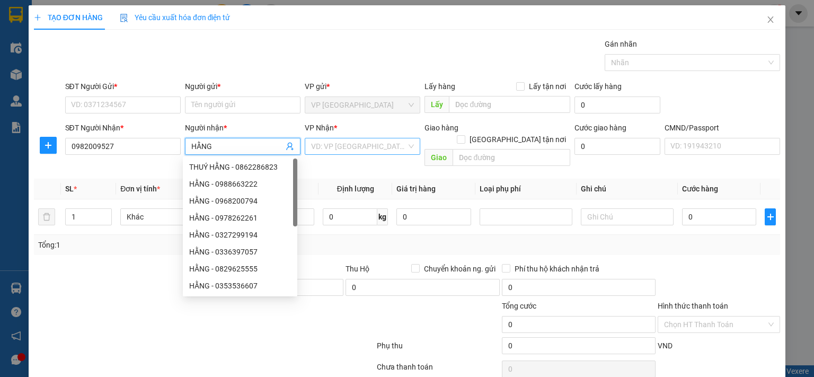
type input "HẰNG"
click at [339, 144] on input "search" at bounding box center [358, 146] width 95 height 16
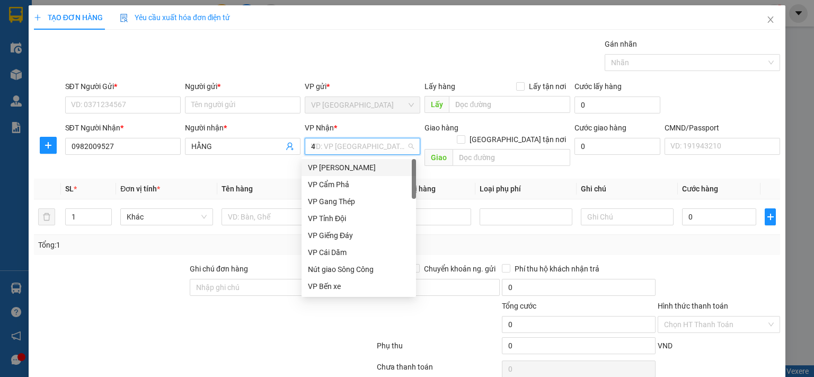
type input "47"
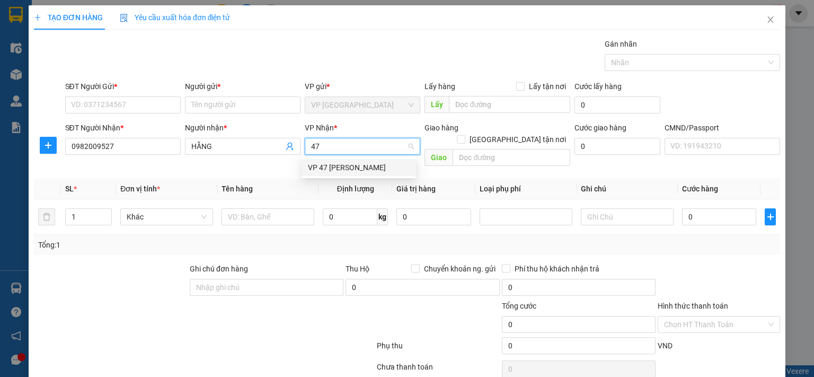
click at [379, 170] on div "VP 47 [PERSON_NAME]" at bounding box center [359, 168] width 102 height 12
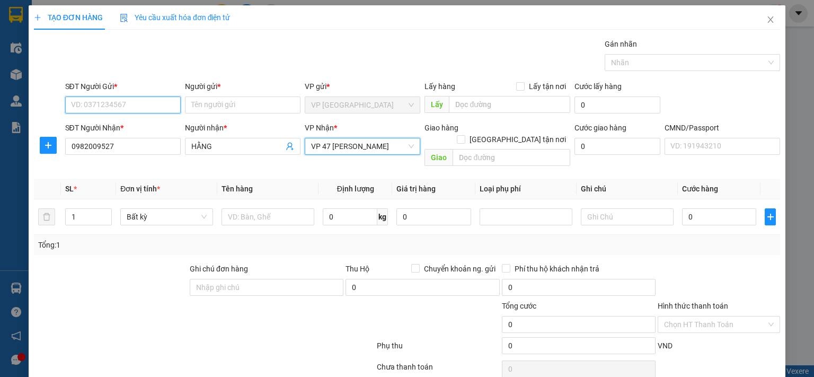
click at [144, 101] on input "SĐT Người Gửi *" at bounding box center [122, 104] width 115 height 17
click at [117, 126] on div "0333122345 - DƯƠNG 314TC" at bounding box center [121, 126] width 102 height 12
type input "0333122345"
type input "DƯƠNG 314TC"
type input "0333122345"
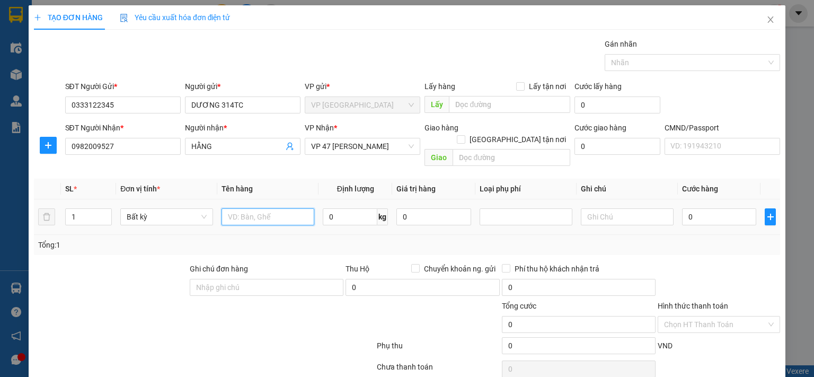
click at [256, 208] on input "text" at bounding box center [267, 216] width 93 height 17
type input "PB"
click at [696, 208] on input "0" at bounding box center [719, 216] width 74 height 17
type input "3"
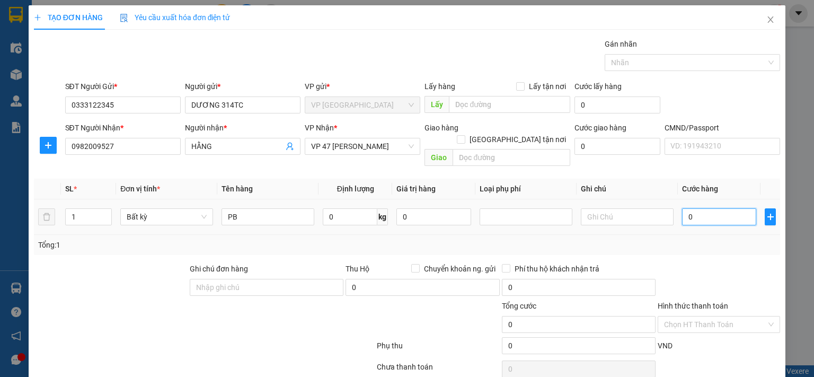
type input "3"
type input "35"
type input "350"
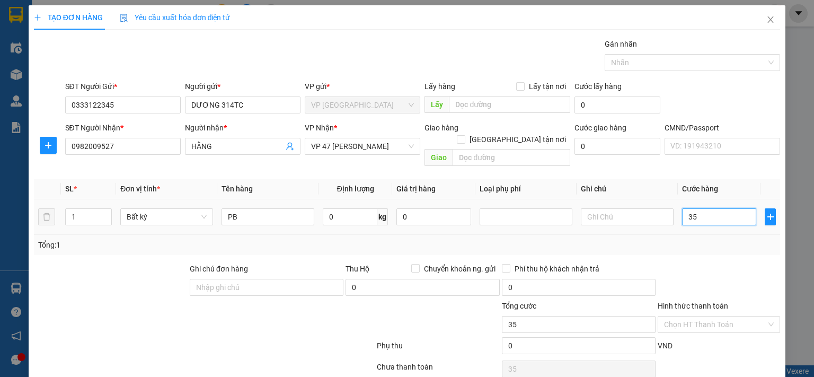
type input "350"
type input "3.500"
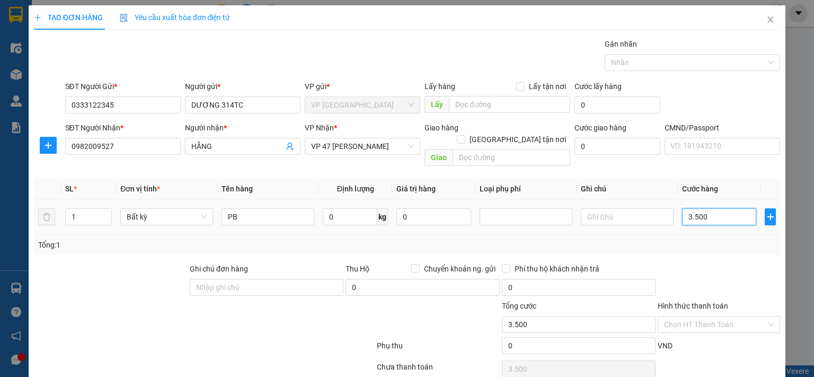
type input "35.000"
click at [603, 208] on input "text" at bounding box center [627, 216] width 93 height 17
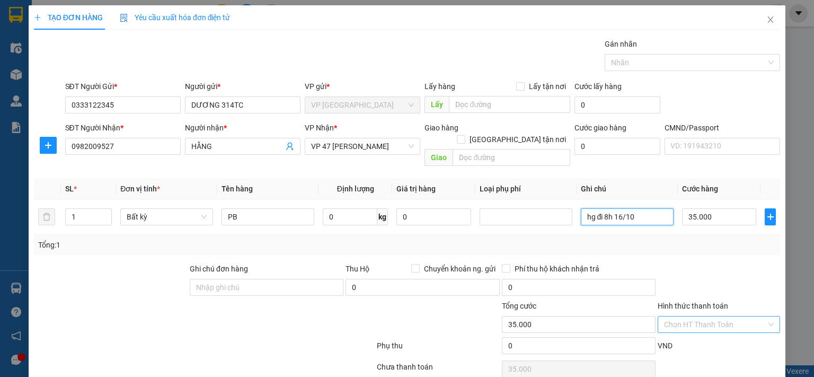
scroll to position [35, 0]
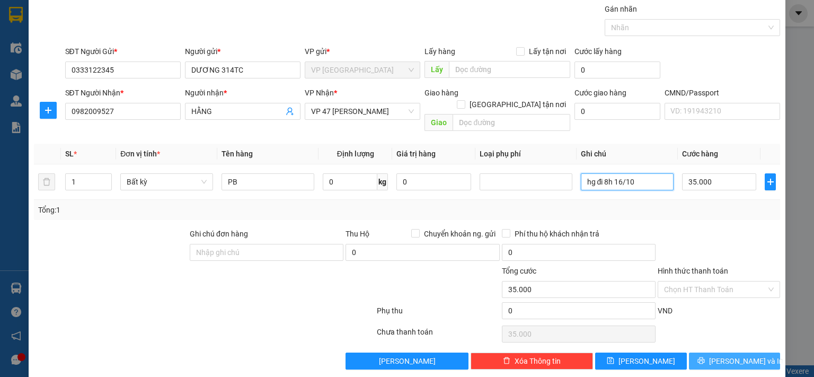
type input "hg đi 8h 16/10"
click at [724, 355] on span "[PERSON_NAME] và In" at bounding box center [746, 361] width 74 height 12
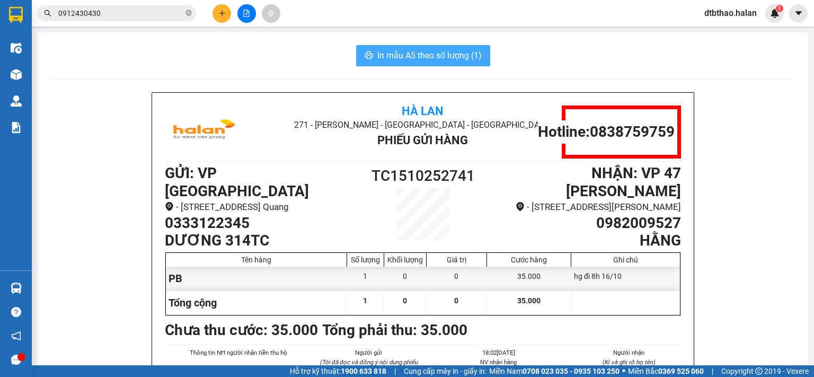
click at [426, 54] on span "In mẫu A5 theo số lượng (1)" at bounding box center [429, 55] width 104 height 13
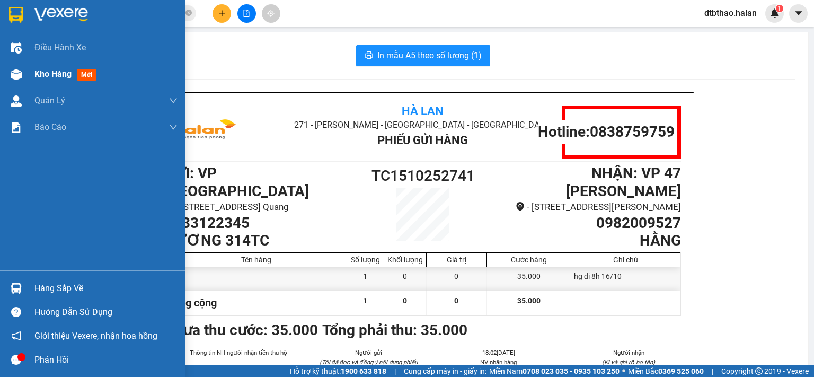
click at [54, 76] on span "Kho hàng" at bounding box center [52, 74] width 37 height 10
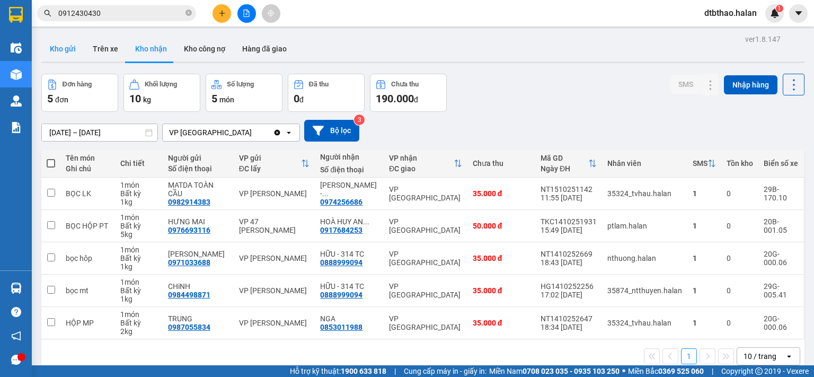
click at [69, 52] on button "Kho gửi" at bounding box center [62, 48] width 43 height 25
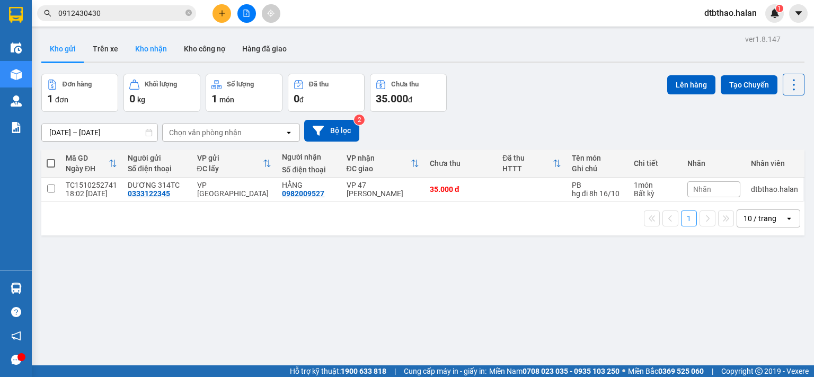
click at [152, 49] on button "Kho nhận" at bounding box center [151, 48] width 49 height 25
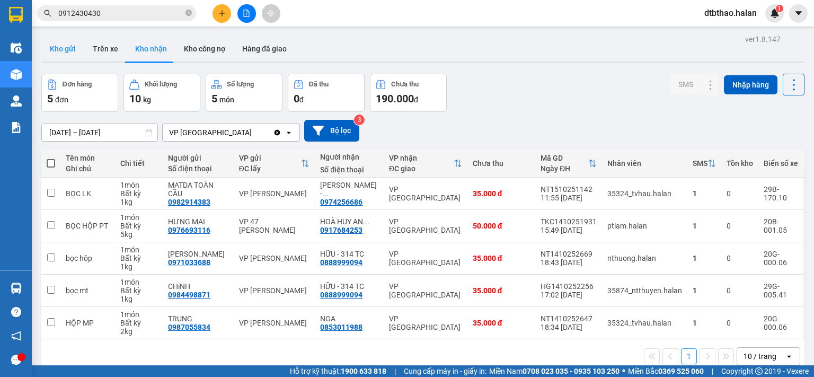
click at [69, 52] on button "Kho gửi" at bounding box center [62, 48] width 43 height 25
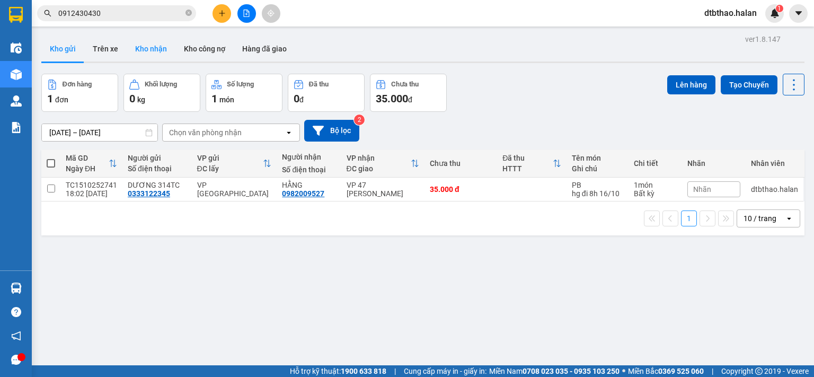
click at [149, 43] on button "Kho nhận" at bounding box center [151, 48] width 49 height 25
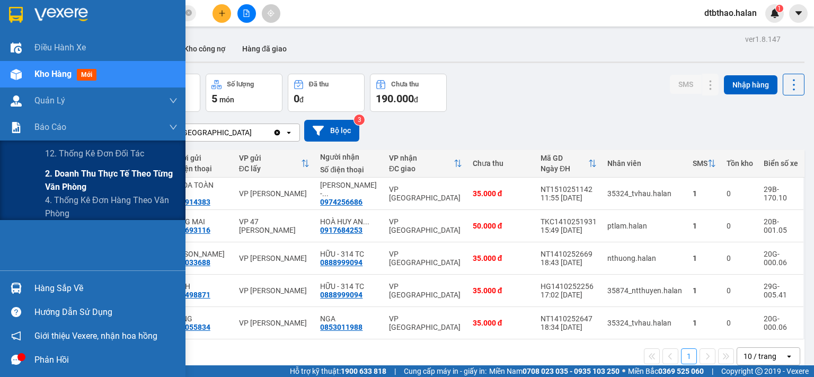
click at [70, 173] on span "2. Doanh thu thực tế theo từng văn phòng" at bounding box center [111, 180] width 132 height 26
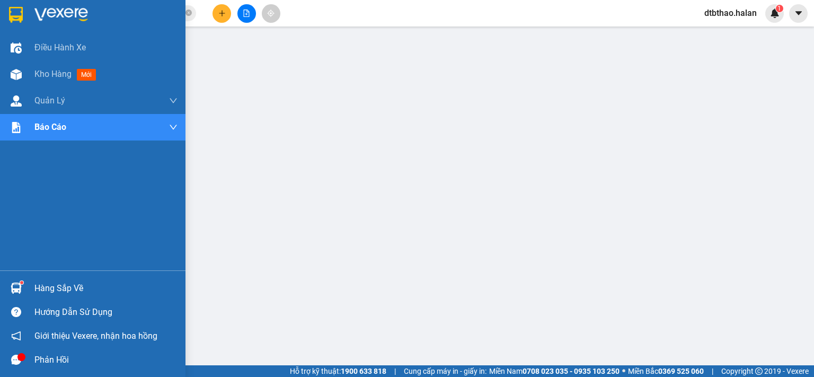
click at [35, 287] on div "Hàng sắp về" at bounding box center [105, 288] width 143 height 16
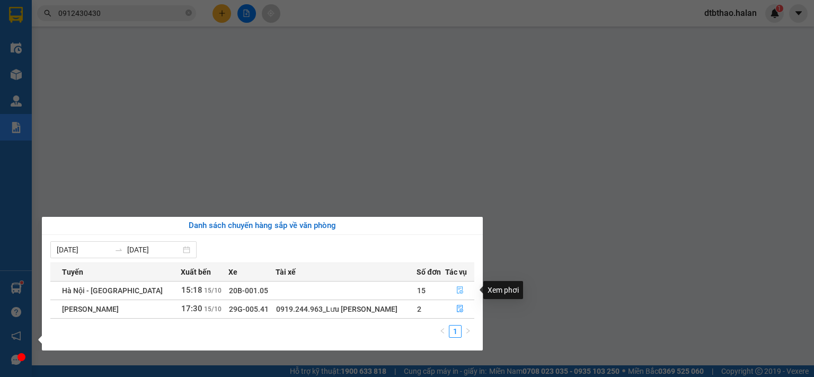
click at [458, 290] on icon "file-done" at bounding box center [459, 289] width 7 height 7
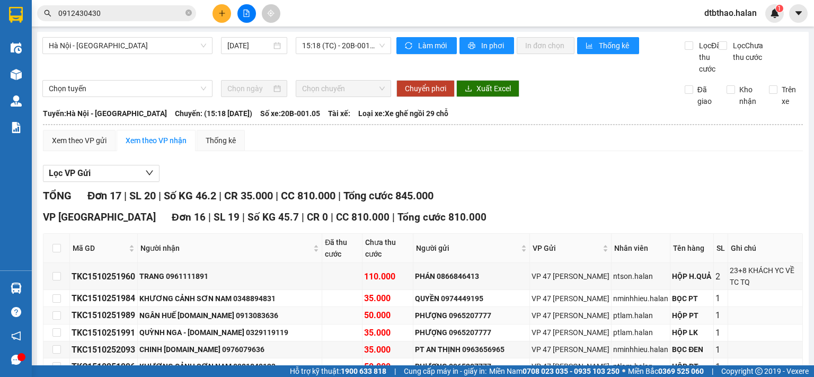
scroll to position [212, 0]
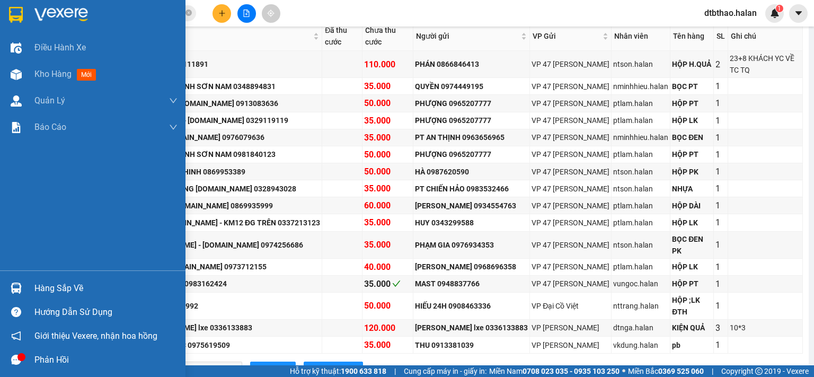
click at [42, 290] on div "Hàng sắp về" at bounding box center [105, 288] width 143 height 16
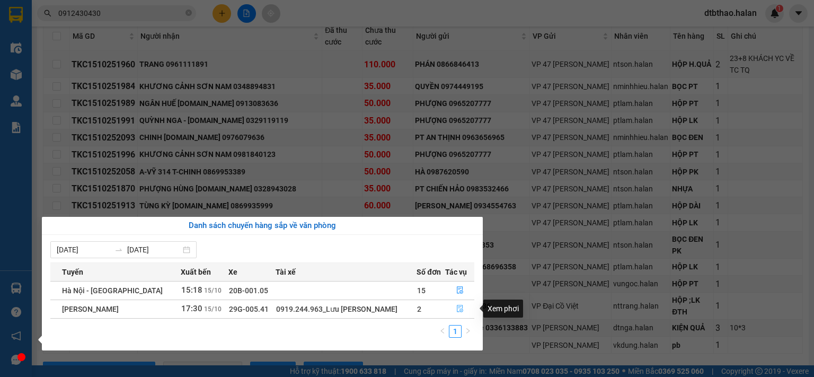
click at [458, 309] on icon "file-done" at bounding box center [460, 308] width 6 height 7
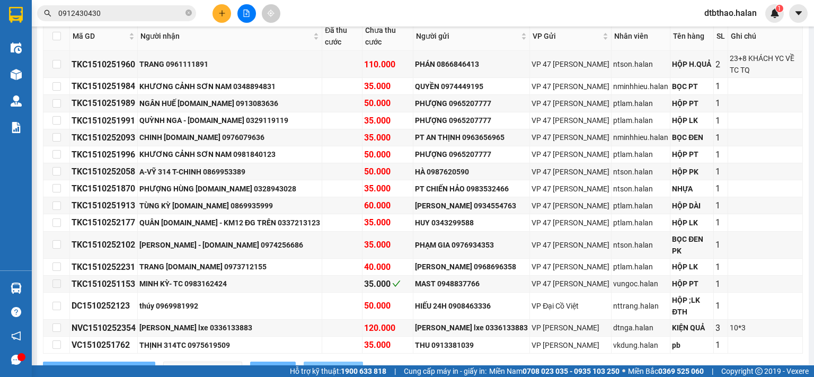
scroll to position [99, 0]
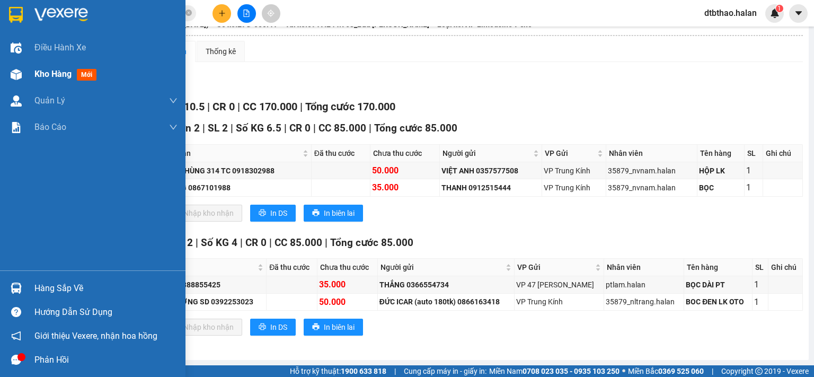
click at [59, 72] on span "Kho hàng" at bounding box center [52, 74] width 37 height 10
